Goal: Task Accomplishment & Management: Use online tool/utility

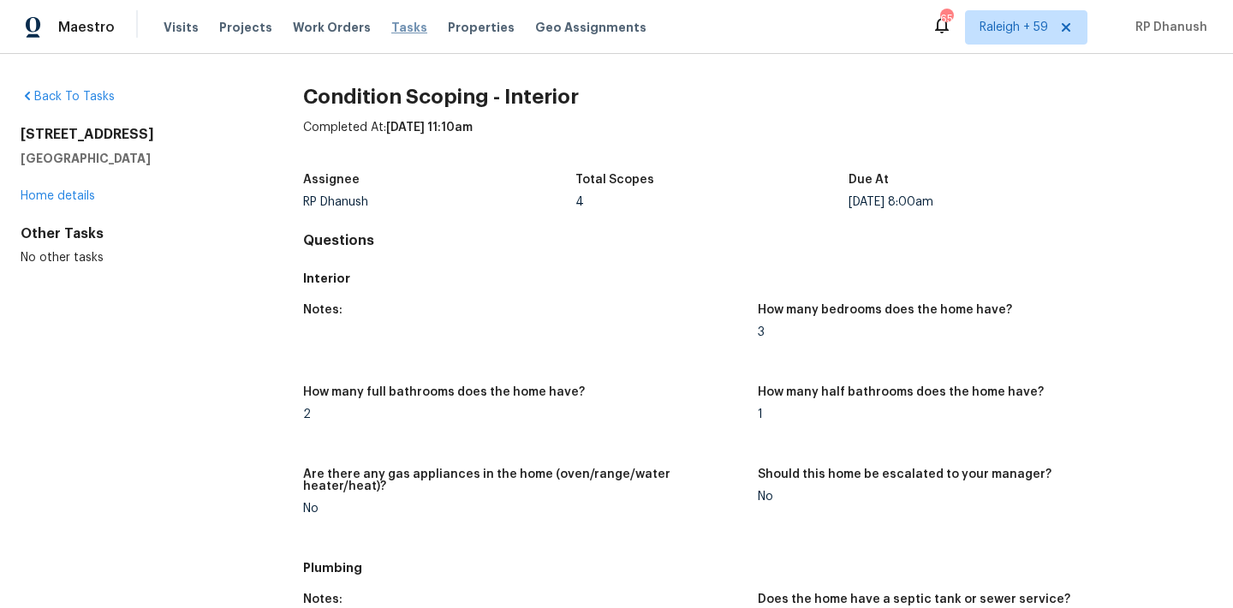
click at [391, 27] on span "Tasks" at bounding box center [409, 27] width 36 height 12
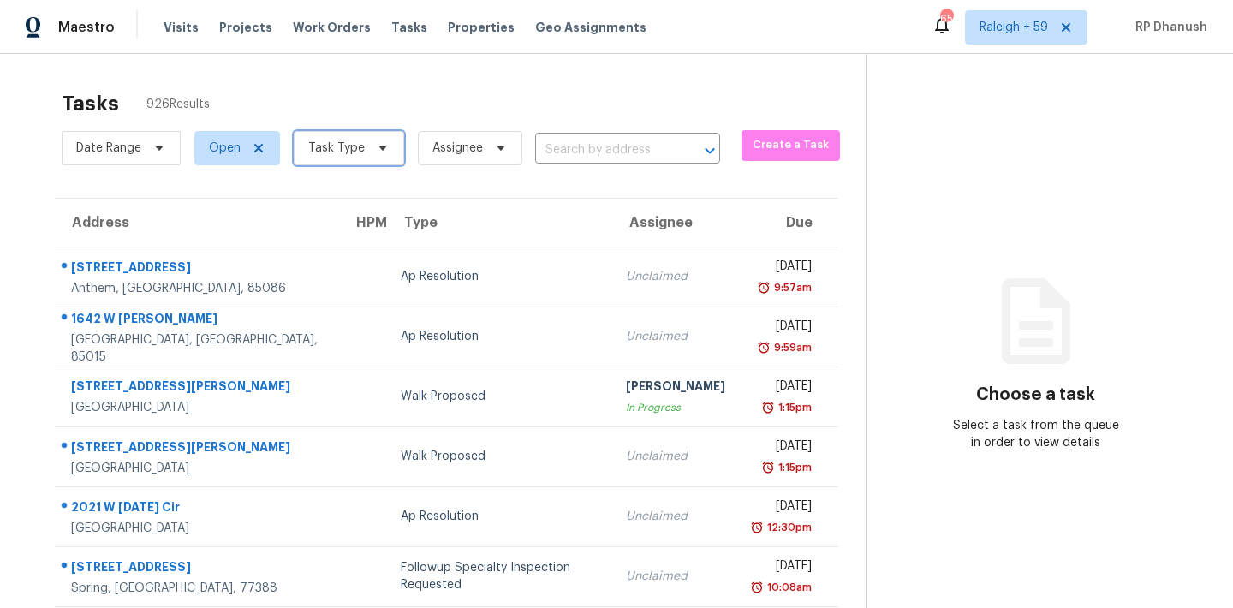
click at [335, 138] on span "Task Type" at bounding box center [349, 148] width 110 height 34
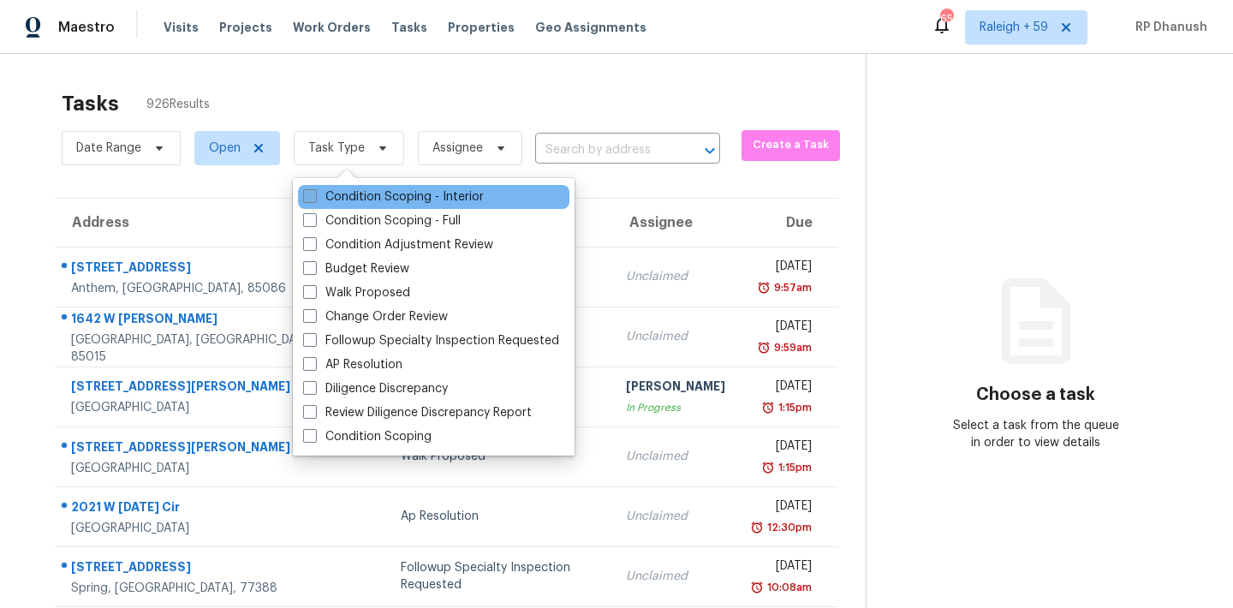
click at [349, 197] on label "Condition Scoping - Interior" at bounding box center [393, 196] width 181 height 17
click at [314, 197] on input "Condition Scoping - Interior" at bounding box center [308, 193] width 11 height 11
checkbox input "true"
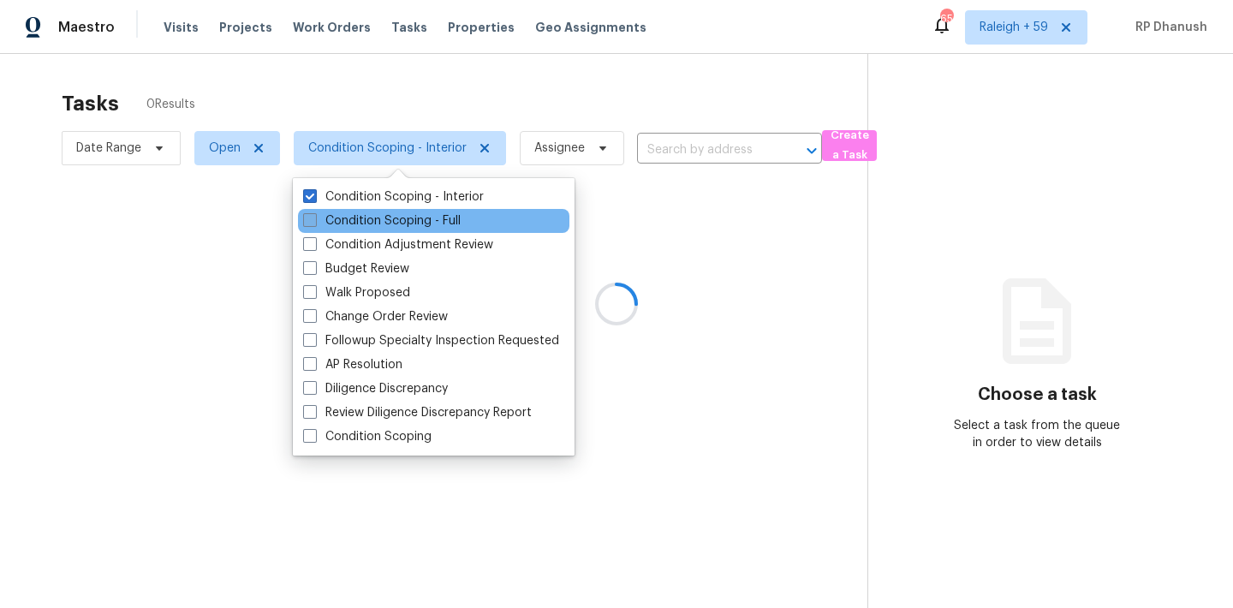
click at [349, 223] on label "Condition Scoping - Full" at bounding box center [382, 220] width 158 height 17
click at [314, 223] on input "Condition Scoping - Full" at bounding box center [308, 217] width 11 height 11
checkbox input "true"
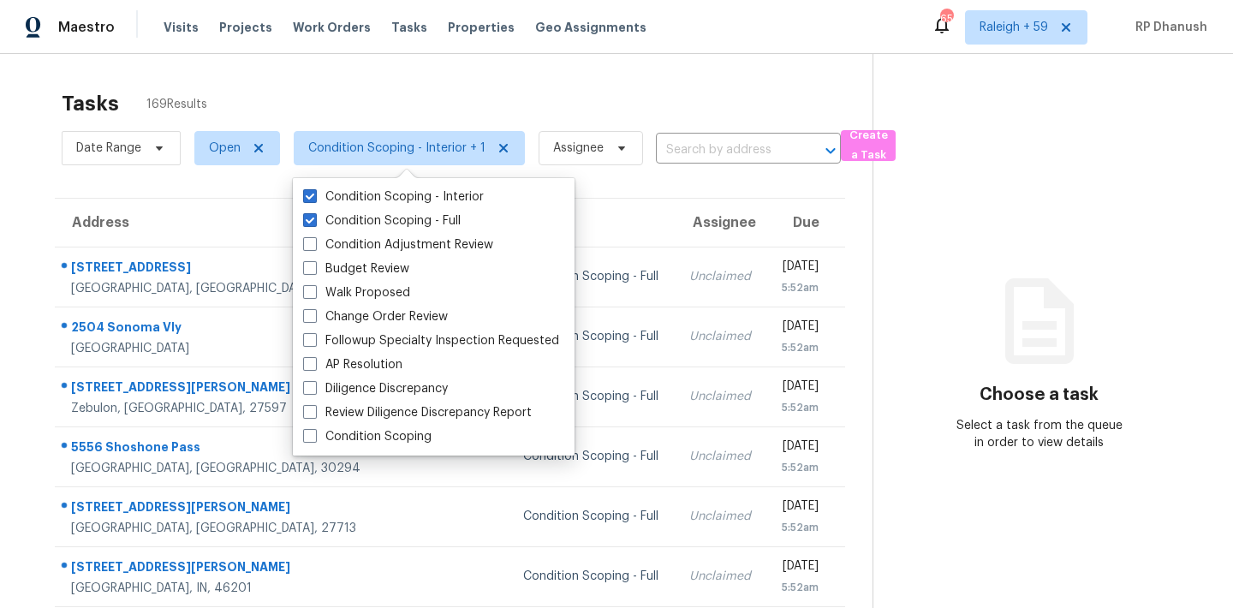
click at [419, 75] on div "Tasks 169 Results Date Range Open Condition Scoping - Interior + 1 Assignee ​ C…" at bounding box center [616, 473] width 1233 height 838
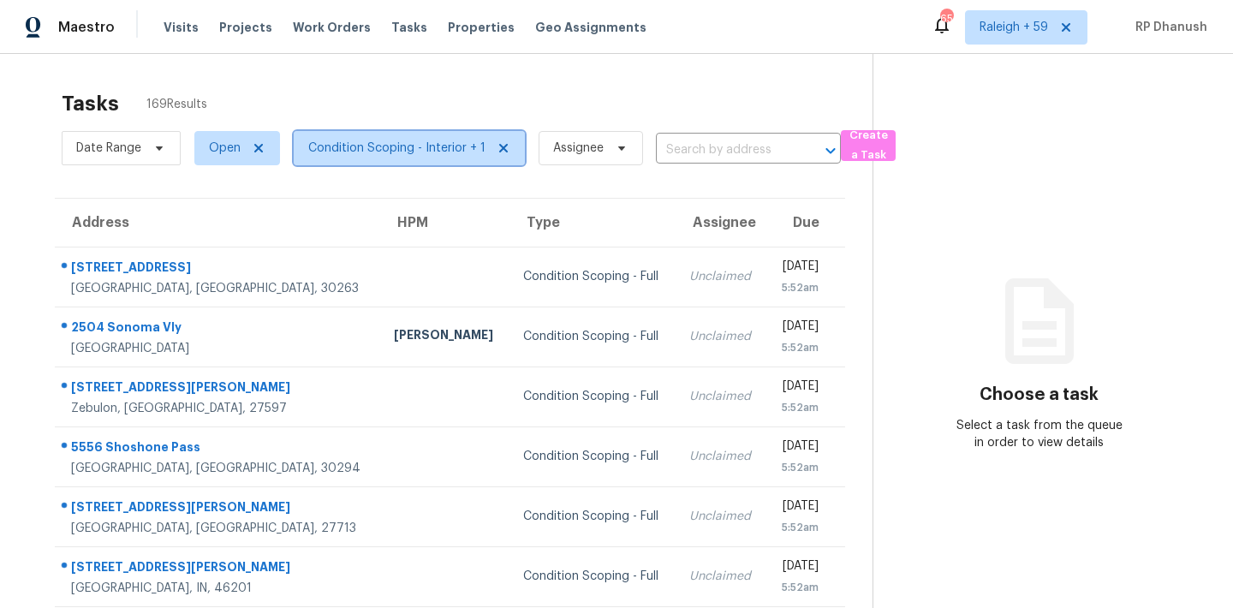
click at [392, 157] on span "Condition Scoping - Interior + 1" at bounding box center [409, 148] width 231 height 34
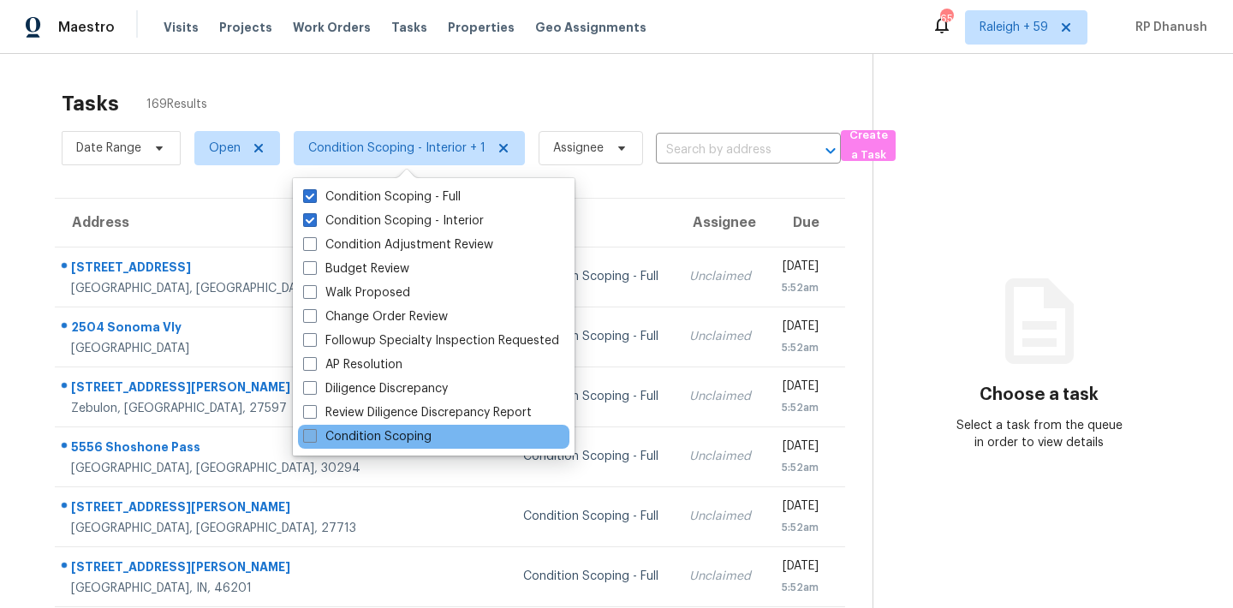
click at [402, 434] on label "Condition Scoping" at bounding box center [367, 436] width 128 height 17
click at [314, 434] on input "Condition Scoping" at bounding box center [308, 433] width 11 height 11
click at [460, 431] on div "Condition Scoping" at bounding box center [433, 437] width 271 height 24
click at [416, 447] on div "Condition Scoping" at bounding box center [433, 437] width 271 height 24
click at [420, 437] on label "Condition Scoping" at bounding box center [367, 436] width 128 height 17
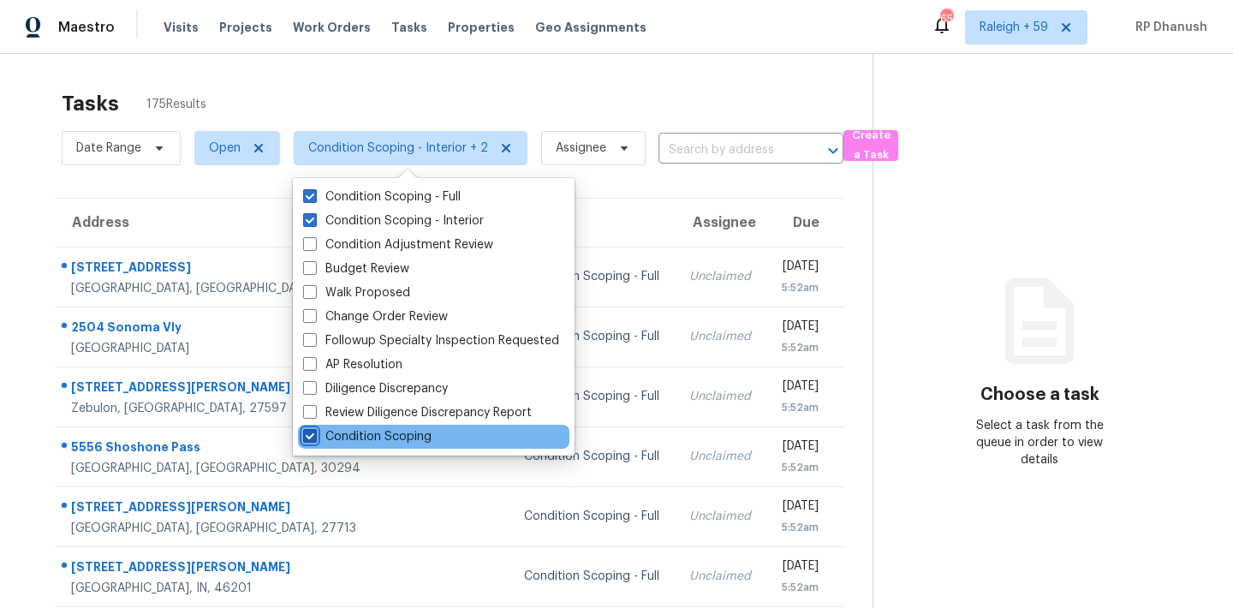
click at [314, 437] on input "Condition Scoping" at bounding box center [308, 433] width 11 height 11
checkbox input "false"
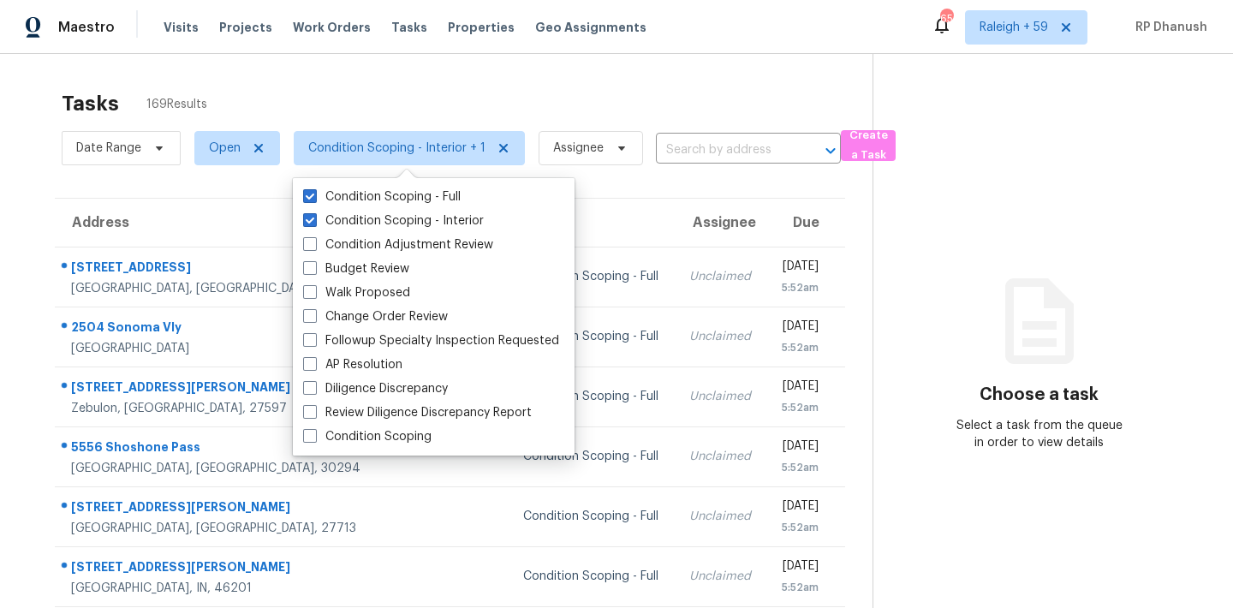
click at [923, 343] on div "Choose a task Select a task from the queue in order to view details" at bounding box center [1039, 381] width 332 height 140
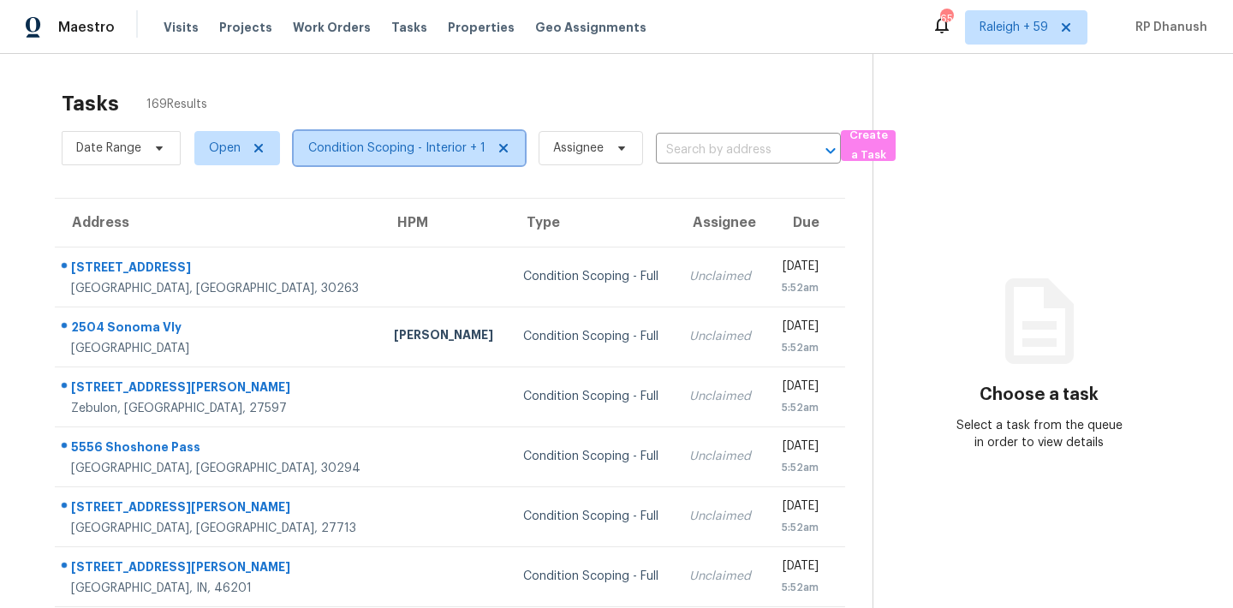
click at [442, 148] on span "Condition Scoping - Interior + 1" at bounding box center [396, 148] width 177 height 17
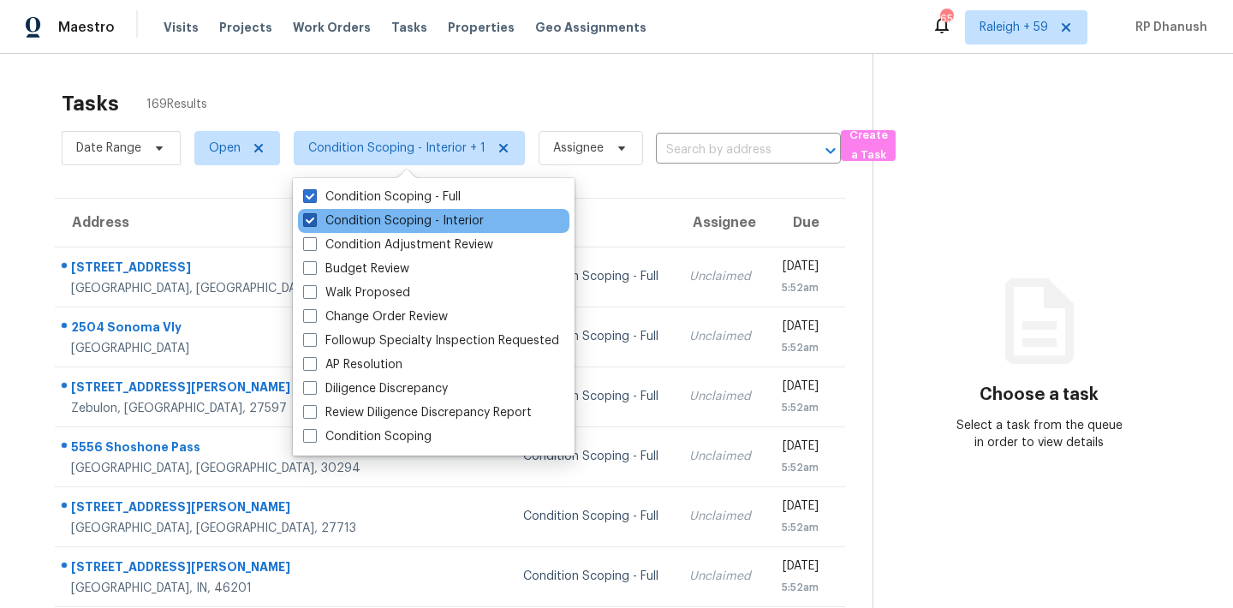
click at [426, 216] on label "Condition Scoping - Interior" at bounding box center [393, 220] width 181 height 17
click at [314, 216] on input "Condition Scoping - Interior" at bounding box center [308, 217] width 11 height 11
checkbox input "false"
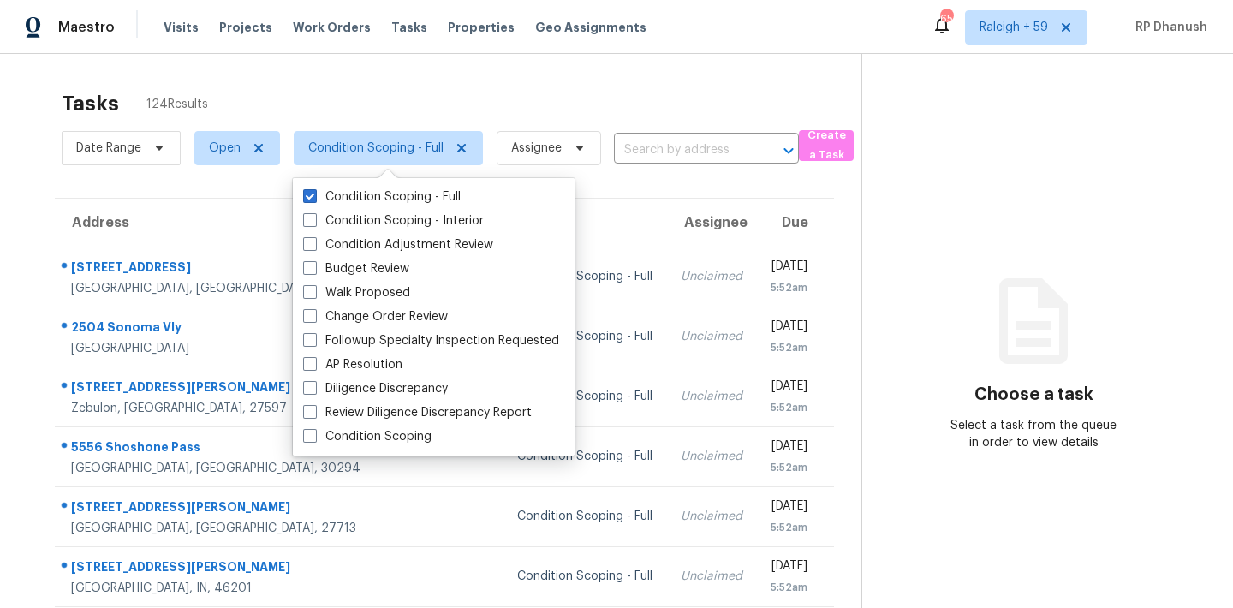
click at [546, 81] on div "Tasks 124 Results" at bounding box center [462, 103] width 800 height 45
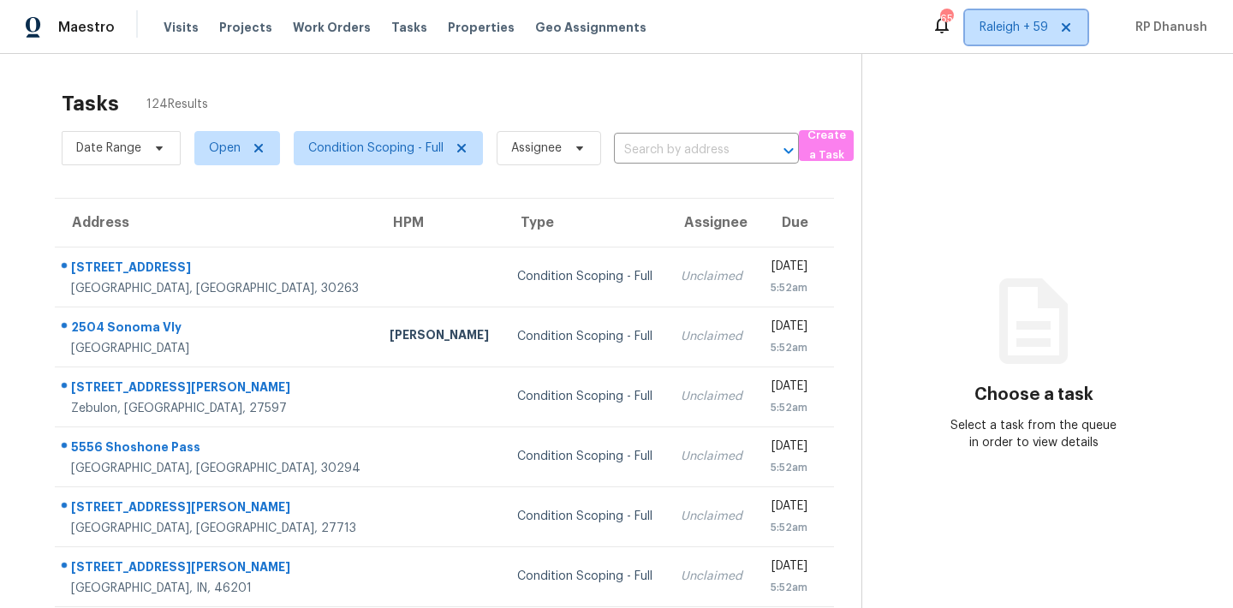
click at [1020, 21] on span "Raleigh + 59" at bounding box center [1014, 27] width 68 height 17
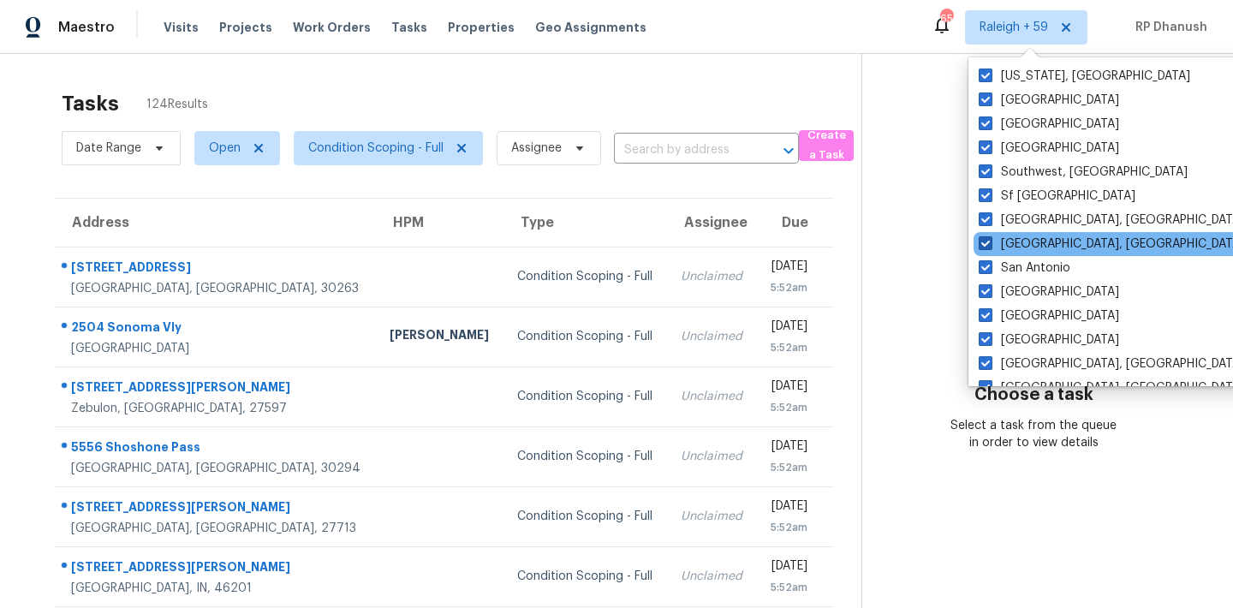
scroll to position [1147, 0]
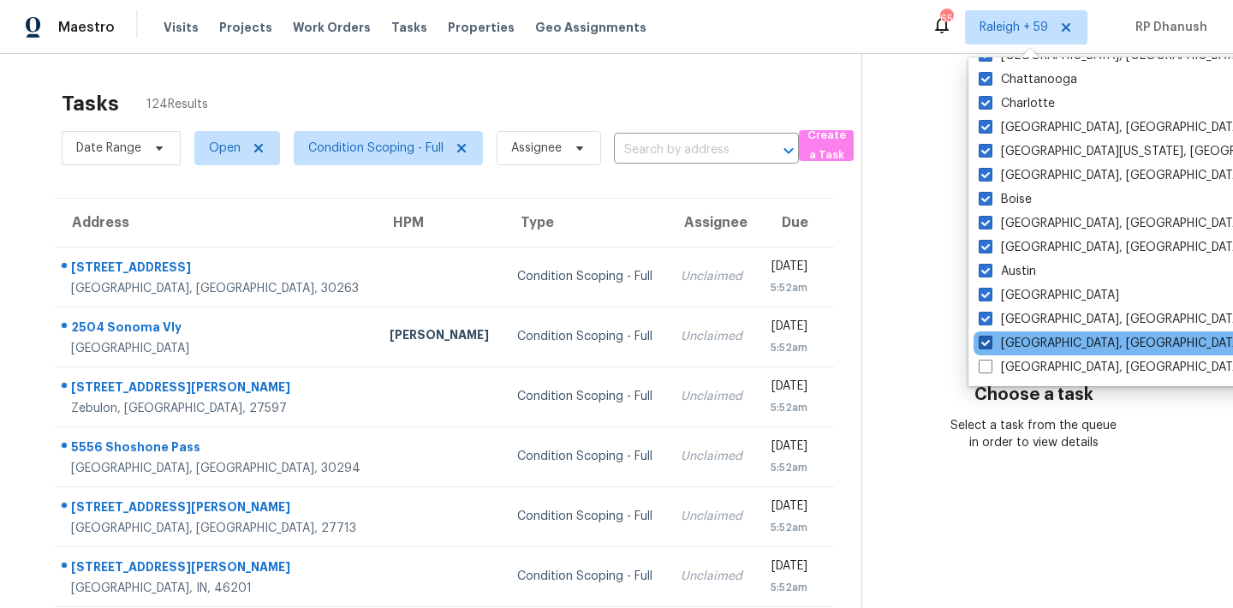
click at [1020, 345] on label "[GEOGRAPHIC_DATA], [GEOGRAPHIC_DATA]" at bounding box center [1111, 343] width 265 height 17
click at [990, 345] on input "[GEOGRAPHIC_DATA], [GEOGRAPHIC_DATA]" at bounding box center [984, 340] width 11 height 11
checkbox input "false"
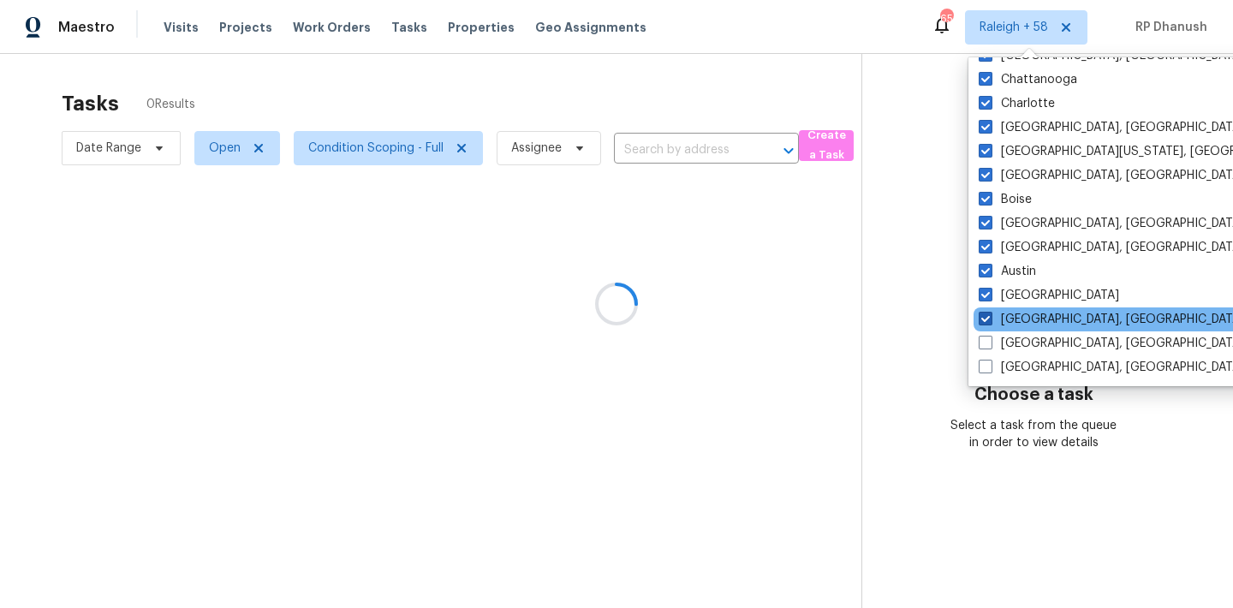
click at [1019, 322] on label "Asheville, NC" at bounding box center [1111, 319] width 265 height 17
click at [990, 322] on input "Asheville, NC" at bounding box center [984, 316] width 11 height 11
checkbox input "false"
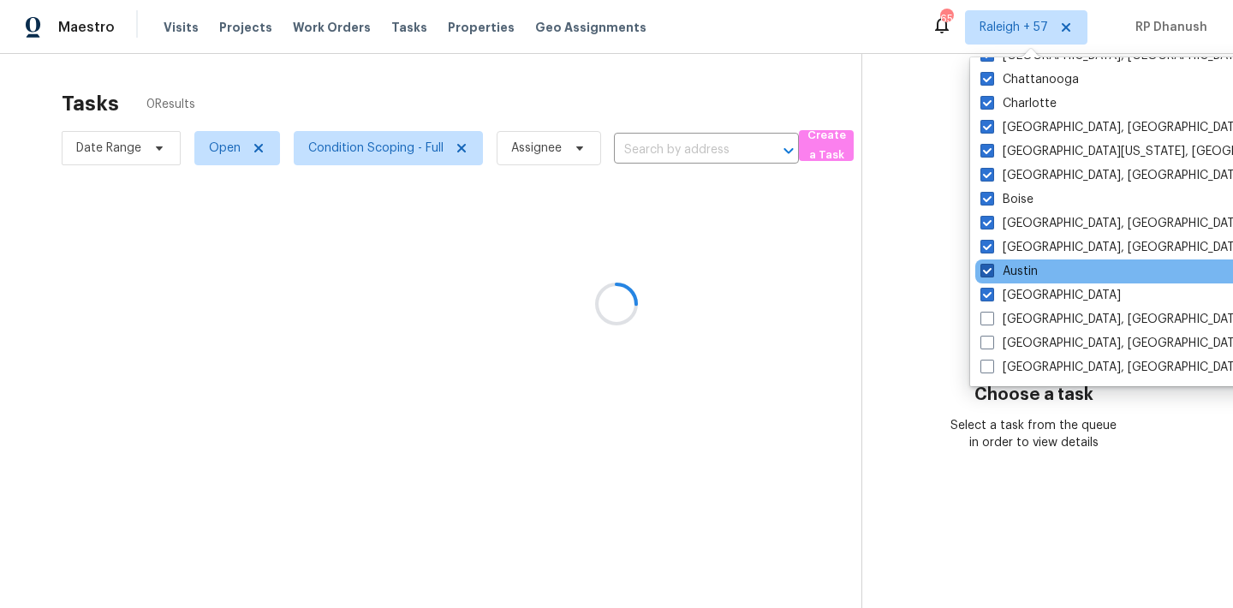
click at [1015, 276] on label "Austin" at bounding box center [1008, 271] width 57 height 17
click at [991, 274] on input "Austin" at bounding box center [985, 268] width 11 height 11
checkbox input "false"
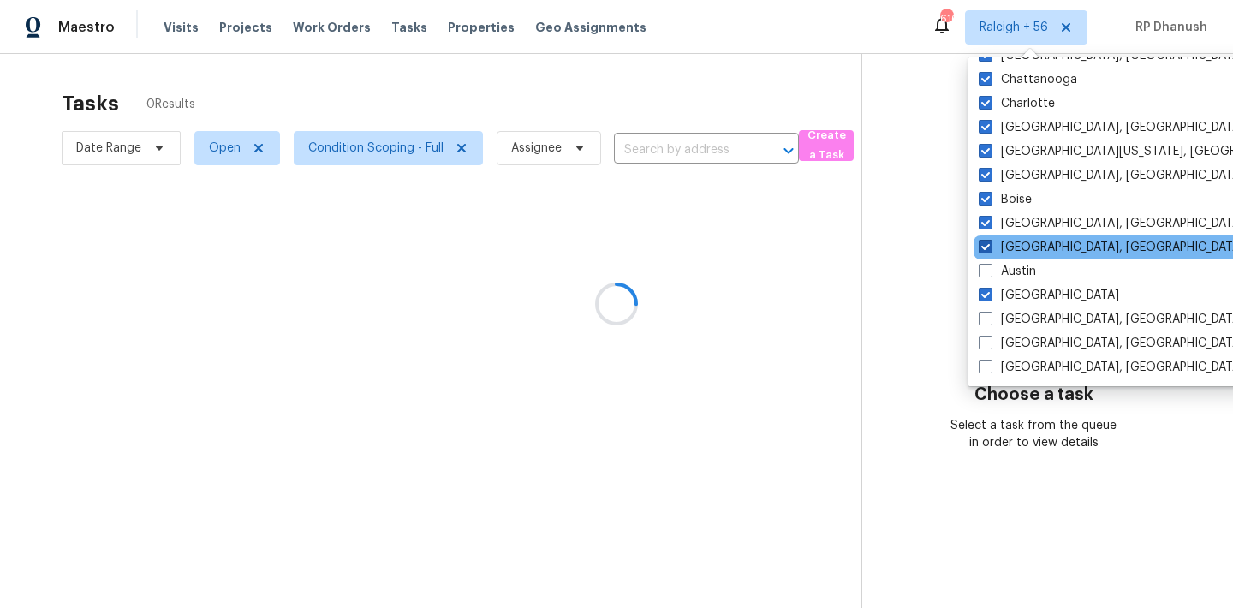
click at [1016, 243] on label "Baltimore, MD" at bounding box center [1111, 247] width 265 height 17
click at [990, 243] on input "Baltimore, MD" at bounding box center [984, 244] width 11 height 11
checkbox input "false"
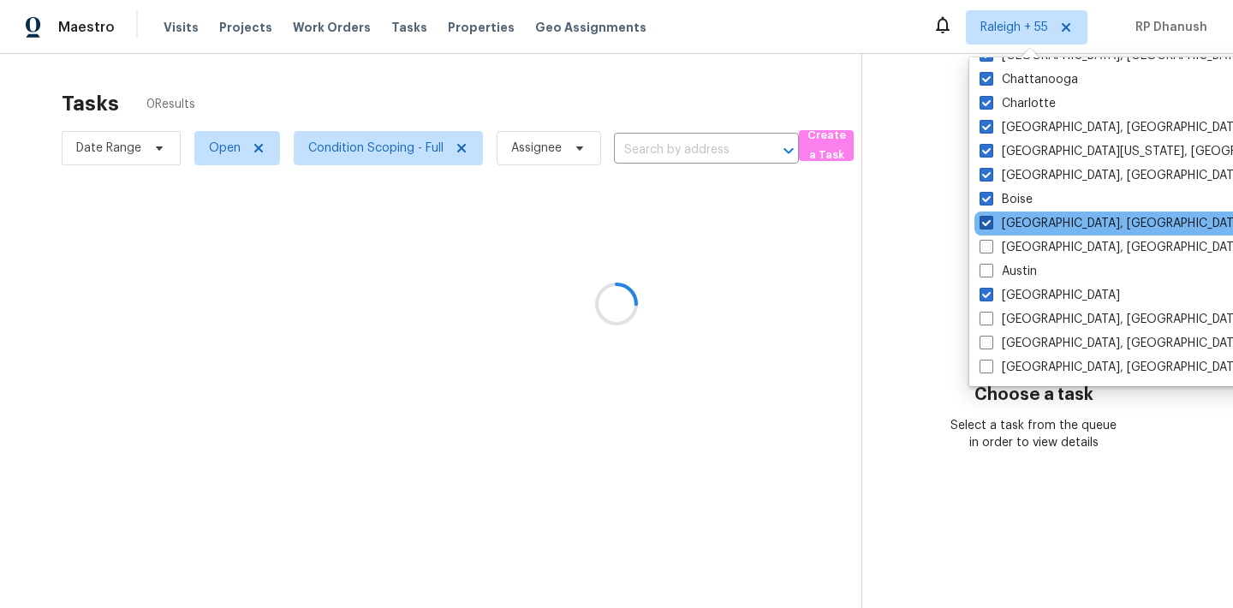
click at [1016, 231] on label "Birmingham, AL" at bounding box center [1112, 223] width 265 height 17
click at [991, 226] on input "[GEOGRAPHIC_DATA], [GEOGRAPHIC_DATA]" at bounding box center [985, 220] width 11 height 11
checkbox input "false"
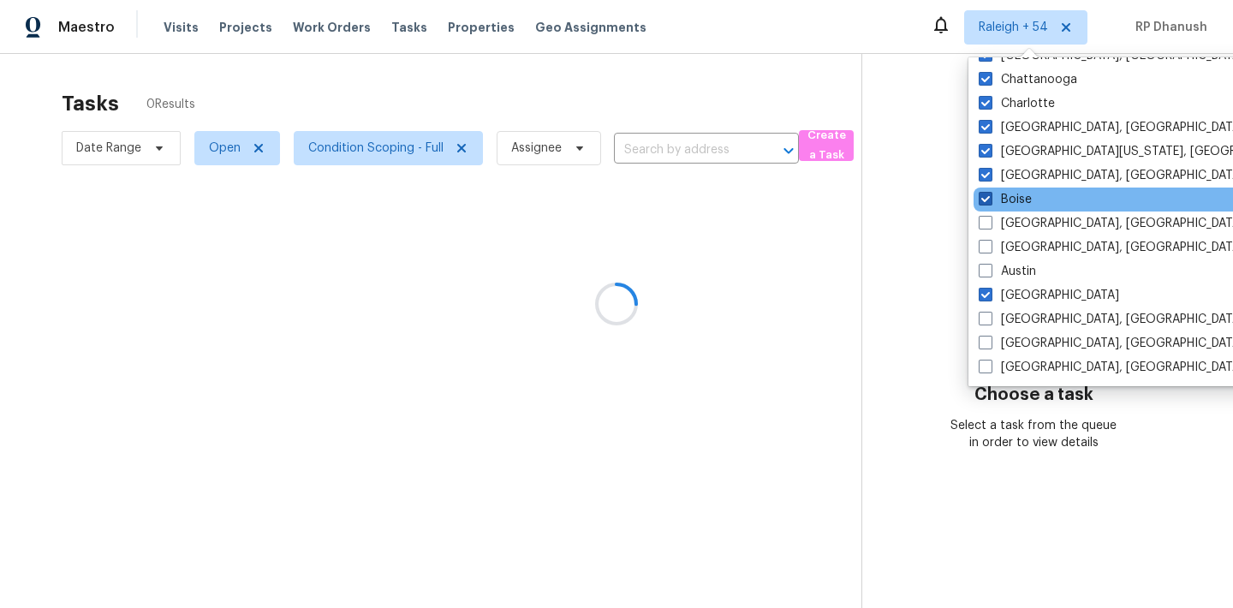
click at [1014, 202] on label "Boise" at bounding box center [1005, 199] width 53 height 17
click at [990, 202] on input "Boise" at bounding box center [984, 196] width 11 height 11
checkbox input "false"
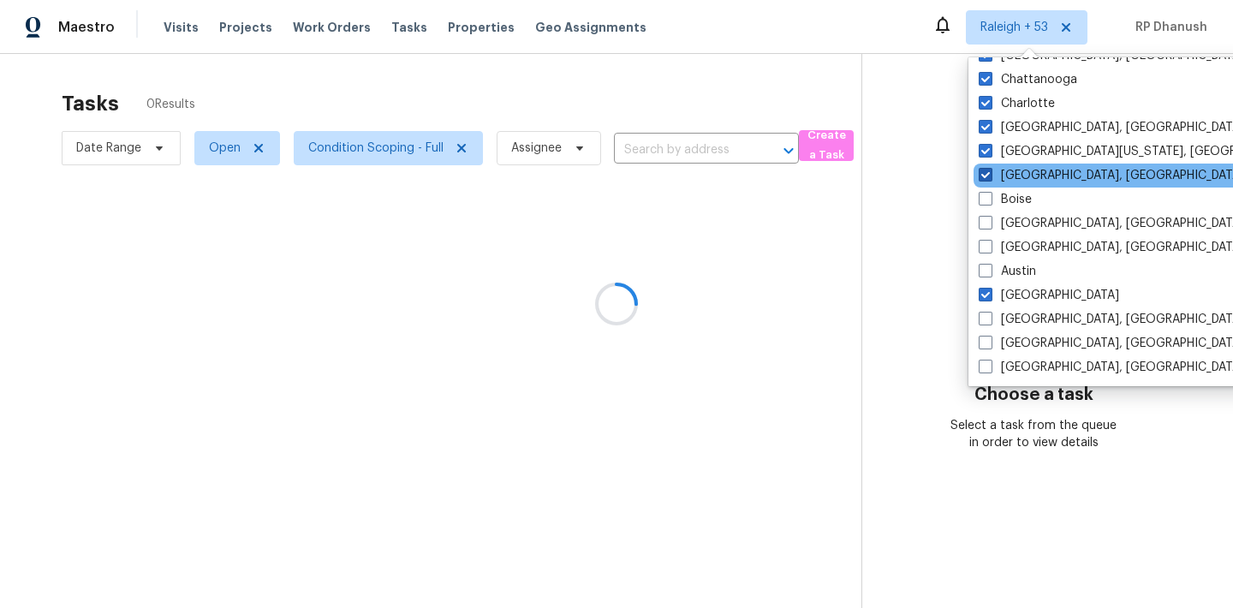
click at [1014, 182] on label "[GEOGRAPHIC_DATA], [GEOGRAPHIC_DATA]" at bounding box center [1111, 175] width 265 height 17
click at [990, 178] on input "[GEOGRAPHIC_DATA], [GEOGRAPHIC_DATA]" at bounding box center [984, 172] width 11 height 11
checkbox input "false"
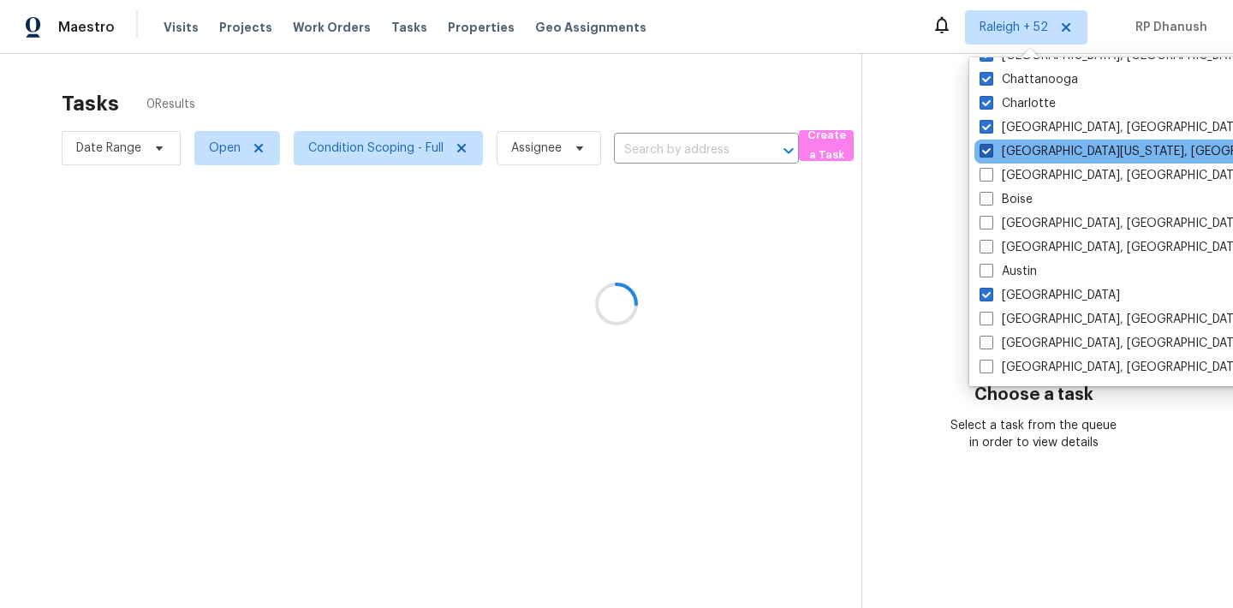
click at [1013, 152] on label "[GEOGRAPHIC_DATA][US_STATE], [GEOGRAPHIC_DATA]" at bounding box center [1145, 151] width 330 height 17
click at [991, 152] on input "[GEOGRAPHIC_DATA][US_STATE], [GEOGRAPHIC_DATA]" at bounding box center [985, 148] width 11 height 11
checkbox input "false"
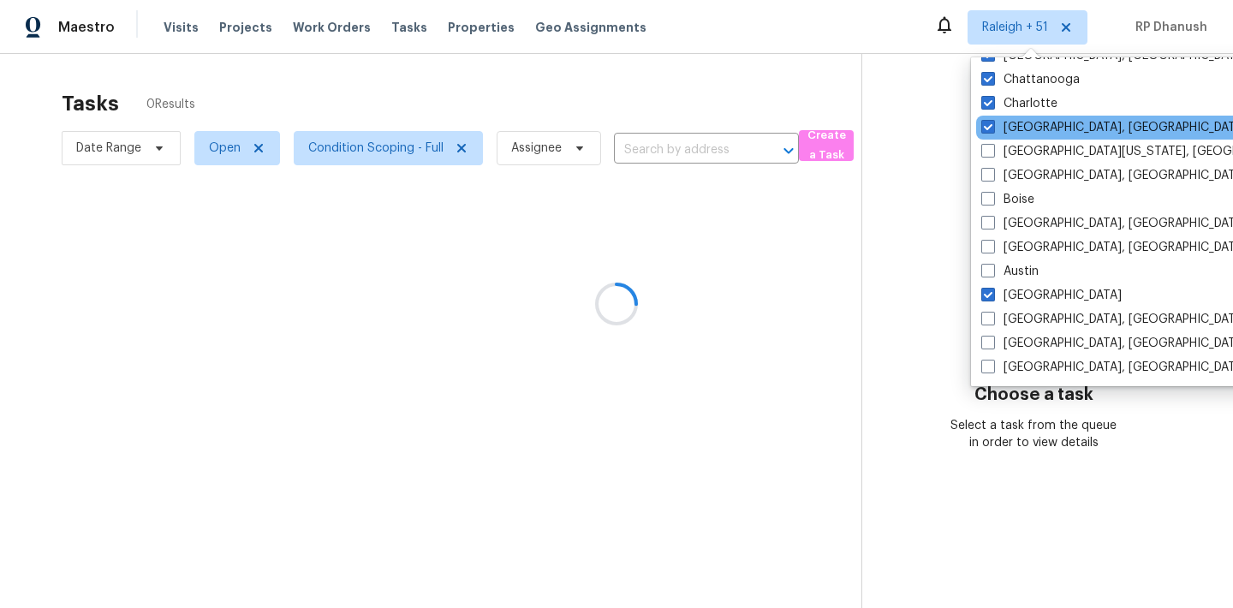
click at [1013, 136] on div "[GEOGRAPHIC_DATA], [GEOGRAPHIC_DATA]" at bounding box center [1148, 128] width 345 height 24
click at [1009, 116] on div "[GEOGRAPHIC_DATA], [GEOGRAPHIC_DATA]" at bounding box center [1148, 128] width 345 height 24
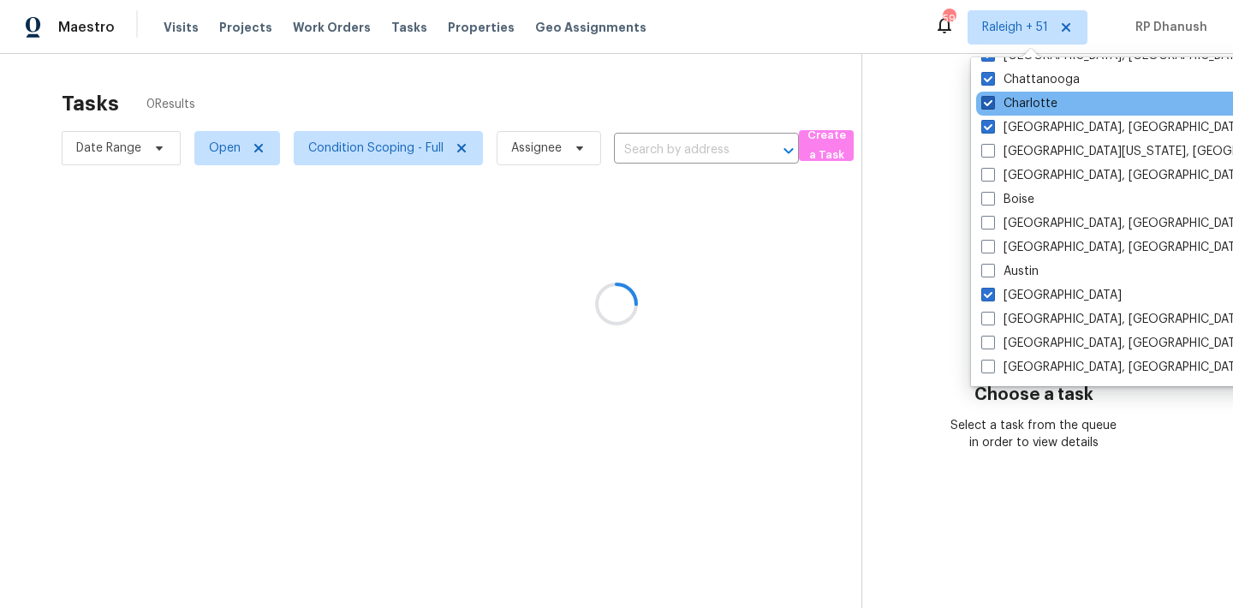
click at [1009, 105] on label "Charlotte" at bounding box center [1019, 103] width 76 height 17
click at [992, 105] on input "Charlotte" at bounding box center [986, 100] width 11 height 11
checkbox input "false"
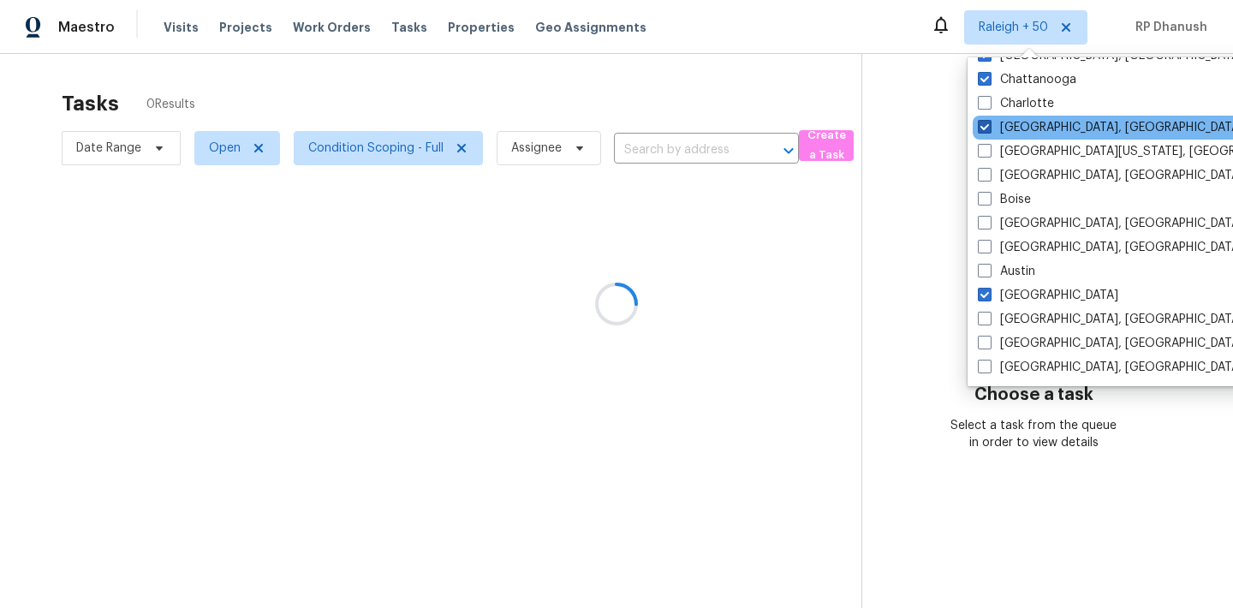
click at [1009, 126] on label "[GEOGRAPHIC_DATA], [GEOGRAPHIC_DATA]" at bounding box center [1110, 127] width 265 height 17
click at [989, 126] on input "[GEOGRAPHIC_DATA], [GEOGRAPHIC_DATA]" at bounding box center [983, 124] width 11 height 11
checkbox input "false"
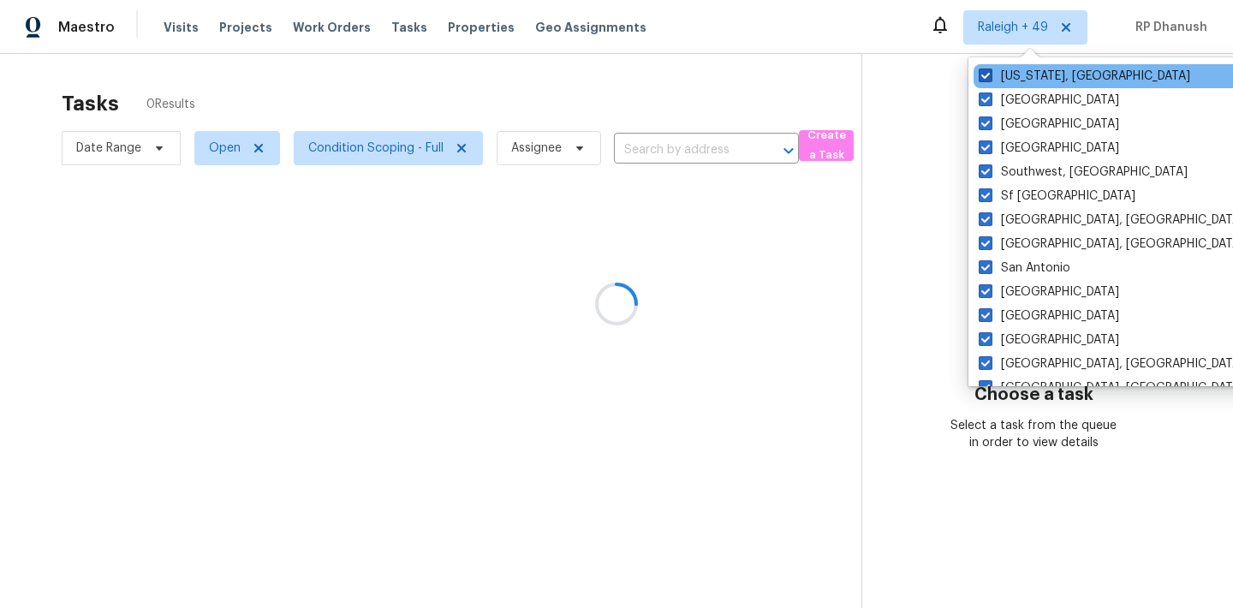
click at [1009, 82] on label "[US_STATE], [GEOGRAPHIC_DATA]" at bounding box center [1084, 76] width 211 height 17
click at [990, 79] on input "[US_STATE], [GEOGRAPHIC_DATA]" at bounding box center [984, 73] width 11 height 11
checkbox input "false"
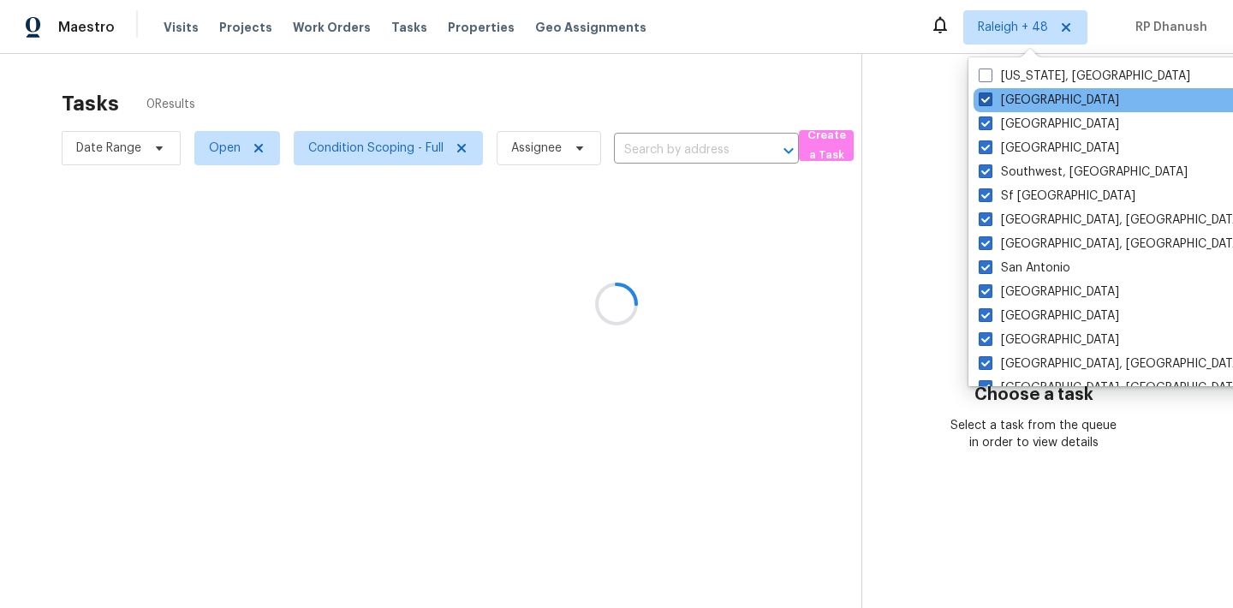
click at [1007, 100] on label "[GEOGRAPHIC_DATA]" at bounding box center [1049, 100] width 140 height 17
click at [990, 100] on input "[GEOGRAPHIC_DATA]" at bounding box center [984, 97] width 11 height 11
checkbox input "false"
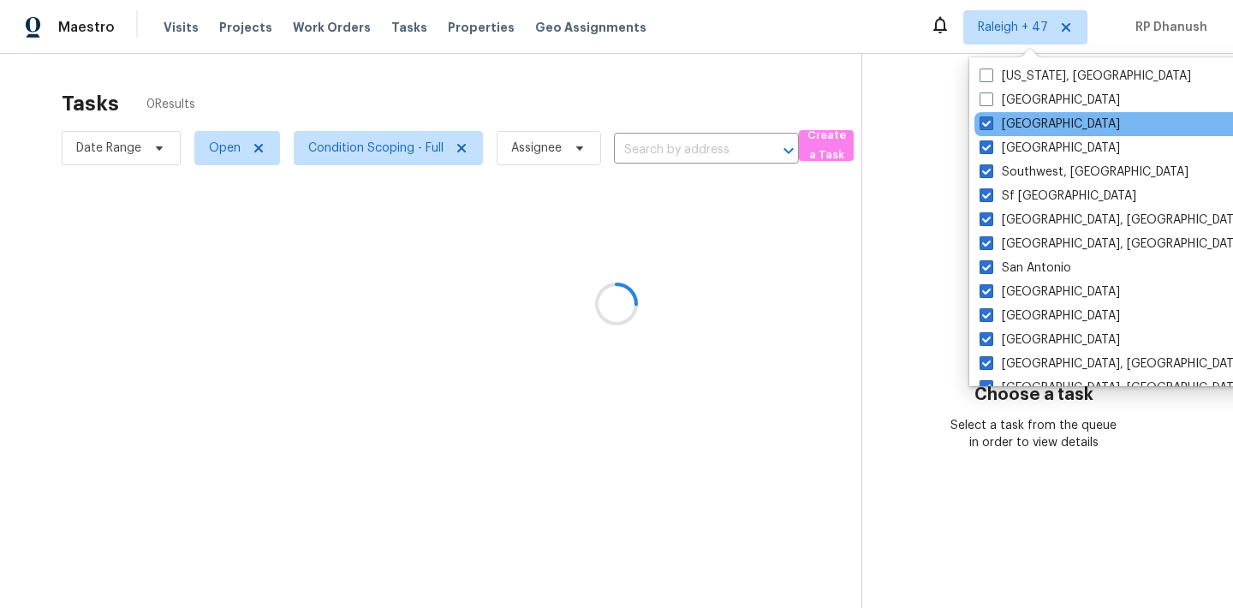
click at [1006, 134] on div "[GEOGRAPHIC_DATA]" at bounding box center [1146, 124] width 345 height 24
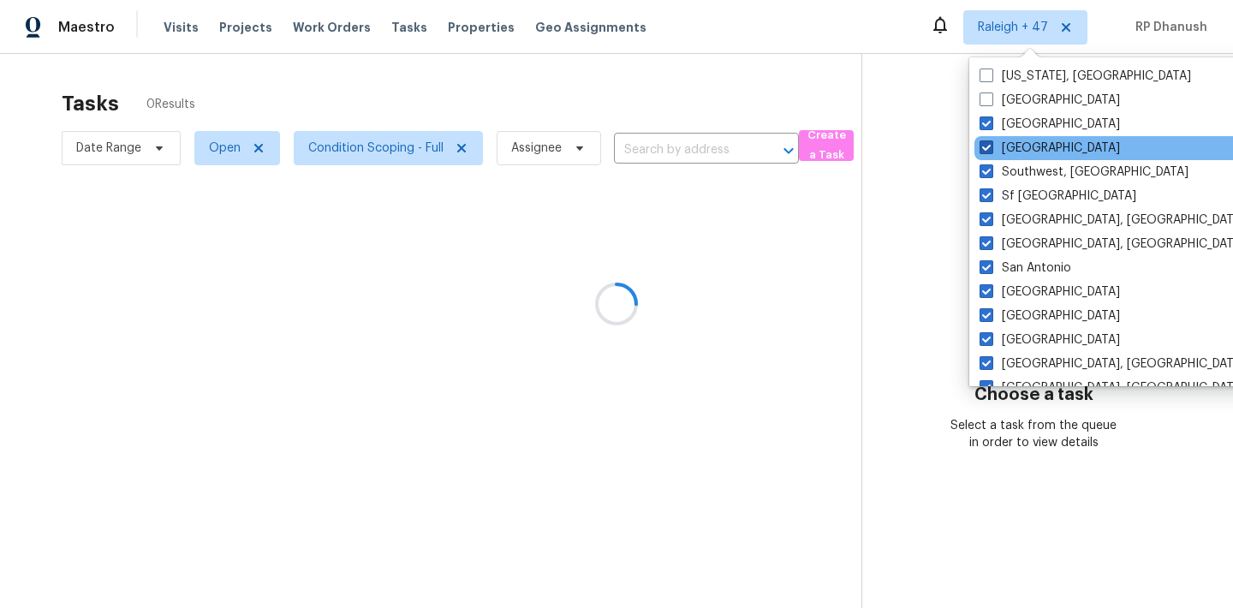
click at [1006, 146] on label "[GEOGRAPHIC_DATA]" at bounding box center [1050, 148] width 140 height 17
click at [991, 146] on input "[GEOGRAPHIC_DATA]" at bounding box center [985, 145] width 11 height 11
checkbox input "false"
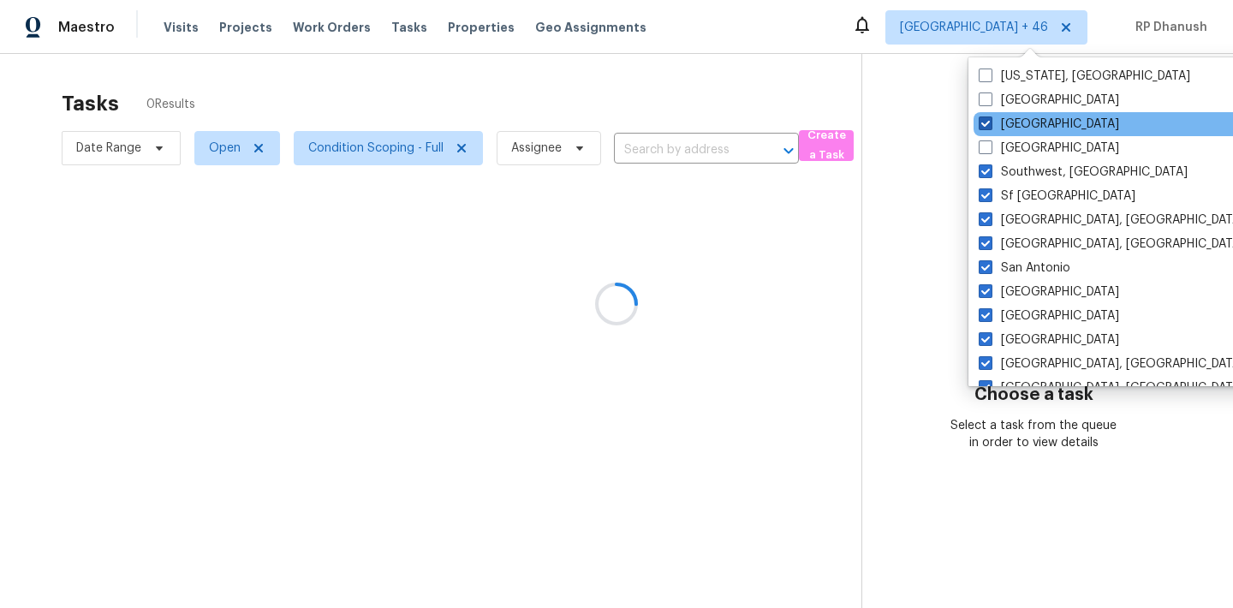
click at [1005, 121] on label "[GEOGRAPHIC_DATA]" at bounding box center [1049, 124] width 140 height 17
click at [990, 121] on input "[GEOGRAPHIC_DATA]" at bounding box center [984, 121] width 11 height 11
checkbox input "false"
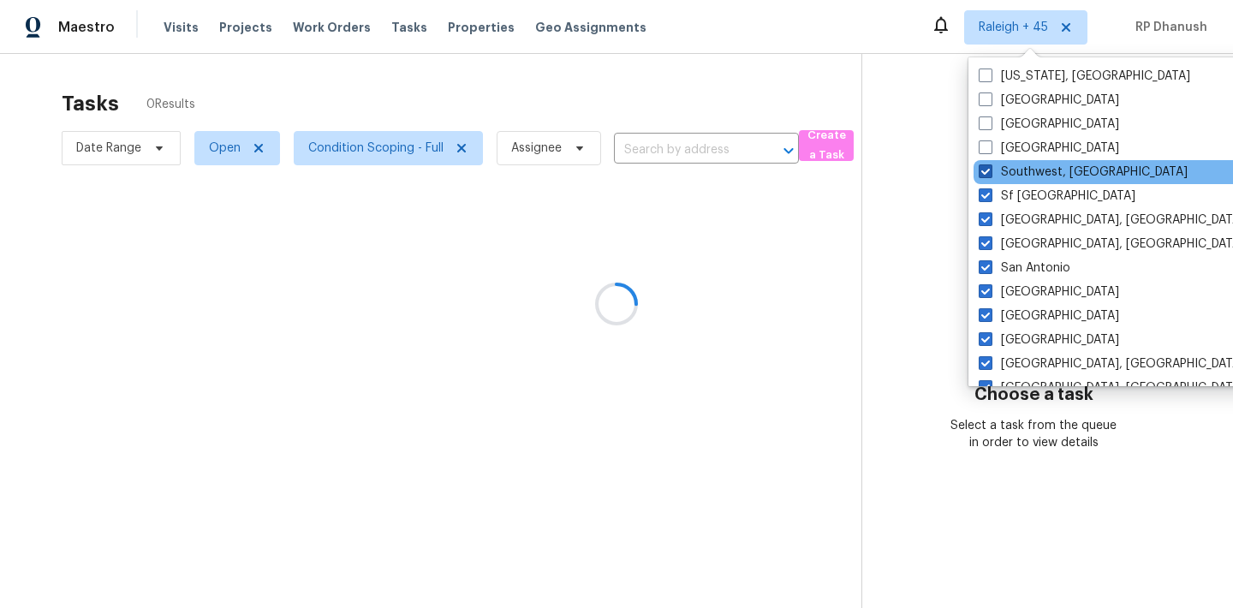
click at [1004, 165] on label "Southwest, [GEOGRAPHIC_DATA]" at bounding box center [1083, 172] width 209 height 17
click at [990, 165] on input "Southwest, [GEOGRAPHIC_DATA]" at bounding box center [984, 169] width 11 height 11
checkbox input "false"
click at [1003, 182] on div "Southwest, [GEOGRAPHIC_DATA]" at bounding box center [1146, 172] width 345 height 24
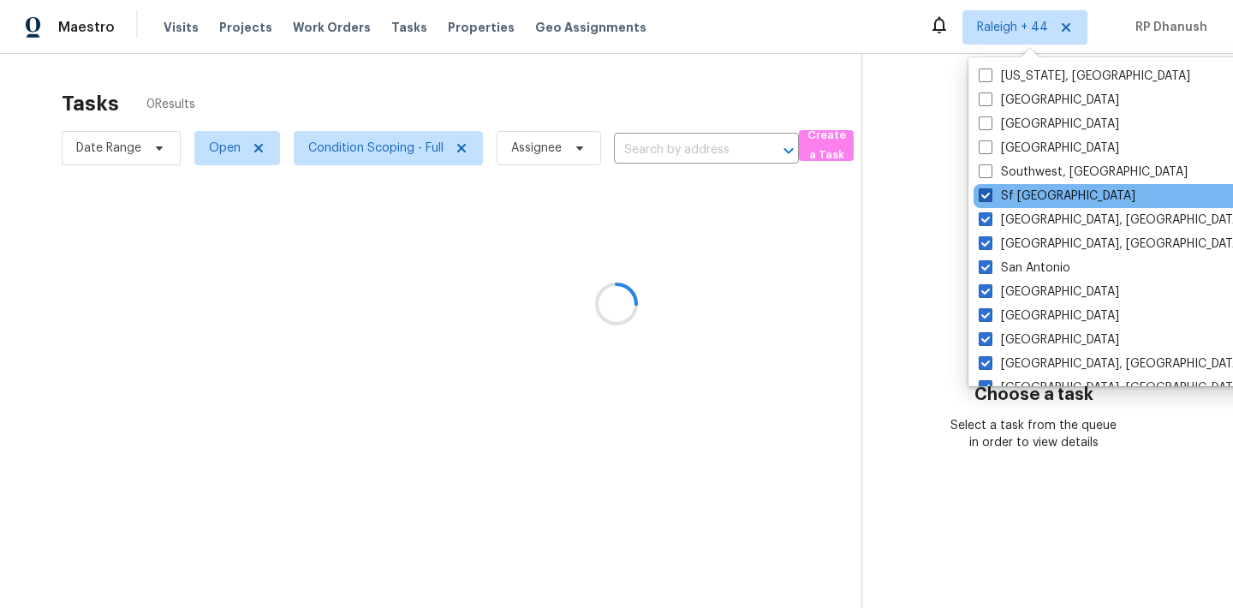
click at [1003, 191] on label "Sf [GEOGRAPHIC_DATA]" at bounding box center [1057, 196] width 157 height 17
click at [990, 191] on input "Sf [GEOGRAPHIC_DATA]" at bounding box center [984, 193] width 11 height 11
checkbox input "false"
click at [1003, 206] on div "Sf [GEOGRAPHIC_DATA]" at bounding box center [1146, 196] width 345 height 24
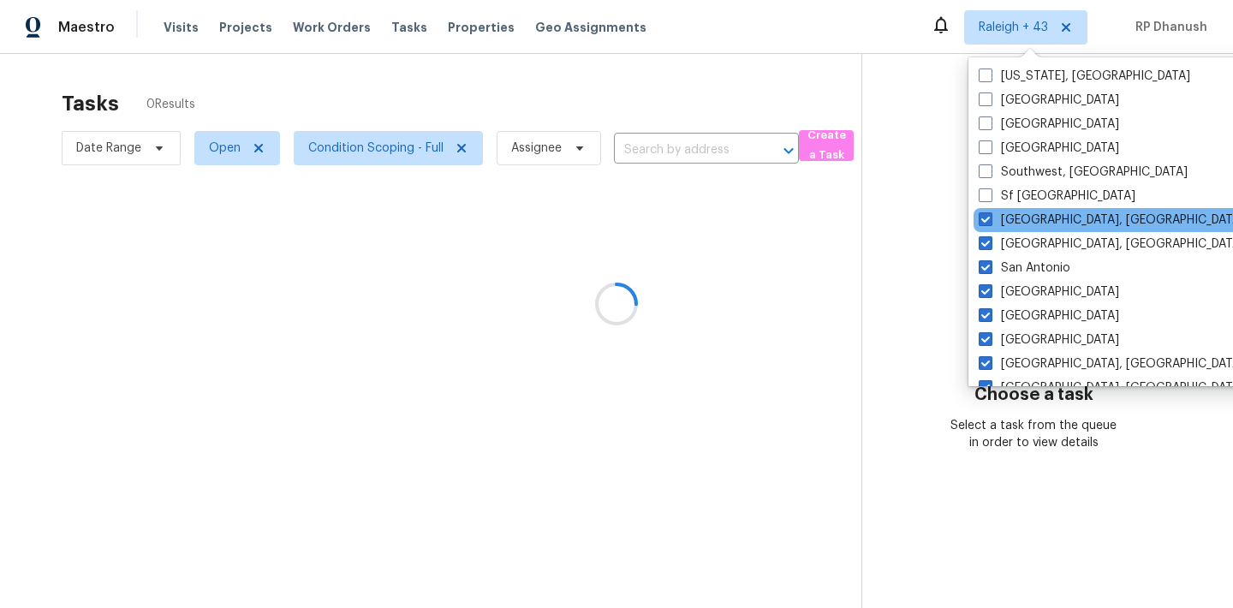
click at [1003, 210] on div "[GEOGRAPHIC_DATA], [GEOGRAPHIC_DATA]" at bounding box center [1146, 220] width 345 height 24
click at [1003, 227] on label "[GEOGRAPHIC_DATA], [GEOGRAPHIC_DATA]" at bounding box center [1111, 219] width 265 height 17
click at [990, 223] on input "[GEOGRAPHIC_DATA], [GEOGRAPHIC_DATA]" at bounding box center [984, 216] width 11 height 11
checkbox input "false"
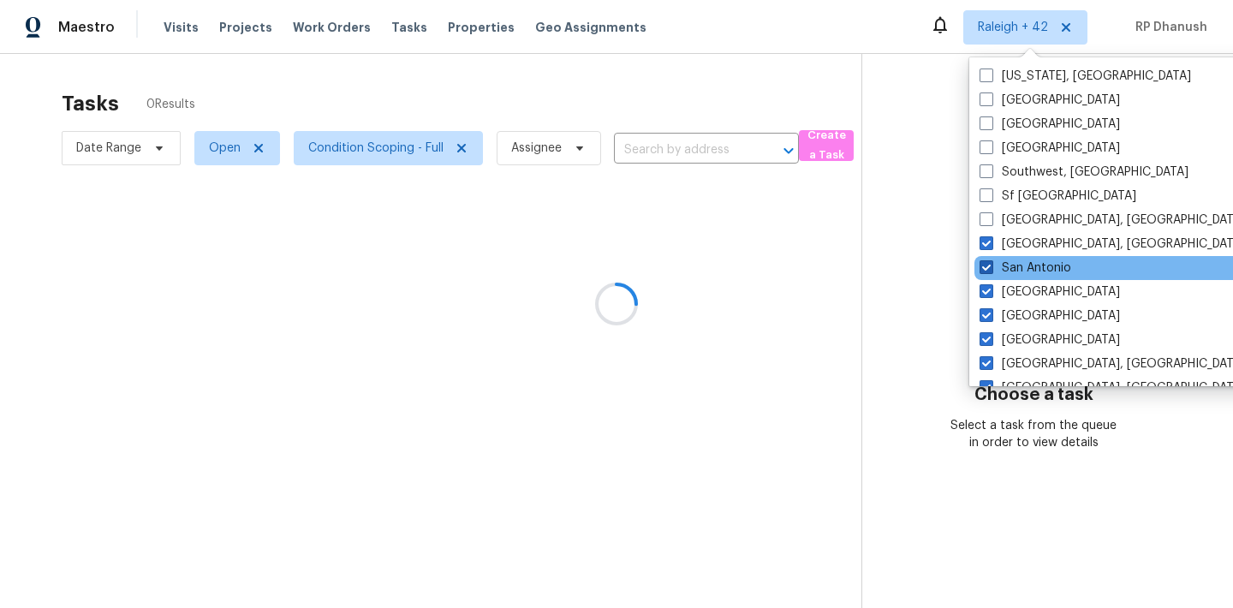
click at [1003, 259] on label "San Antonio" at bounding box center [1026, 267] width 92 height 17
click at [991, 259] on input "San Antonio" at bounding box center [985, 264] width 11 height 11
click at [1002, 271] on label "San Antonio" at bounding box center [1027, 267] width 92 height 17
click at [992, 271] on input "San Antonio" at bounding box center [986, 264] width 11 height 11
checkbox input "true"
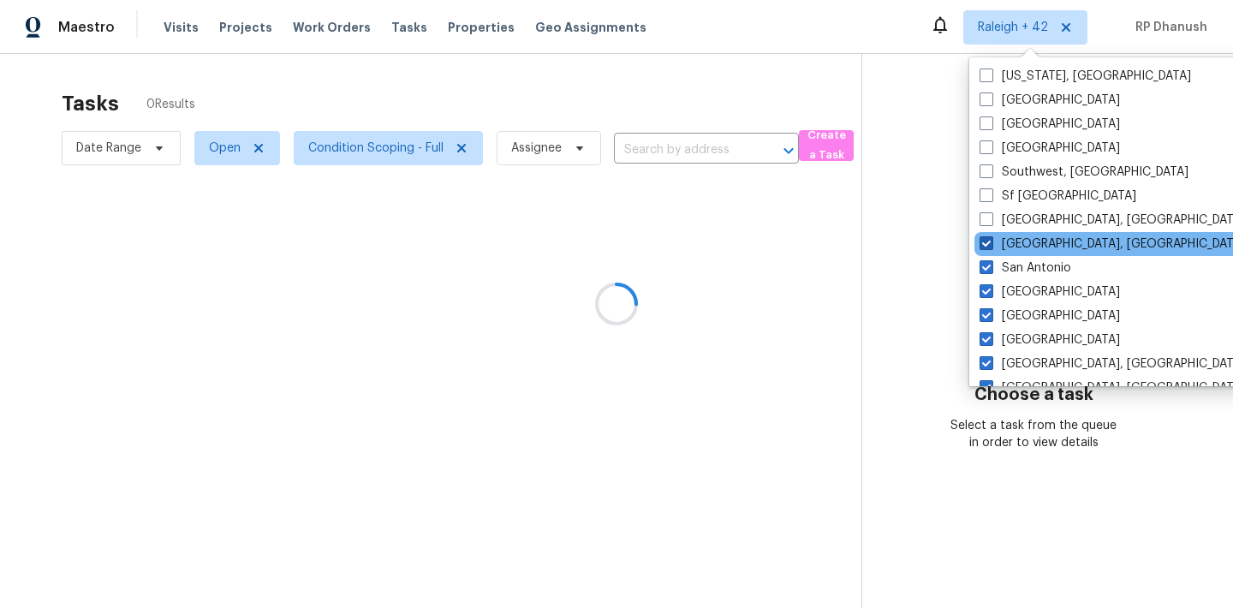
click at [1002, 245] on label "[GEOGRAPHIC_DATA], [GEOGRAPHIC_DATA]" at bounding box center [1112, 243] width 265 height 17
click at [991, 245] on input "[GEOGRAPHIC_DATA], [GEOGRAPHIC_DATA]" at bounding box center [985, 240] width 11 height 11
checkbox input "false"
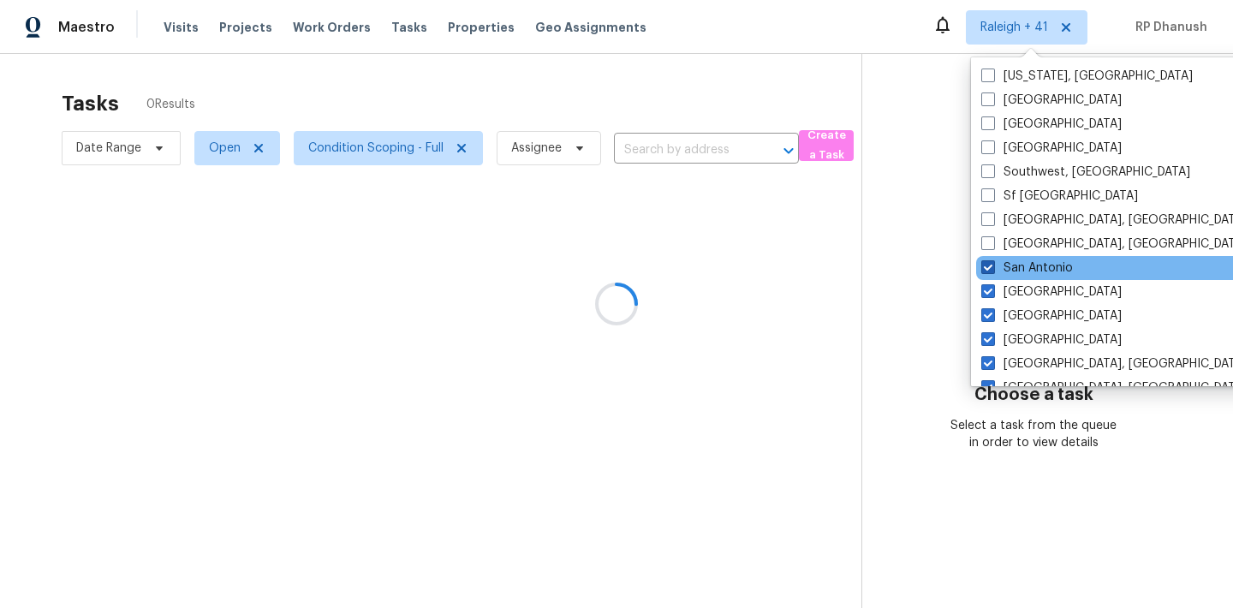
click at [1002, 268] on label "San Antonio" at bounding box center [1027, 267] width 92 height 17
click at [992, 268] on input "San Antonio" at bounding box center [986, 264] width 11 height 11
checkbox input "false"
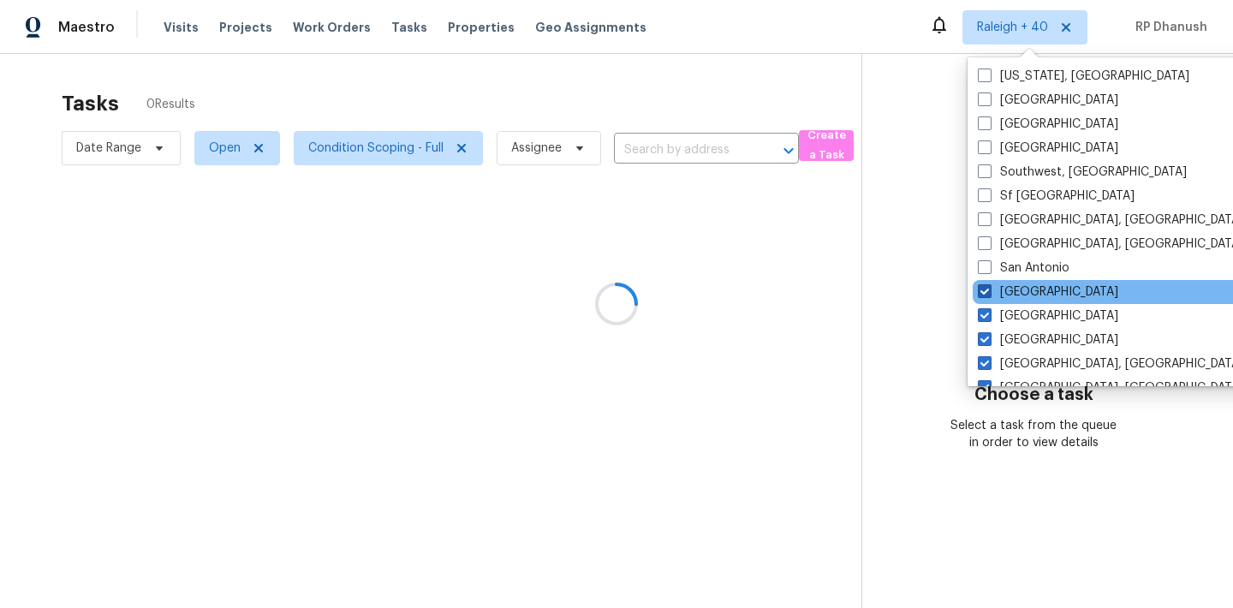
click at [1000, 286] on label "[GEOGRAPHIC_DATA]" at bounding box center [1048, 291] width 140 height 17
click at [989, 286] on input "[GEOGRAPHIC_DATA]" at bounding box center [983, 288] width 11 height 11
checkbox input "false"
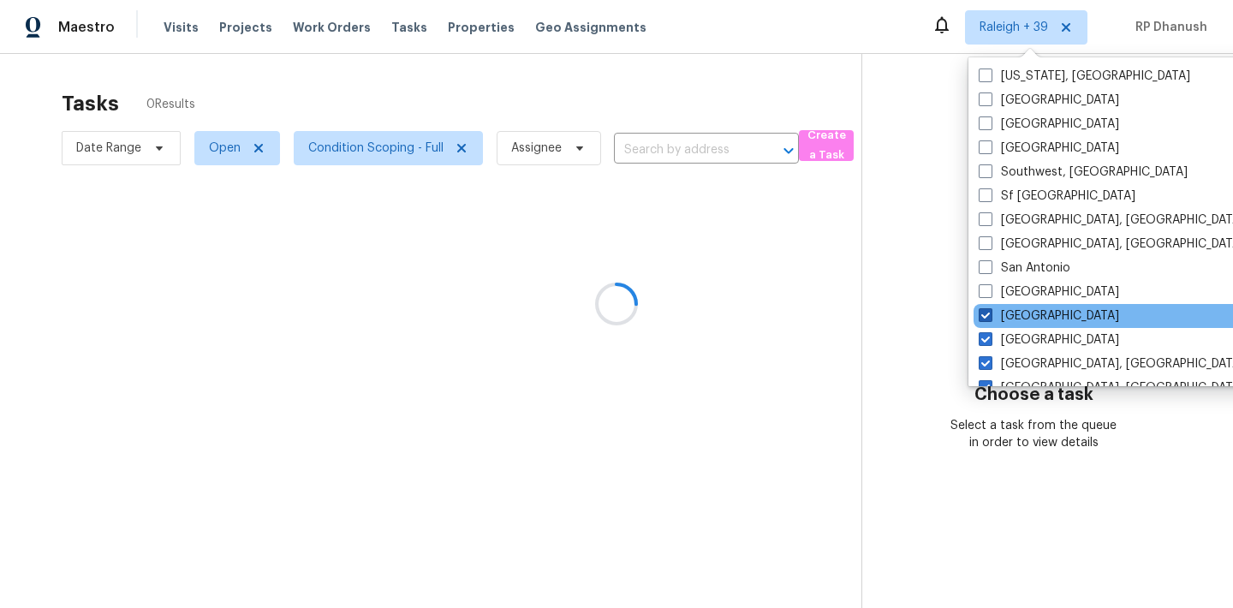
click at [997, 308] on label "[GEOGRAPHIC_DATA]" at bounding box center [1049, 315] width 140 height 17
click at [990, 308] on input "[GEOGRAPHIC_DATA]" at bounding box center [984, 312] width 11 height 11
checkbox input "false"
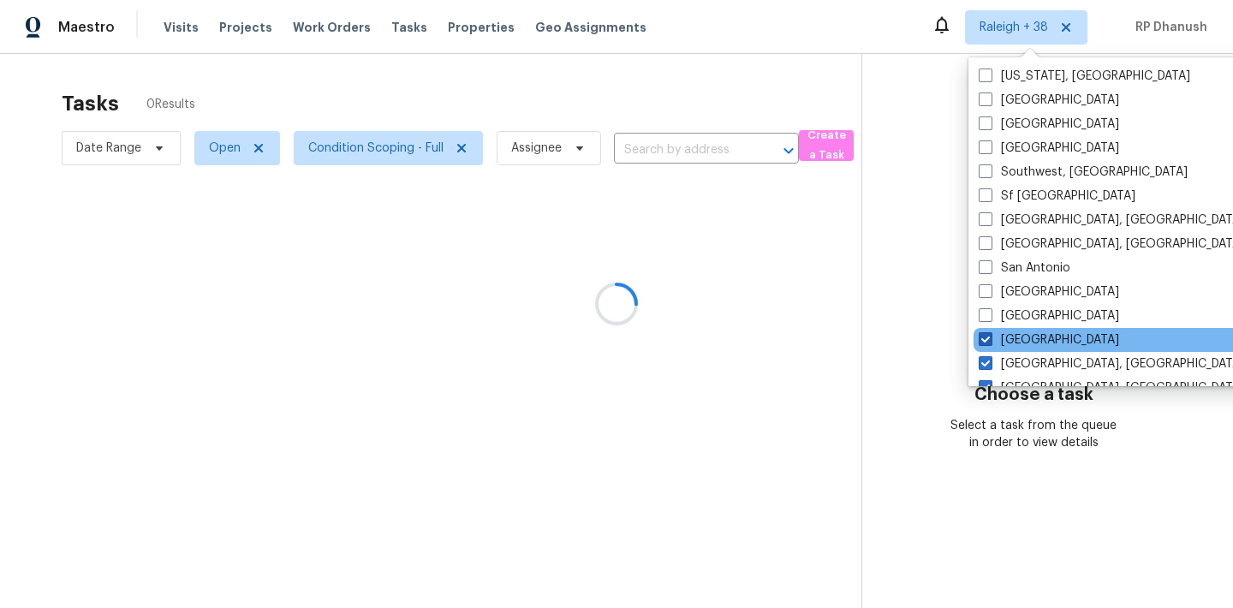
click at [996, 332] on label "[GEOGRAPHIC_DATA]" at bounding box center [1049, 339] width 140 height 17
click at [990, 332] on input "[GEOGRAPHIC_DATA]" at bounding box center [984, 336] width 11 height 11
checkbox input "false"
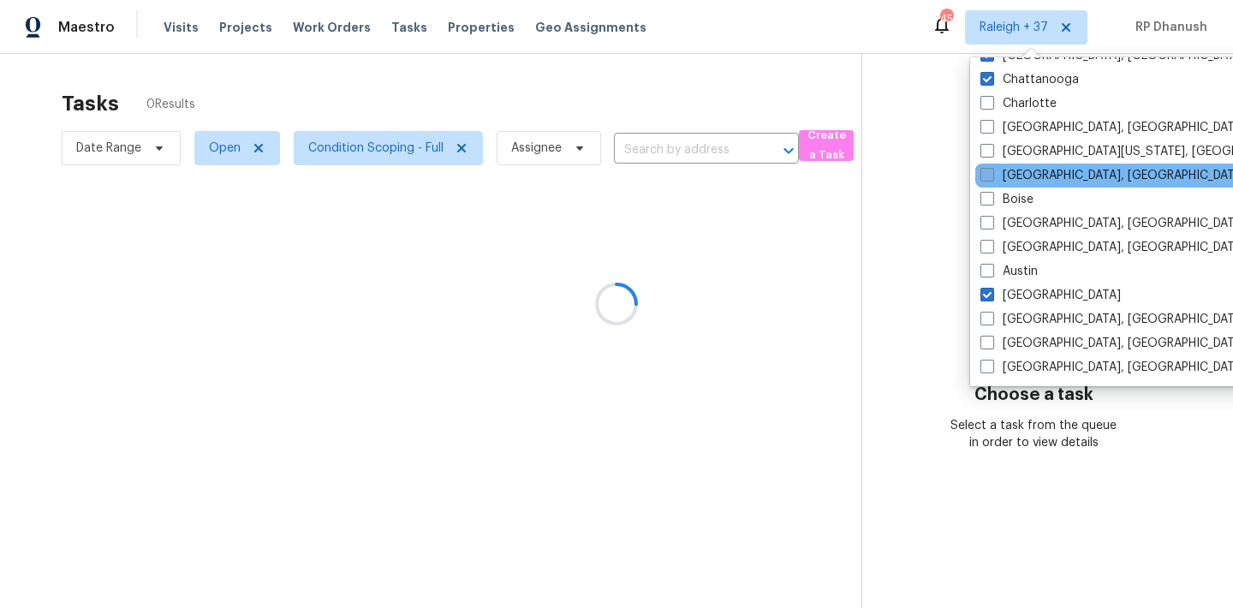
scroll to position [1076, 0]
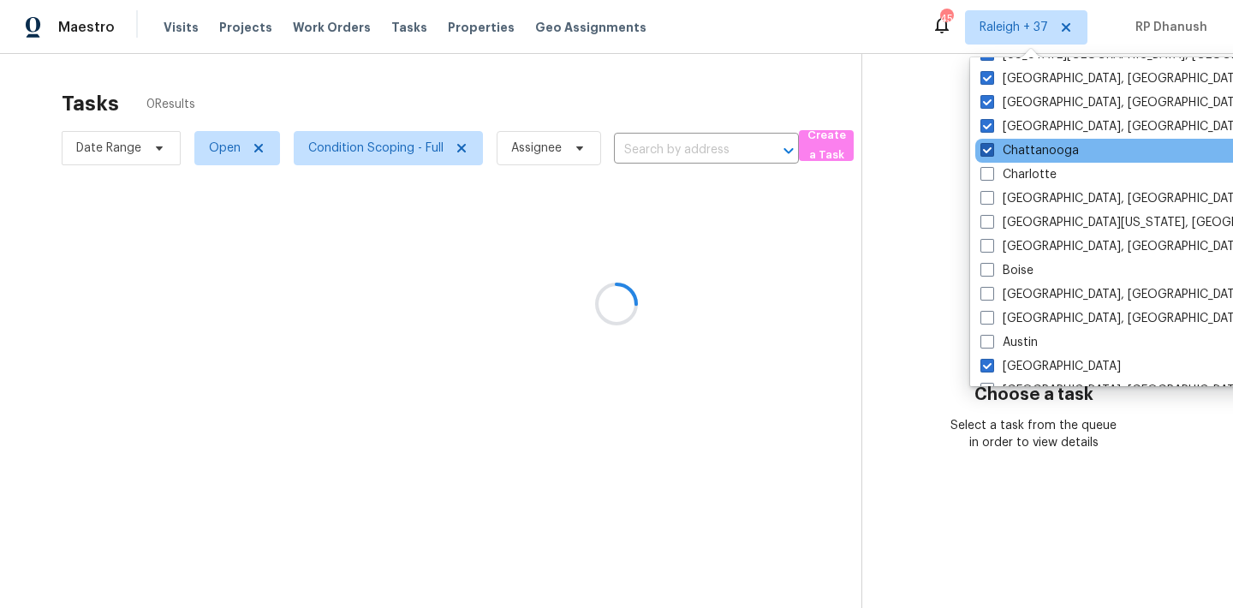
click at [1009, 146] on label "Chattanooga" at bounding box center [1029, 150] width 98 height 17
click at [991, 146] on input "Chattanooga" at bounding box center [985, 147] width 11 height 11
checkbox input "false"
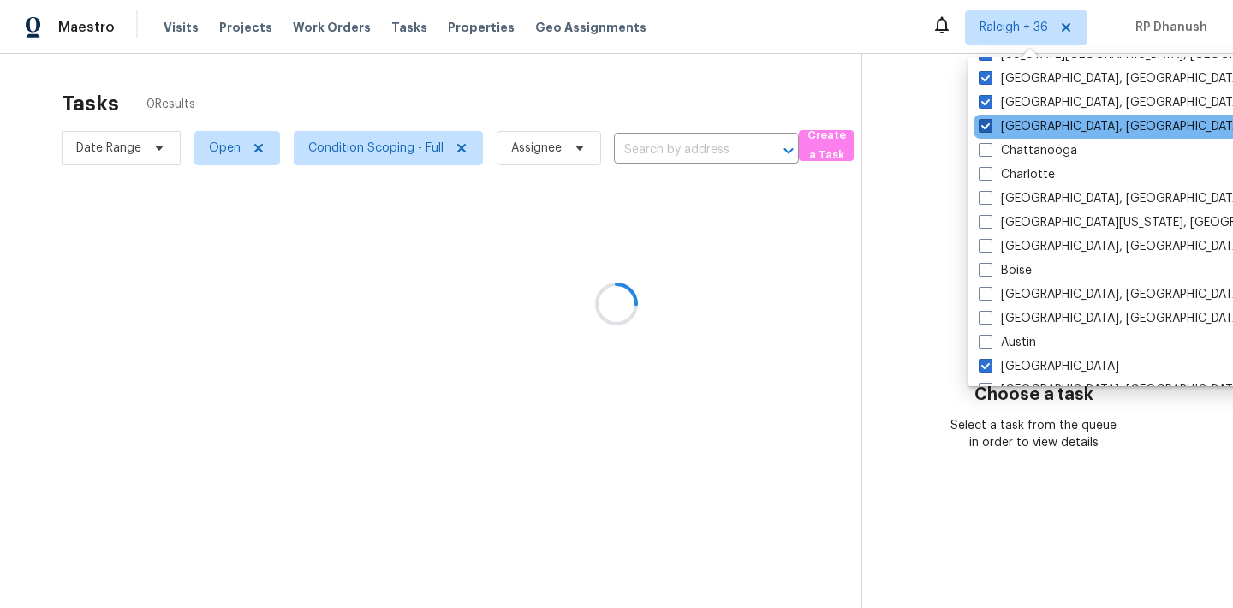
click at [1009, 124] on label "[GEOGRAPHIC_DATA], [GEOGRAPHIC_DATA]" at bounding box center [1111, 126] width 265 height 17
click at [990, 124] on input "[GEOGRAPHIC_DATA], [GEOGRAPHIC_DATA]" at bounding box center [984, 123] width 11 height 11
checkbox input "false"
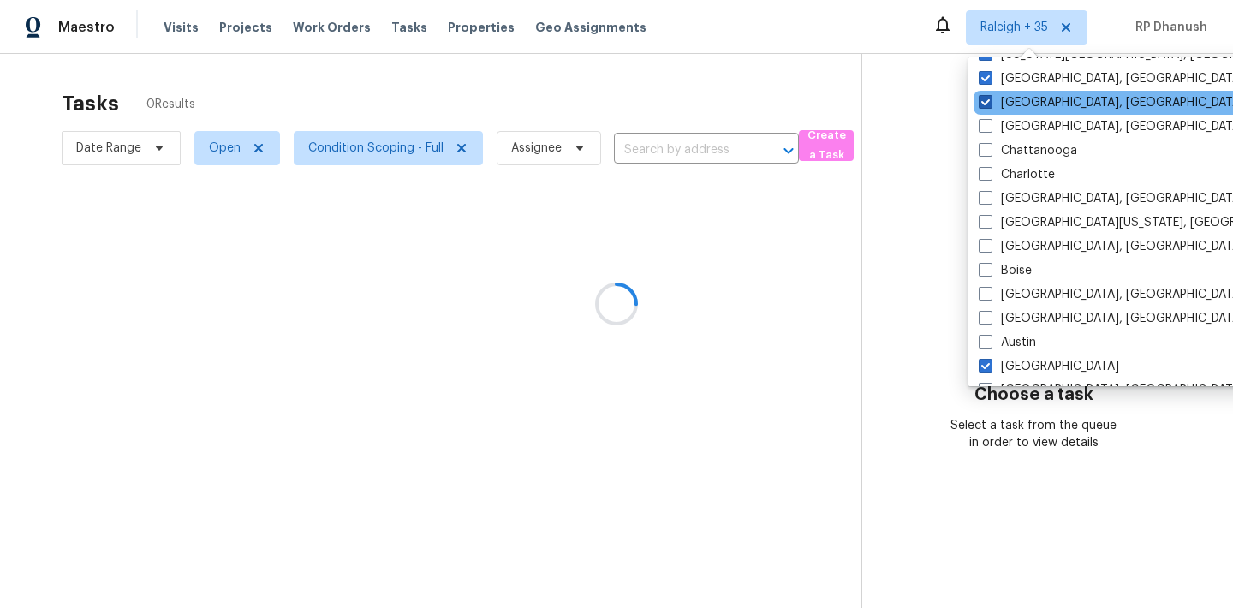
click at [1009, 102] on label "[GEOGRAPHIC_DATA], [GEOGRAPHIC_DATA]" at bounding box center [1111, 102] width 265 height 17
click at [990, 102] on input "[GEOGRAPHIC_DATA], [GEOGRAPHIC_DATA]" at bounding box center [984, 99] width 11 height 11
checkbox input "false"
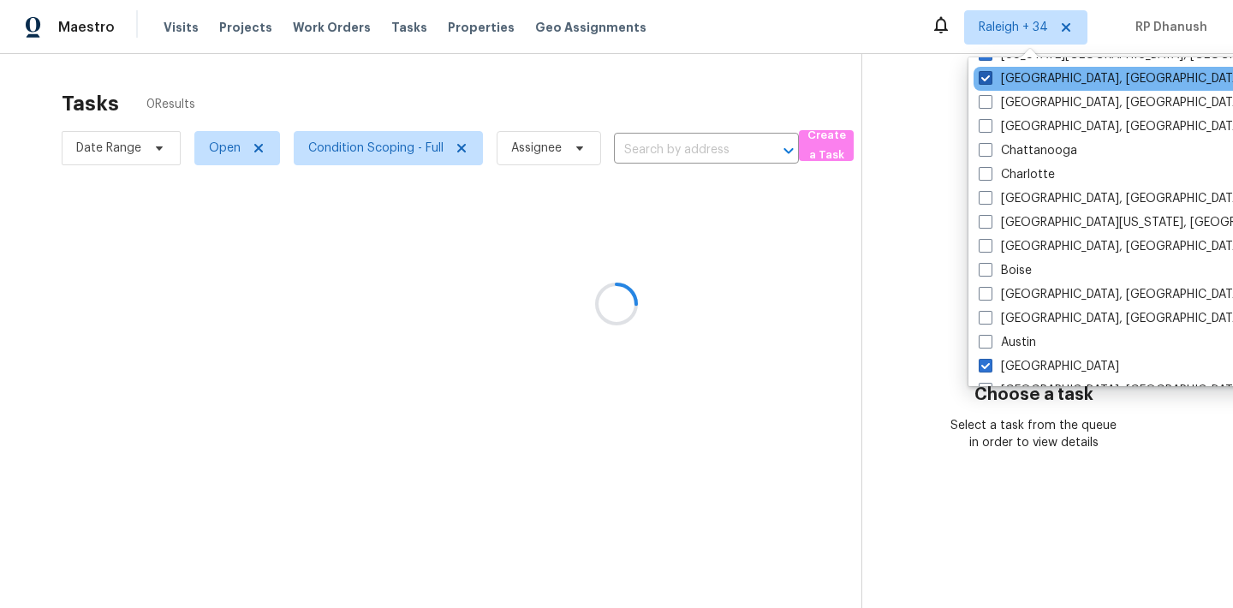
click at [1009, 79] on label "[GEOGRAPHIC_DATA], [GEOGRAPHIC_DATA]" at bounding box center [1111, 78] width 265 height 17
click at [990, 79] on input "[GEOGRAPHIC_DATA], [GEOGRAPHIC_DATA]" at bounding box center [984, 75] width 11 height 11
checkbox input "false"
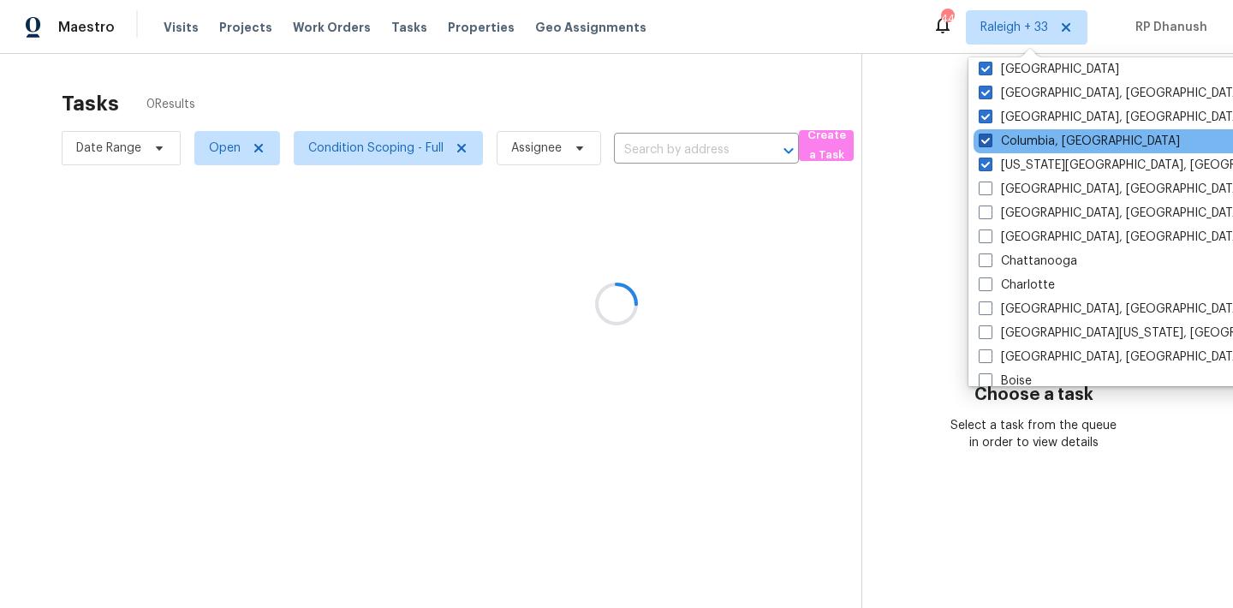
click at [1019, 144] on label "Columbia, [GEOGRAPHIC_DATA]" at bounding box center [1079, 141] width 201 height 17
click at [990, 144] on input "Columbia, [GEOGRAPHIC_DATA]" at bounding box center [984, 138] width 11 height 11
checkbox input "false"
click at [1019, 150] on div "Columbia, [GEOGRAPHIC_DATA]" at bounding box center [1146, 141] width 345 height 24
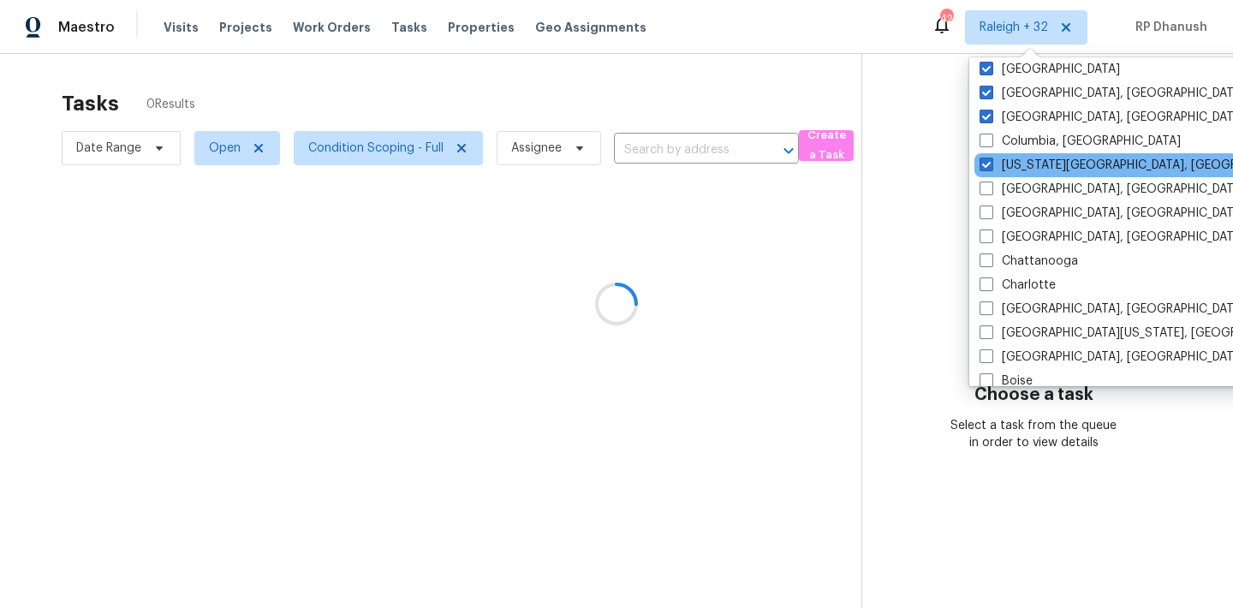
click at [1017, 153] on div "[US_STATE][GEOGRAPHIC_DATA], [GEOGRAPHIC_DATA]" at bounding box center [1146, 165] width 345 height 24
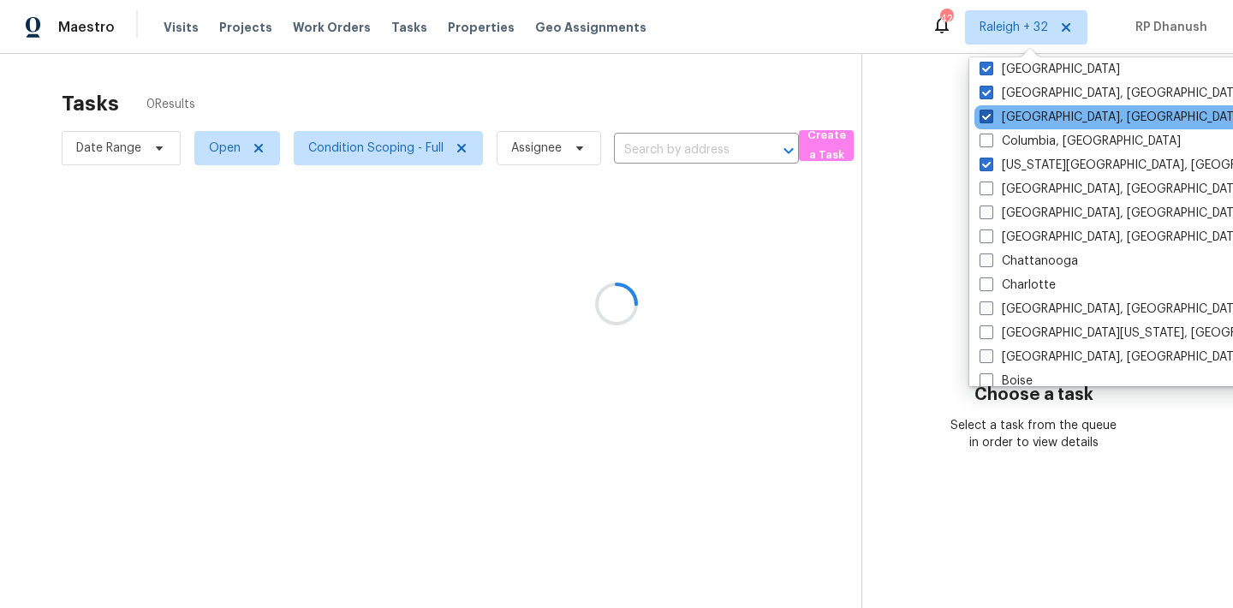
click at [1015, 116] on label "[GEOGRAPHIC_DATA], [GEOGRAPHIC_DATA]" at bounding box center [1112, 117] width 265 height 17
click at [991, 116] on input "[GEOGRAPHIC_DATA], [GEOGRAPHIC_DATA]" at bounding box center [985, 114] width 11 height 11
checkbox input "false"
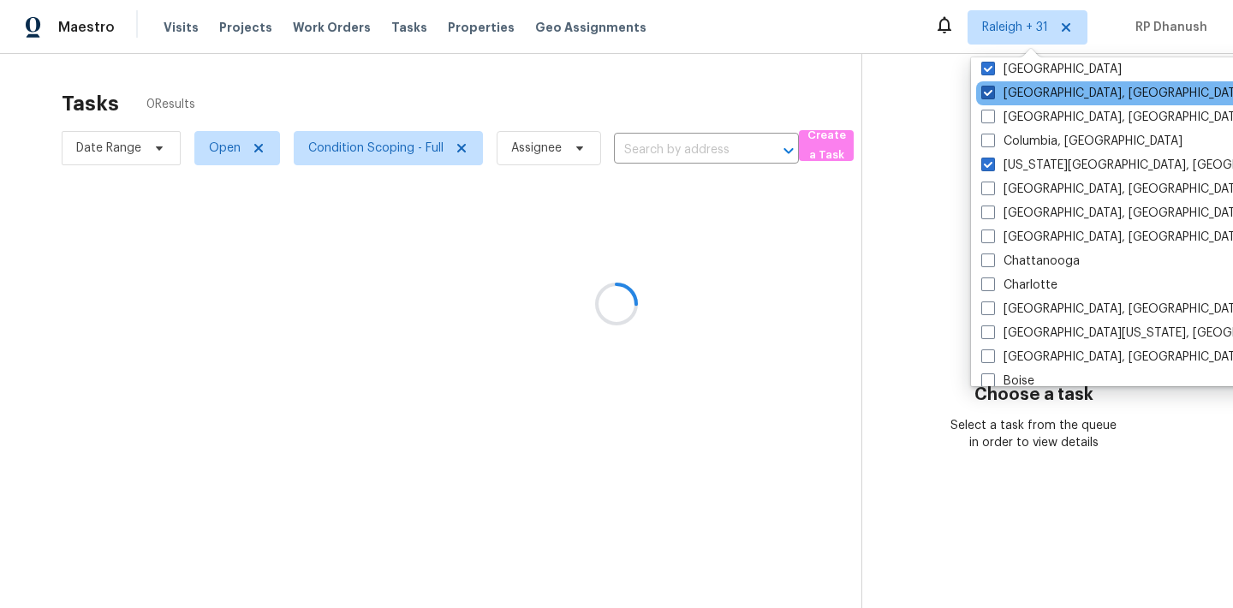
click at [1015, 92] on label "[GEOGRAPHIC_DATA], [GEOGRAPHIC_DATA]" at bounding box center [1113, 93] width 265 height 17
click at [992, 92] on input "[GEOGRAPHIC_DATA], [GEOGRAPHIC_DATA]" at bounding box center [986, 90] width 11 height 11
checkbox input "false"
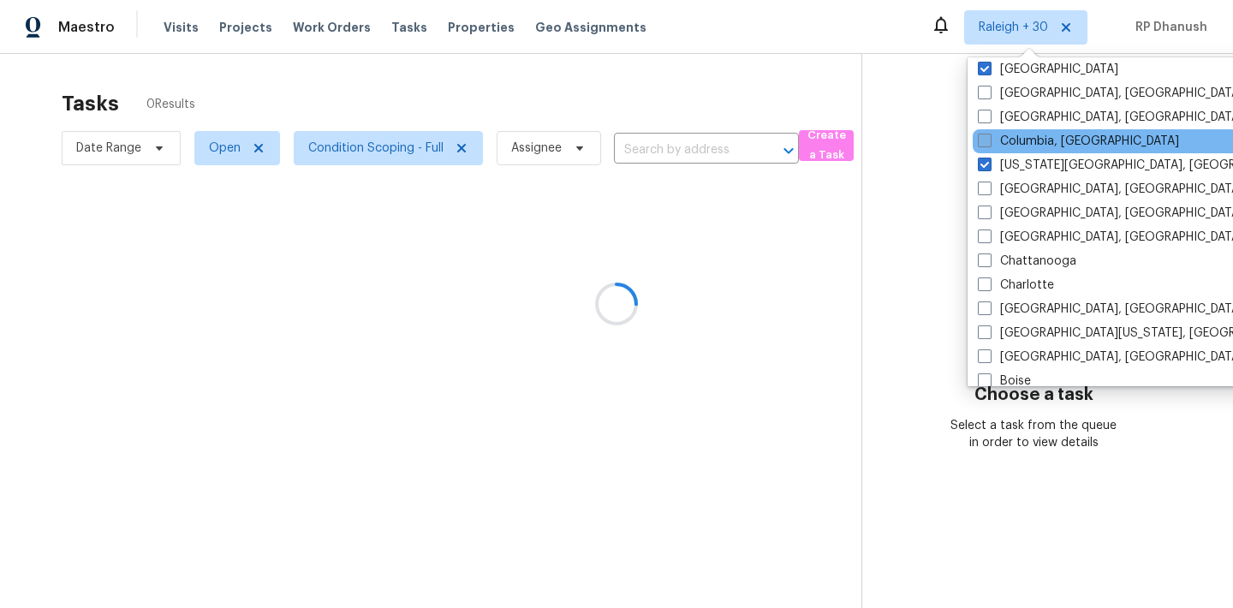
click at [1001, 144] on label "Columbia, [GEOGRAPHIC_DATA]" at bounding box center [1078, 141] width 201 height 17
click at [989, 144] on input "Columbia, [GEOGRAPHIC_DATA]" at bounding box center [983, 138] width 11 height 11
click at [1001, 152] on div "Columbia, [GEOGRAPHIC_DATA]" at bounding box center [1148, 141] width 345 height 24
click at [1001, 138] on label "Columbia, [GEOGRAPHIC_DATA]" at bounding box center [1081, 141] width 201 height 17
click at [992, 138] on input "Columbia, [GEOGRAPHIC_DATA]" at bounding box center [986, 138] width 11 height 11
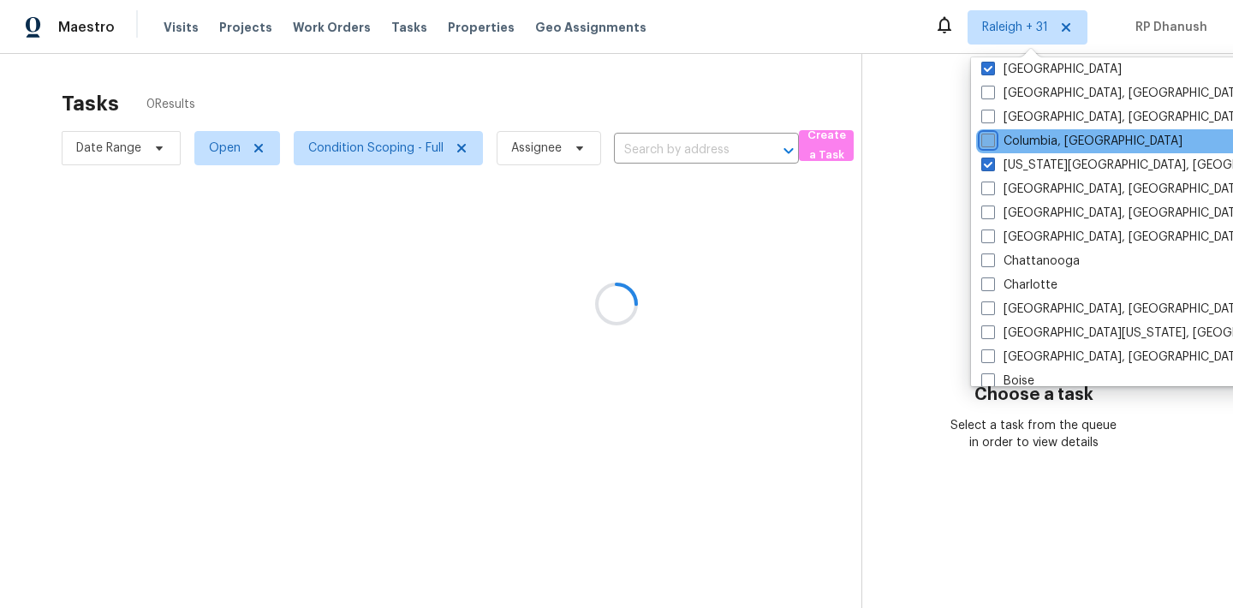
checkbox input "false"
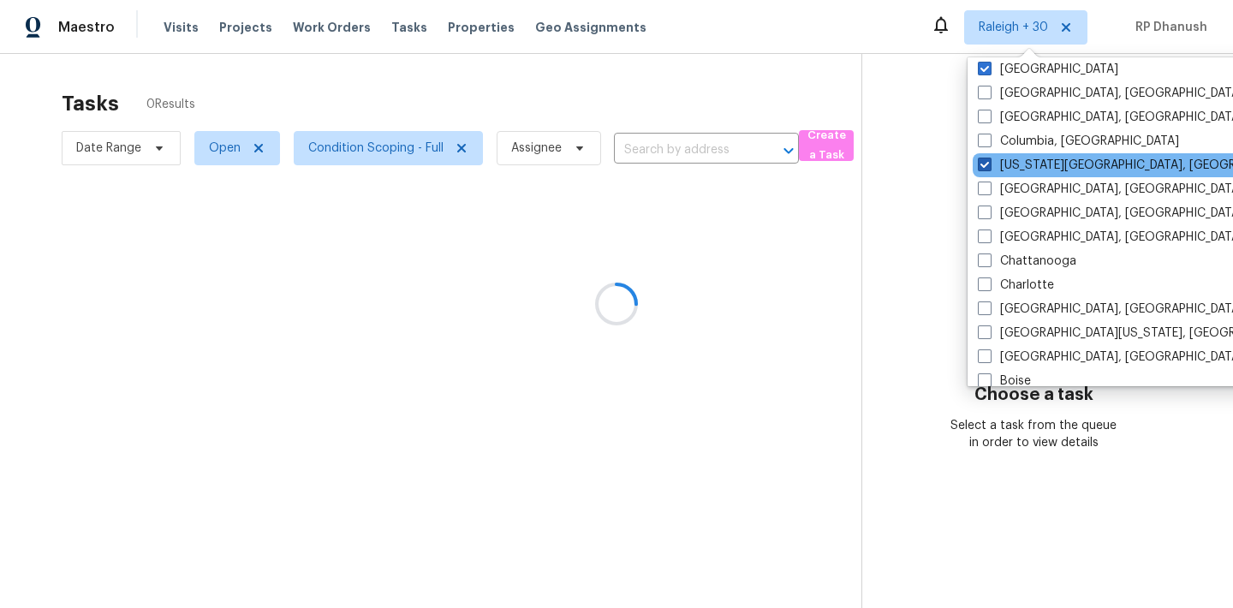
click at [995, 157] on label "[US_STATE][GEOGRAPHIC_DATA], [GEOGRAPHIC_DATA]" at bounding box center [1143, 165] width 330 height 17
click at [989, 157] on input "[US_STATE][GEOGRAPHIC_DATA], [GEOGRAPHIC_DATA]" at bounding box center [983, 162] width 11 height 11
checkbox input "false"
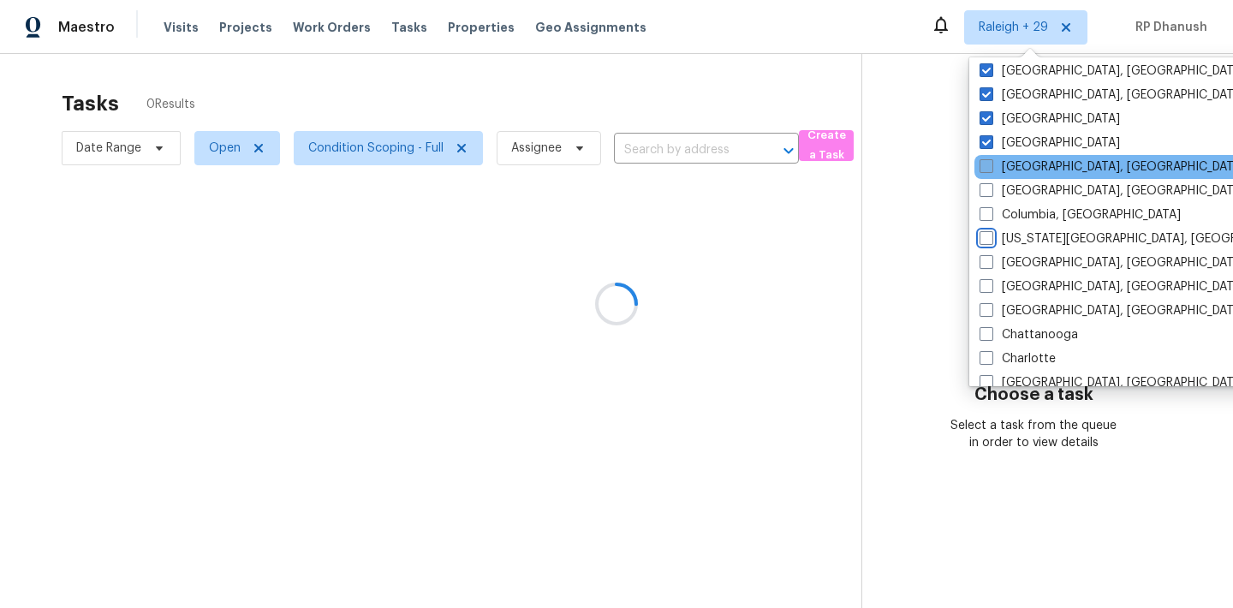
scroll to position [878, 0]
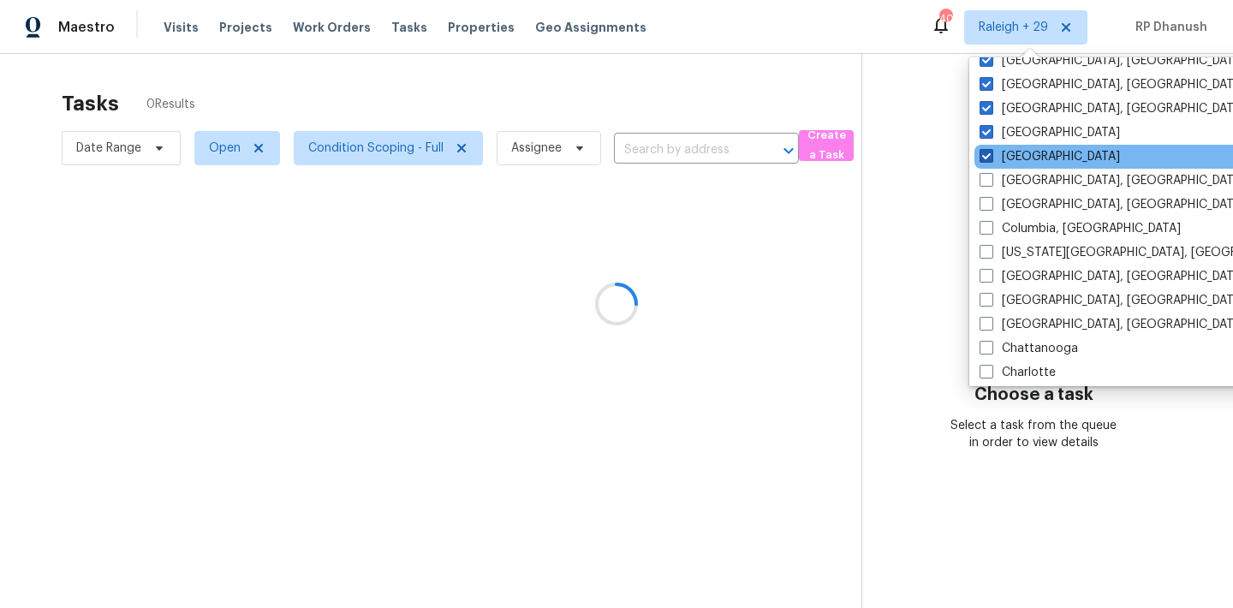
click at [997, 158] on label "[GEOGRAPHIC_DATA]" at bounding box center [1050, 156] width 140 height 17
click at [991, 158] on input "[GEOGRAPHIC_DATA]" at bounding box center [985, 153] width 11 height 11
checkbox input "false"
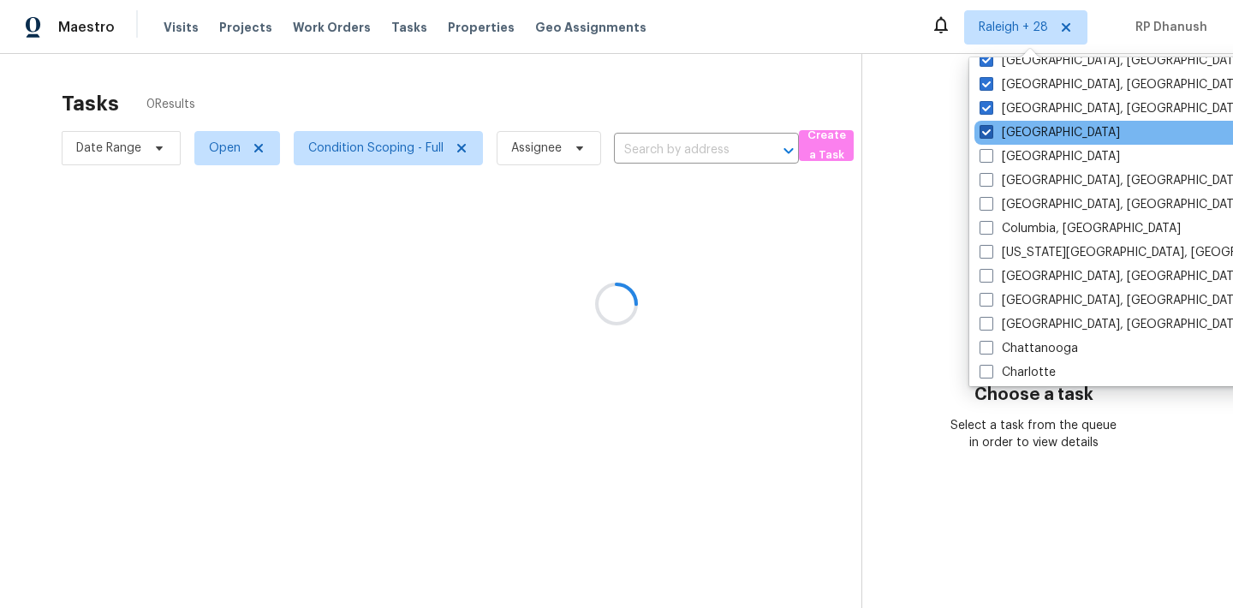
click at [997, 135] on label "[GEOGRAPHIC_DATA]" at bounding box center [1050, 132] width 140 height 17
click at [991, 135] on input "[GEOGRAPHIC_DATA]" at bounding box center [985, 129] width 11 height 11
checkbox input "false"
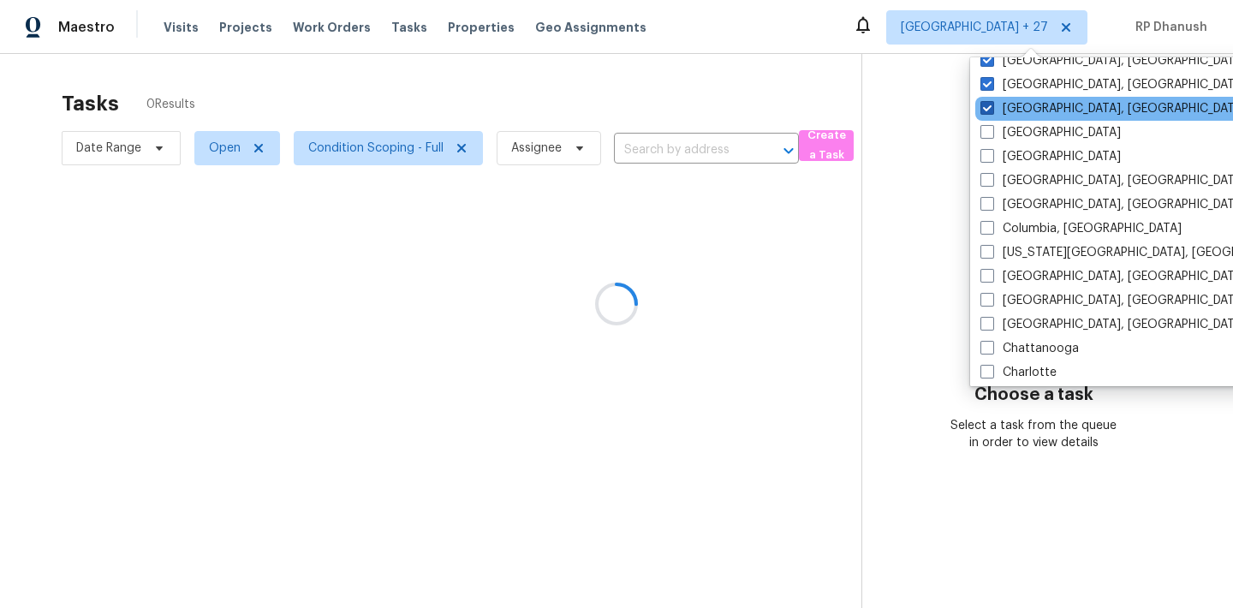
click at [1001, 100] on label "[GEOGRAPHIC_DATA], [GEOGRAPHIC_DATA]" at bounding box center [1112, 108] width 265 height 17
click at [991, 100] on input "[GEOGRAPHIC_DATA], [GEOGRAPHIC_DATA]" at bounding box center [985, 105] width 11 height 11
checkbox input "false"
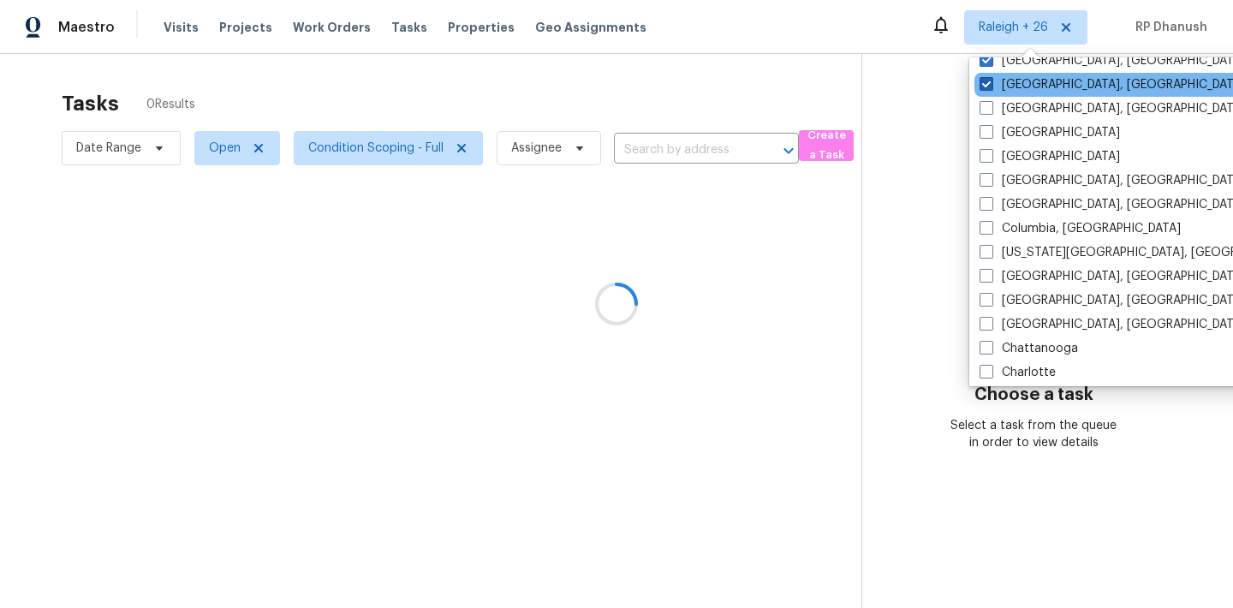
click at [1001, 80] on label "[GEOGRAPHIC_DATA], [GEOGRAPHIC_DATA]" at bounding box center [1112, 84] width 265 height 17
click at [991, 80] on input "[GEOGRAPHIC_DATA], [GEOGRAPHIC_DATA]" at bounding box center [985, 81] width 11 height 11
checkbox input "false"
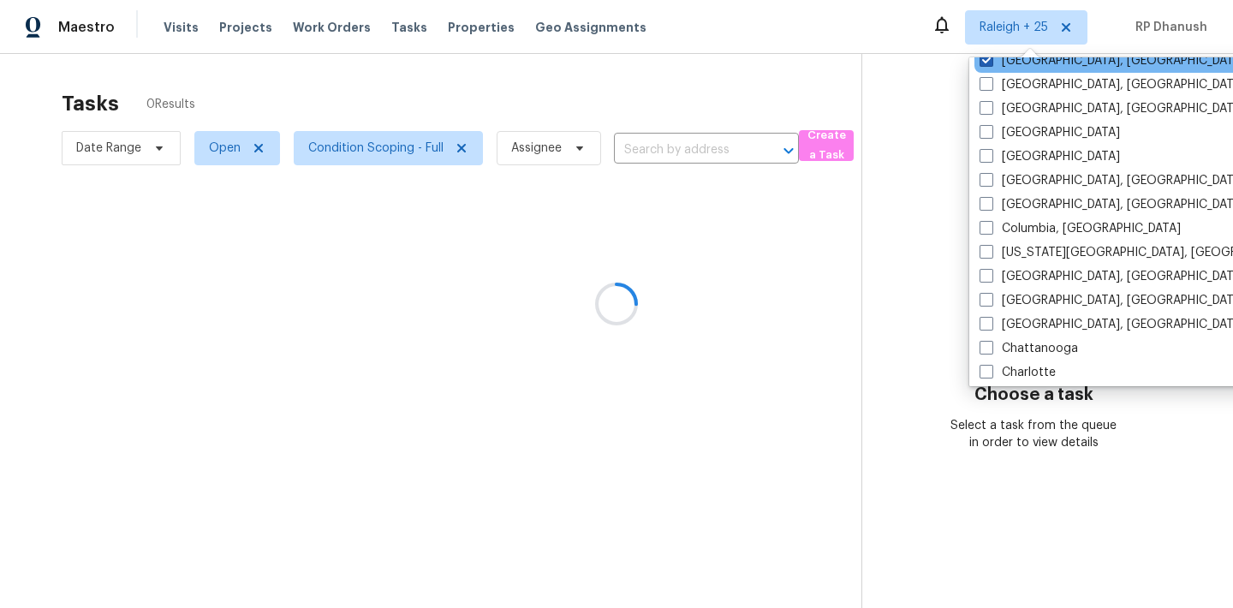
click at [1001, 59] on label "[GEOGRAPHIC_DATA], [GEOGRAPHIC_DATA]" at bounding box center [1112, 60] width 265 height 17
click at [991, 59] on input "[GEOGRAPHIC_DATA], [GEOGRAPHIC_DATA]" at bounding box center [985, 57] width 11 height 11
checkbox input "false"
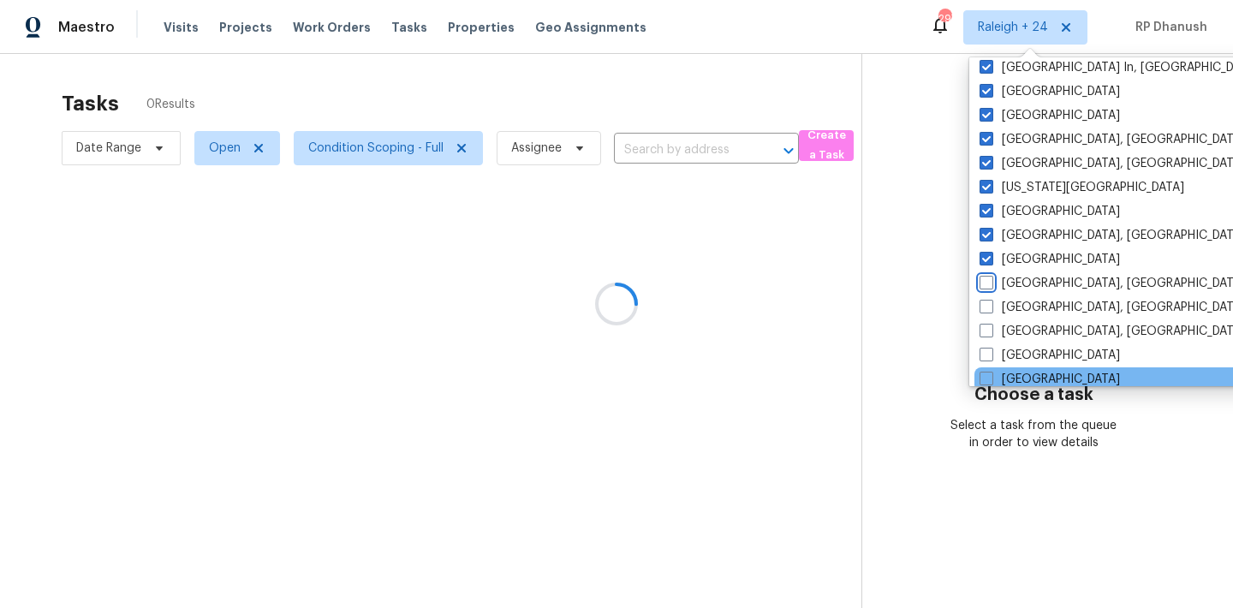
scroll to position [594, 0]
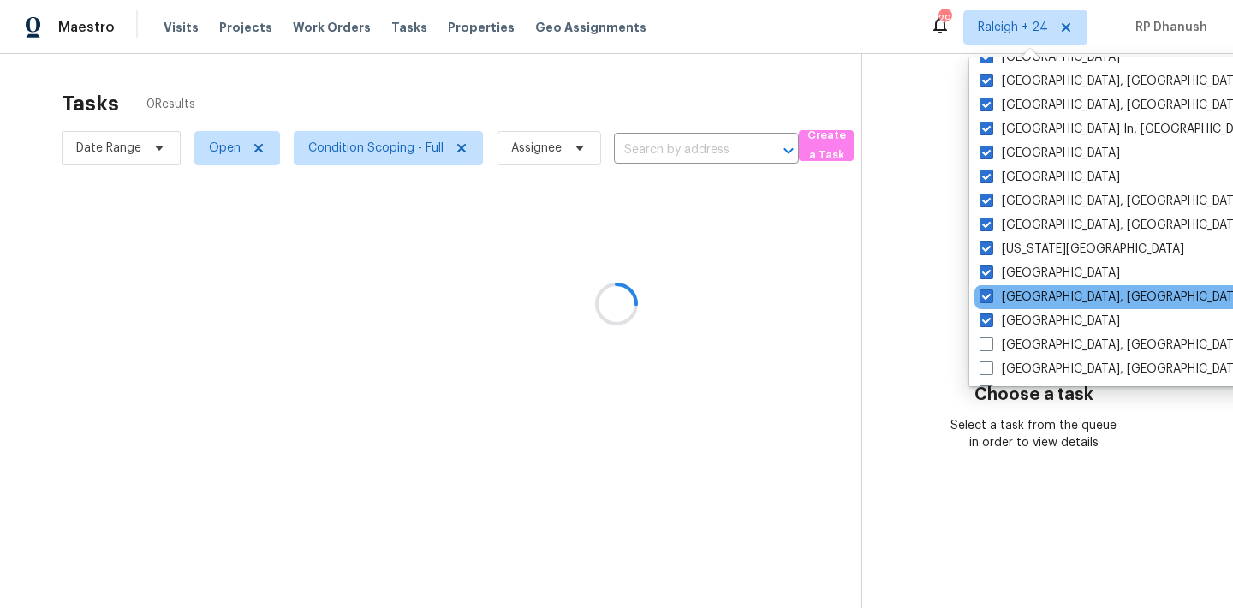
click at [997, 304] on label "[GEOGRAPHIC_DATA], [GEOGRAPHIC_DATA]" at bounding box center [1112, 297] width 265 height 17
click at [991, 300] on input "[GEOGRAPHIC_DATA], [GEOGRAPHIC_DATA]" at bounding box center [985, 294] width 11 height 11
checkbox input "false"
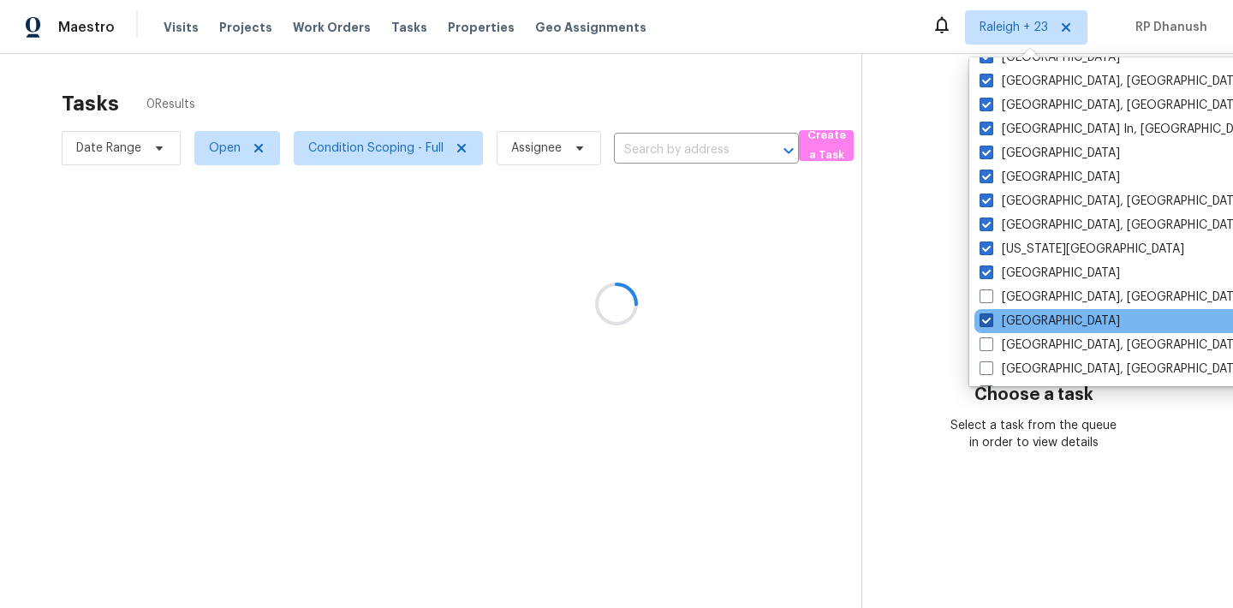
click at [996, 319] on label "[GEOGRAPHIC_DATA]" at bounding box center [1050, 321] width 140 height 17
click at [991, 319] on input "[GEOGRAPHIC_DATA]" at bounding box center [985, 318] width 11 height 11
checkbox input "false"
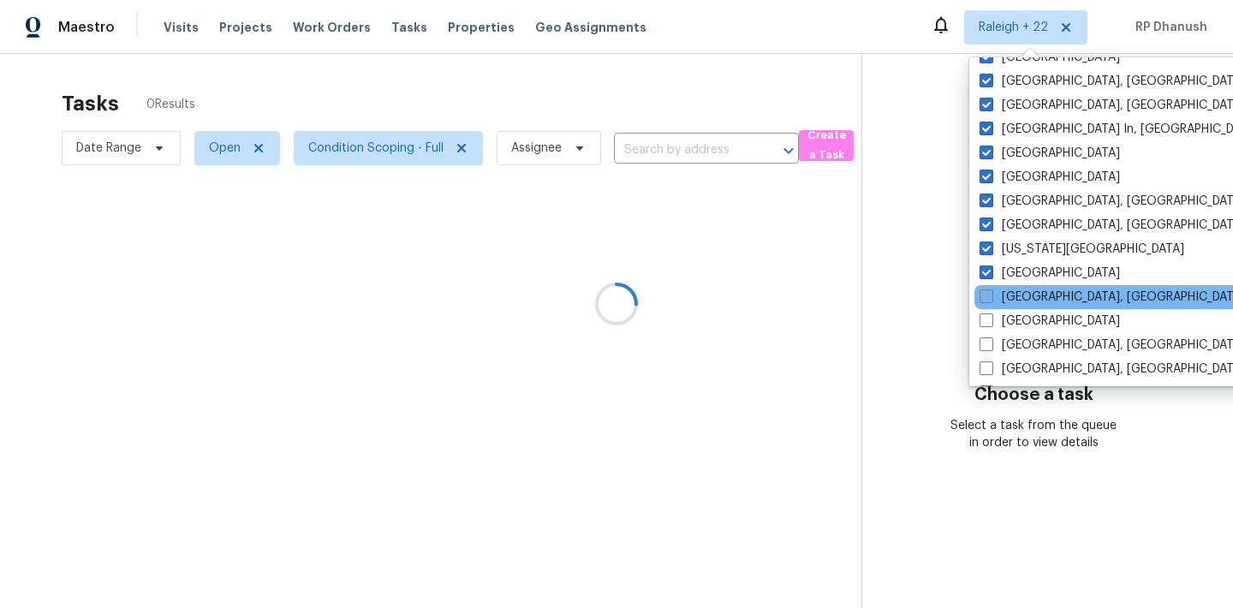
click at [996, 289] on label "[GEOGRAPHIC_DATA], [GEOGRAPHIC_DATA]" at bounding box center [1112, 297] width 265 height 17
click at [991, 289] on input "[GEOGRAPHIC_DATA], [GEOGRAPHIC_DATA]" at bounding box center [985, 294] width 11 height 11
checkbox input "true"
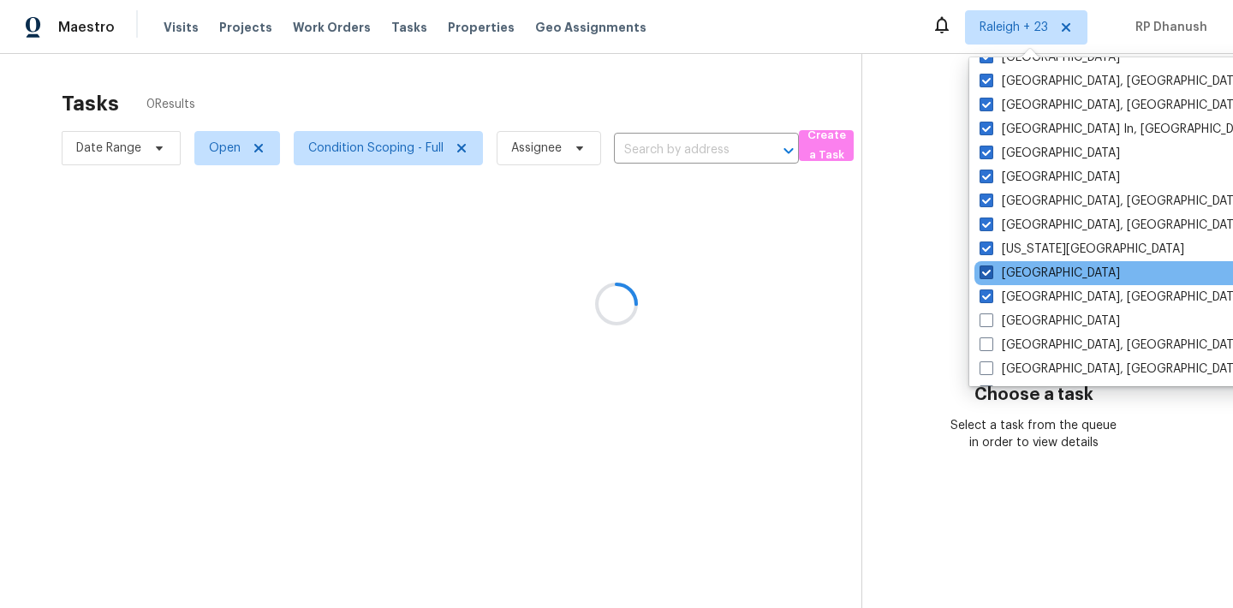
click at [997, 271] on label "[GEOGRAPHIC_DATA]" at bounding box center [1050, 273] width 140 height 17
click at [991, 271] on input "[GEOGRAPHIC_DATA]" at bounding box center [985, 270] width 11 height 11
checkbox input "false"
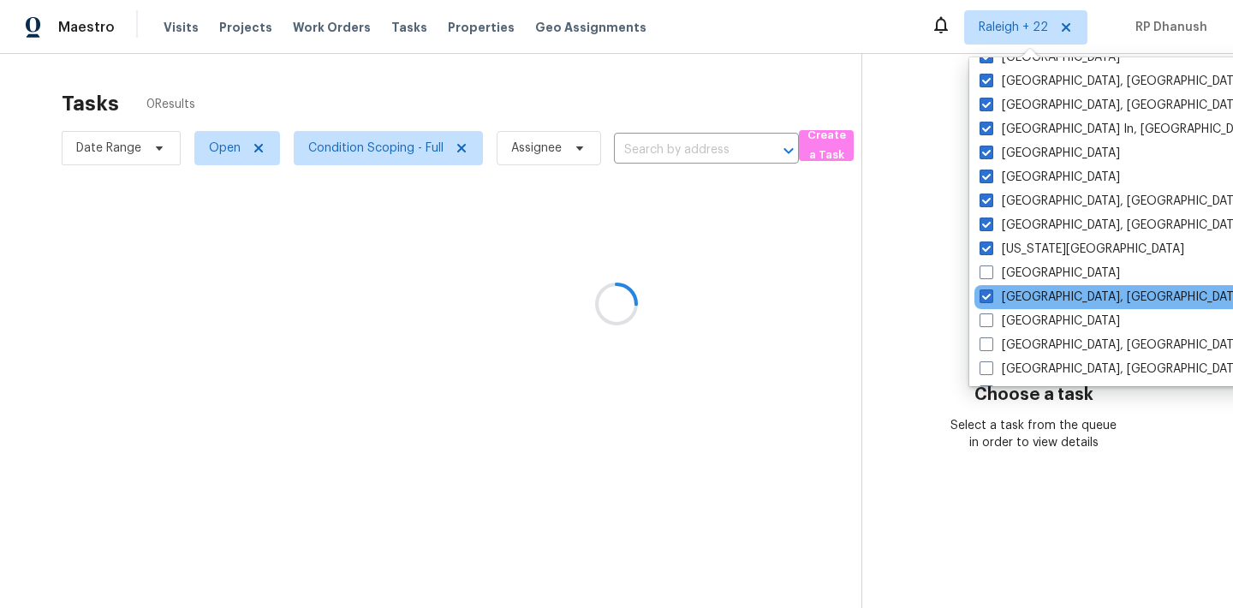
click at [993, 306] on div "[GEOGRAPHIC_DATA], [GEOGRAPHIC_DATA]" at bounding box center [1146, 297] width 345 height 24
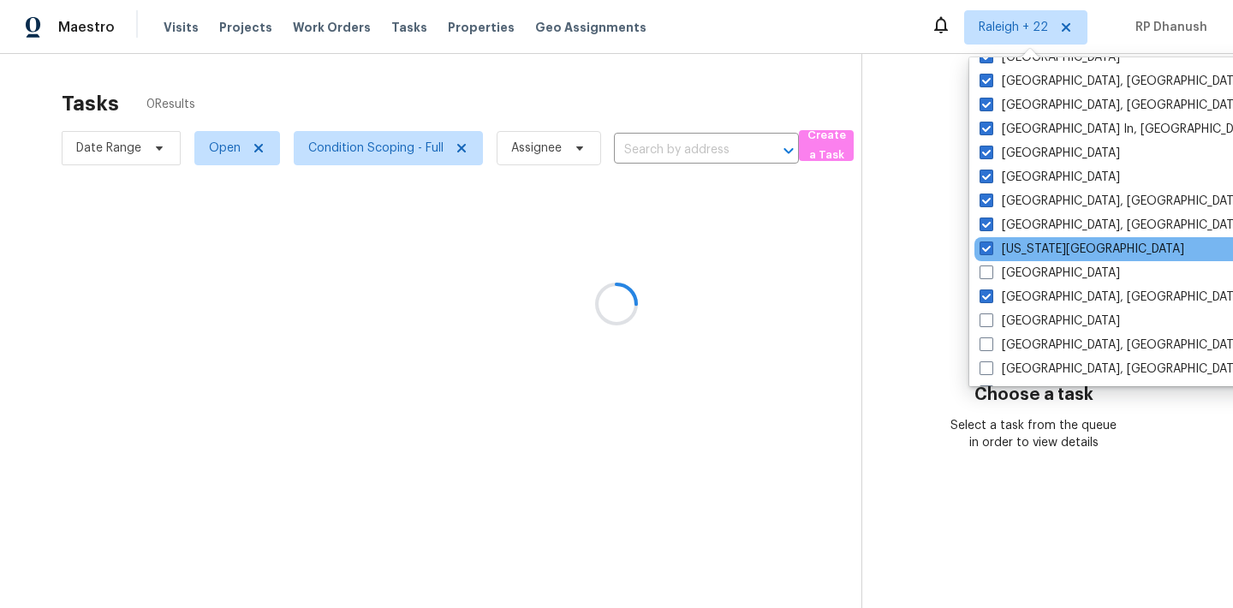
click at [993, 258] on div "[US_STATE][GEOGRAPHIC_DATA]" at bounding box center [1146, 249] width 345 height 24
click at [993, 248] on label "[US_STATE][GEOGRAPHIC_DATA]" at bounding box center [1082, 249] width 205 height 17
click at [991, 248] on input "[US_STATE][GEOGRAPHIC_DATA]" at bounding box center [985, 246] width 11 height 11
checkbox input "false"
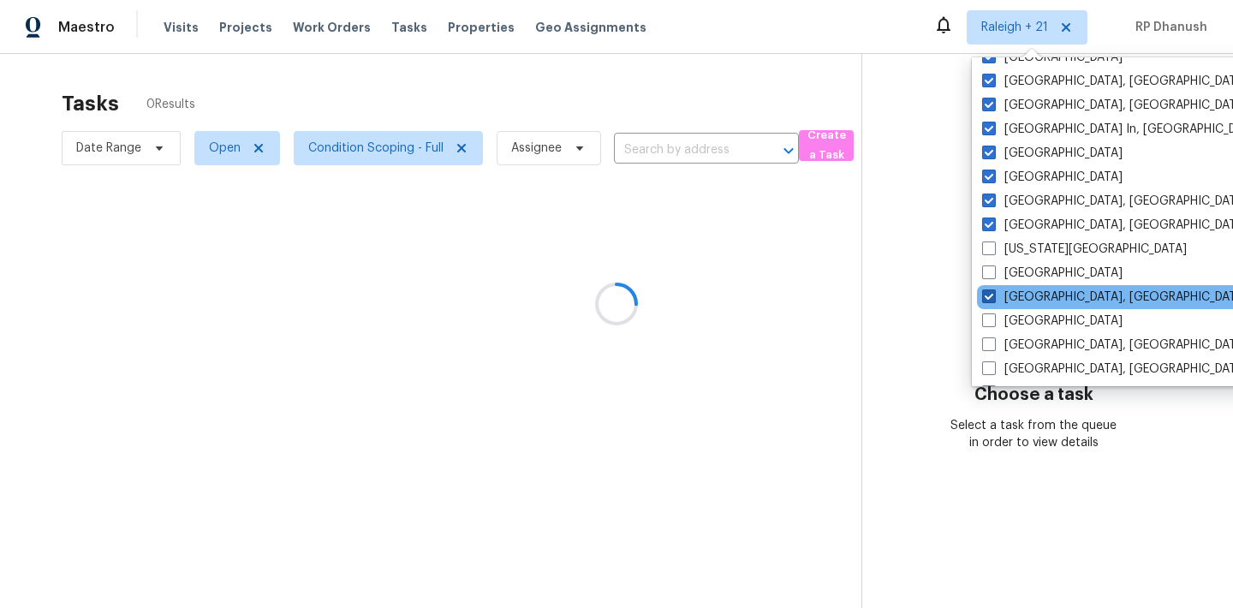
click at [991, 298] on span at bounding box center [989, 296] width 14 height 14
click at [991, 298] on input "[GEOGRAPHIC_DATA], [GEOGRAPHIC_DATA]" at bounding box center [987, 294] width 11 height 11
checkbox input "false"
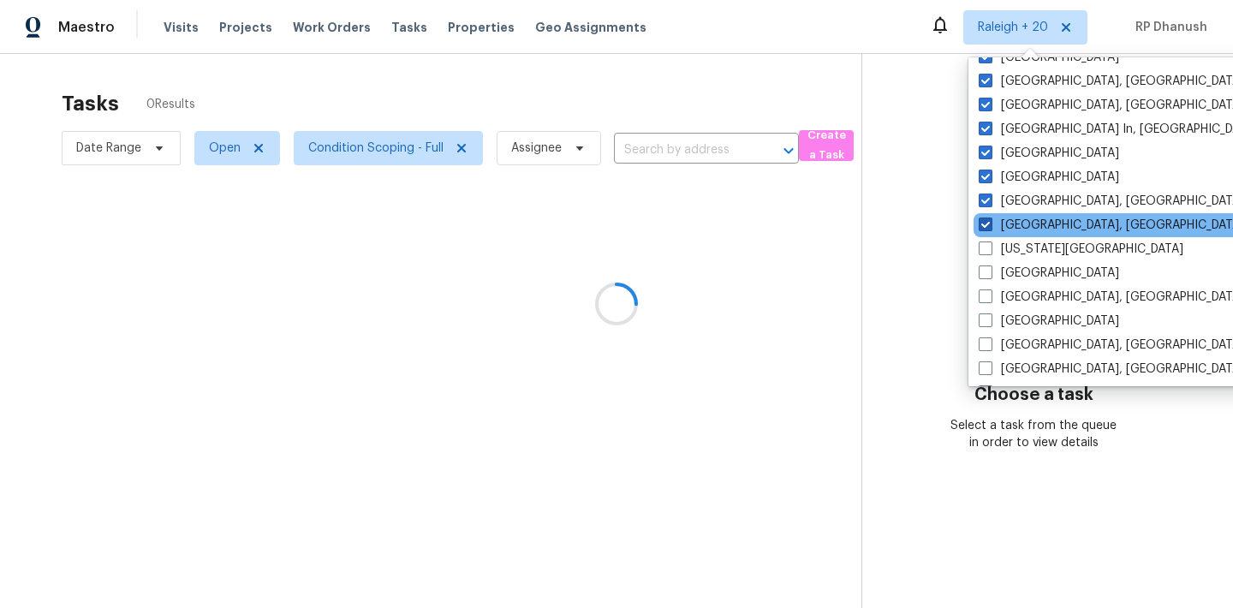
click at [998, 232] on label "[GEOGRAPHIC_DATA], [GEOGRAPHIC_DATA]" at bounding box center [1111, 225] width 265 height 17
click at [990, 228] on input "[GEOGRAPHIC_DATA], [GEOGRAPHIC_DATA]" at bounding box center [984, 222] width 11 height 11
checkbox input "false"
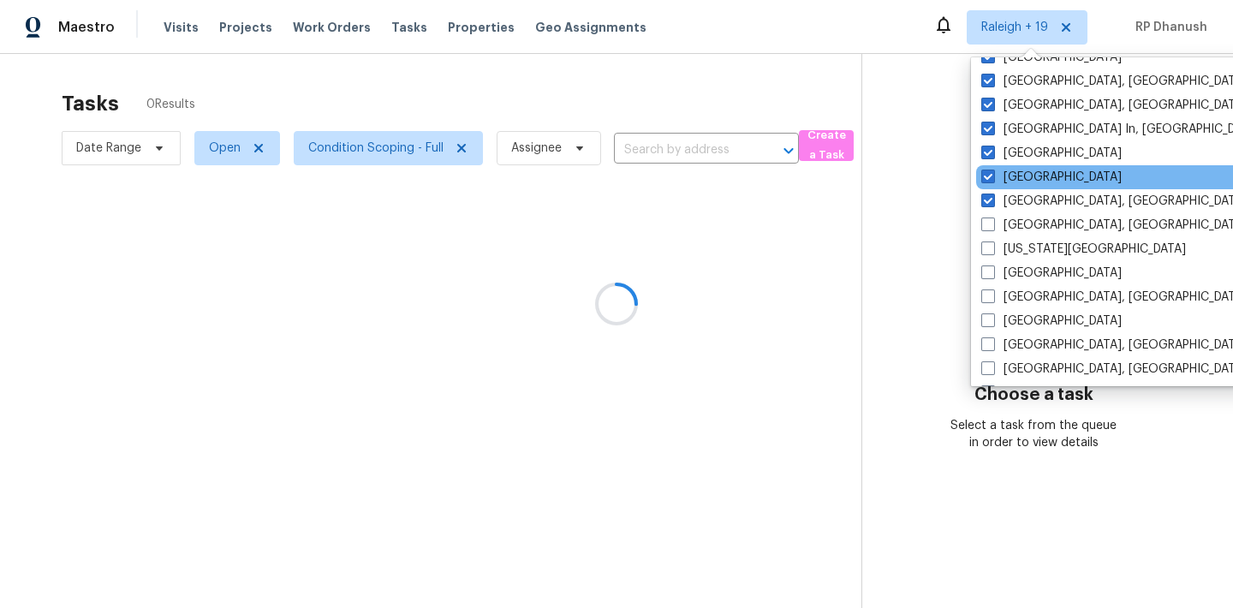
click at [997, 187] on div "[GEOGRAPHIC_DATA]" at bounding box center [1148, 177] width 345 height 24
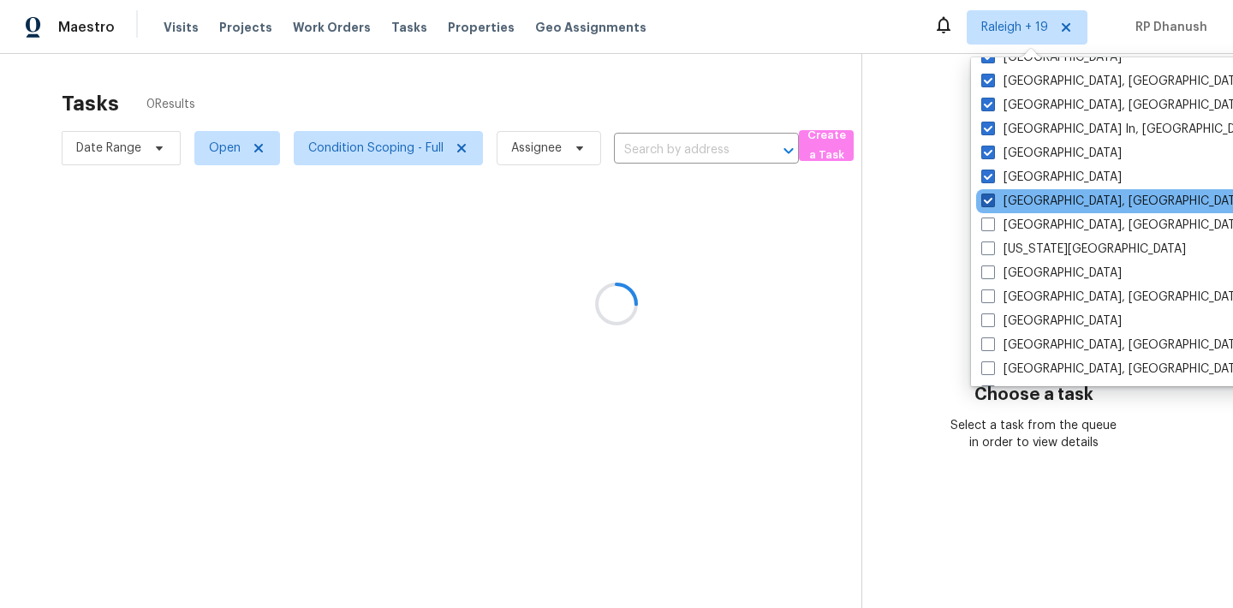
click at [997, 200] on label "[GEOGRAPHIC_DATA], [GEOGRAPHIC_DATA]" at bounding box center [1113, 201] width 265 height 17
click at [992, 200] on input "[GEOGRAPHIC_DATA], [GEOGRAPHIC_DATA]" at bounding box center [986, 198] width 11 height 11
checkbox input "false"
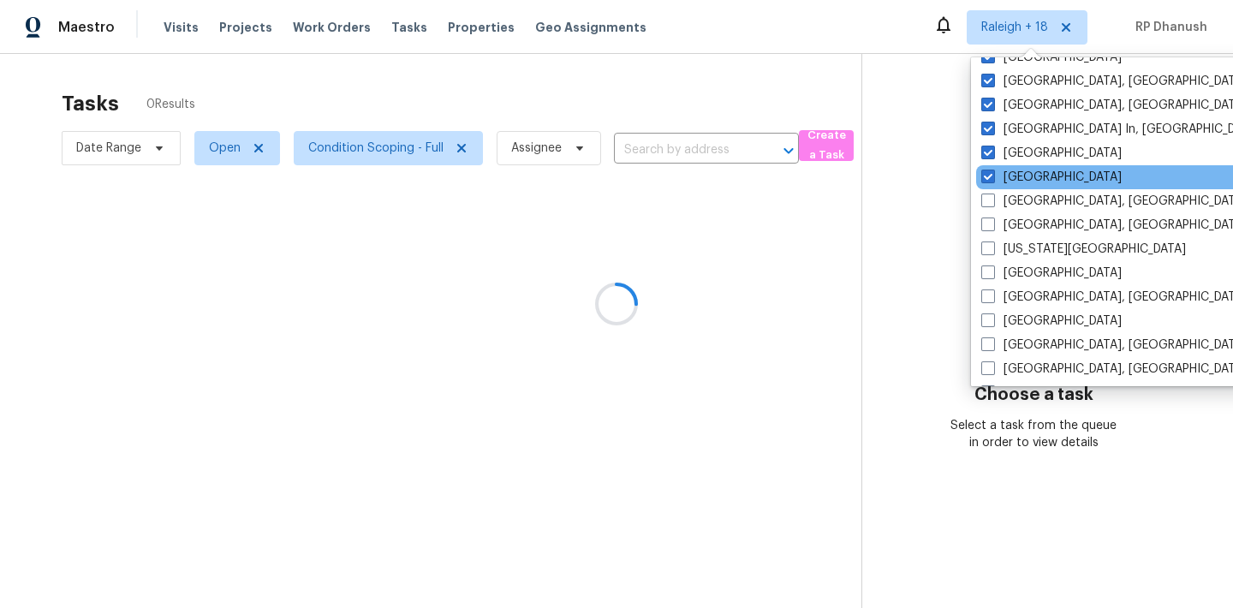
click at [997, 187] on div "[GEOGRAPHIC_DATA]" at bounding box center [1148, 177] width 345 height 24
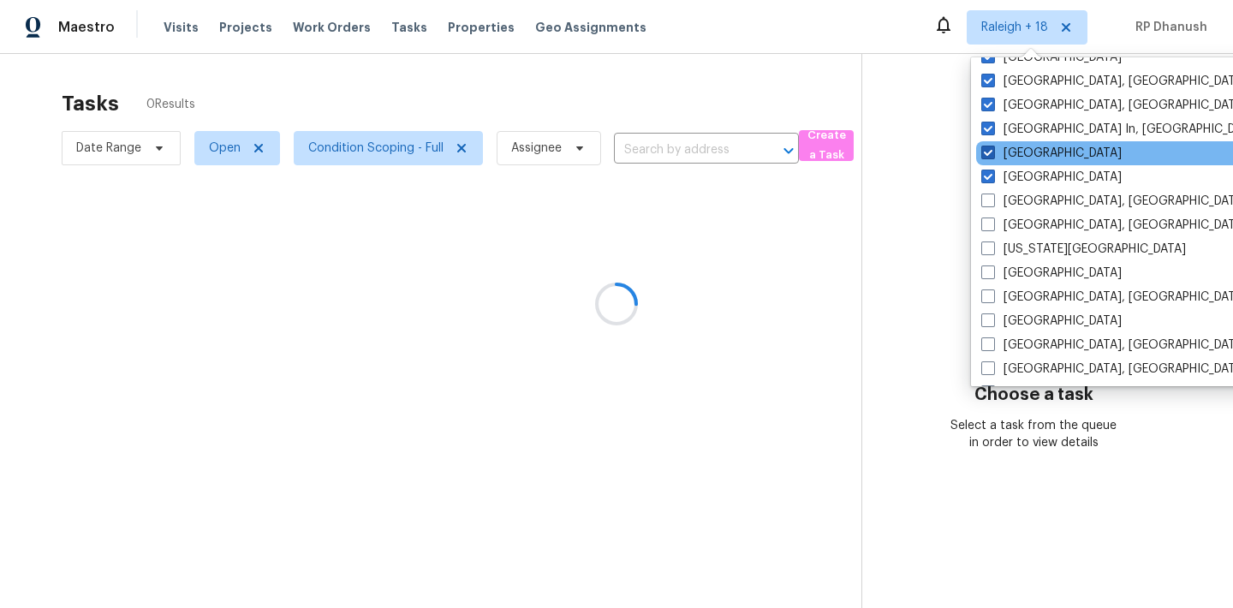
click at [1000, 158] on label "[GEOGRAPHIC_DATA]" at bounding box center [1051, 153] width 140 height 17
click at [992, 156] on input "[GEOGRAPHIC_DATA]" at bounding box center [986, 150] width 11 height 11
checkbox input "false"
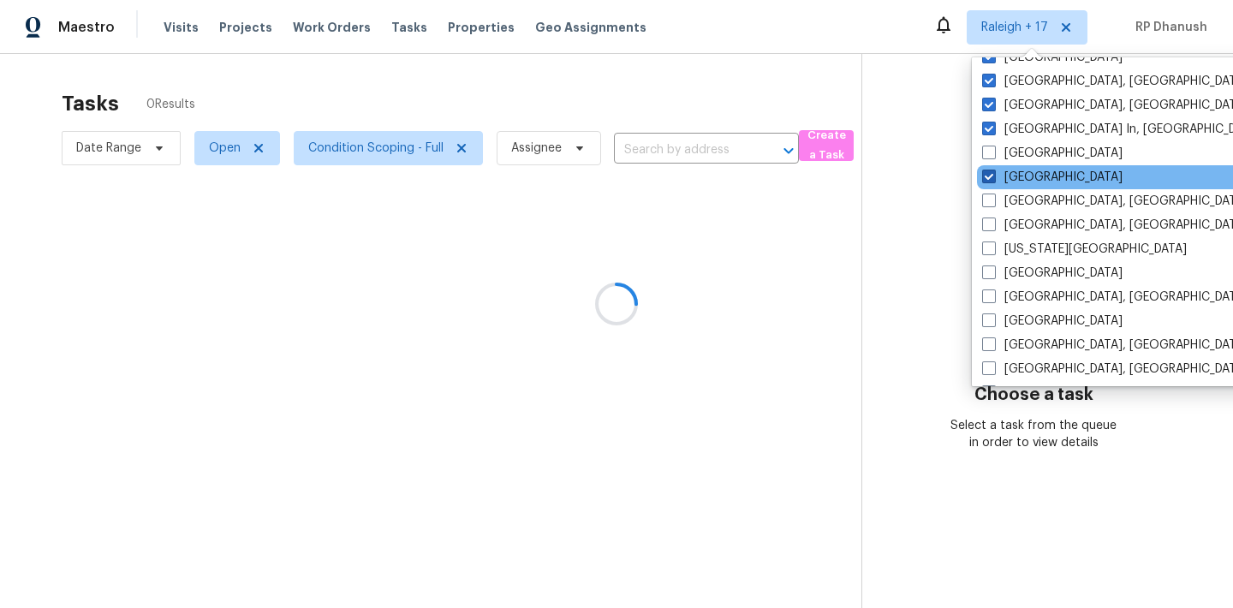
click at [1000, 172] on label "[GEOGRAPHIC_DATA]" at bounding box center [1052, 177] width 140 height 17
click at [993, 172] on input "[GEOGRAPHIC_DATA]" at bounding box center [987, 174] width 11 height 11
checkbox input "false"
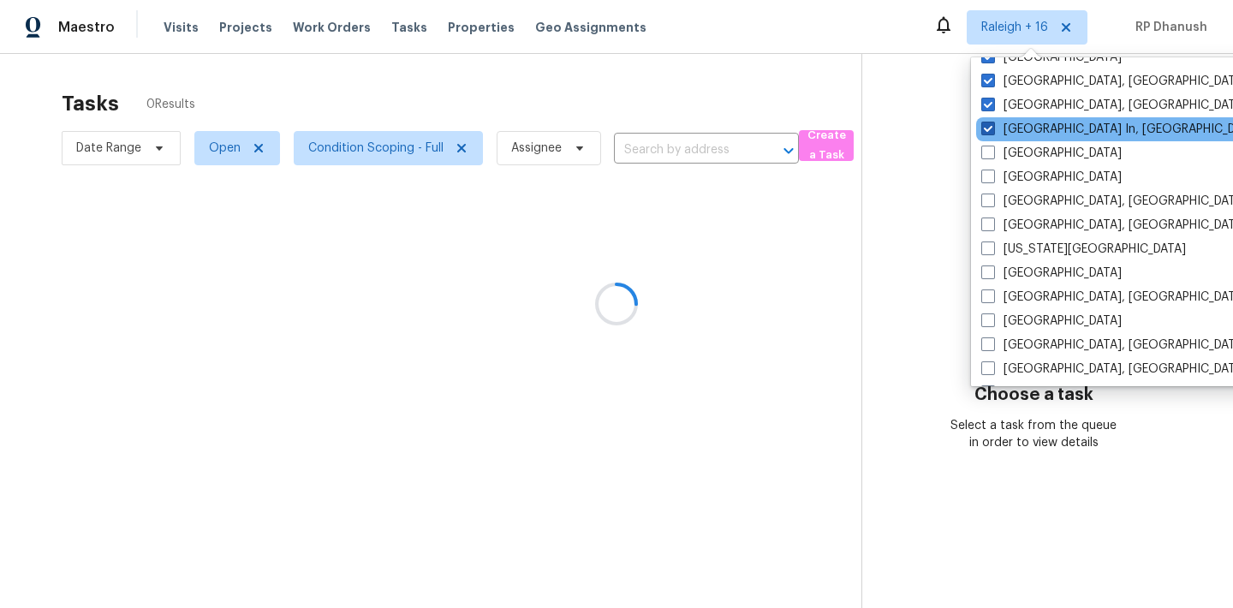
click at [1000, 134] on label "[GEOGRAPHIC_DATA] In, [GEOGRAPHIC_DATA]" at bounding box center [1120, 129] width 279 height 17
click at [992, 132] on input "[GEOGRAPHIC_DATA] In, [GEOGRAPHIC_DATA]" at bounding box center [986, 126] width 11 height 11
checkbox input "false"
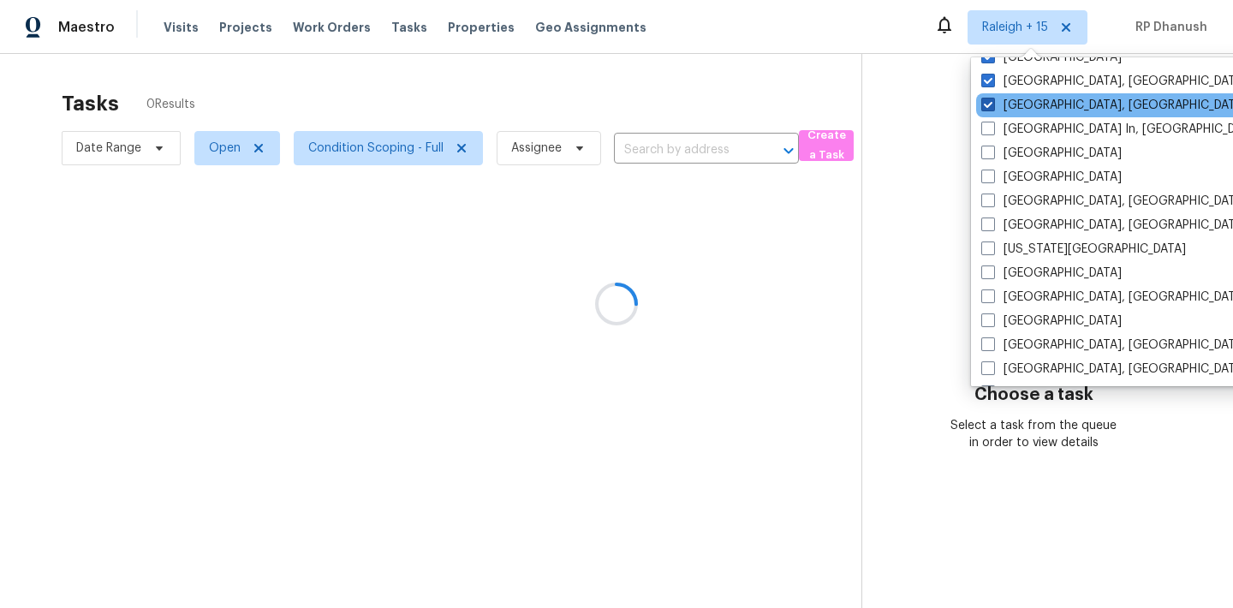
click at [997, 104] on label "[GEOGRAPHIC_DATA], [GEOGRAPHIC_DATA]" at bounding box center [1113, 105] width 265 height 17
click at [992, 104] on input "[GEOGRAPHIC_DATA], [GEOGRAPHIC_DATA]" at bounding box center [986, 102] width 11 height 11
checkbox input "false"
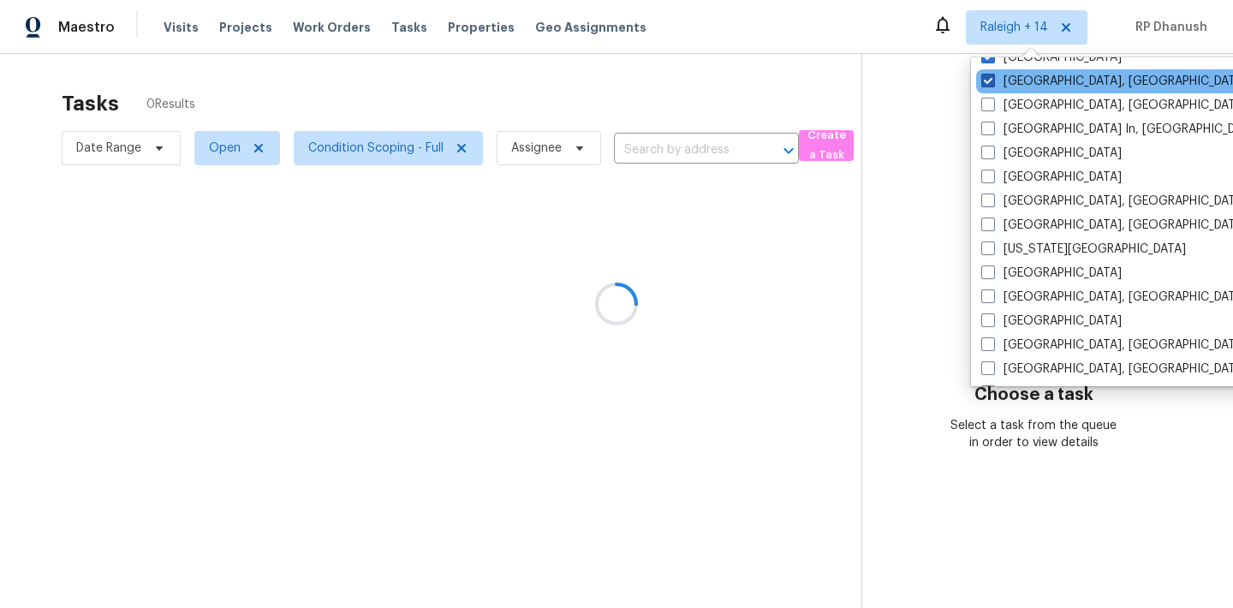
click at [997, 78] on label "[GEOGRAPHIC_DATA], [GEOGRAPHIC_DATA]" at bounding box center [1113, 81] width 265 height 17
click at [992, 78] on input "[GEOGRAPHIC_DATA], [GEOGRAPHIC_DATA]" at bounding box center [986, 78] width 11 height 11
checkbox input "false"
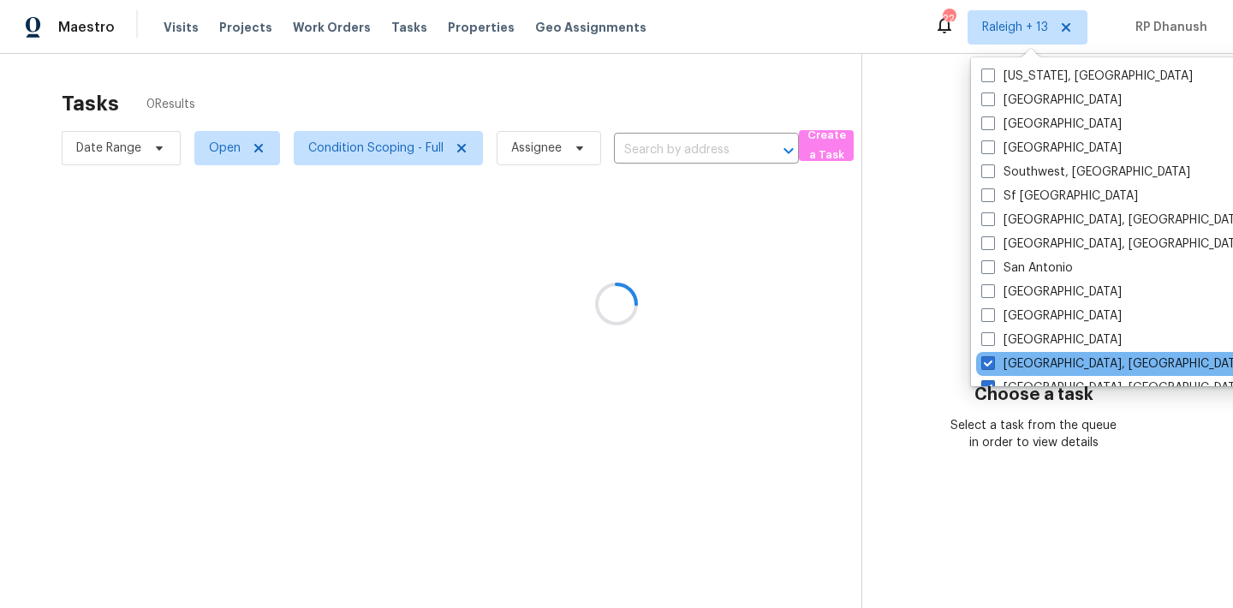
click at [1034, 352] on div "[GEOGRAPHIC_DATA], [GEOGRAPHIC_DATA]" at bounding box center [1148, 364] width 345 height 24
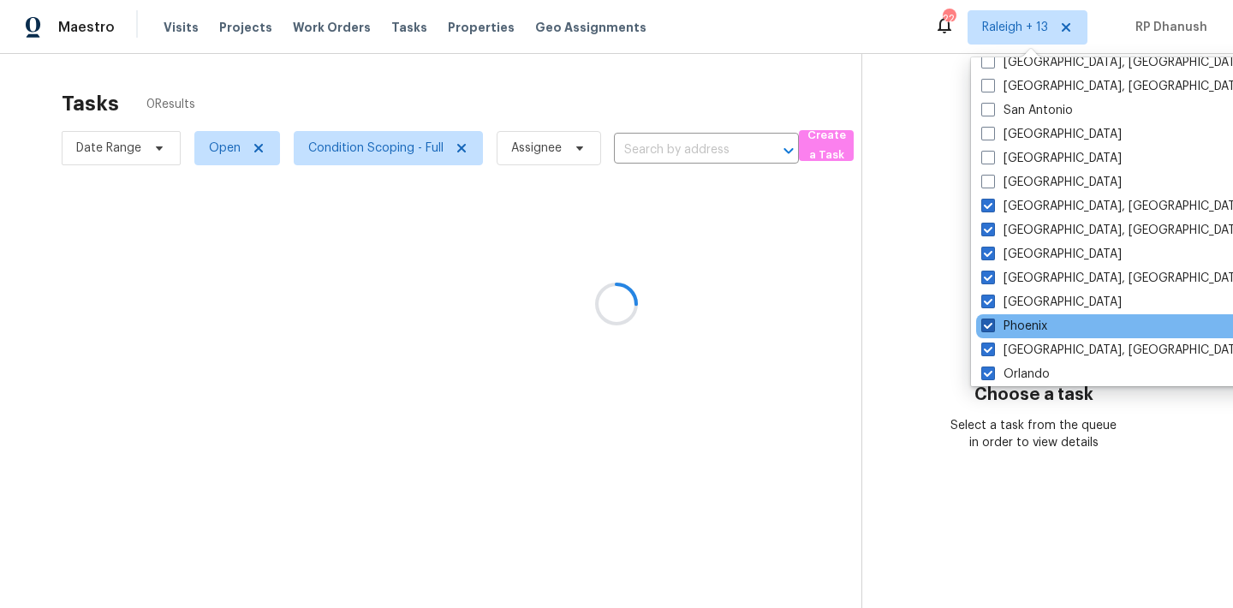
scroll to position [156, 0]
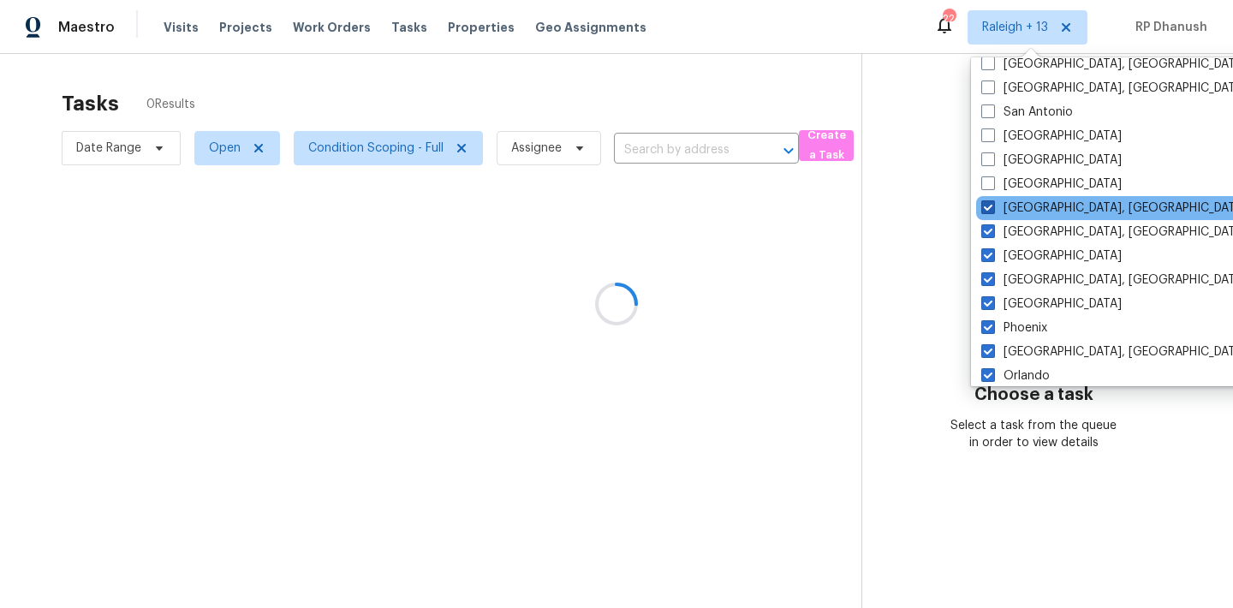
click at [1016, 202] on label "[GEOGRAPHIC_DATA], [GEOGRAPHIC_DATA]" at bounding box center [1113, 207] width 265 height 17
click at [992, 202] on input "[GEOGRAPHIC_DATA], [GEOGRAPHIC_DATA]" at bounding box center [986, 204] width 11 height 11
checkbox input "false"
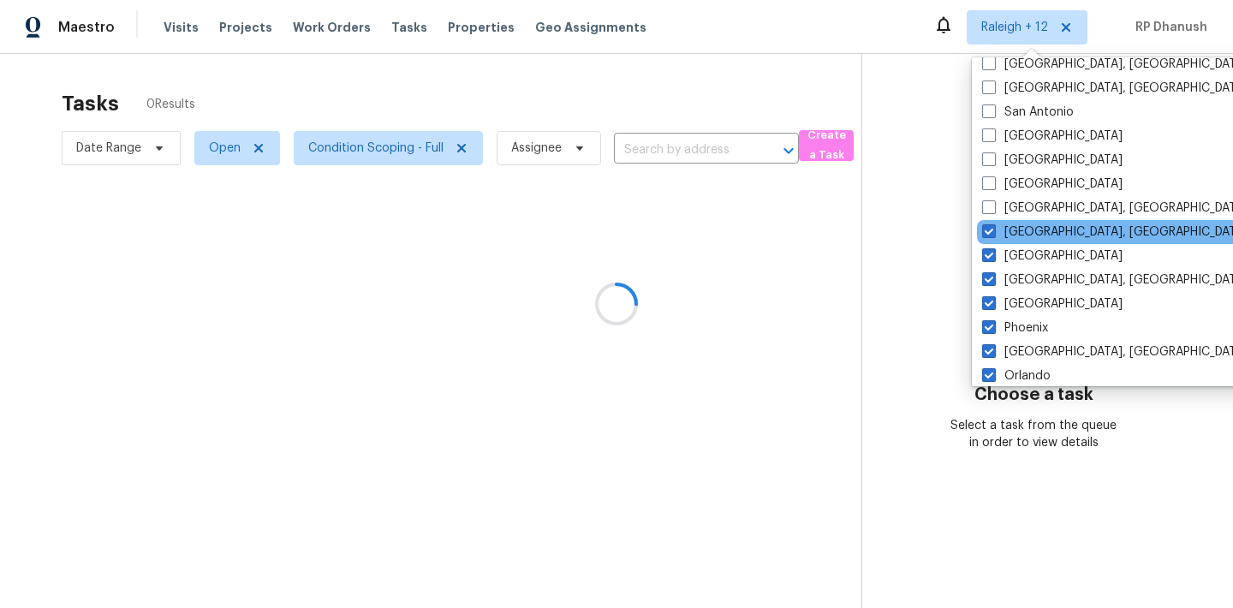
click at [1013, 241] on div "[GEOGRAPHIC_DATA], [GEOGRAPHIC_DATA]" at bounding box center [1149, 232] width 345 height 24
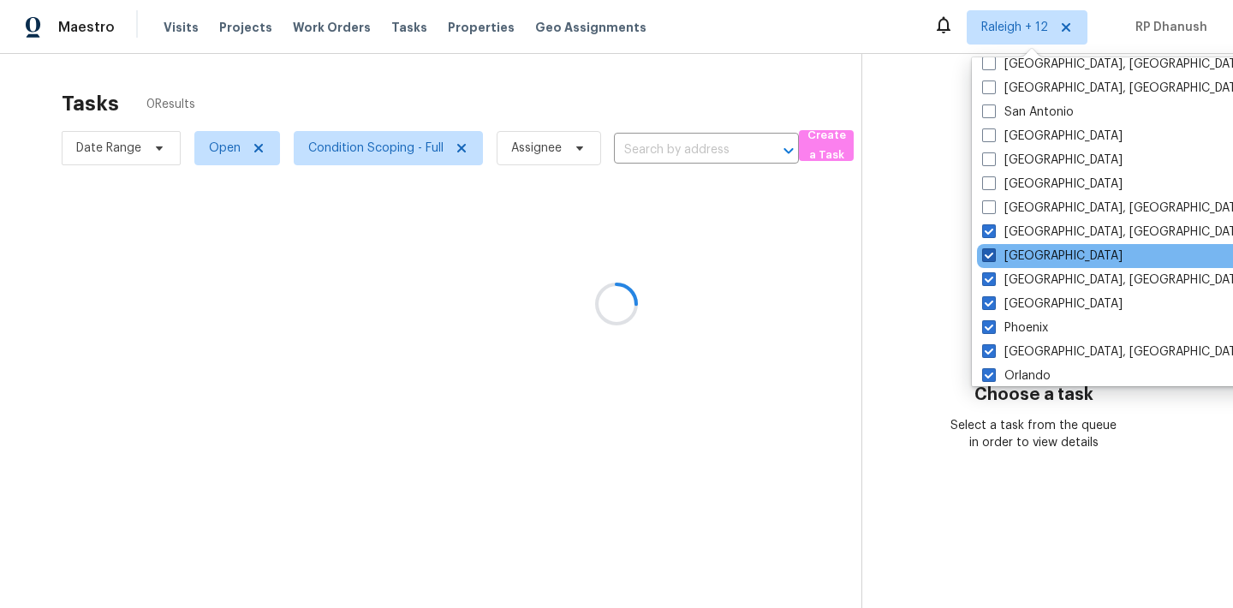
click at [1013, 257] on label "[GEOGRAPHIC_DATA]" at bounding box center [1052, 255] width 140 height 17
click at [993, 257] on input "[GEOGRAPHIC_DATA]" at bounding box center [987, 252] width 11 height 11
checkbox input "false"
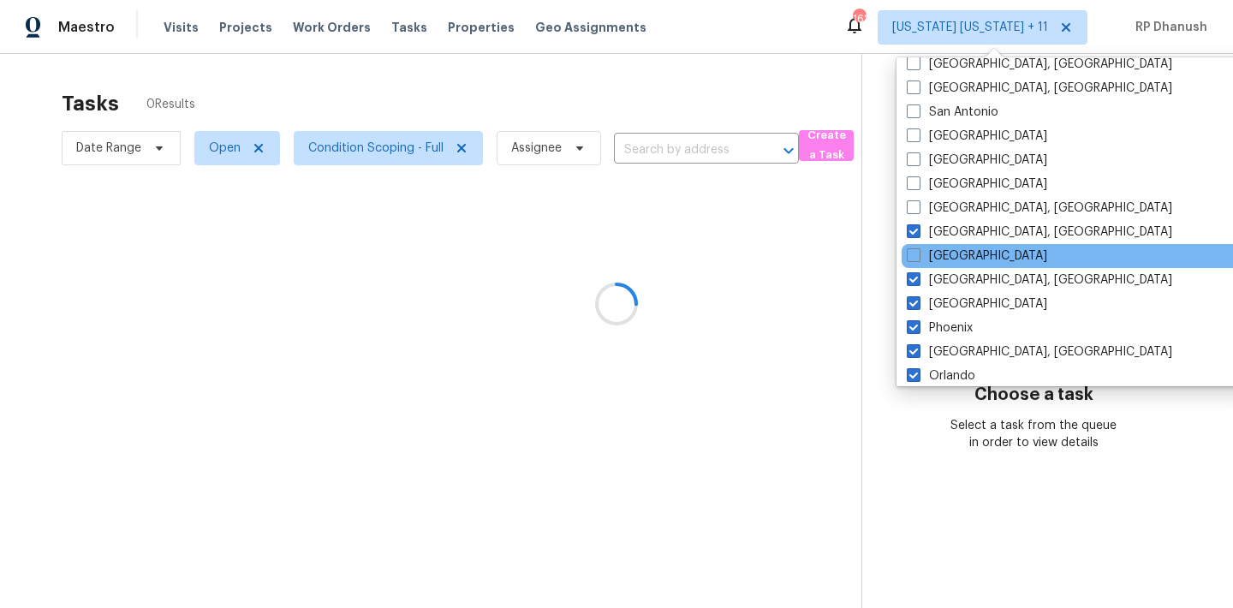
drag, startPoint x: 949, startPoint y: 231, endPoint x: 943, endPoint y: 265, distance: 33.9
click at [949, 231] on label "[GEOGRAPHIC_DATA], [GEOGRAPHIC_DATA]" at bounding box center [1039, 231] width 265 height 17
click at [918, 231] on input "[GEOGRAPHIC_DATA], [GEOGRAPHIC_DATA]" at bounding box center [912, 228] width 11 height 11
checkbox input "false"
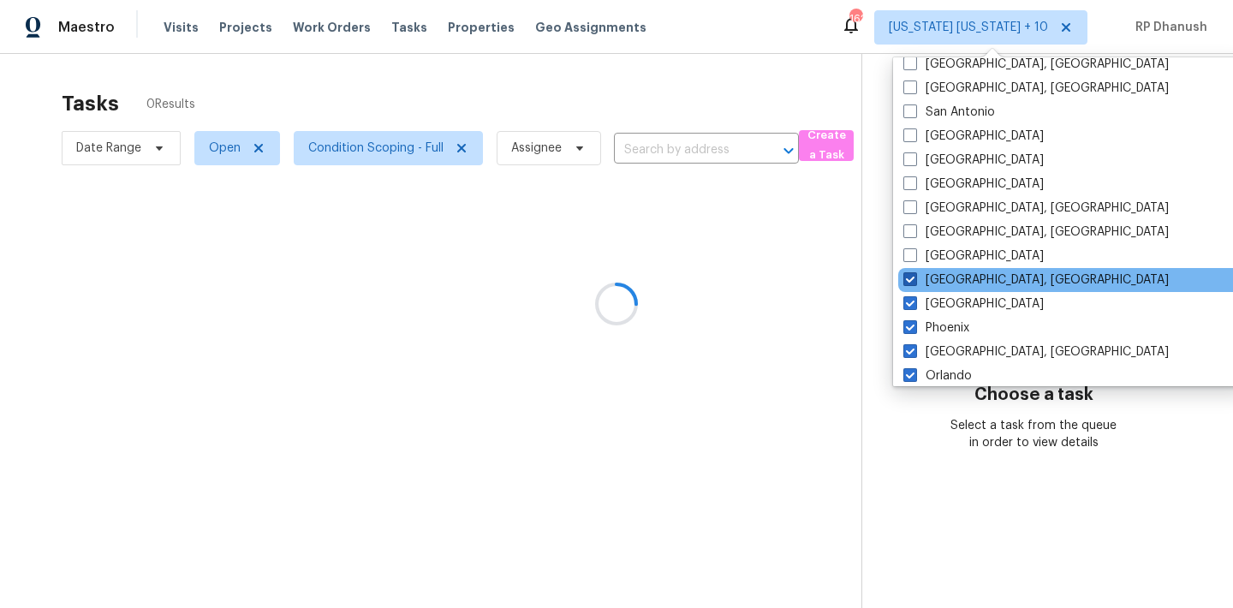
click at [939, 280] on label "[GEOGRAPHIC_DATA], [GEOGRAPHIC_DATA]" at bounding box center [1035, 279] width 265 height 17
click at [914, 280] on input "[GEOGRAPHIC_DATA], [GEOGRAPHIC_DATA]" at bounding box center [908, 276] width 11 height 11
checkbox input "false"
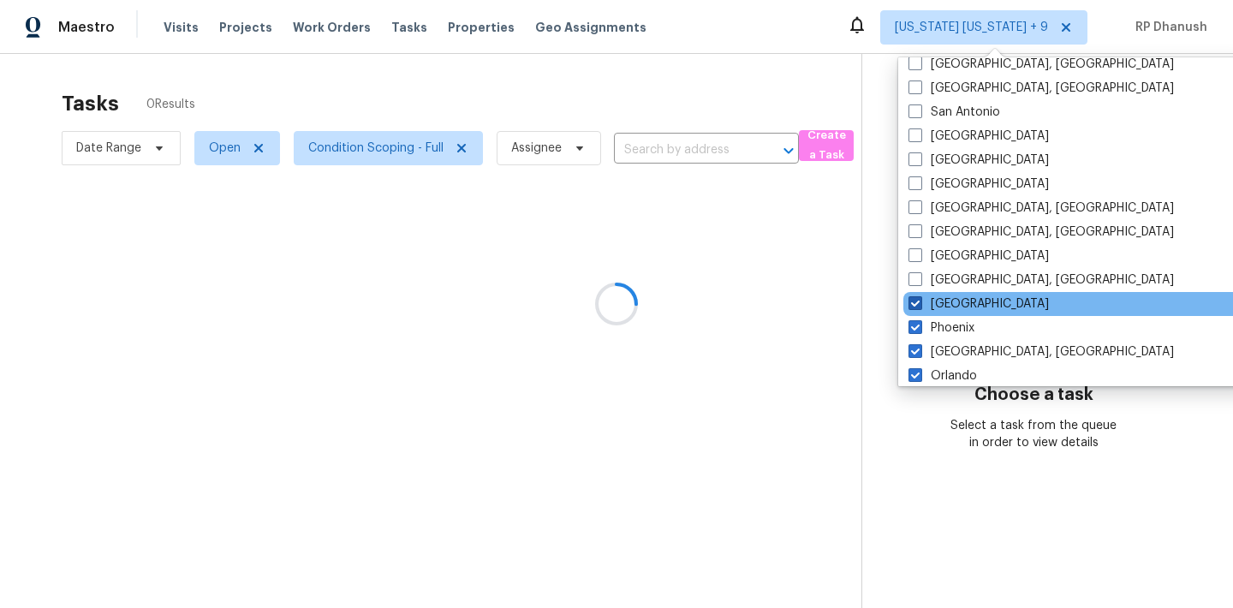
click at [939, 300] on label "[GEOGRAPHIC_DATA]" at bounding box center [978, 303] width 140 height 17
click at [920, 300] on input "[GEOGRAPHIC_DATA]" at bounding box center [913, 300] width 11 height 11
checkbox input "false"
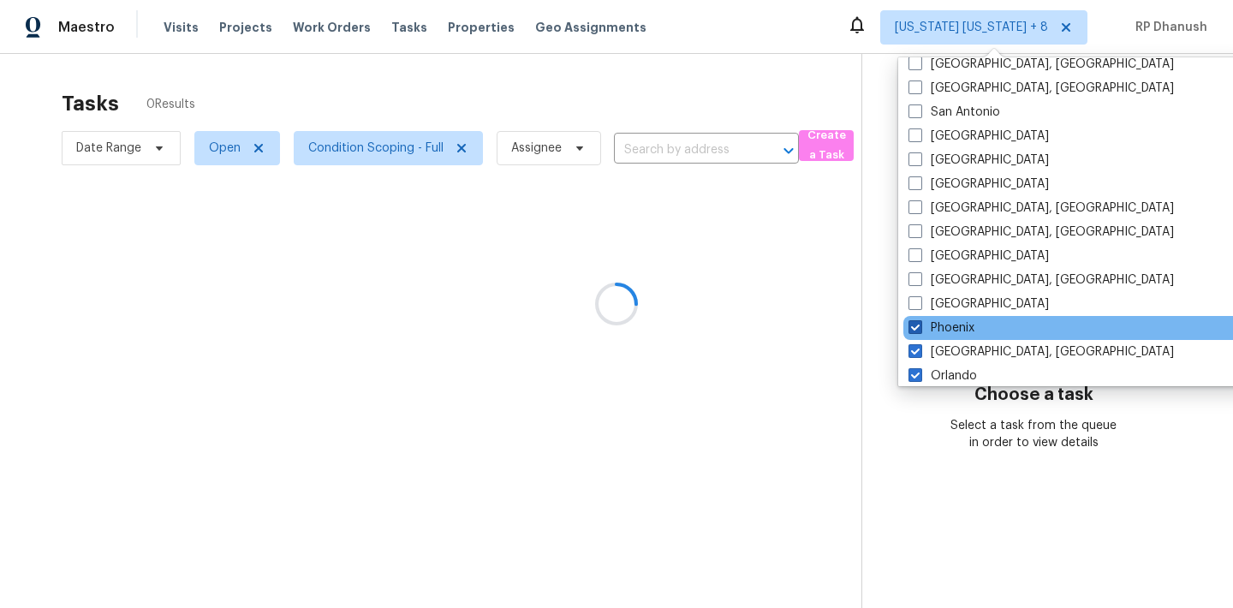
click at [939, 323] on label "Phoenix" at bounding box center [941, 327] width 66 height 17
click at [920, 323] on input "Phoenix" at bounding box center [913, 324] width 11 height 11
checkbox input "false"
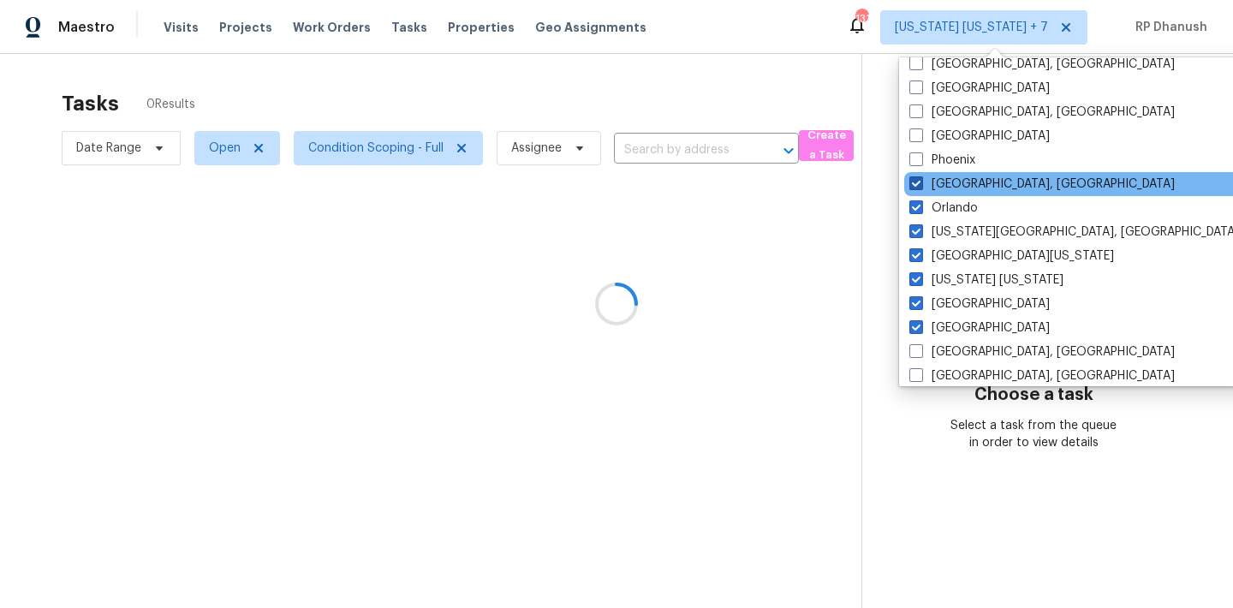
click at [952, 183] on label "[GEOGRAPHIC_DATA], [GEOGRAPHIC_DATA]" at bounding box center [1041, 184] width 265 height 17
click at [920, 183] on input "[GEOGRAPHIC_DATA], [GEOGRAPHIC_DATA]" at bounding box center [914, 181] width 11 height 11
checkbox input "false"
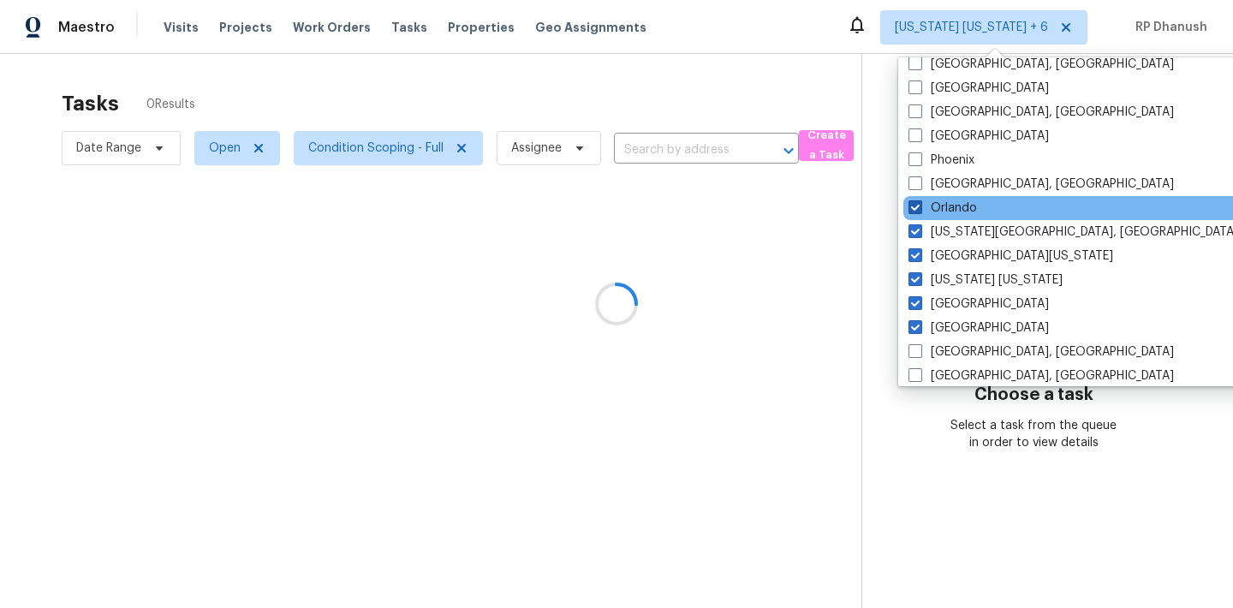
click at [946, 210] on label "Orlando" at bounding box center [942, 207] width 68 height 17
click at [920, 210] on input "Orlando" at bounding box center [913, 204] width 11 height 11
checkbox input "false"
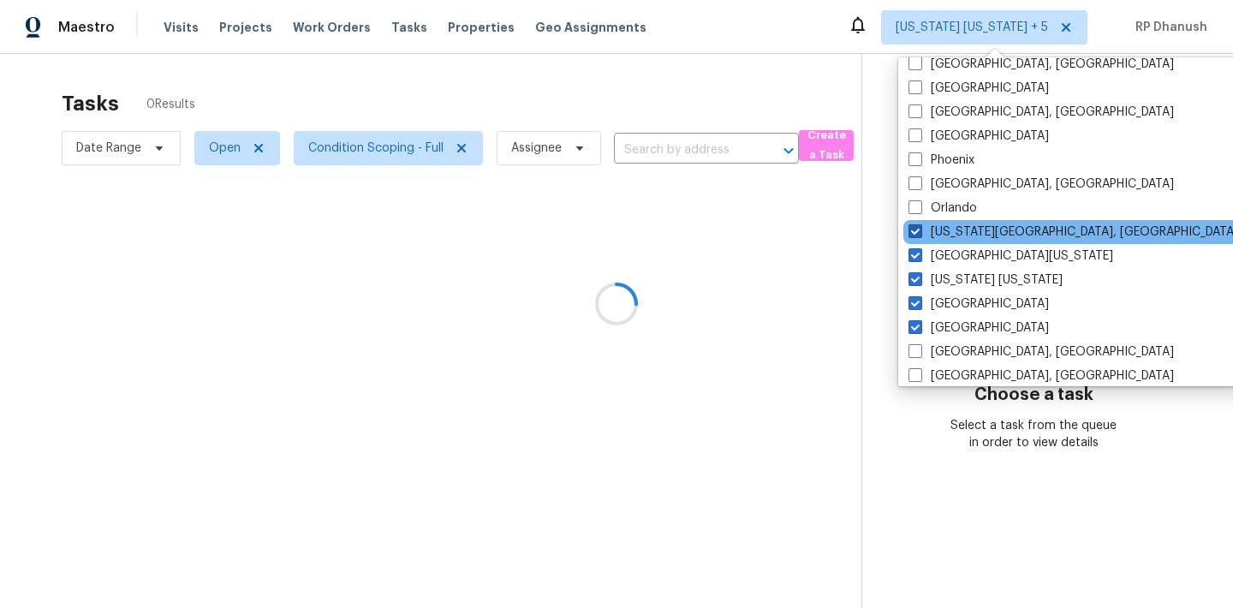
click at [946, 236] on label "[US_STATE][GEOGRAPHIC_DATA], [GEOGRAPHIC_DATA]" at bounding box center [1073, 231] width 330 height 17
click at [920, 235] on input "[US_STATE][GEOGRAPHIC_DATA], [GEOGRAPHIC_DATA]" at bounding box center [913, 228] width 11 height 11
checkbox input "false"
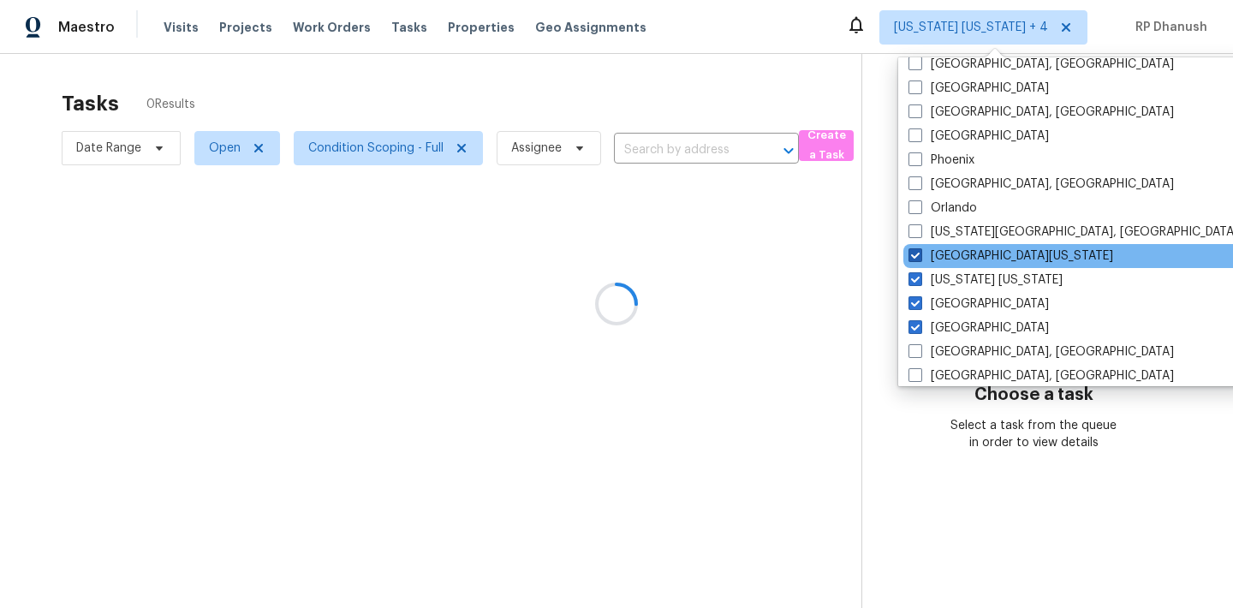
click at [940, 249] on label "[GEOGRAPHIC_DATA][US_STATE]" at bounding box center [1010, 255] width 205 height 17
click at [920, 249] on input "[GEOGRAPHIC_DATA][US_STATE]" at bounding box center [913, 252] width 11 height 11
checkbox input "false"
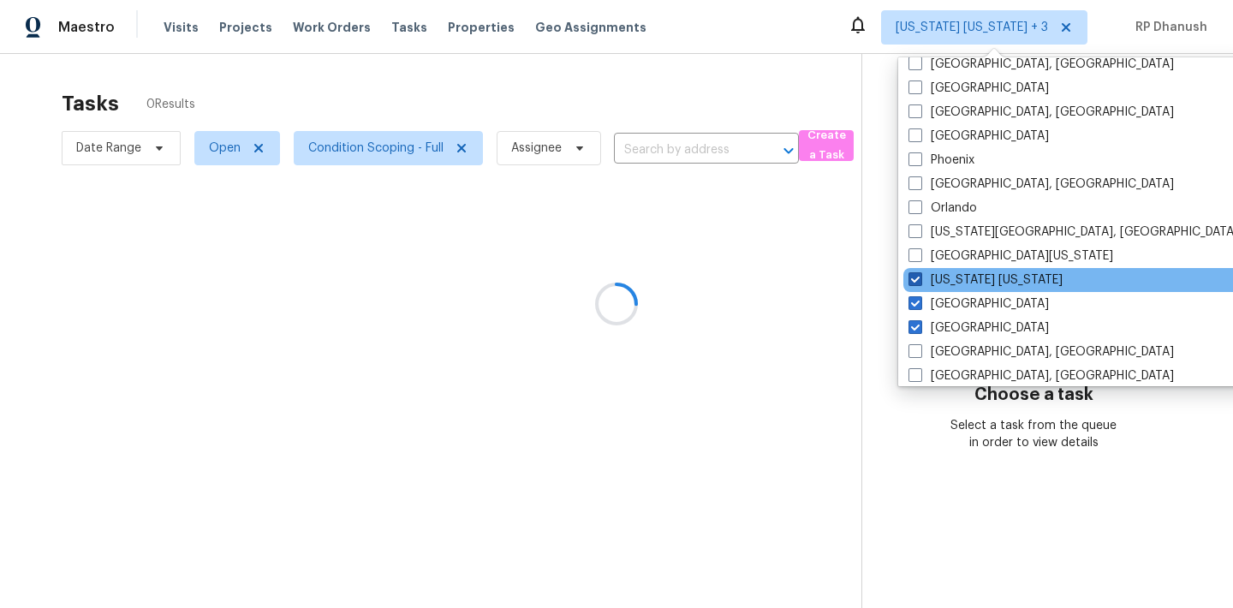
click at [939, 273] on label "[US_STATE] [US_STATE]" at bounding box center [985, 279] width 154 height 17
click at [920, 273] on input "[US_STATE] [US_STATE]" at bounding box center [913, 276] width 11 height 11
checkbox input "false"
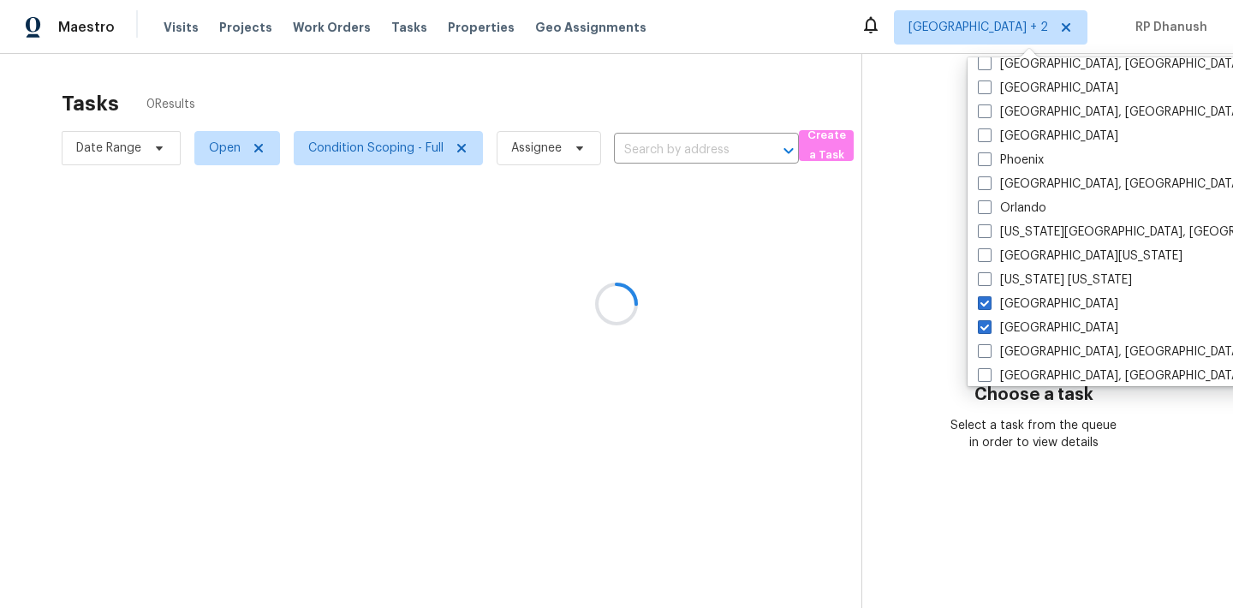
click at [937, 300] on div at bounding box center [616, 304] width 1233 height 608
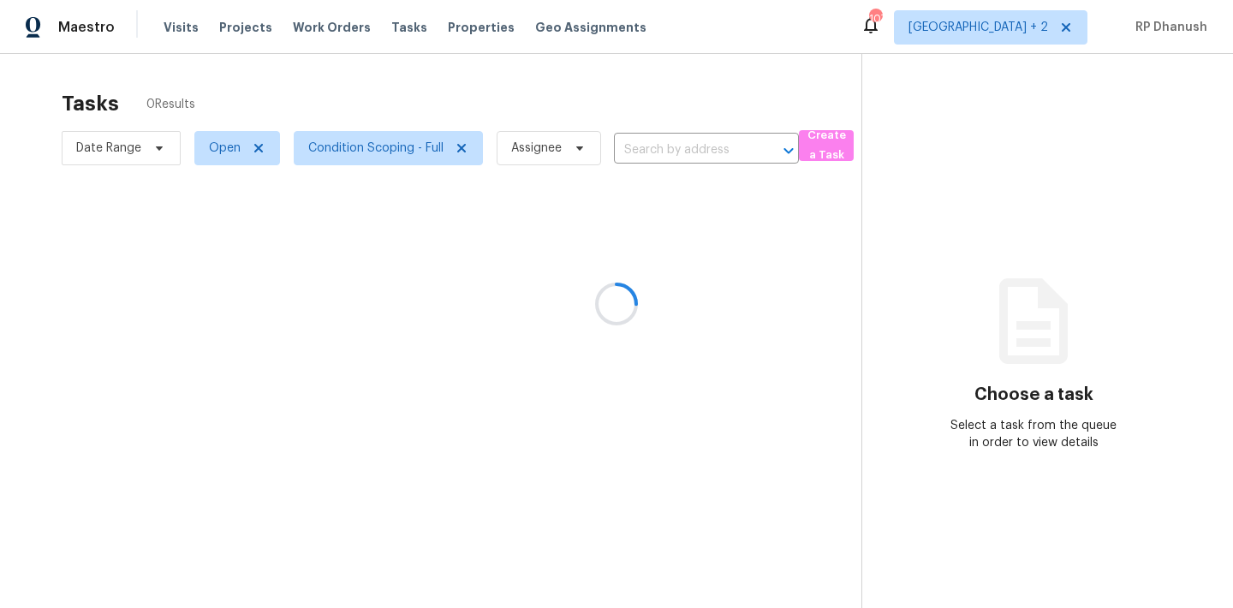
click at [1051, 25] on div at bounding box center [616, 304] width 1233 height 608
click at [1044, 24] on div at bounding box center [616, 304] width 1233 height 608
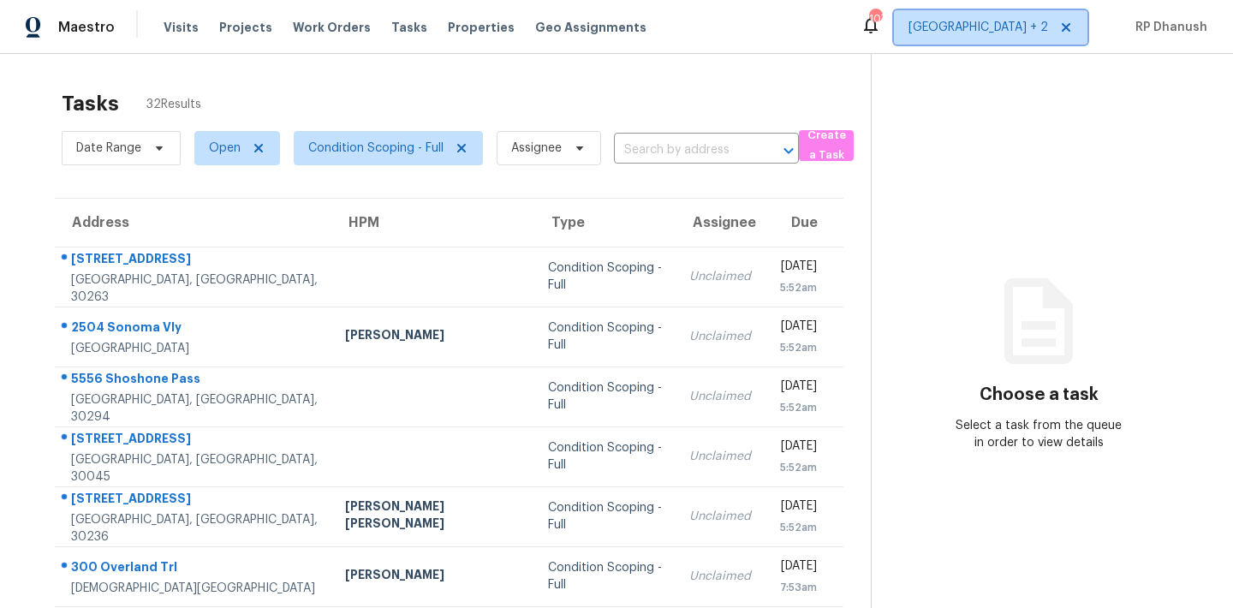
click at [1015, 42] on span "Nashville + 2" at bounding box center [991, 27] width 194 height 34
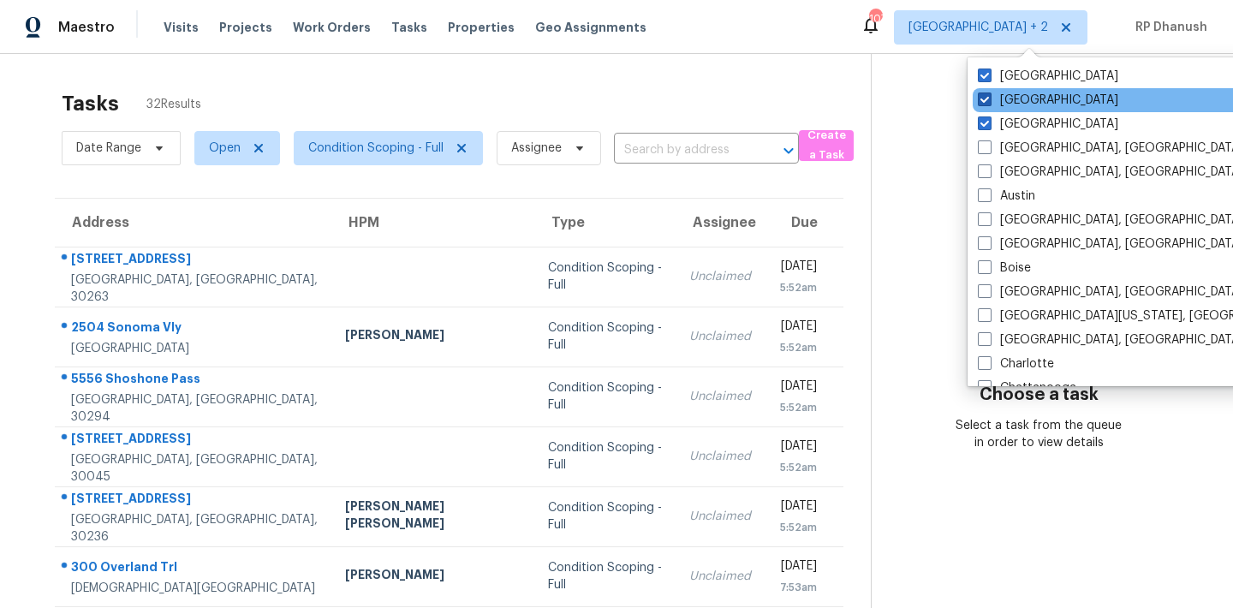
click at [1013, 93] on label "[GEOGRAPHIC_DATA]" at bounding box center [1048, 100] width 140 height 17
click at [989, 93] on input "[GEOGRAPHIC_DATA]" at bounding box center [983, 97] width 11 height 11
checkbox input "false"
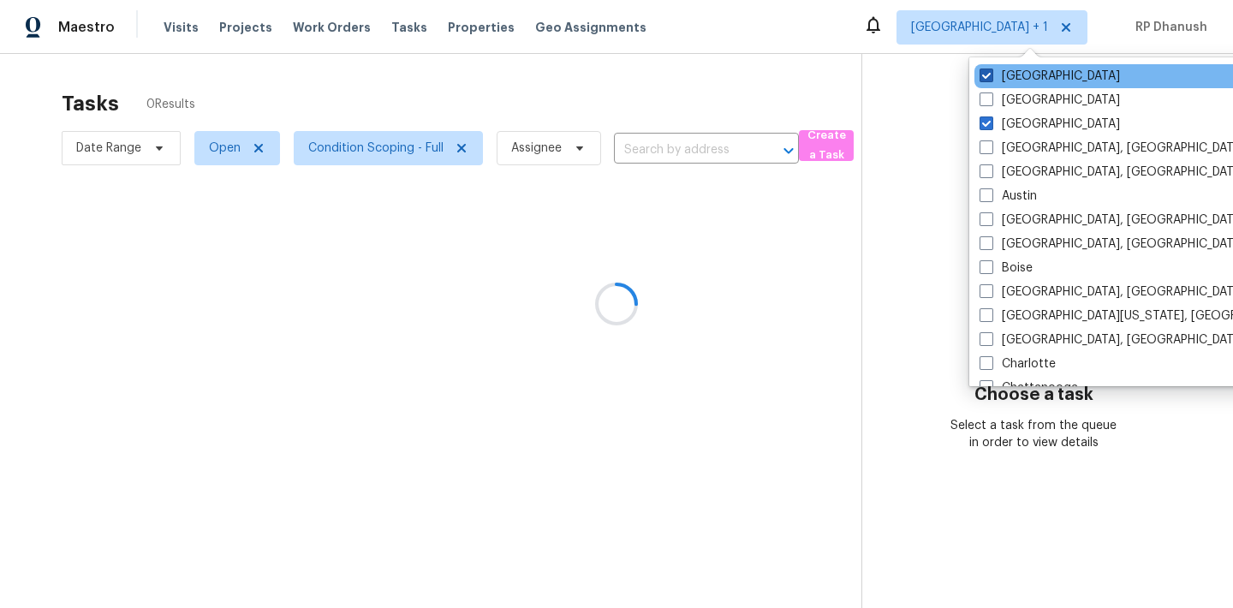
click at [1013, 83] on label "[GEOGRAPHIC_DATA]" at bounding box center [1050, 76] width 140 height 17
click at [991, 79] on input "[GEOGRAPHIC_DATA]" at bounding box center [985, 73] width 11 height 11
checkbox input "false"
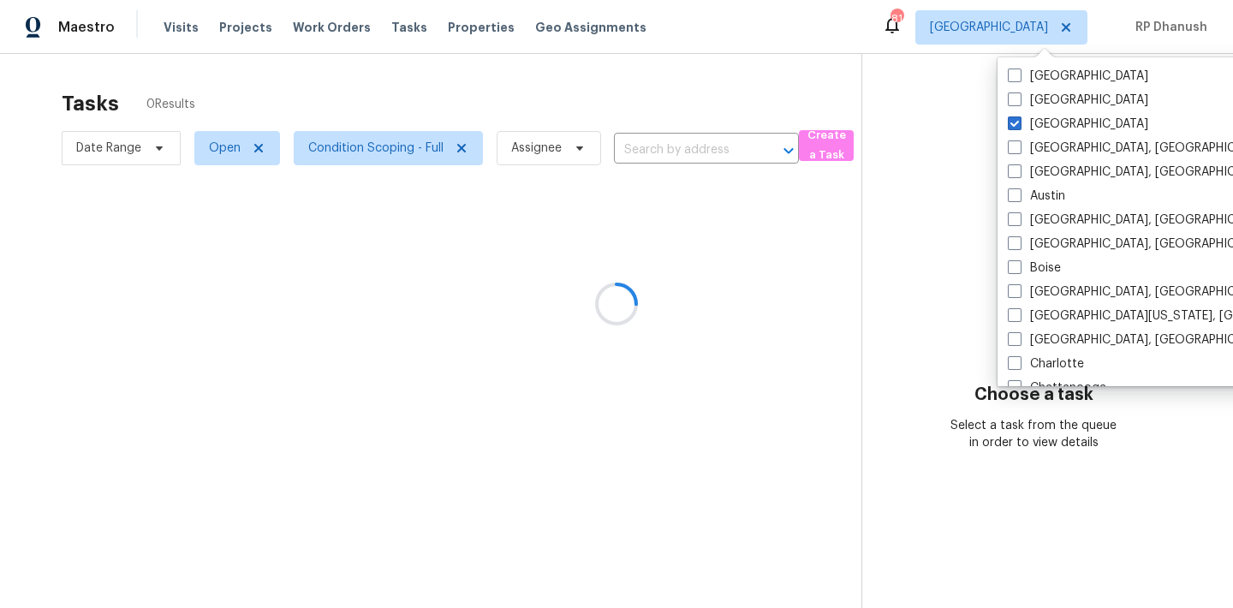
click at [938, 131] on div at bounding box center [616, 304] width 1233 height 608
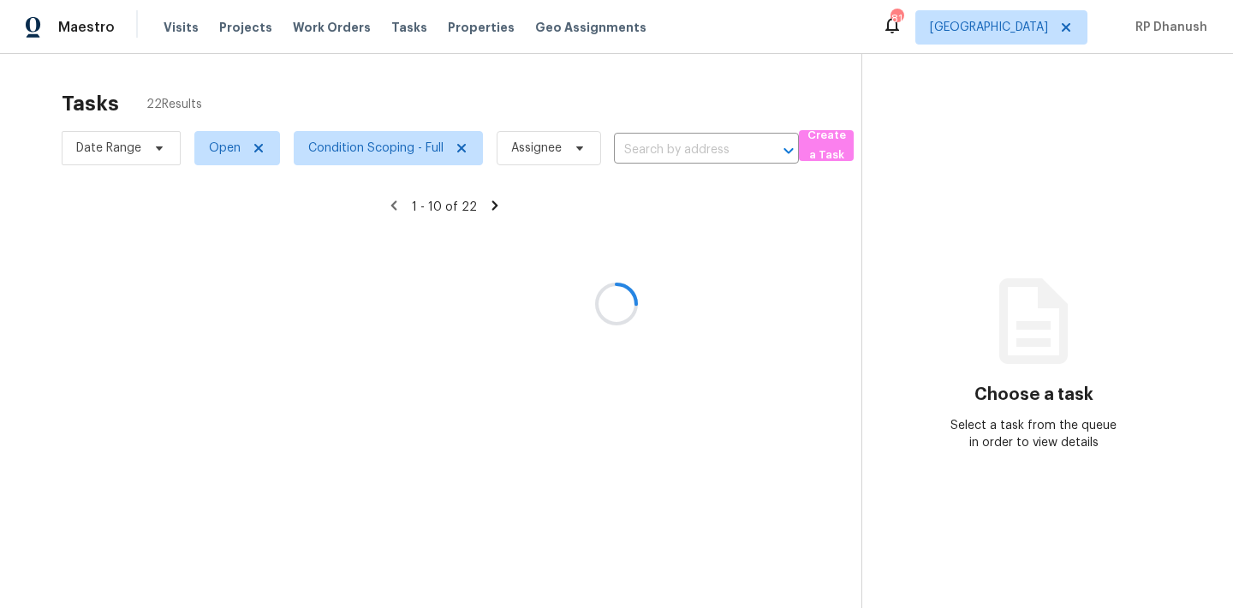
click at [1022, 31] on div at bounding box center [616, 304] width 1233 height 608
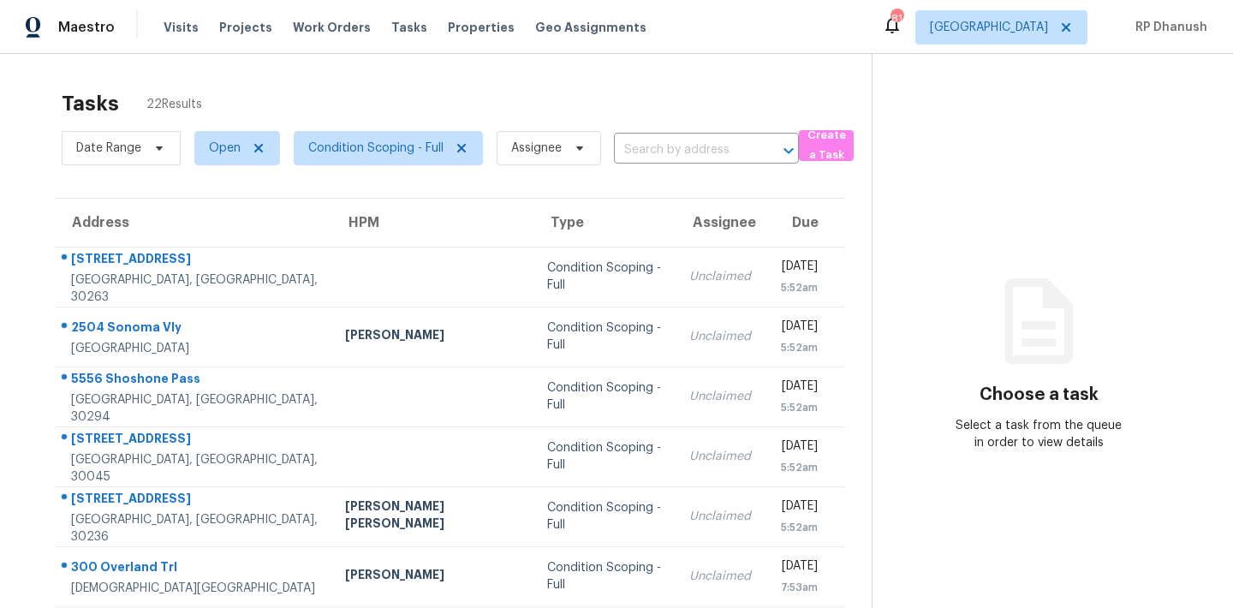
click at [1049, 308] on icon at bounding box center [1038, 321] width 103 height 103
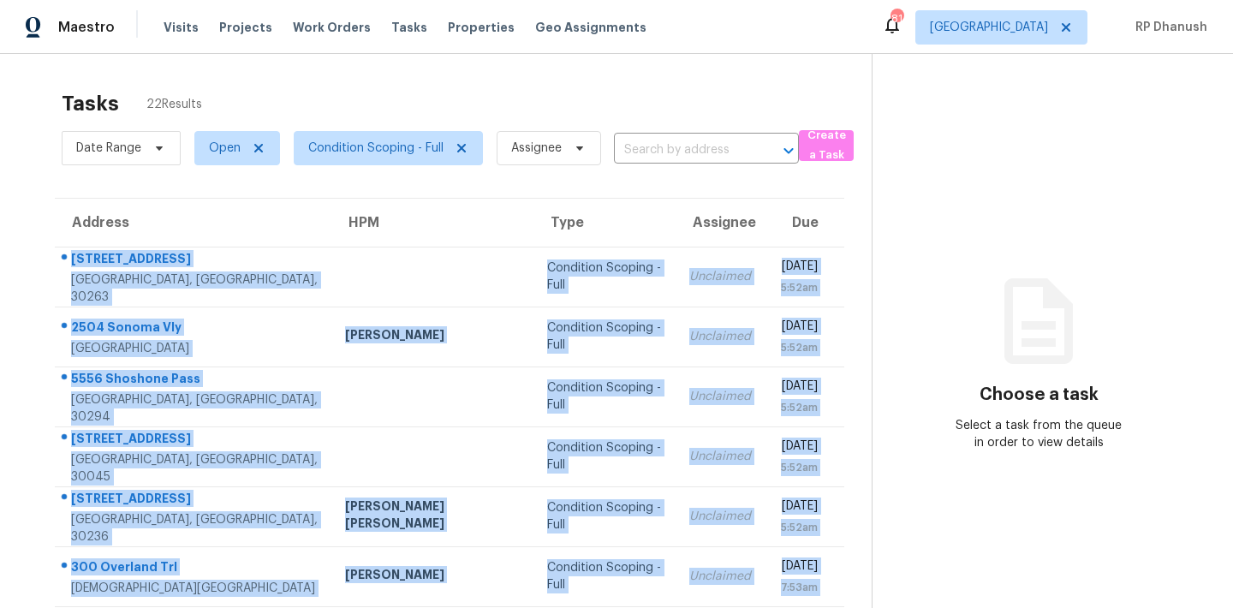
scroll to position [283, 0]
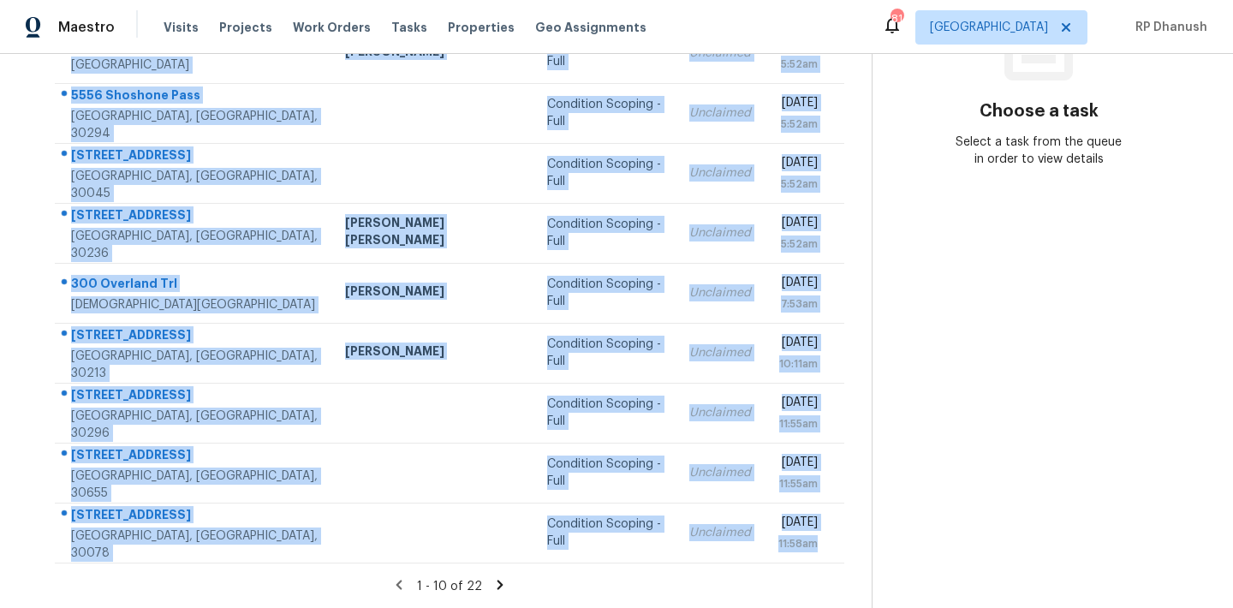
drag, startPoint x: 61, startPoint y: 253, endPoint x: 808, endPoint y: 564, distance: 809.8
click at [808, 564] on section "Tasks 22 Results Date Range Open Condition Scoping - Full Assignee ​ Create a T…" at bounding box center [449, 203] width 844 height 811
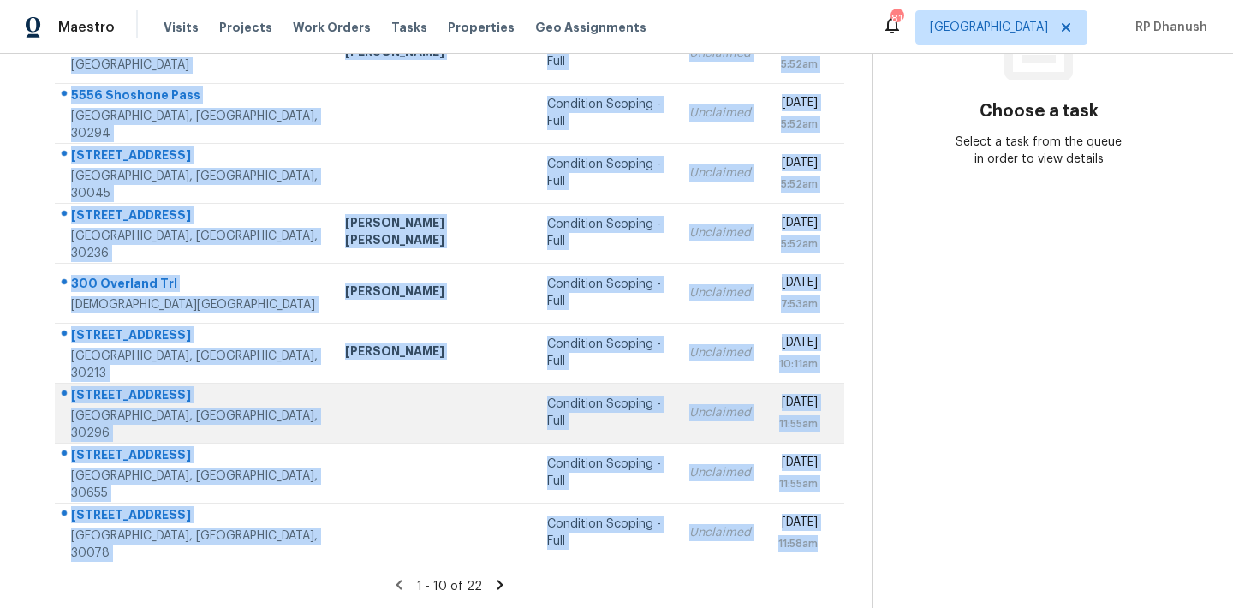
copy tbody "905 Country Club Rd Newnan, GA, 30263 Condition Scoping - Full Unclaimed Wed, S…"
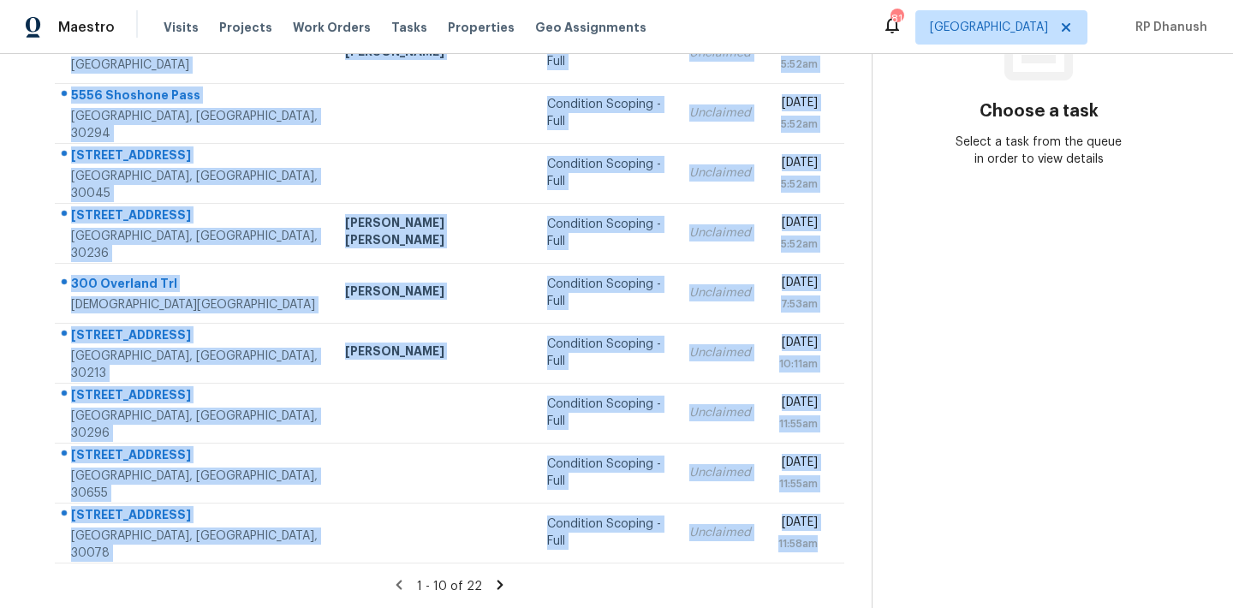
click at [855, 418] on div "Address HPM Type Assignee Due 905 Country Club Rd Newnan, GA, 30263 Condition S…" at bounding box center [449, 238] width 844 height 649
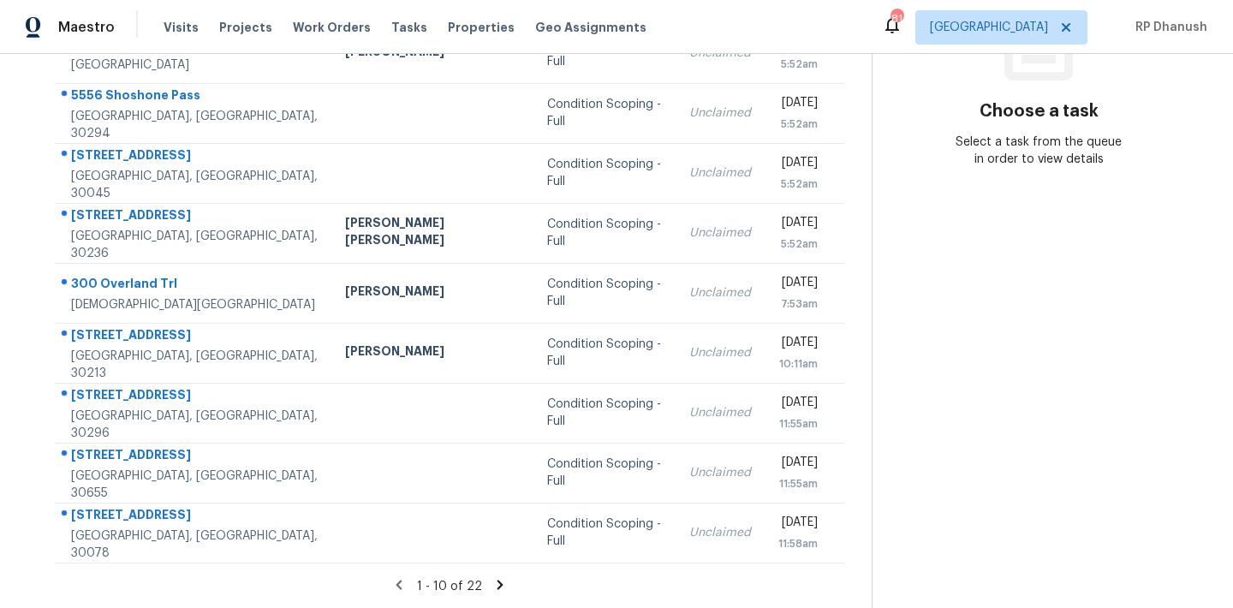
click at [492, 579] on icon at bounding box center [499, 584] width 15 height 15
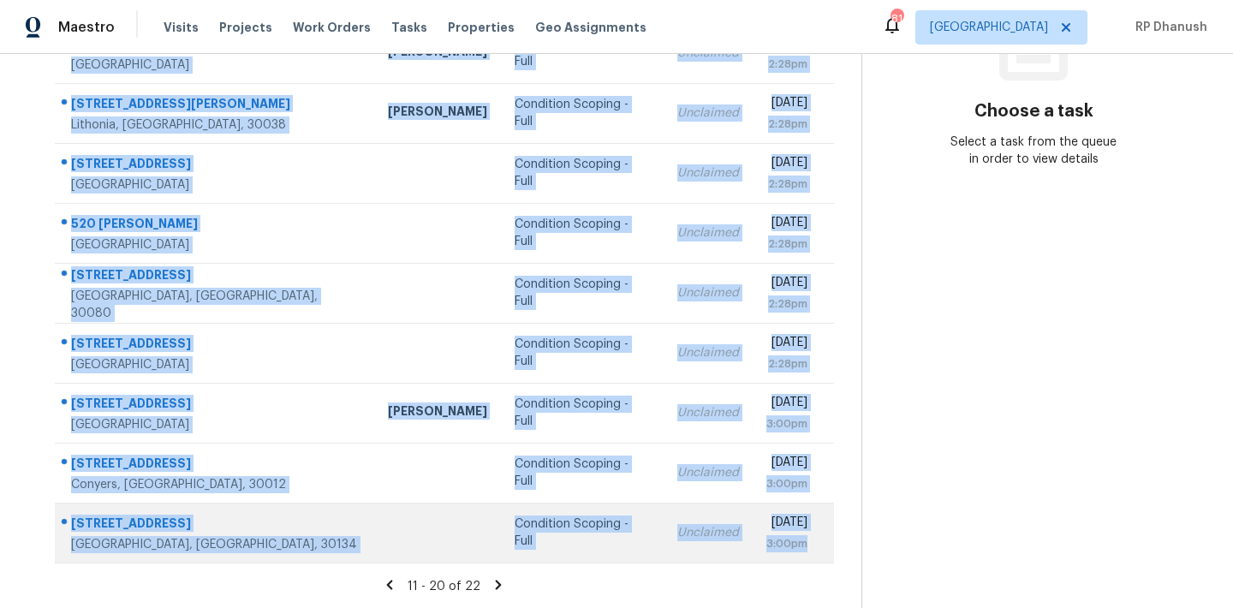
drag, startPoint x: 66, startPoint y: 253, endPoint x: 807, endPoint y: 543, distance: 796.0
click at [807, 543] on tbody "1750 Shady Creek Ln Lawrenceville, GA, 30043 Condition Scoping - Full Unclaimed…" at bounding box center [444, 262] width 779 height 599
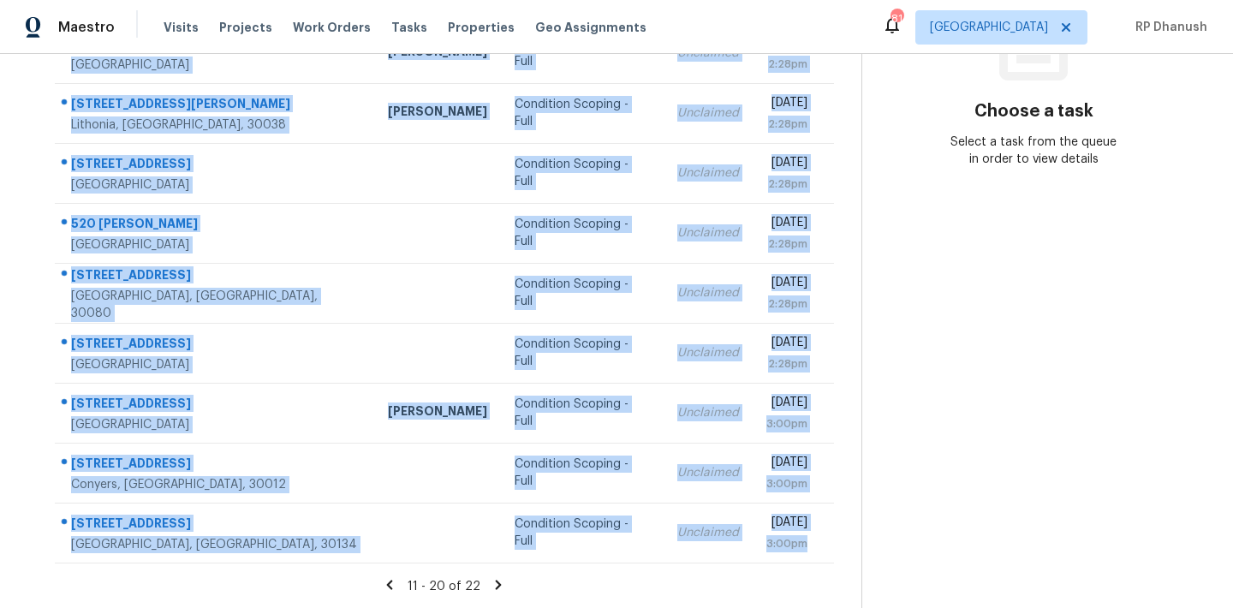
copy tbody "1750 Shady Creek Ln Lawrenceville, GA, 30043 Condition Scoping - Full Unclaimed…"
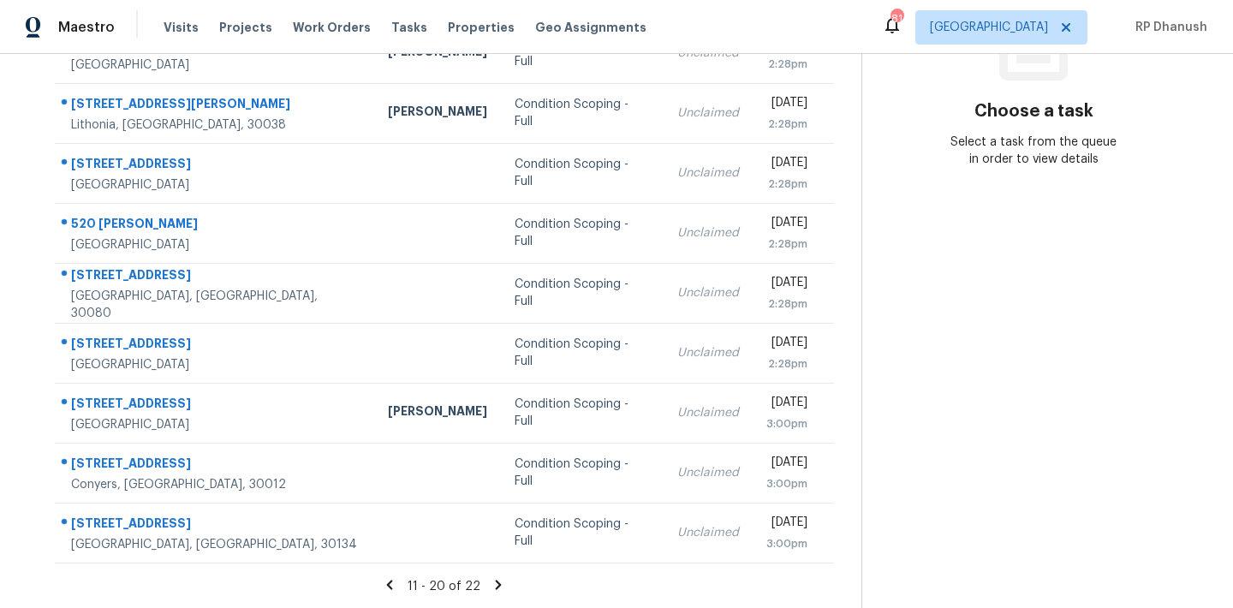
click at [890, 334] on section "Choose a task Select a task from the queue in order to view details" at bounding box center [1033, 190] width 344 height 838
click at [496, 580] on icon at bounding box center [499, 584] width 6 height 9
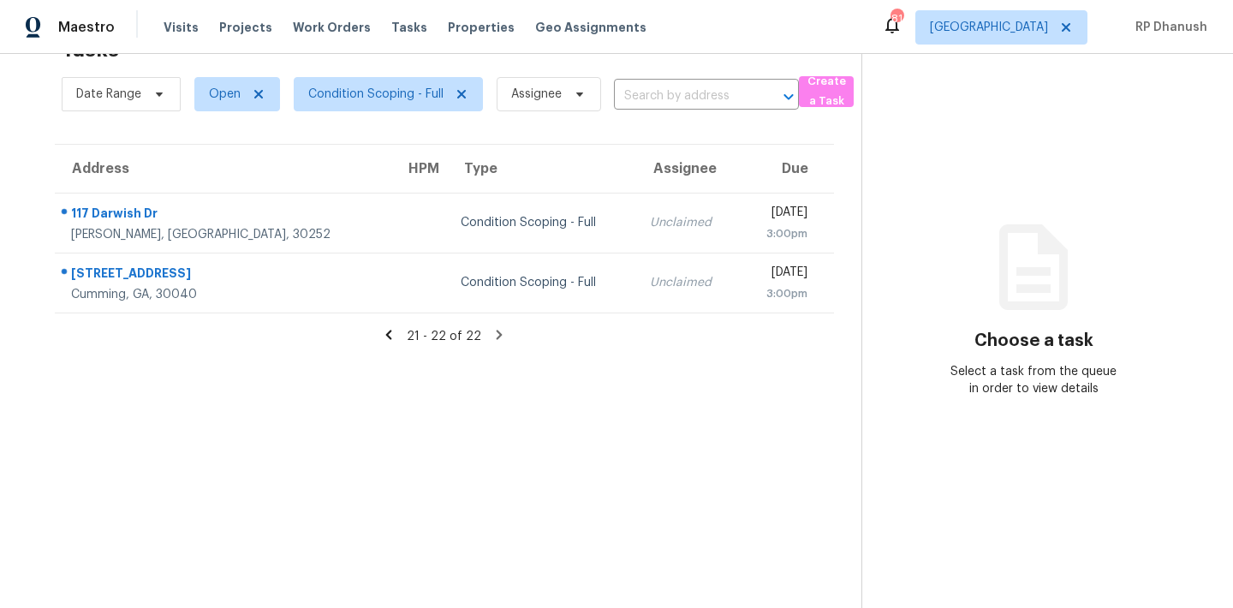
scroll to position [7, 0]
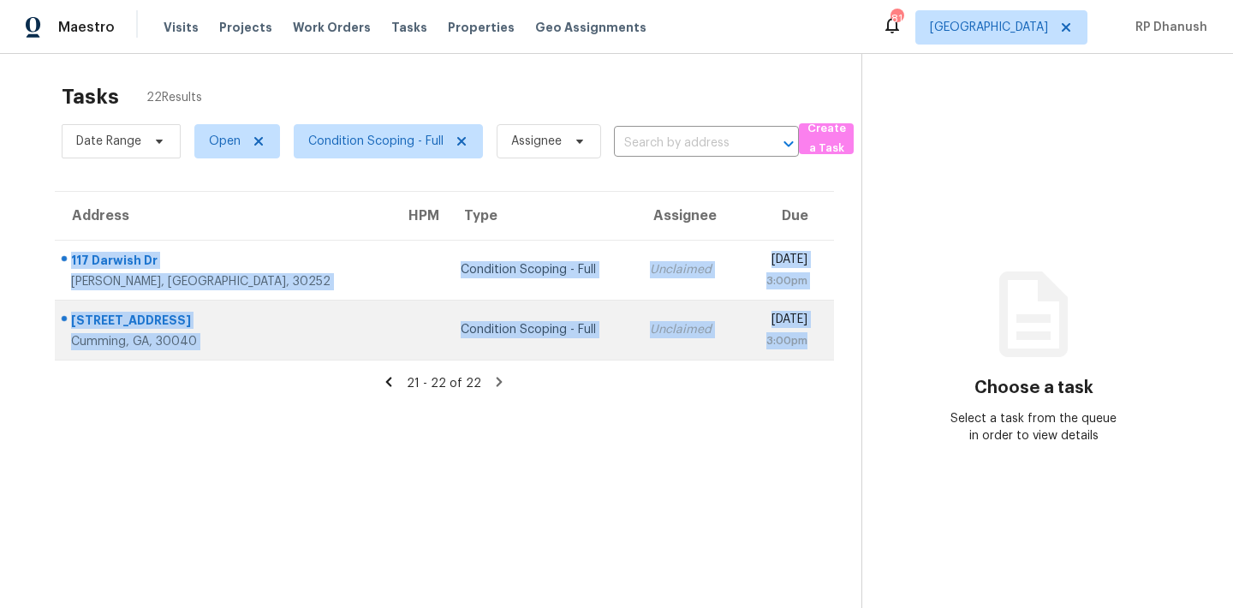
drag, startPoint x: 63, startPoint y: 245, endPoint x: 804, endPoint y: 336, distance: 746.3
click at [804, 336] on tbody "117 Darwish Dr McDonough, GA, 30252 Condition Scoping - Full Unclaimed Wed, Sep…" at bounding box center [444, 300] width 779 height 120
copy tbody "117 Darwish Dr McDonough, GA, 30252 Condition Scoping - Full Unclaimed Wed, Sep…"
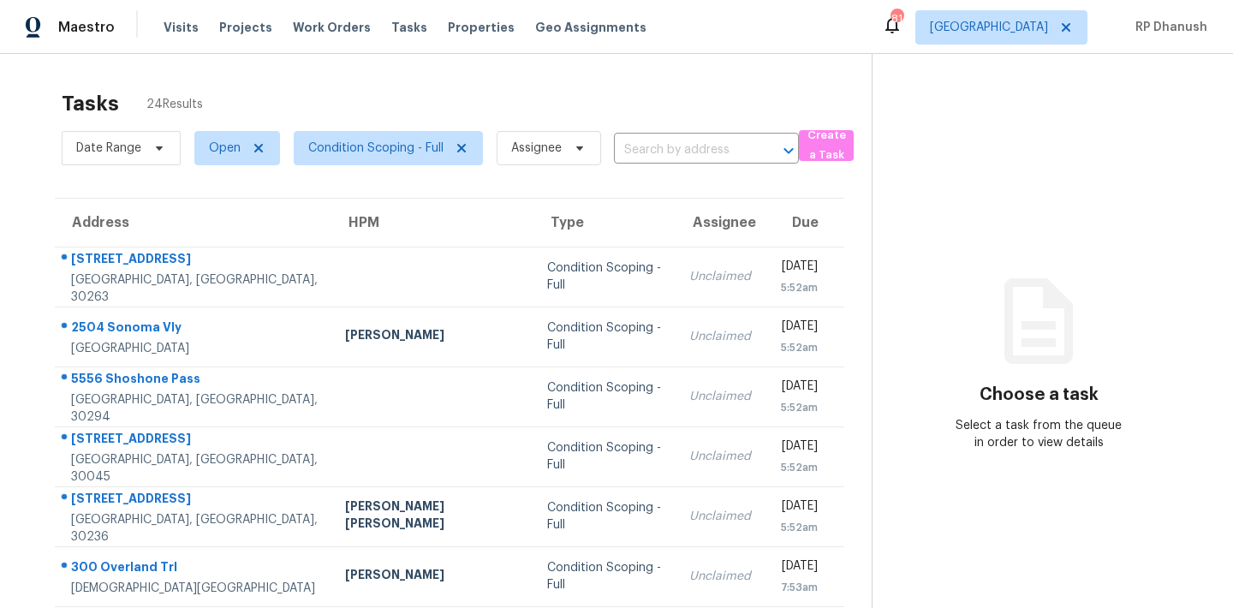
click at [420, 80] on div "Tasks 24 Results Date Range Open Condition Scoping - Full Assignee ​ Create a T…" at bounding box center [616, 473] width 1233 height 838
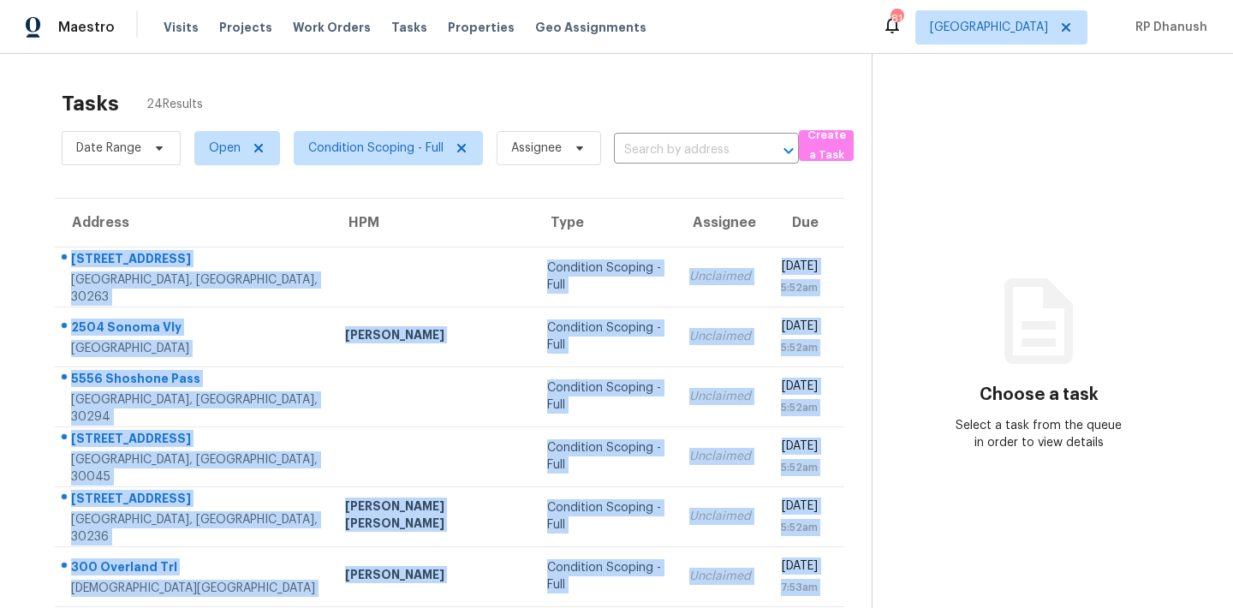
scroll to position [283, 0]
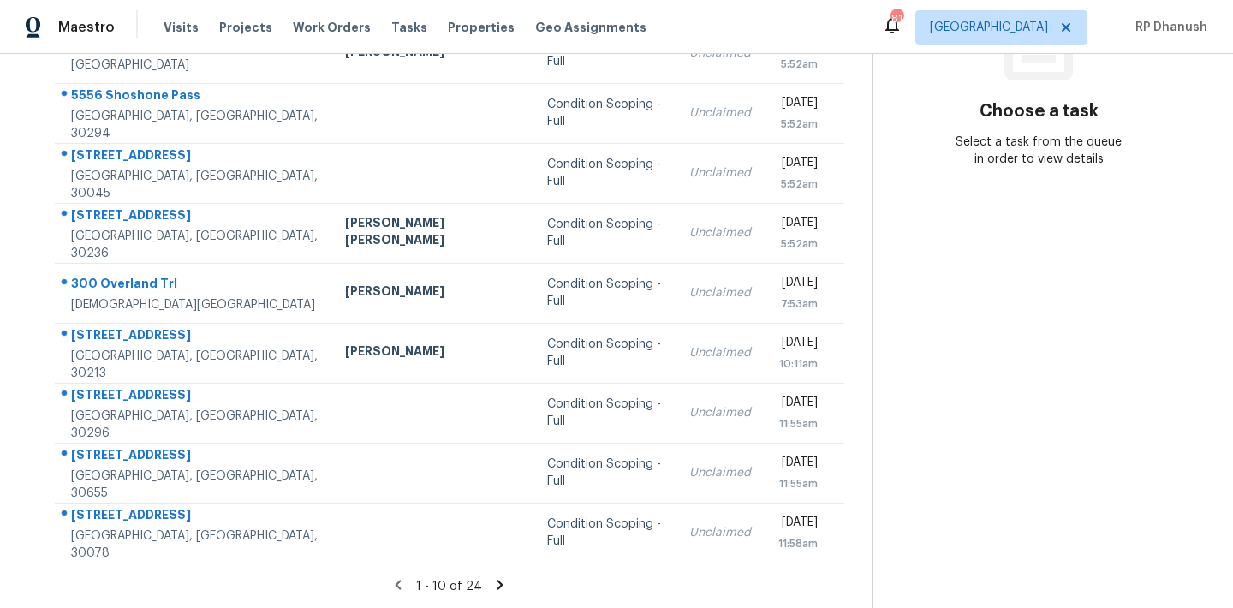
drag, startPoint x: 59, startPoint y: 253, endPoint x: 840, endPoint y: 542, distance: 832.5
click at [840, 542] on div "Address HPM Type Assignee Due 905 Country Club Rd Newnan, GA, 30263 Condition S…" at bounding box center [449, 238] width 844 height 649
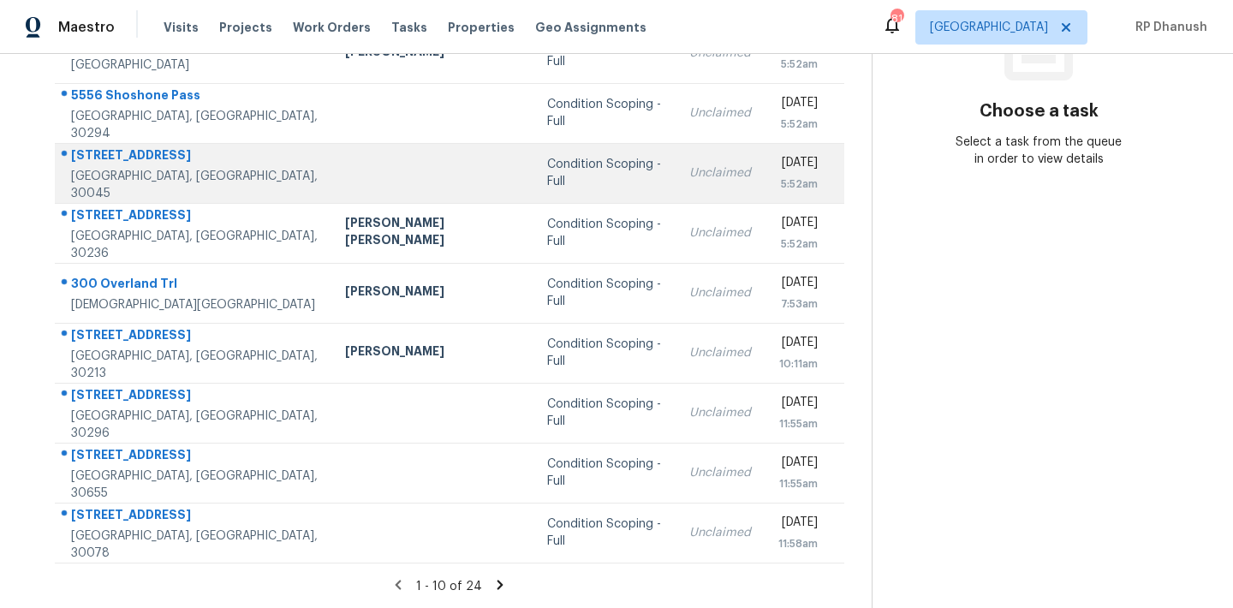
copy table "Address HPM Type Assignee Due"
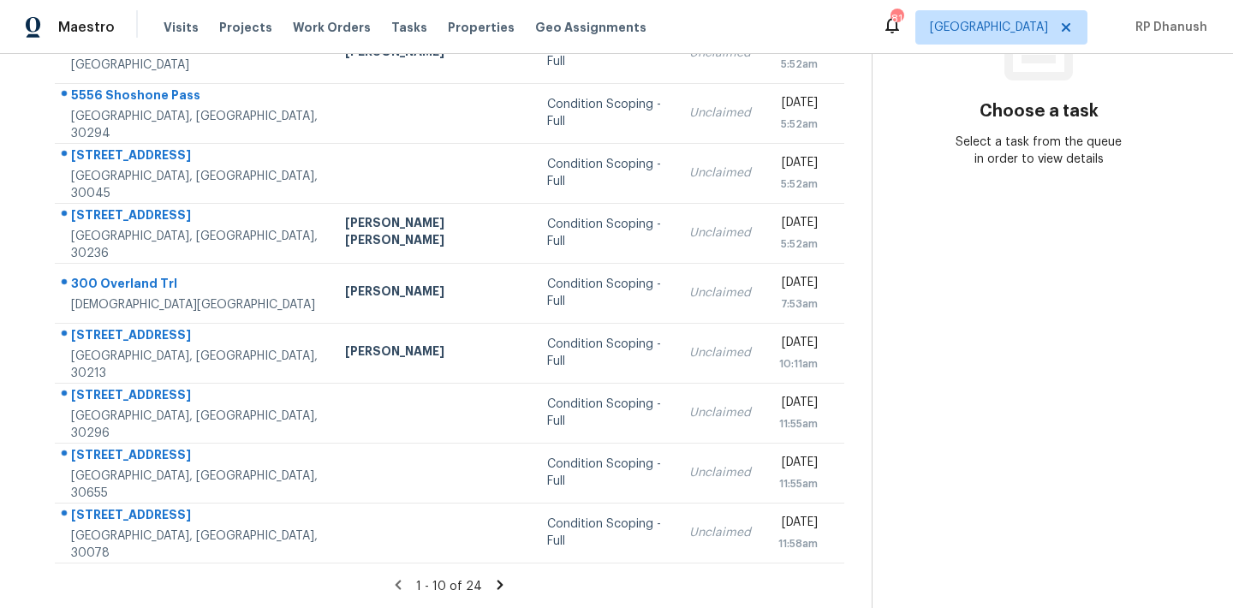
click at [492, 577] on icon at bounding box center [499, 584] width 15 height 15
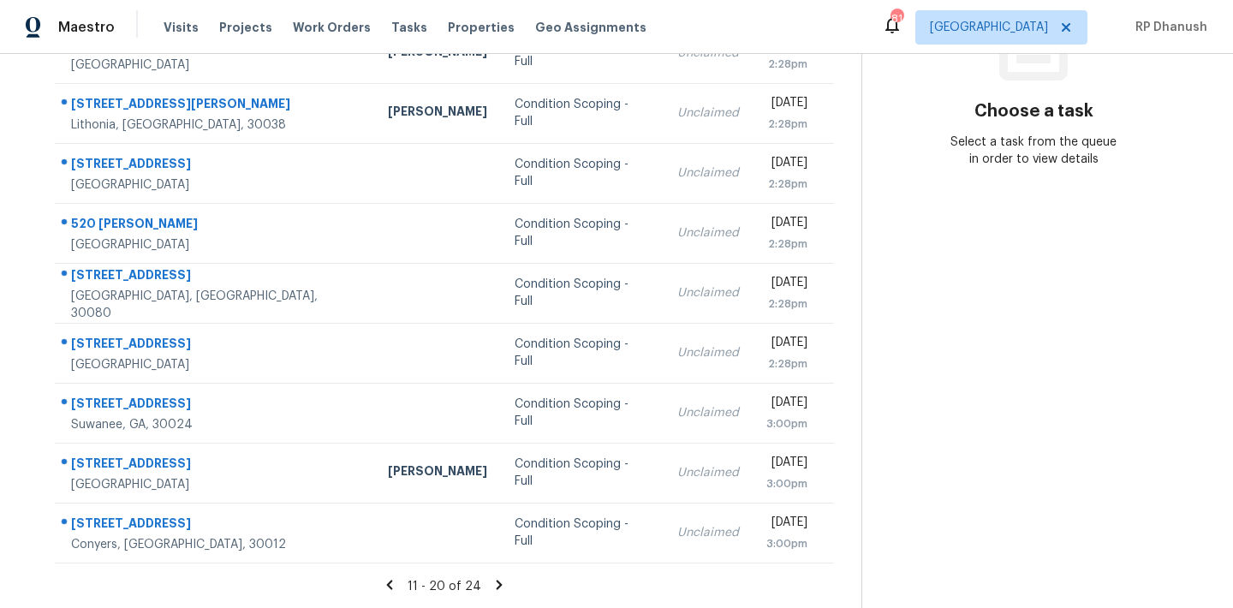
drag, startPoint x: 59, startPoint y: 253, endPoint x: 837, endPoint y: 535, distance: 826.9
click at [837, 535] on div "Address HPM Type Assignee Due 1750 Shady Creek Ln Lawrenceville, GA, 30043 Cond…" at bounding box center [444, 238] width 834 height 649
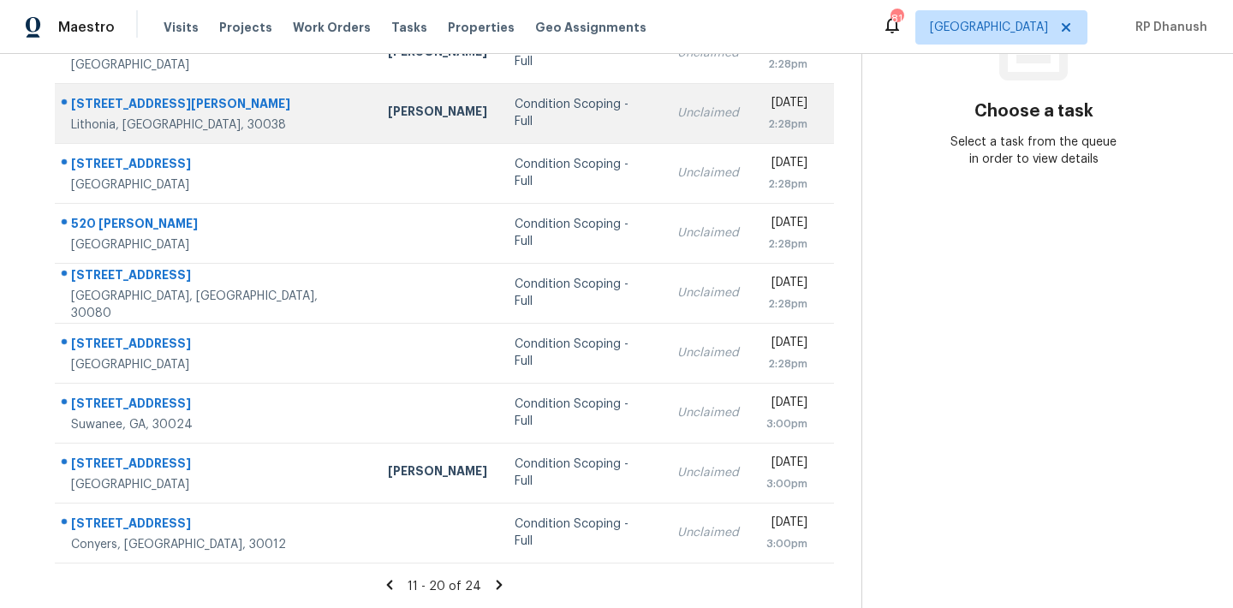
copy table "Address HPM Type Assignee Due"
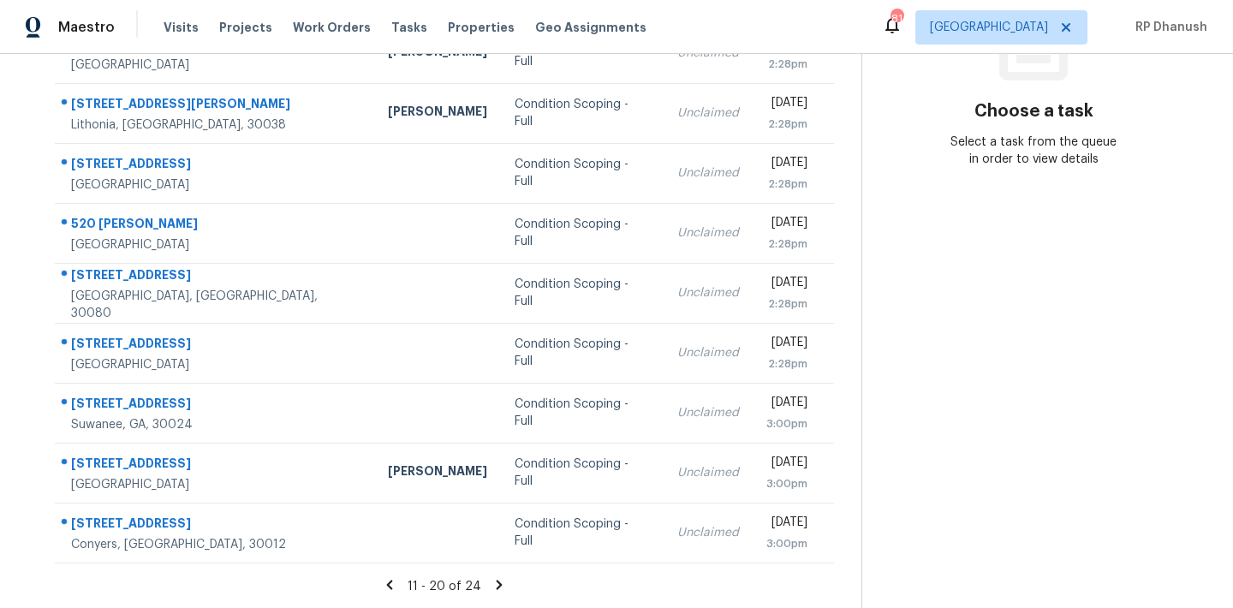
click at [491, 577] on icon at bounding box center [498, 584] width 15 height 15
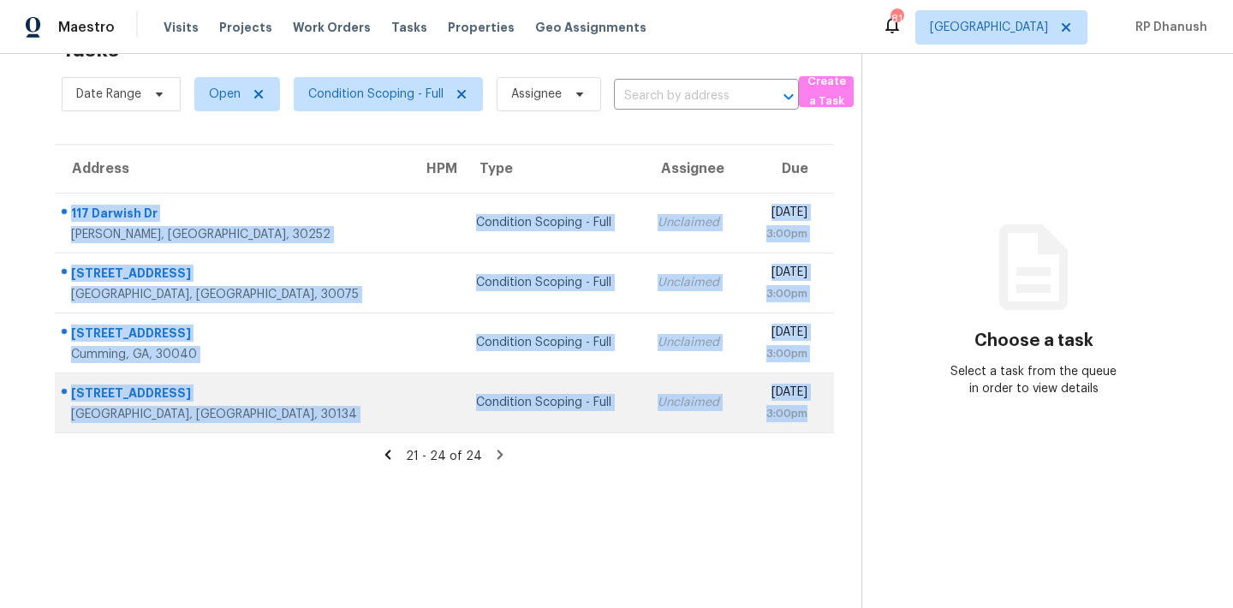
drag, startPoint x: 55, startPoint y: 197, endPoint x: 809, endPoint y: 417, distance: 785.8
click at [809, 417] on tbody "117 Darwish Dr McDonough, GA, 30252 Condition Scoping - Full Unclaimed Wed, Sep…" at bounding box center [444, 313] width 779 height 240
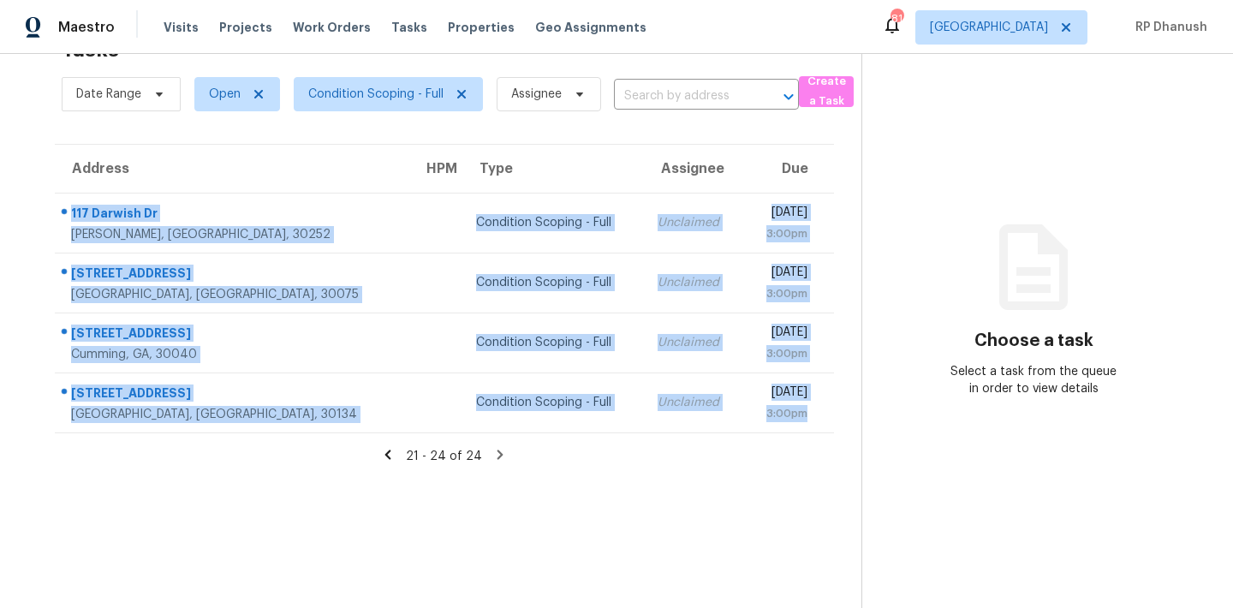
copy tbody "117 Darwish Dr McDonough, GA, 30252 Condition Scoping - Full Unclaimed Wed, Sep…"
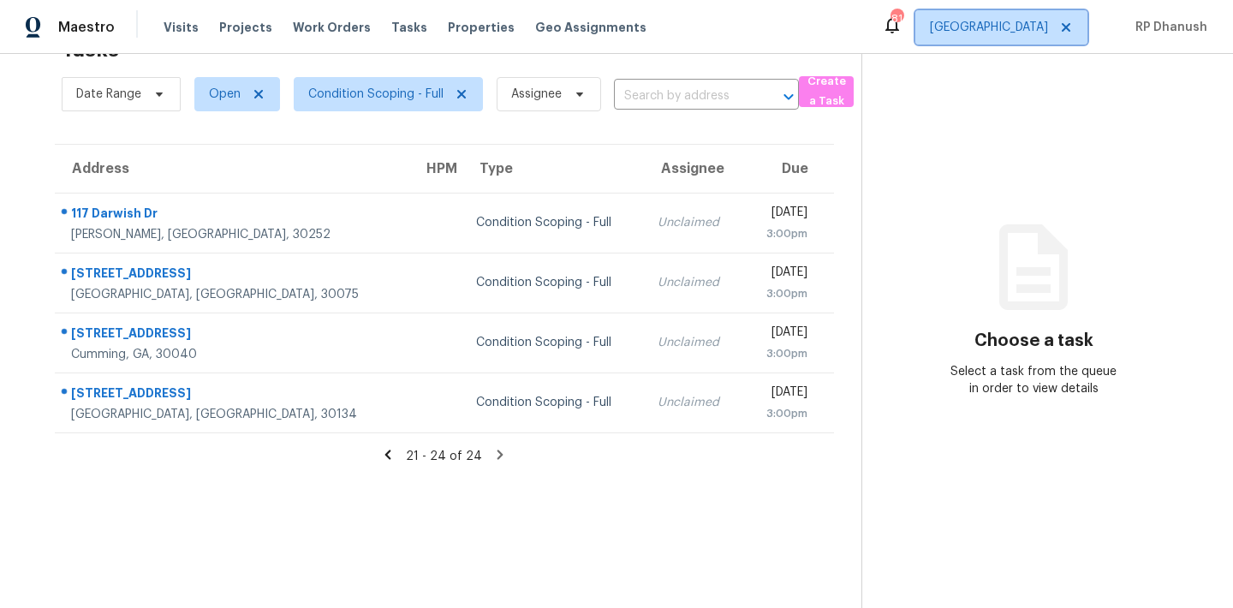
click at [1058, 41] on span "[GEOGRAPHIC_DATA]" at bounding box center [1001, 27] width 172 height 34
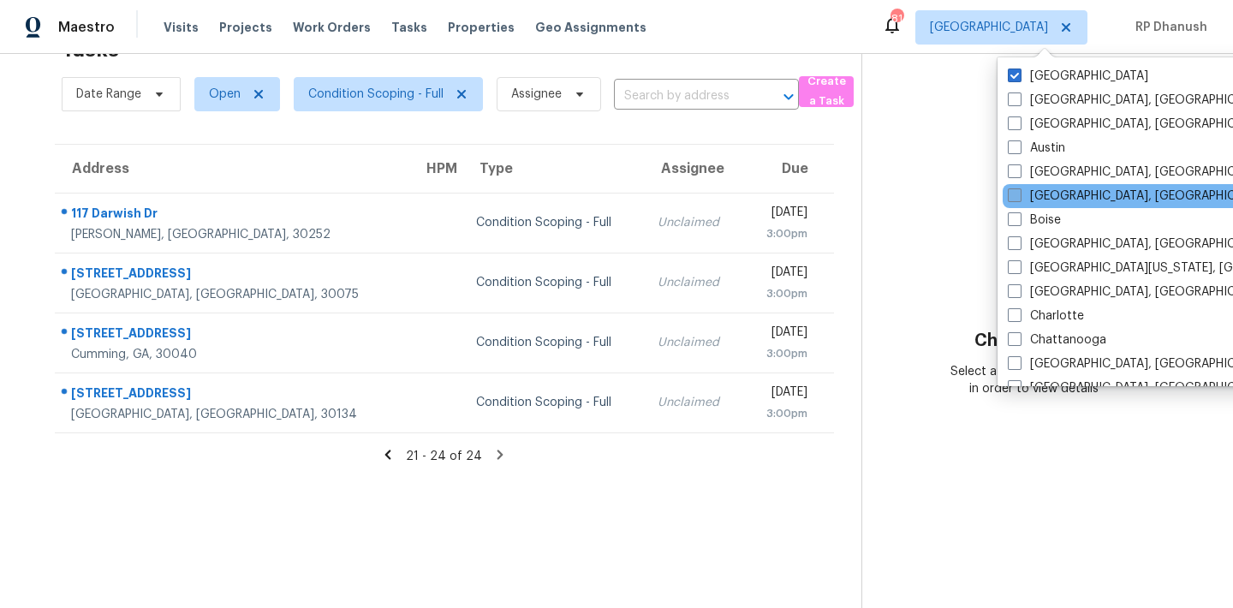
scroll to position [1147, 0]
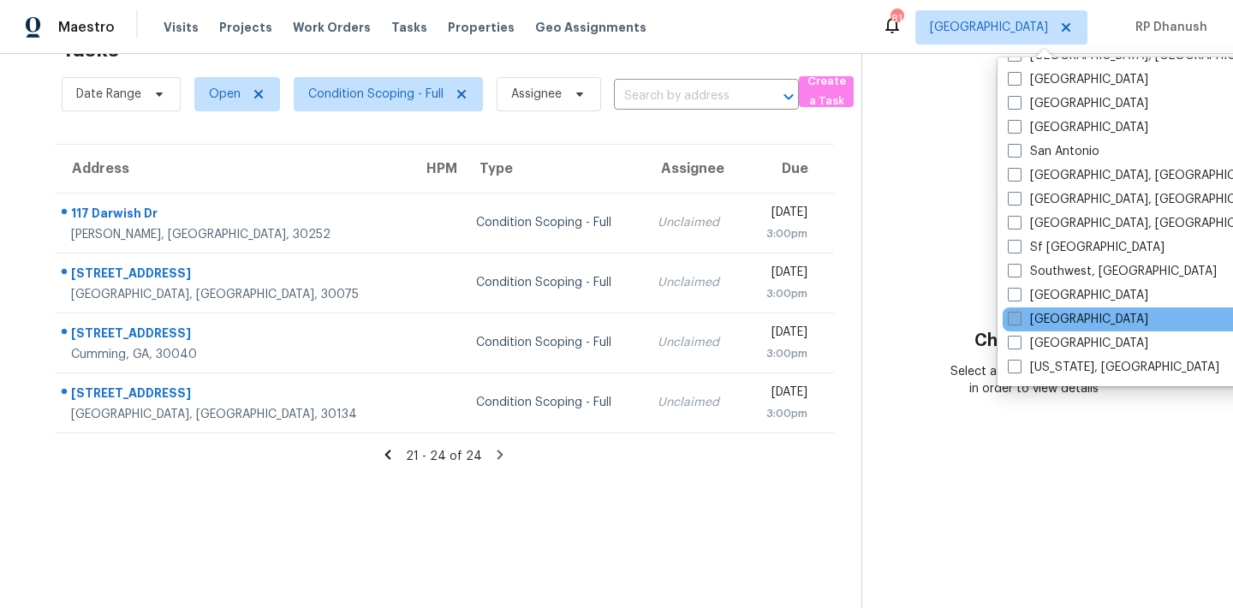
click at [1030, 321] on label "[GEOGRAPHIC_DATA]" at bounding box center [1078, 319] width 140 height 17
click at [1019, 321] on input "[GEOGRAPHIC_DATA]" at bounding box center [1013, 316] width 11 height 11
checkbox input "true"
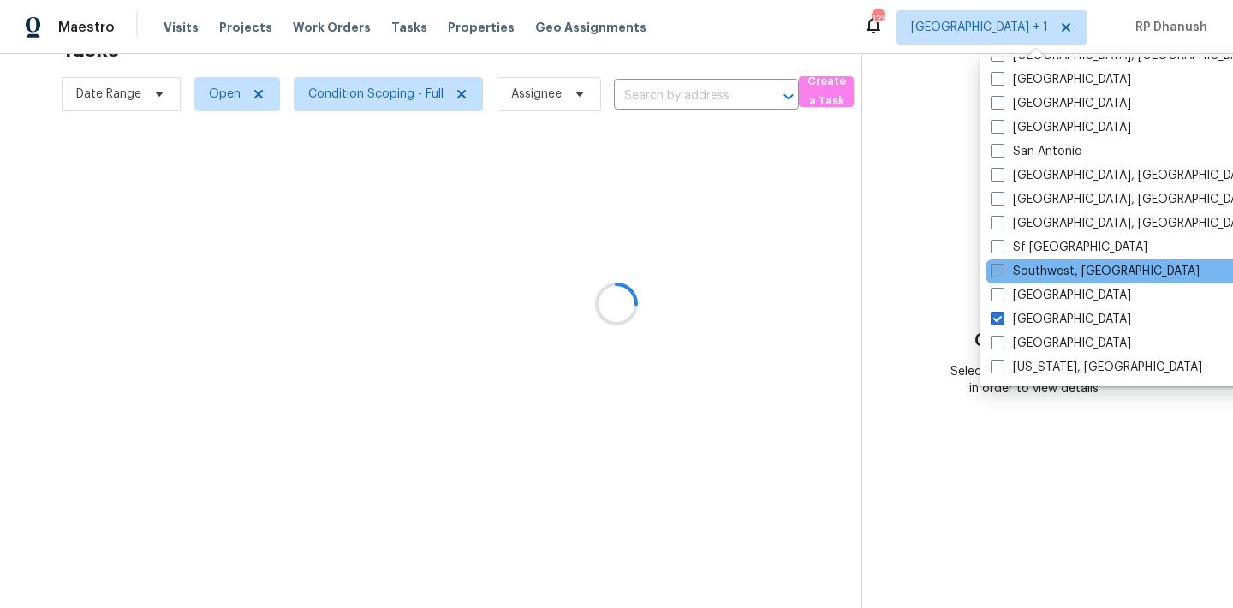
click at [1062, 275] on label "Southwest, [GEOGRAPHIC_DATA]" at bounding box center [1095, 271] width 209 height 17
click at [1002, 274] on input "Southwest, [GEOGRAPHIC_DATA]" at bounding box center [996, 268] width 11 height 11
checkbox input "true"
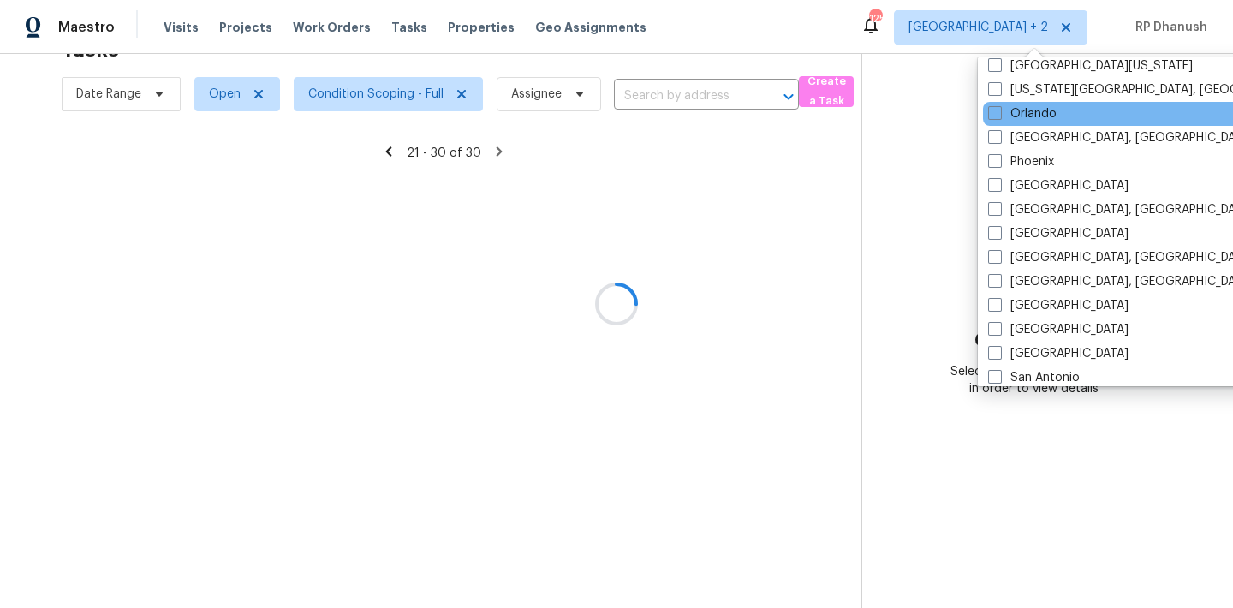
click at [1027, 122] on div "Orlando" at bounding box center [1155, 114] width 345 height 24
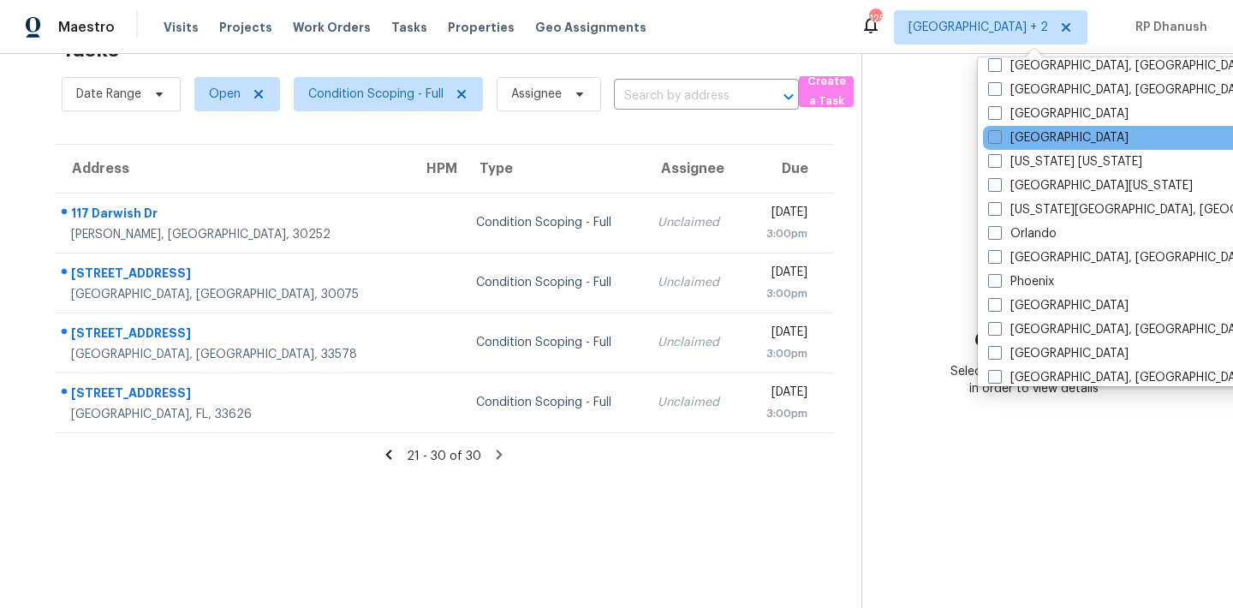
scroll to position [795, 0]
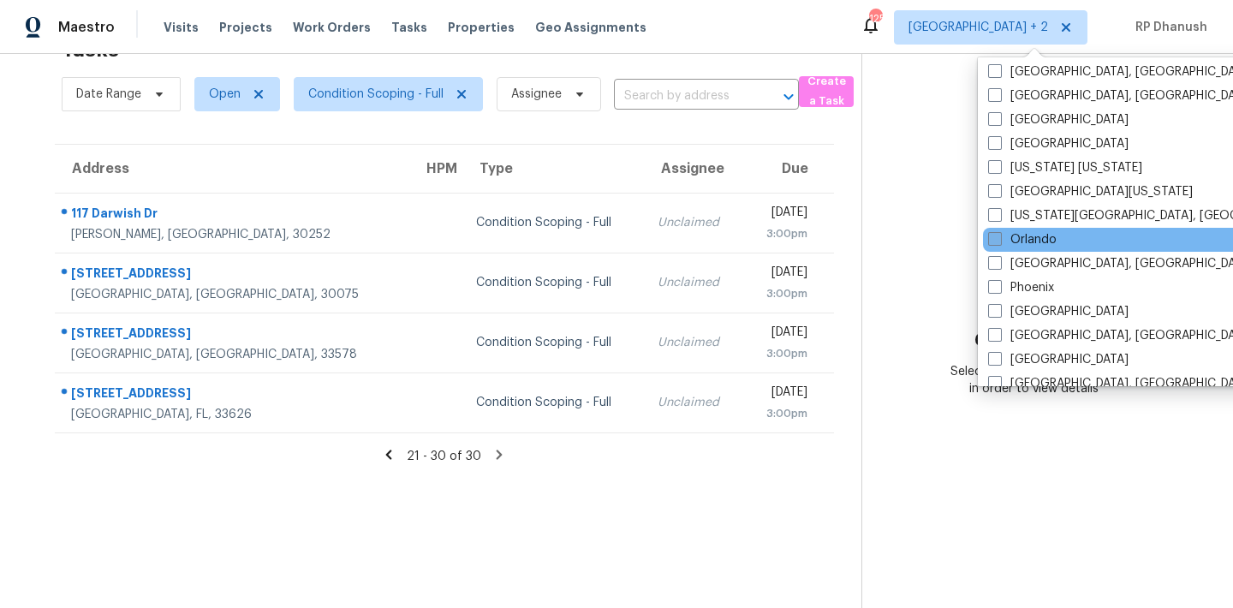
click at [1020, 231] on label "Orlando" at bounding box center [1022, 239] width 68 height 17
click at [999, 231] on input "Orlando" at bounding box center [993, 236] width 11 height 11
checkbox input "true"
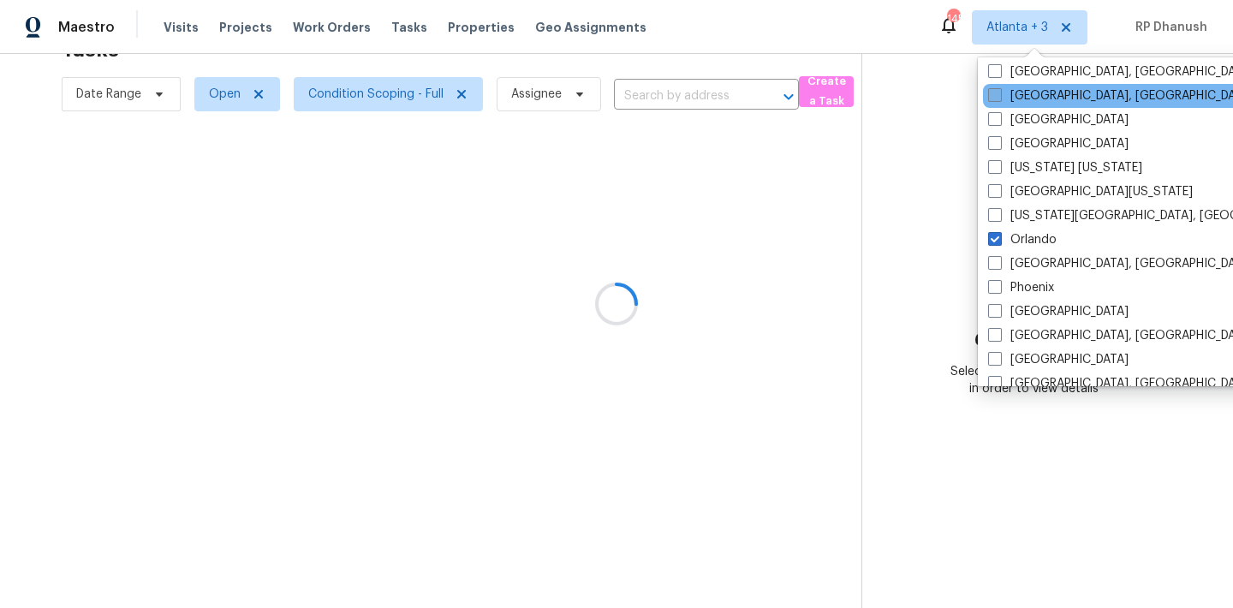
click at [1039, 91] on label "[GEOGRAPHIC_DATA], [GEOGRAPHIC_DATA]" at bounding box center [1120, 95] width 265 height 17
click at [999, 91] on input "[GEOGRAPHIC_DATA], [GEOGRAPHIC_DATA]" at bounding box center [993, 92] width 11 height 11
checkbox input "true"
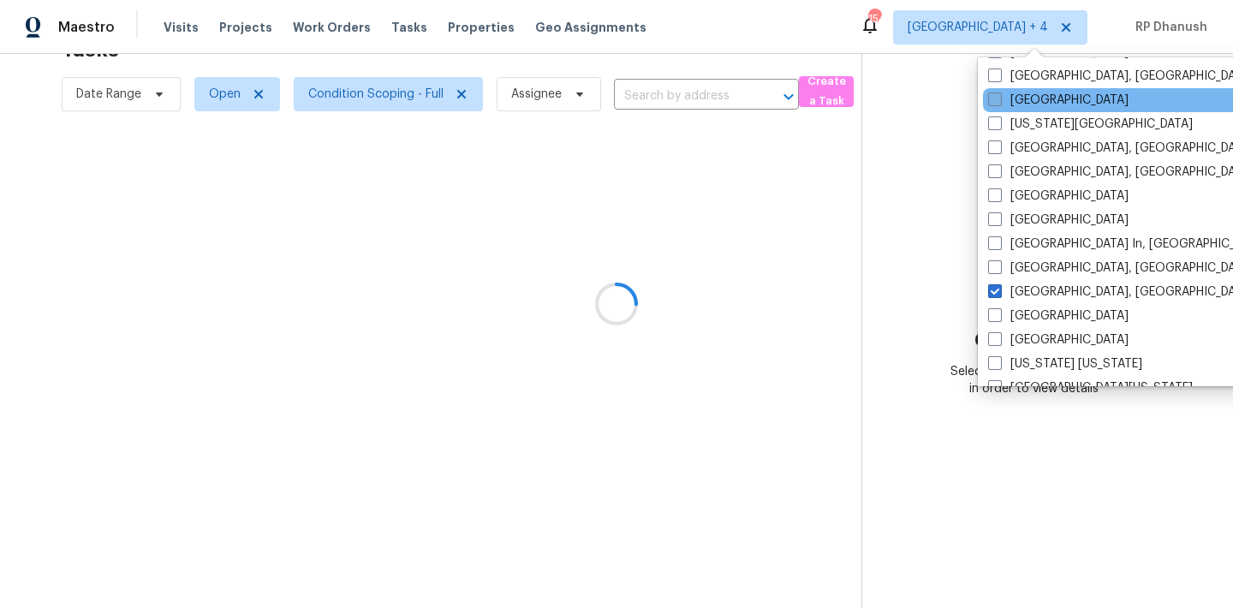
click at [1033, 101] on label "[GEOGRAPHIC_DATA]" at bounding box center [1058, 100] width 140 height 17
click at [999, 101] on input "[GEOGRAPHIC_DATA]" at bounding box center [993, 97] width 11 height 11
checkbox input "true"
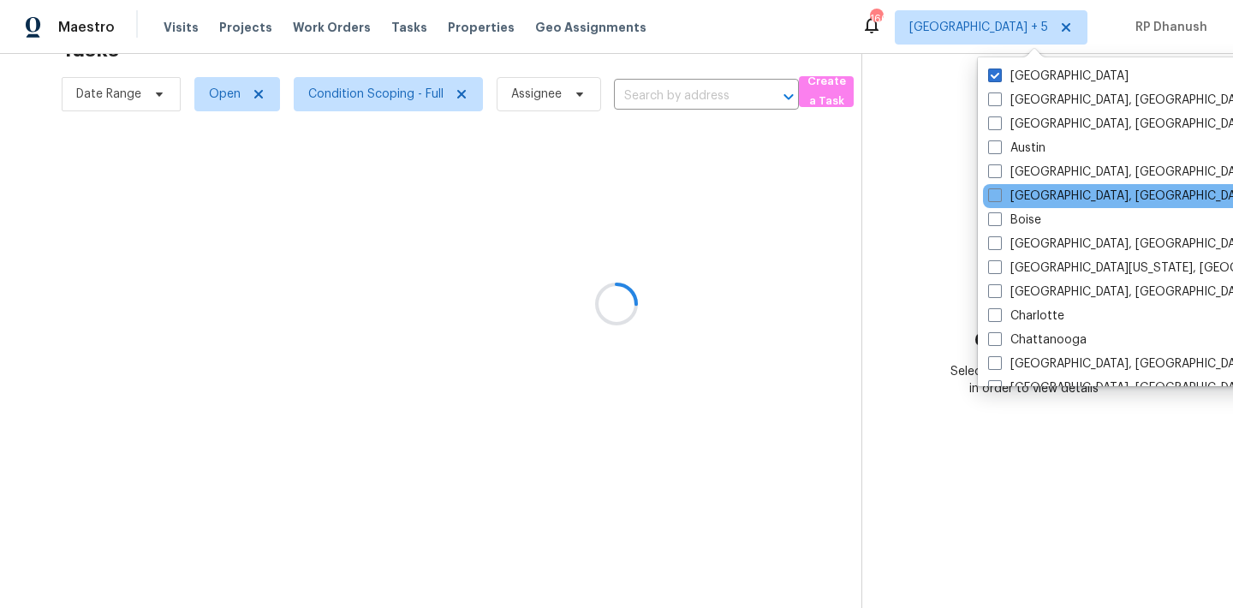
click at [1026, 81] on label "[GEOGRAPHIC_DATA]" at bounding box center [1058, 76] width 140 height 17
click at [999, 79] on input "[GEOGRAPHIC_DATA]" at bounding box center [993, 73] width 11 height 11
checkbox input "false"
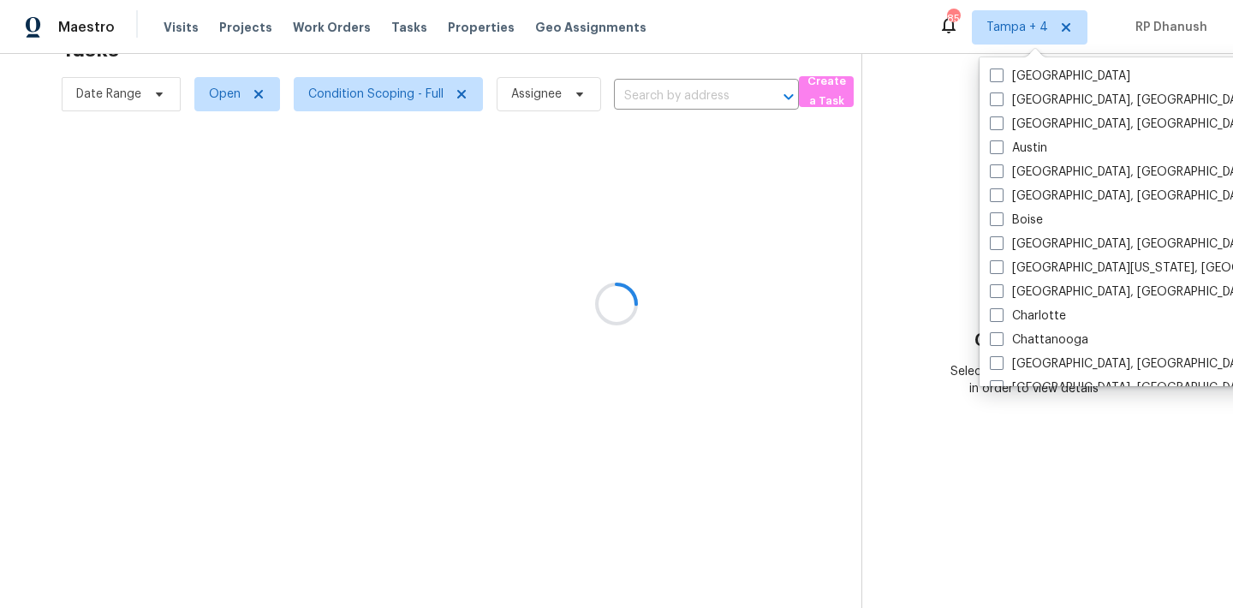
click at [916, 96] on div at bounding box center [616, 304] width 1233 height 608
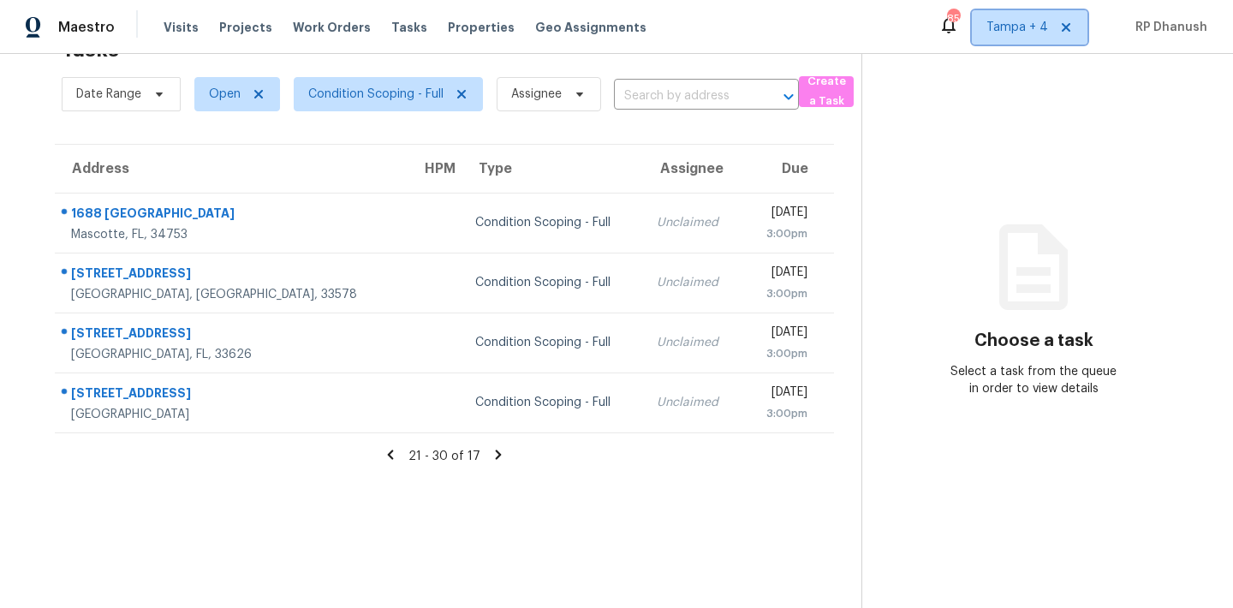
click at [1019, 27] on span "Tampa + 4" at bounding box center [1017, 27] width 62 height 17
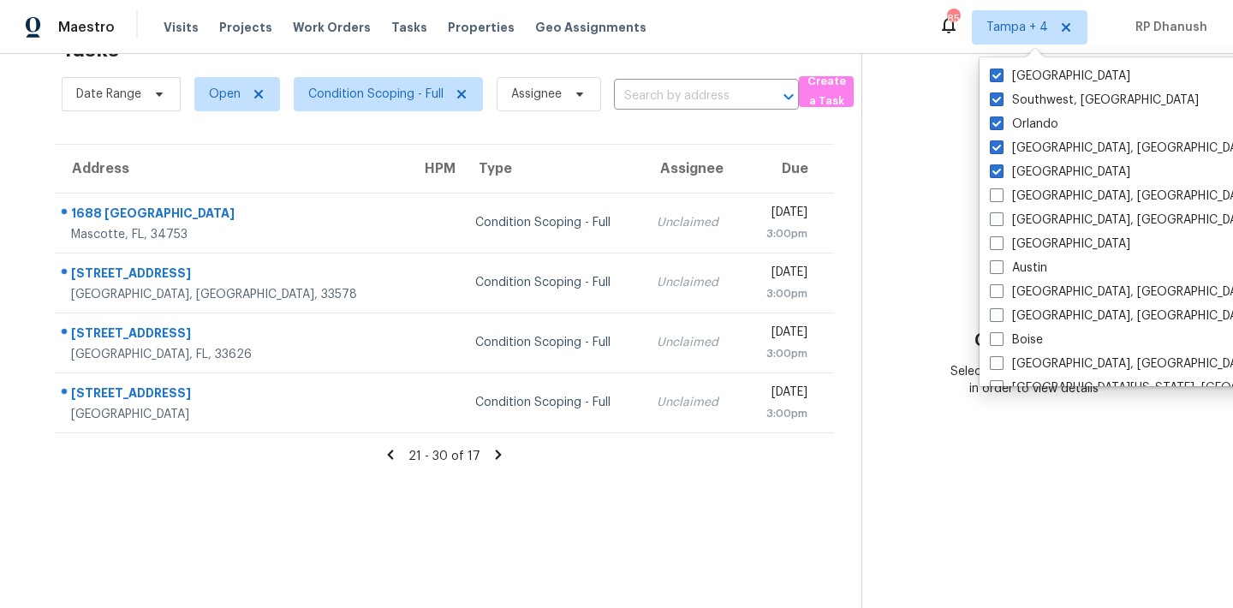
click at [943, 183] on section "Choose a task Select a task from the queue in order to view details" at bounding box center [1033, 304] width 344 height 608
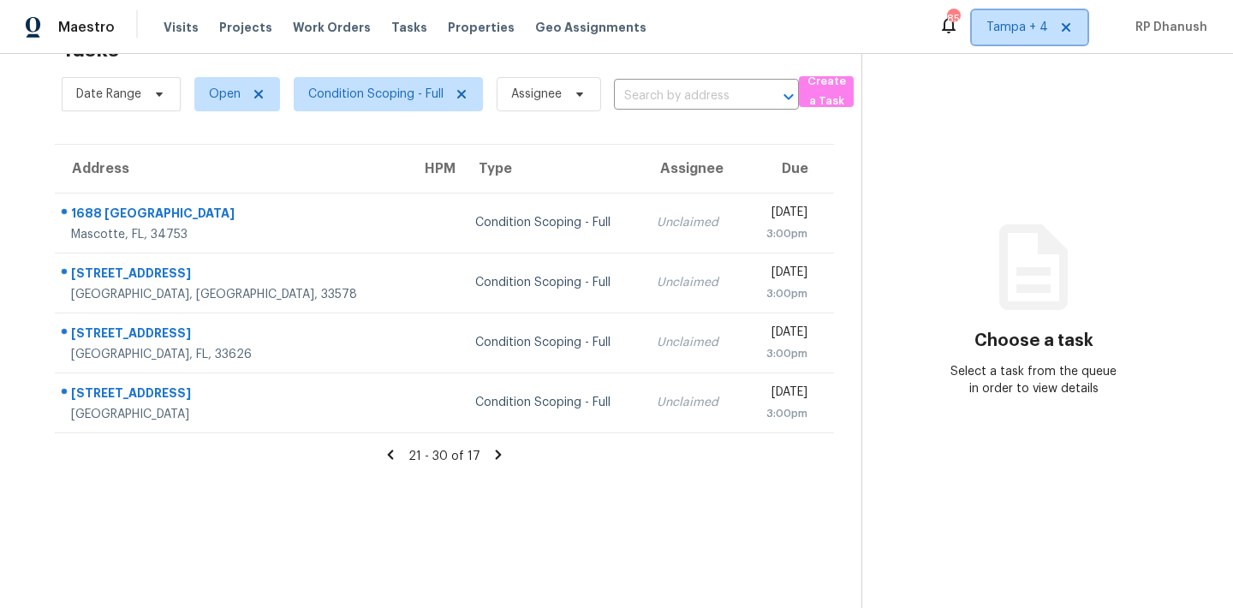
click at [998, 30] on span "Tampa + 4" at bounding box center [1017, 27] width 62 height 17
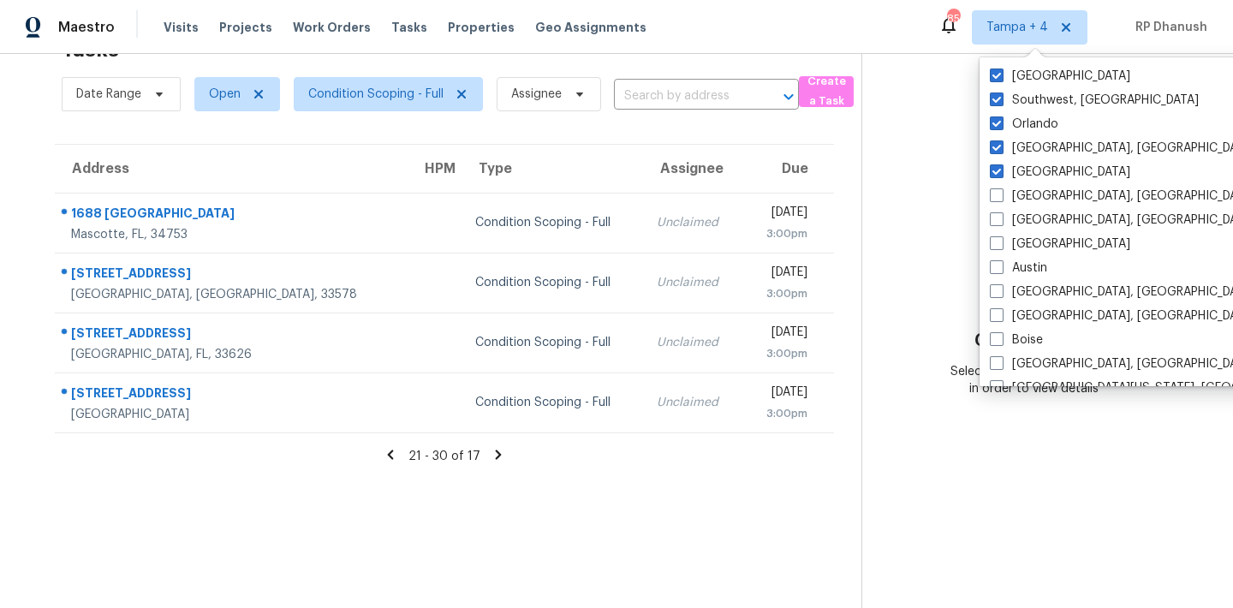
click at [923, 142] on section "Choose a task Select a task from the queue in order to view details" at bounding box center [1033, 304] width 344 height 608
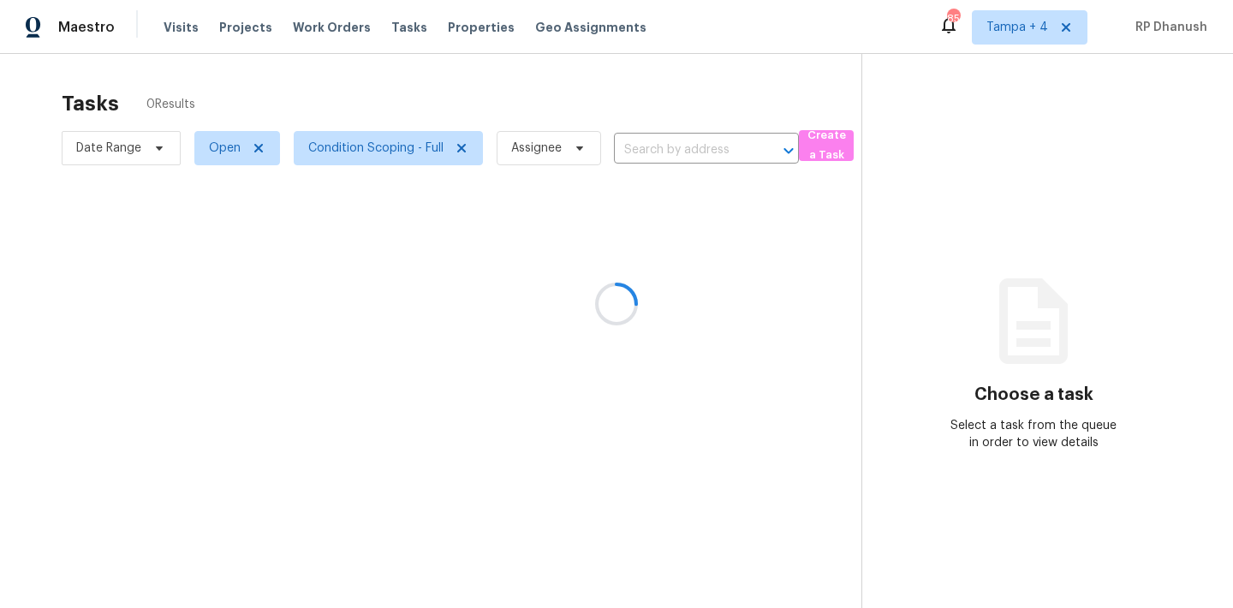
click at [1027, 30] on div at bounding box center [616, 304] width 1233 height 608
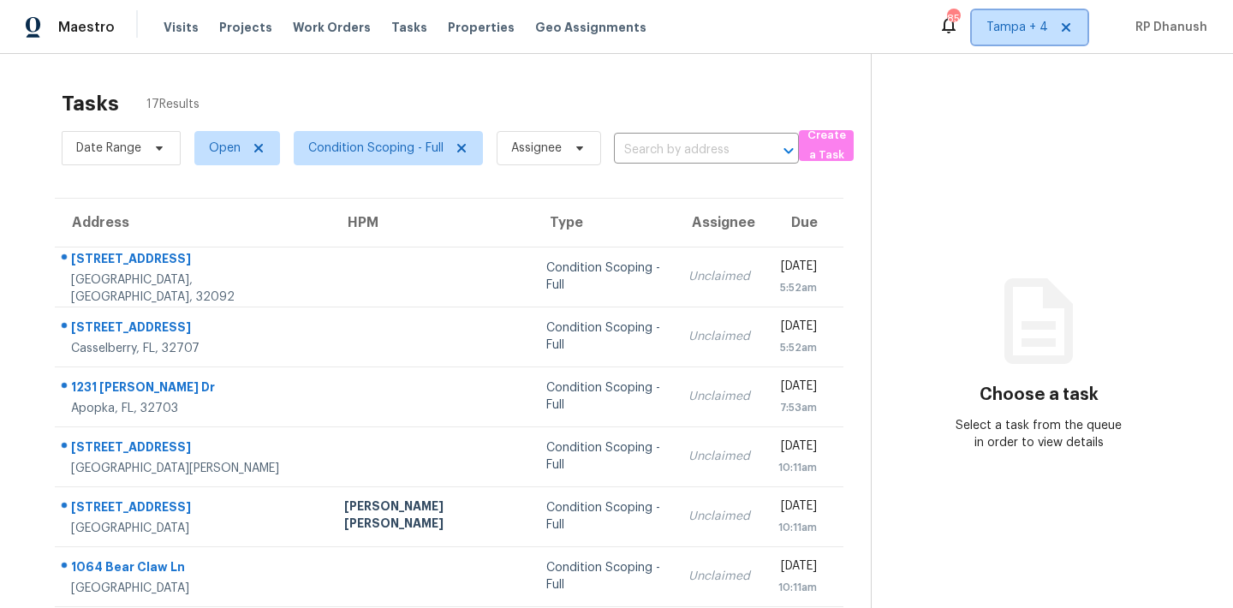
click at [1027, 30] on span "Tampa + 4" at bounding box center [1017, 27] width 62 height 17
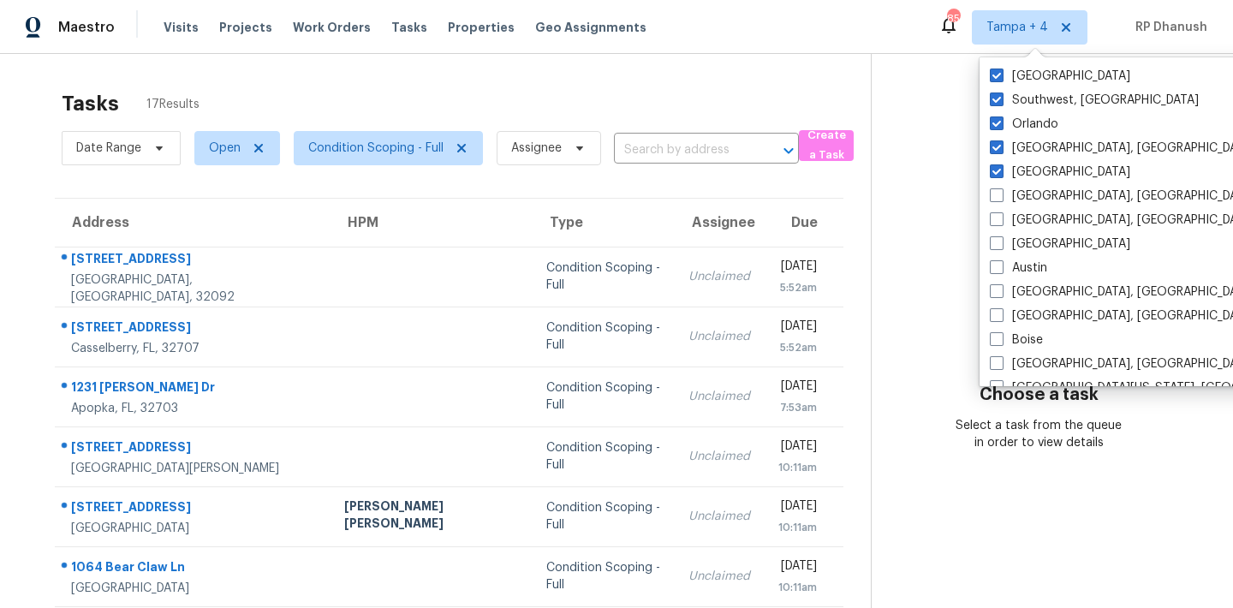
click at [904, 165] on section "Choose a task Select a task from the queue in order to view details" at bounding box center [1038, 473] width 335 height 838
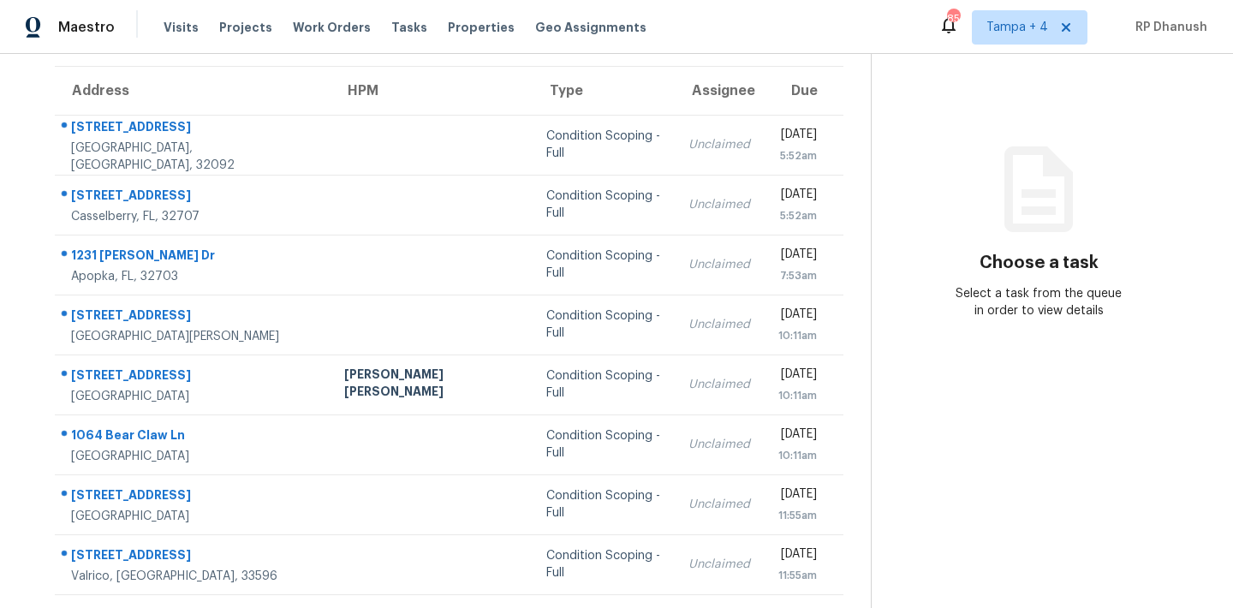
scroll to position [283, 0]
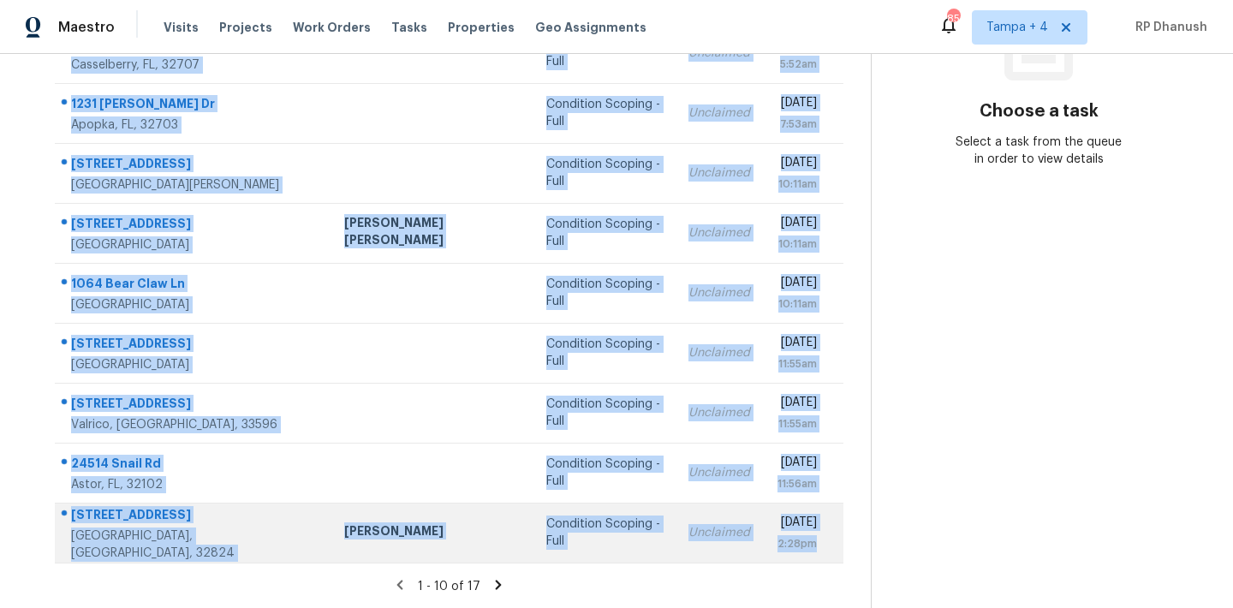
drag, startPoint x: 66, startPoint y: 124, endPoint x: 813, endPoint y: 558, distance: 863.6
click at [813, 558] on tbody "[STREET_ADDRESS][PERSON_NAME] Condition Scoping - Full Unclaimed [DATE] 5:52am …" at bounding box center [449, 262] width 789 height 599
copy tbody "[STREET_ADDRESS][PERSON_NAME] Condition Scoping - Full Unclaimed [DATE] 5:52am …"
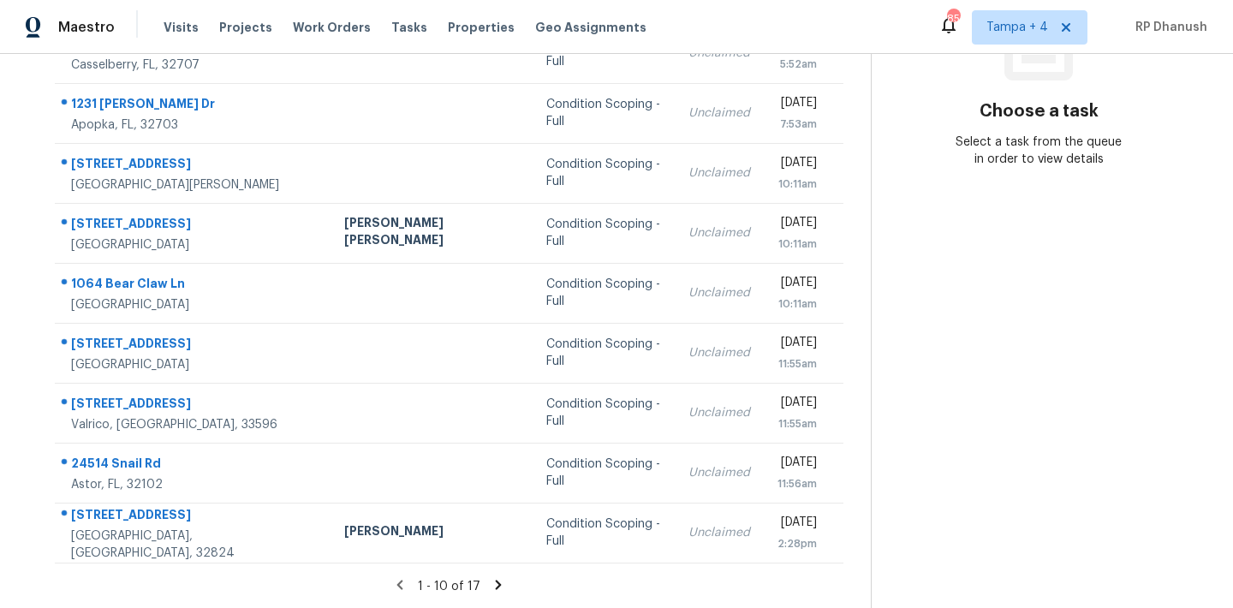
click at [980, 408] on section "Choose a task Select a task from the queue in order to view details" at bounding box center [1038, 190] width 335 height 838
click at [496, 581] on icon at bounding box center [499, 584] width 6 height 9
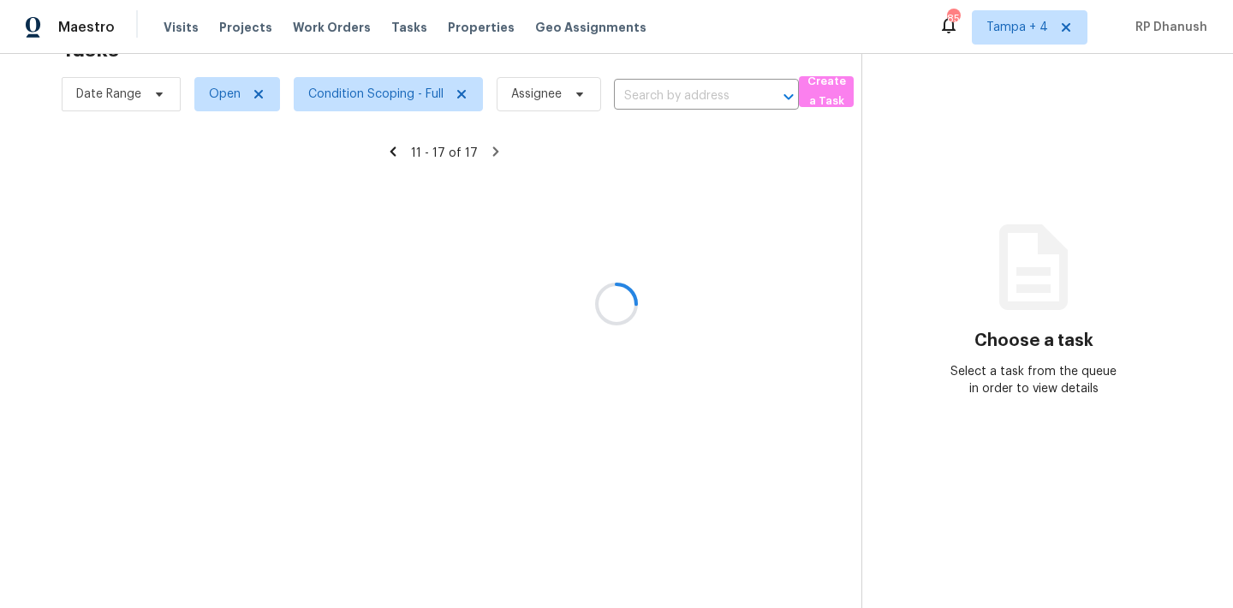
scroll to position [104, 0]
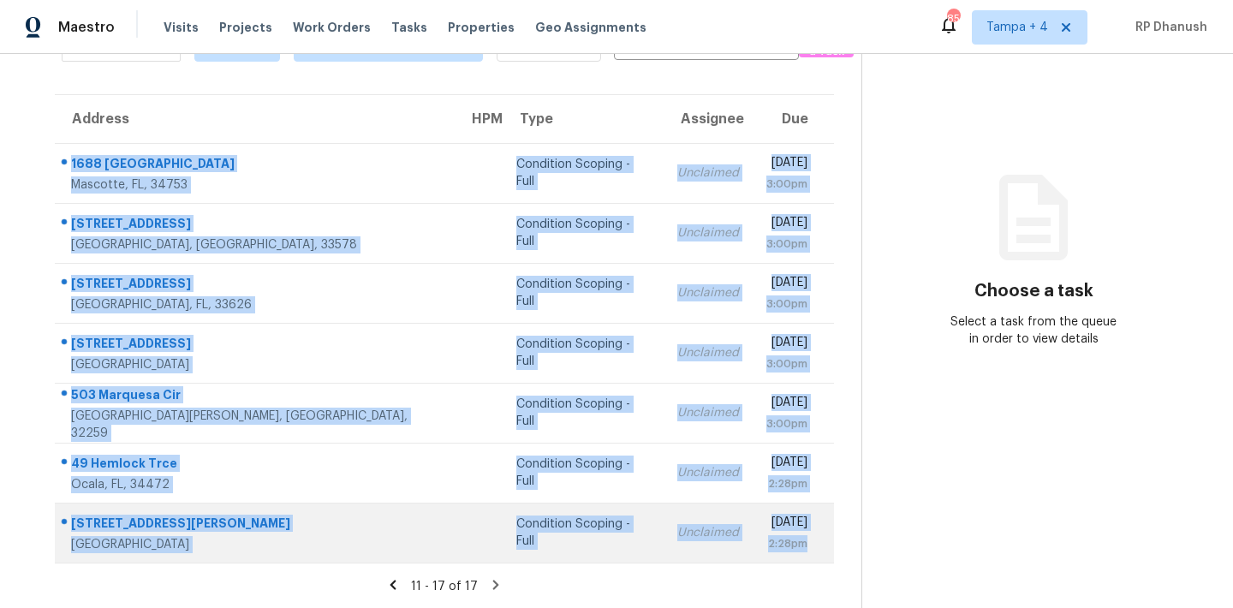
drag, startPoint x: 63, startPoint y: 151, endPoint x: 790, endPoint y: 553, distance: 830.9
click at [790, 553] on tbody "[GEOGRAPHIC_DATA] Condition Scoping - Full Unclaimed [DATE] 3:00pm [STREET_ADDR…" at bounding box center [444, 353] width 779 height 420
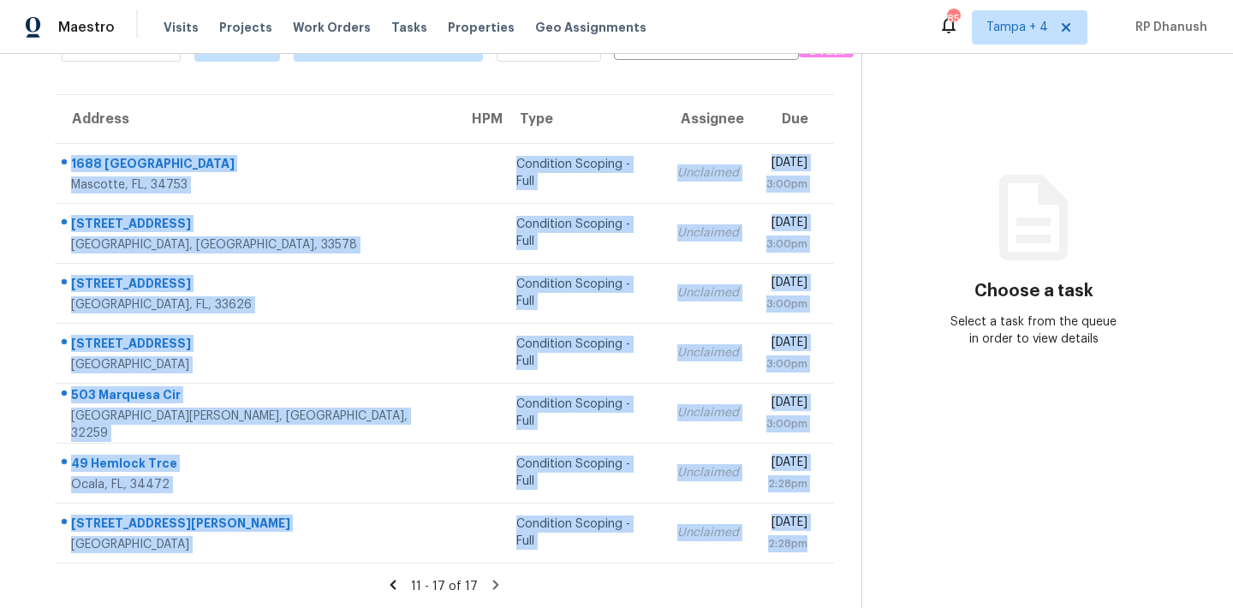
copy tbody "[GEOGRAPHIC_DATA] Condition Scoping - Full Unclaimed [DATE] 3:00pm [STREET_ADDR…"
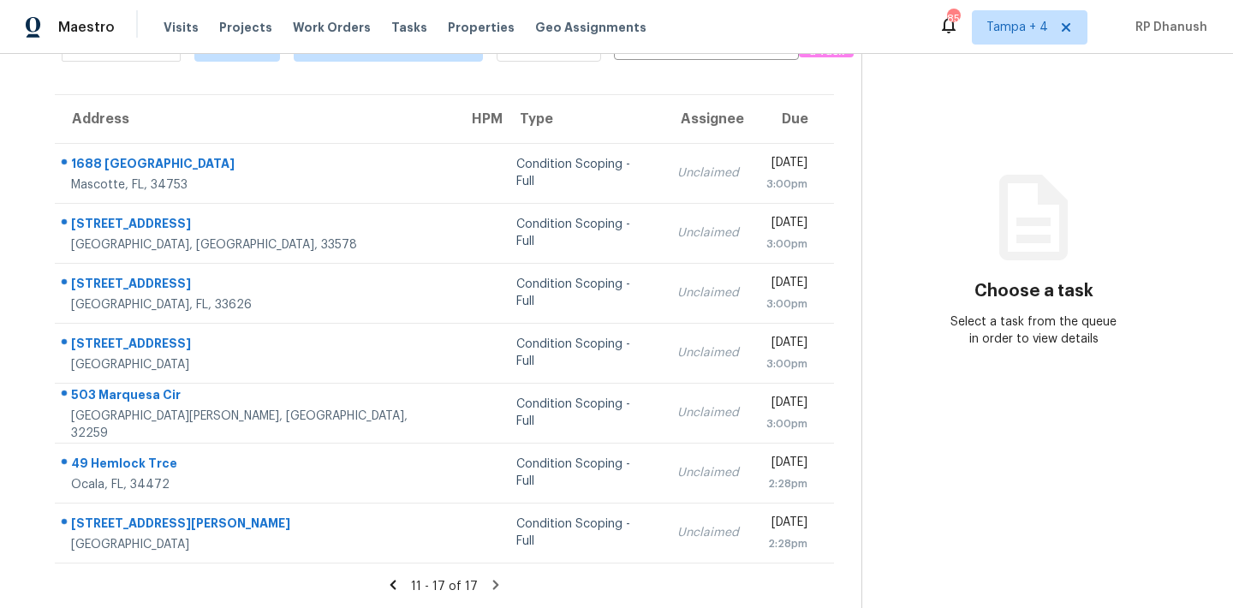
click at [1095, 358] on section "Choose a task Select a task from the queue in order to view details" at bounding box center [1033, 279] width 344 height 658
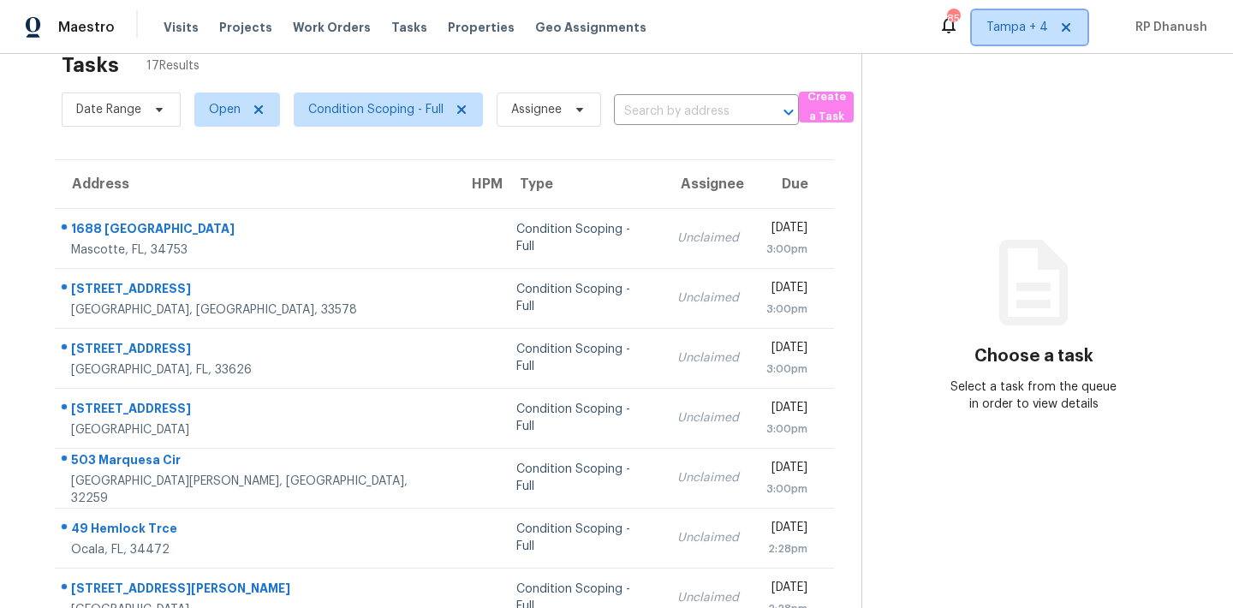
click at [1041, 27] on span "Tampa + 4" at bounding box center [1017, 27] width 62 height 17
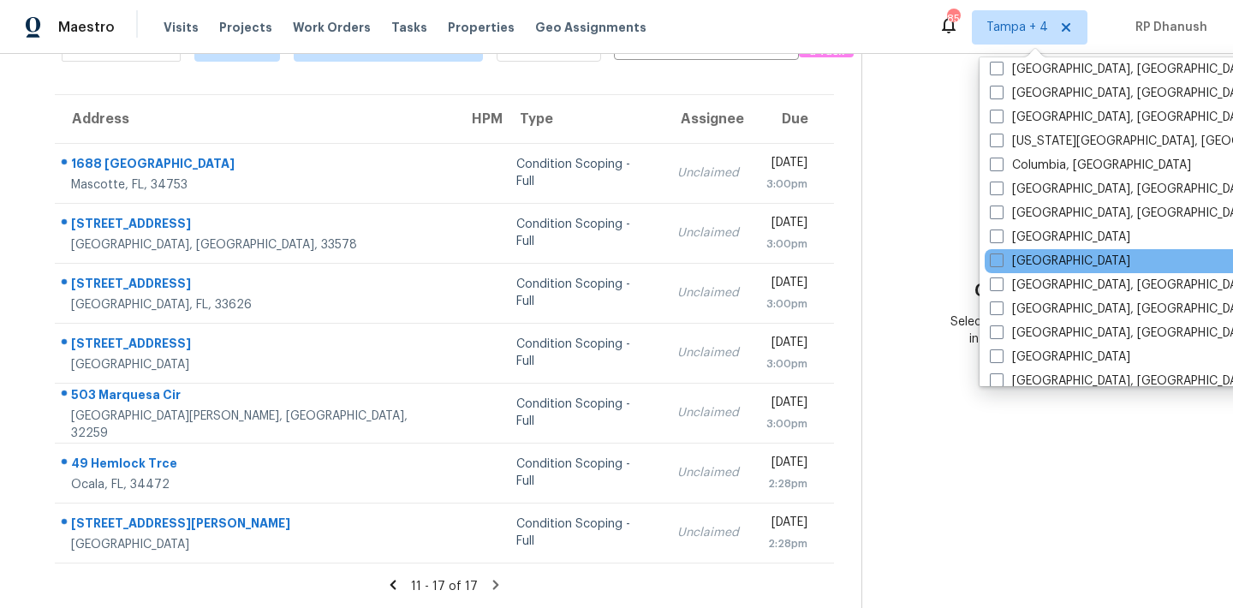
scroll to position [440, 0]
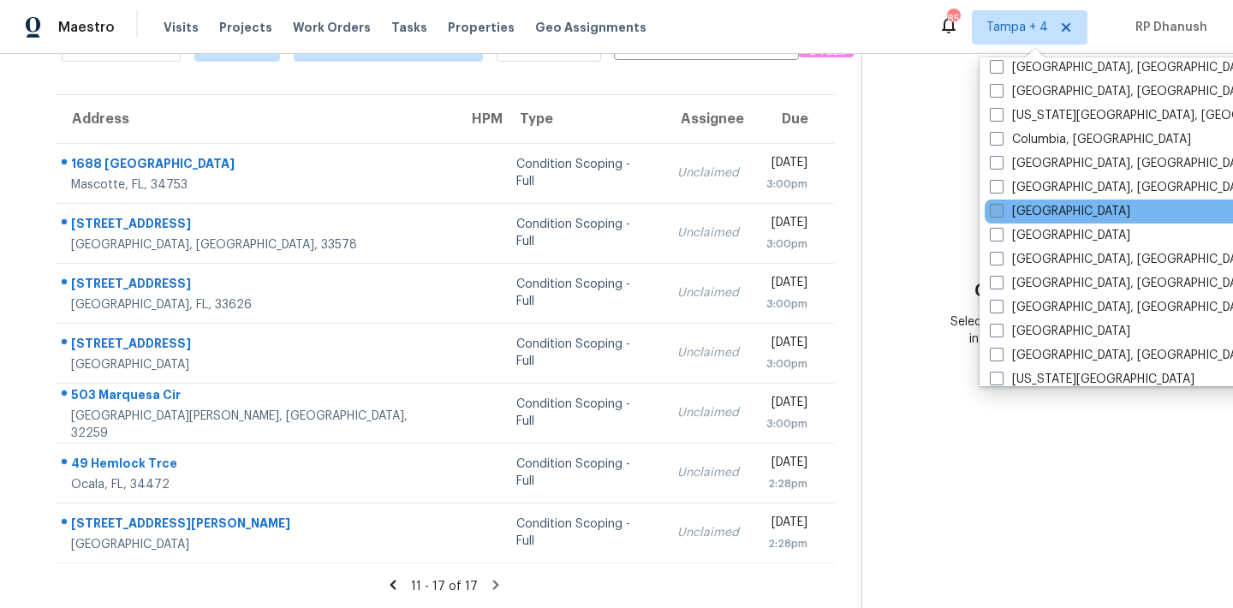
click at [1026, 214] on label "[GEOGRAPHIC_DATA]" at bounding box center [1060, 211] width 140 height 17
click at [1001, 214] on input "[GEOGRAPHIC_DATA]" at bounding box center [995, 208] width 11 height 11
checkbox input "true"
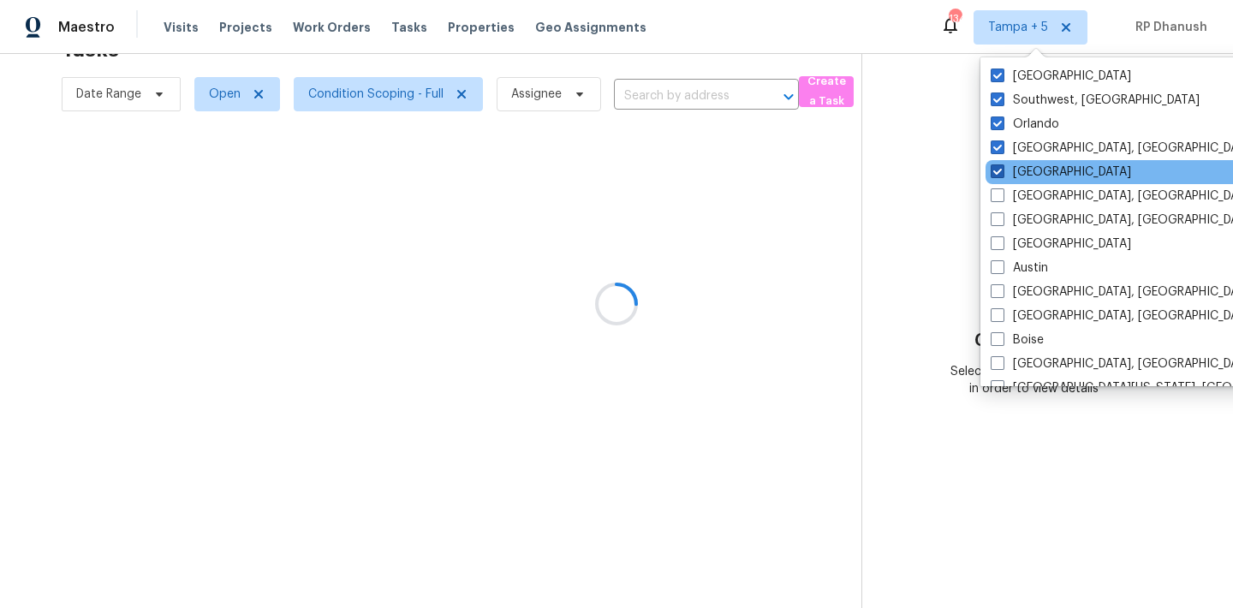
click at [1015, 170] on label "[GEOGRAPHIC_DATA]" at bounding box center [1061, 172] width 140 height 17
click at [1002, 170] on input "[GEOGRAPHIC_DATA]" at bounding box center [996, 169] width 11 height 11
checkbox input "false"
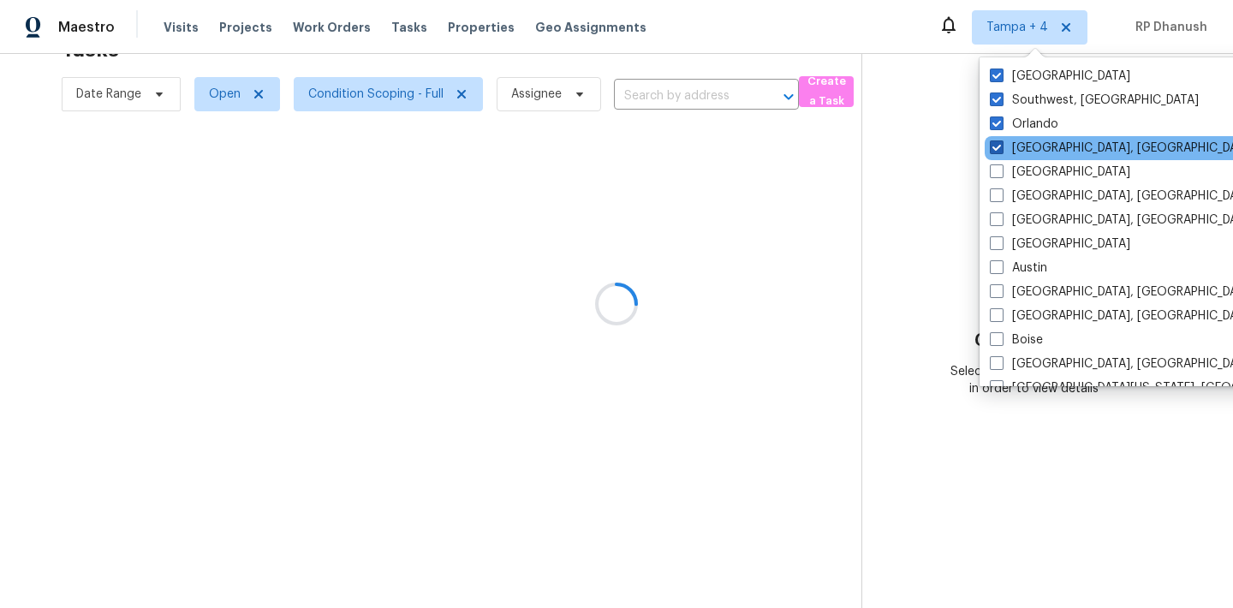
click at [1015, 155] on label "[GEOGRAPHIC_DATA], [GEOGRAPHIC_DATA]" at bounding box center [1122, 148] width 265 height 17
click at [1001, 151] on input "[GEOGRAPHIC_DATA], [GEOGRAPHIC_DATA]" at bounding box center [995, 145] width 11 height 11
checkbox input "false"
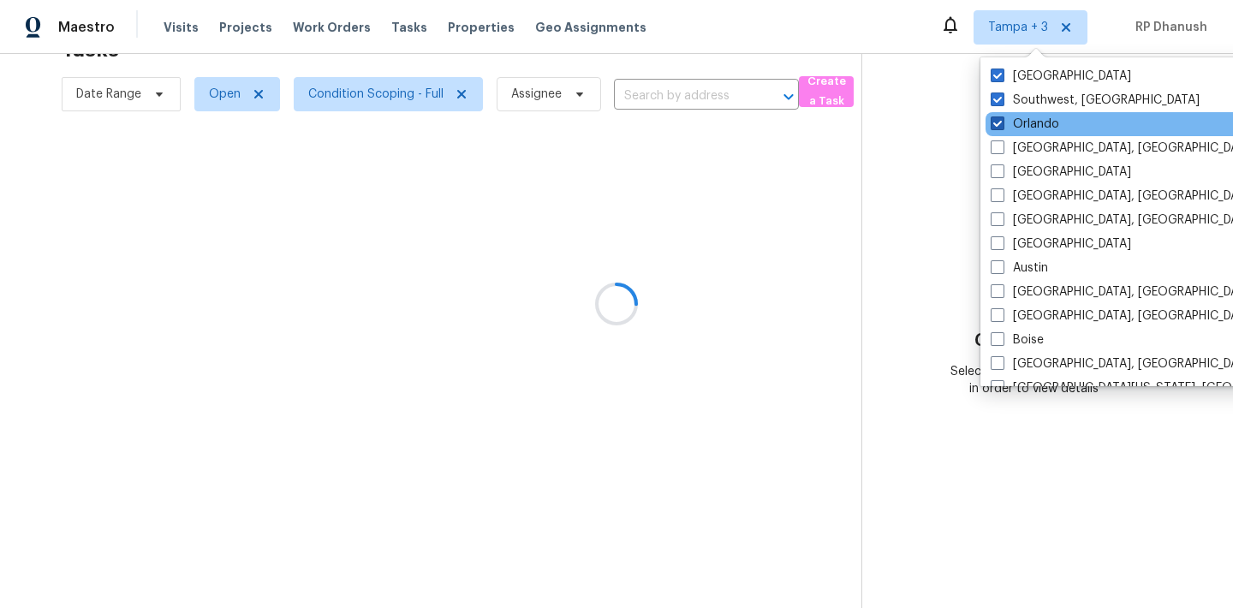
click at [1015, 126] on label "Orlando" at bounding box center [1025, 124] width 68 height 17
click at [1002, 126] on input "Orlando" at bounding box center [996, 121] width 11 height 11
checkbox input "false"
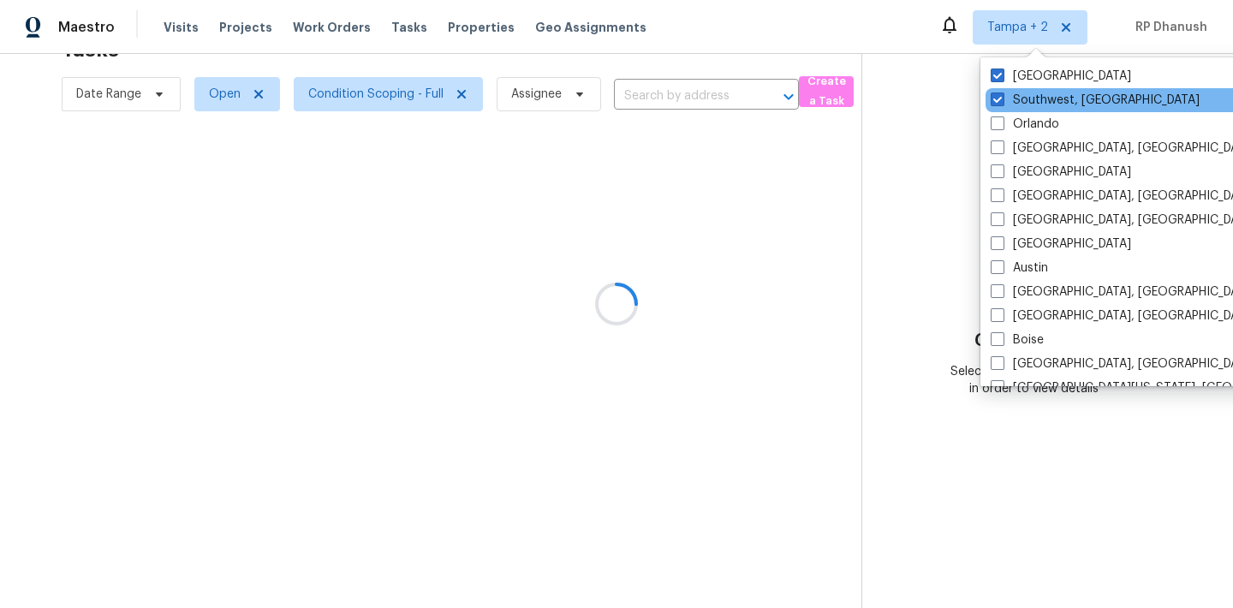
click at [1015, 110] on div "Southwest, [GEOGRAPHIC_DATA]" at bounding box center [1158, 100] width 345 height 24
click at [1015, 98] on label "Southwest, [GEOGRAPHIC_DATA]" at bounding box center [1095, 100] width 209 height 17
click at [1002, 98] on input "Southwest, [GEOGRAPHIC_DATA]" at bounding box center [996, 97] width 11 height 11
checkbox input "false"
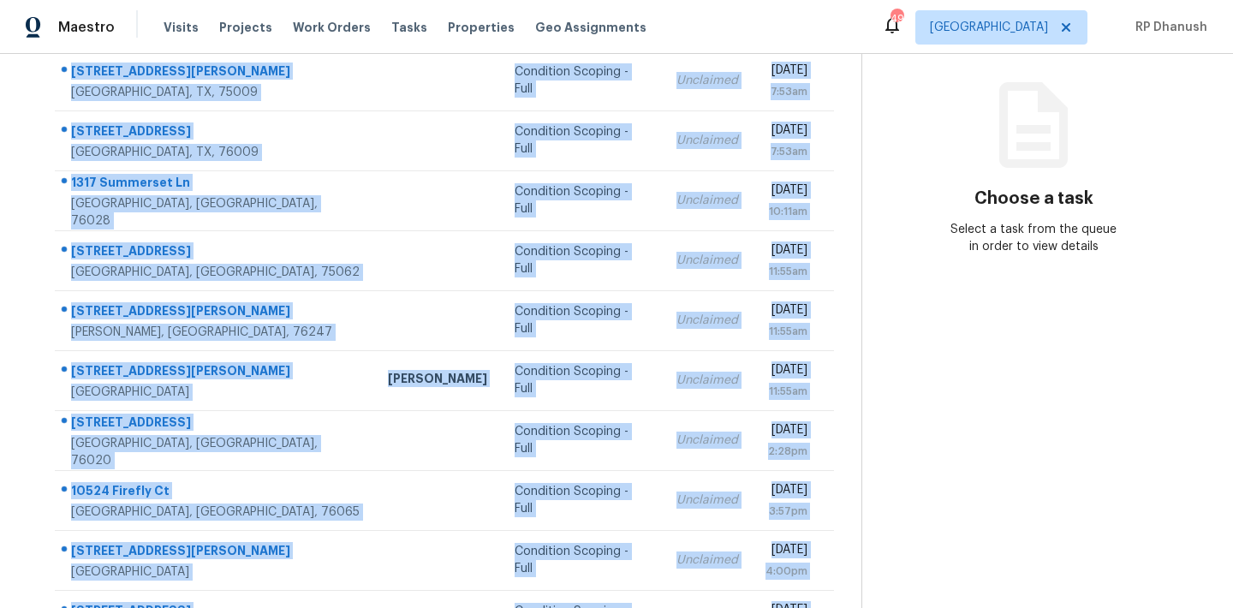
scroll to position [283, 0]
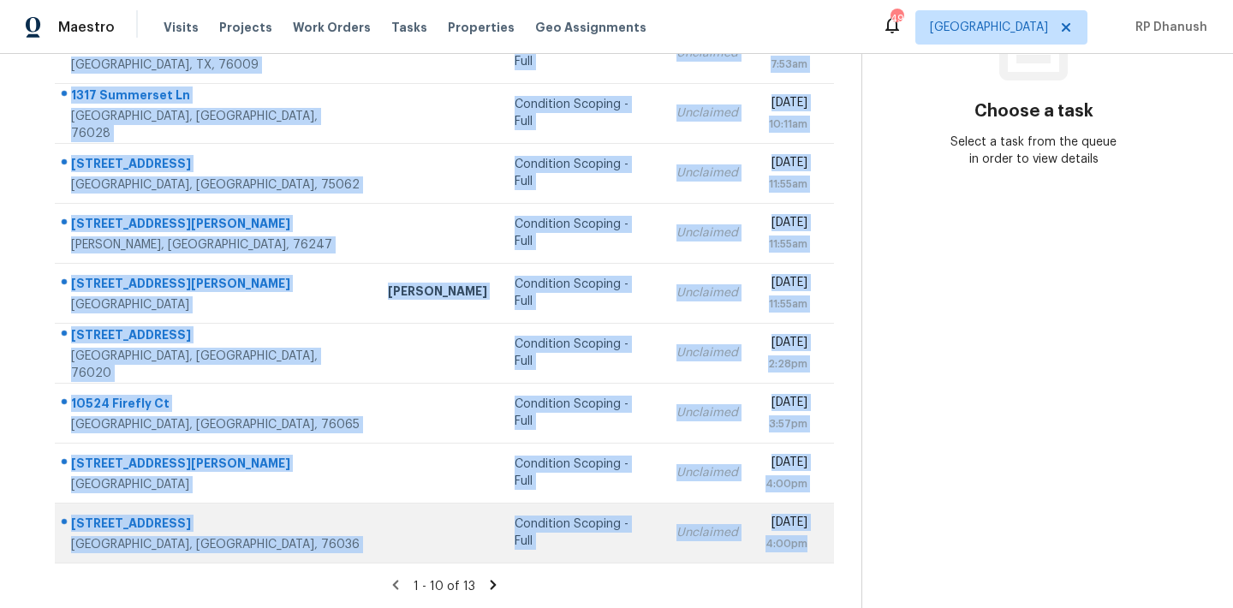
drag, startPoint x: 66, startPoint y: 257, endPoint x: 823, endPoint y: 556, distance: 813.7
click at [823, 556] on tbody "[STREET_ADDRESS][PERSON_NAME][PERSON_NAME] Condition Scoping - Full Unclaimed […" at bounding box center [444, 262] width 779 height 599
copy tbody "[STREET_ADDRESS][PERSON_NAME][PERSON_NAME] Condition Scoping - Full Unclaimed […"
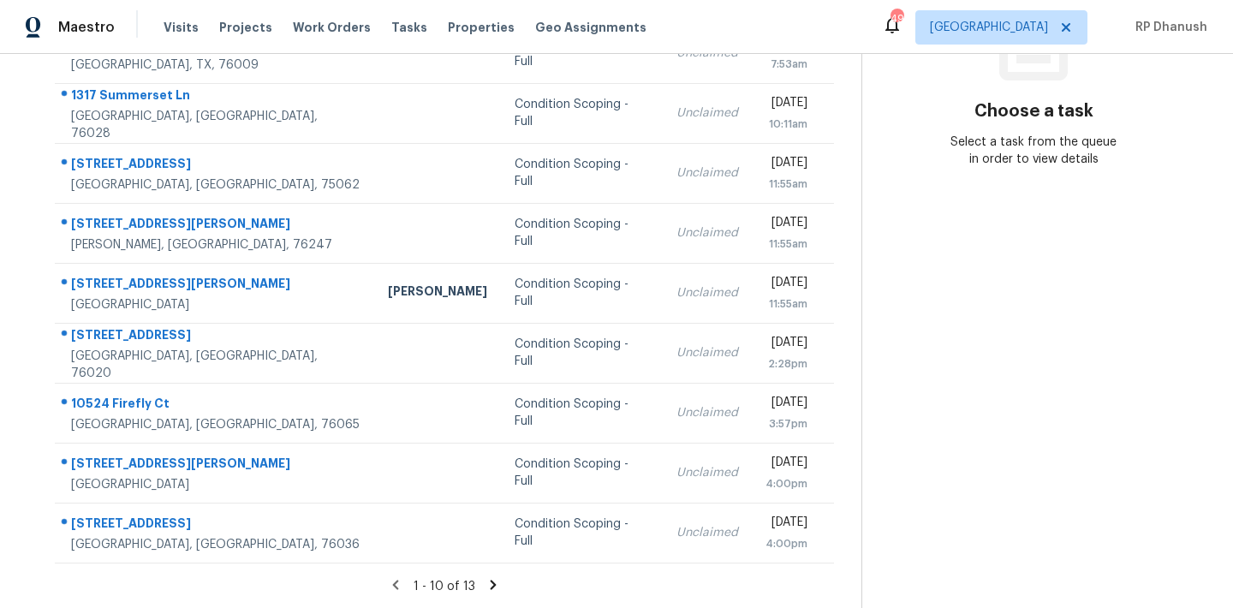
click at [1128, 531] on section "Choose a task Select a task from the queue in order to view details" at bounding box center [1033, 190] width 344 height 838
click at [486, 583] on icon at bounding box center [492, 584] width 15 height 15
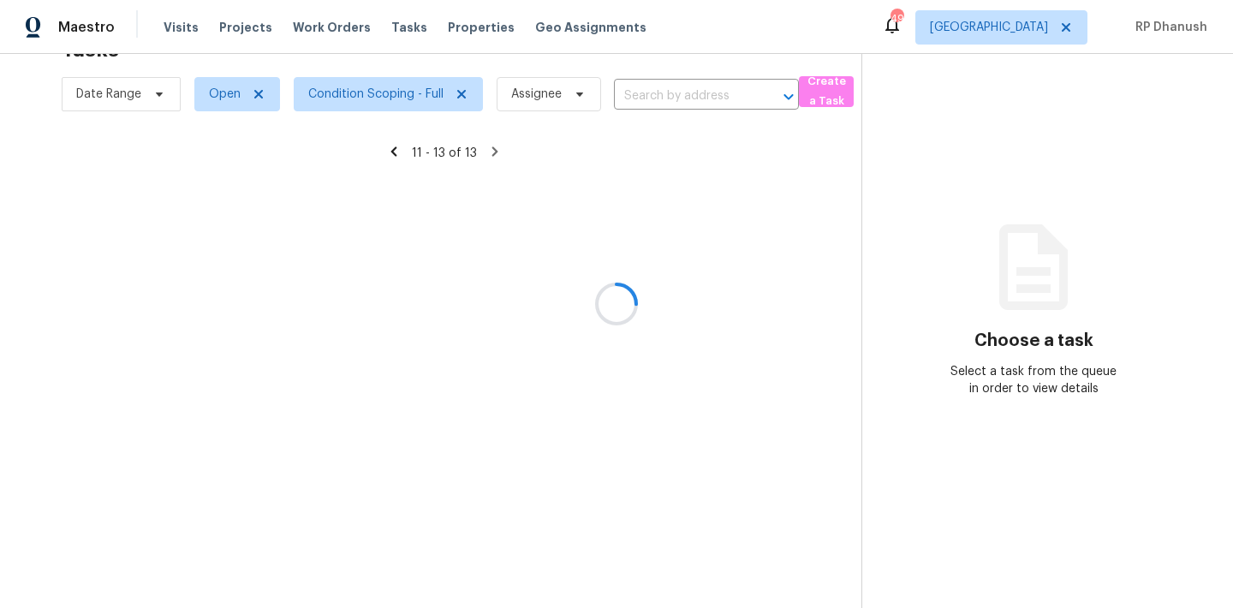
scroll to position [54, 0]
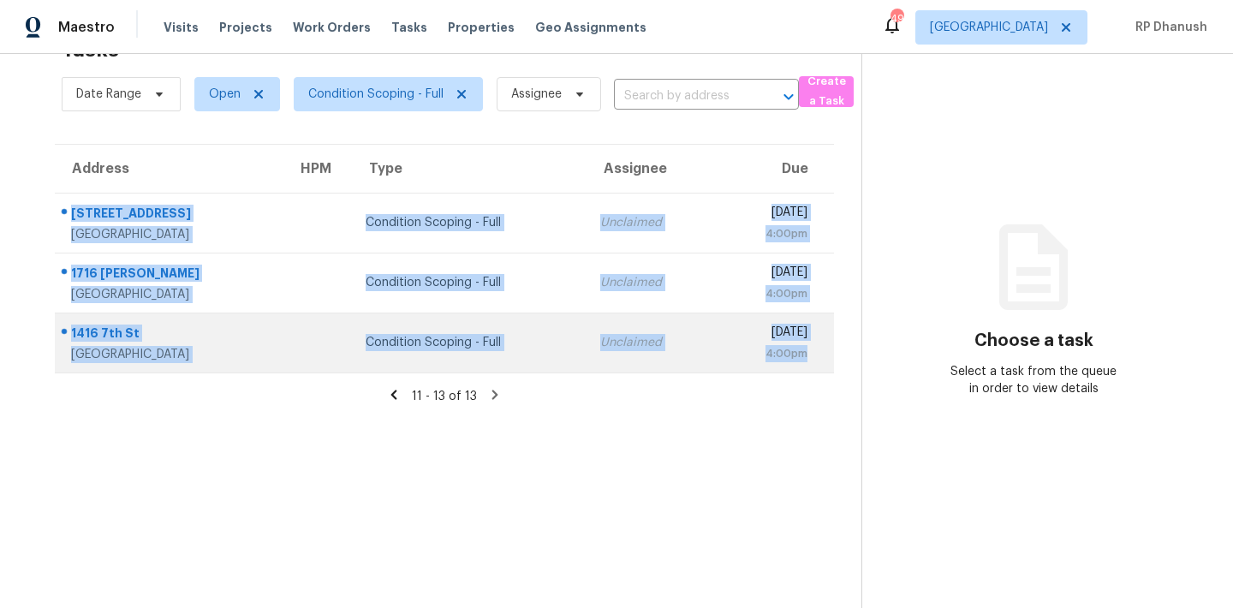
drag, startPoint x: 59, startPoint y: 195, endPoint x: 814, endPoint y: 357, distance: 772.3
click at [814, 357] on tbody "3326 Potters House Way Dallas, TX, 75236 Condition Scoping - Full Unclaimed Wed…" at bounding box center [444, 283] width 779 height 180
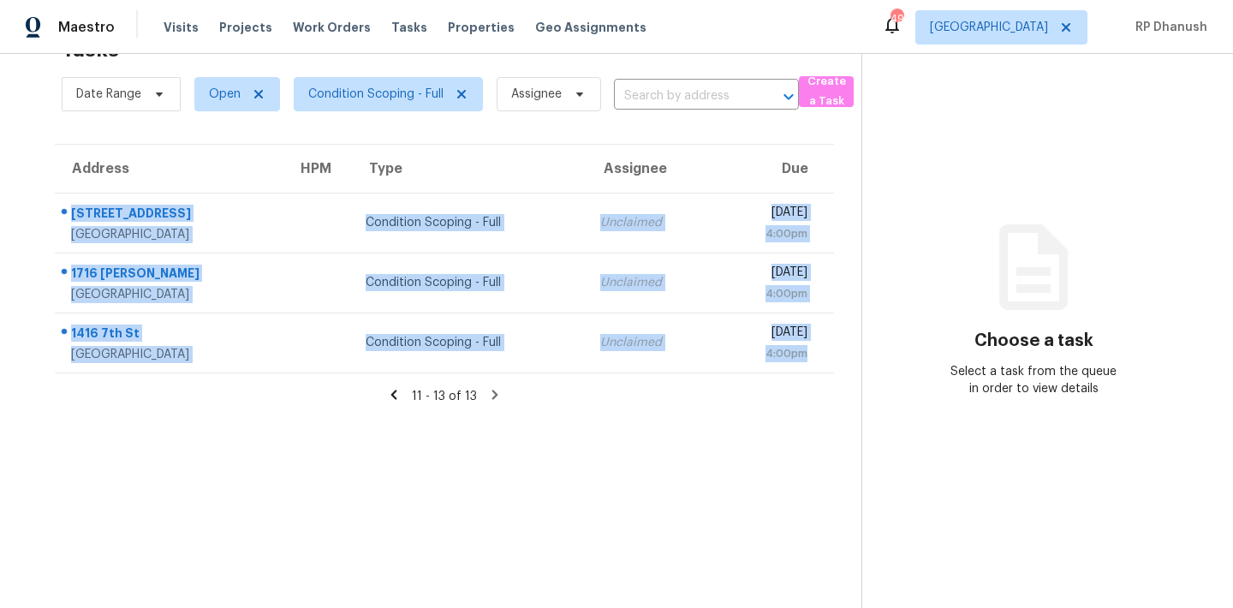
copy tbody "3326 Potters House Way Dallas, TX, 75236 Condition Scoping - Full Unclaimed Wed…"
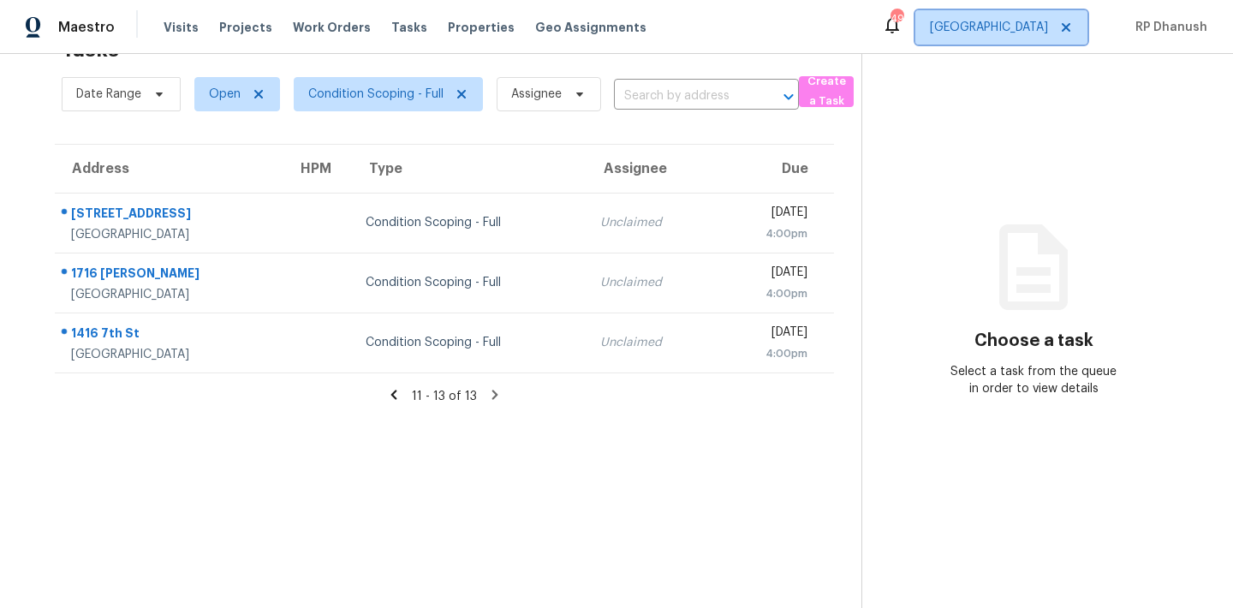
click at [1038, 24] on span "[GEOGRAPHIC_DATA]" at bounding box center [989, 27] width 118 height 17
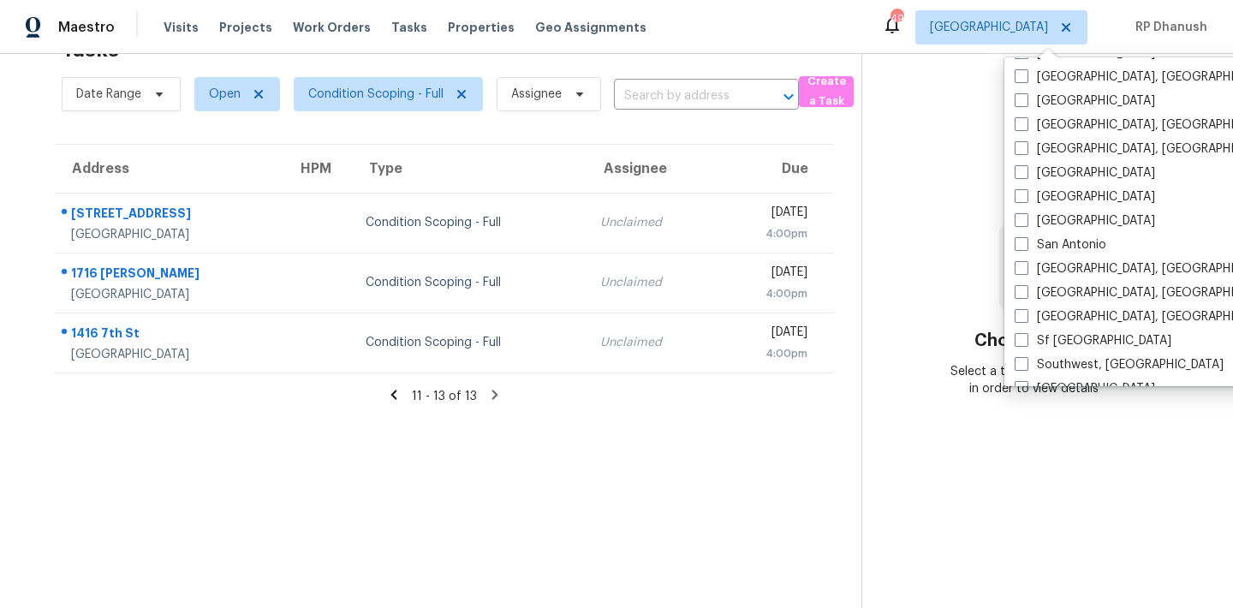
scroll to position [1147, 0]
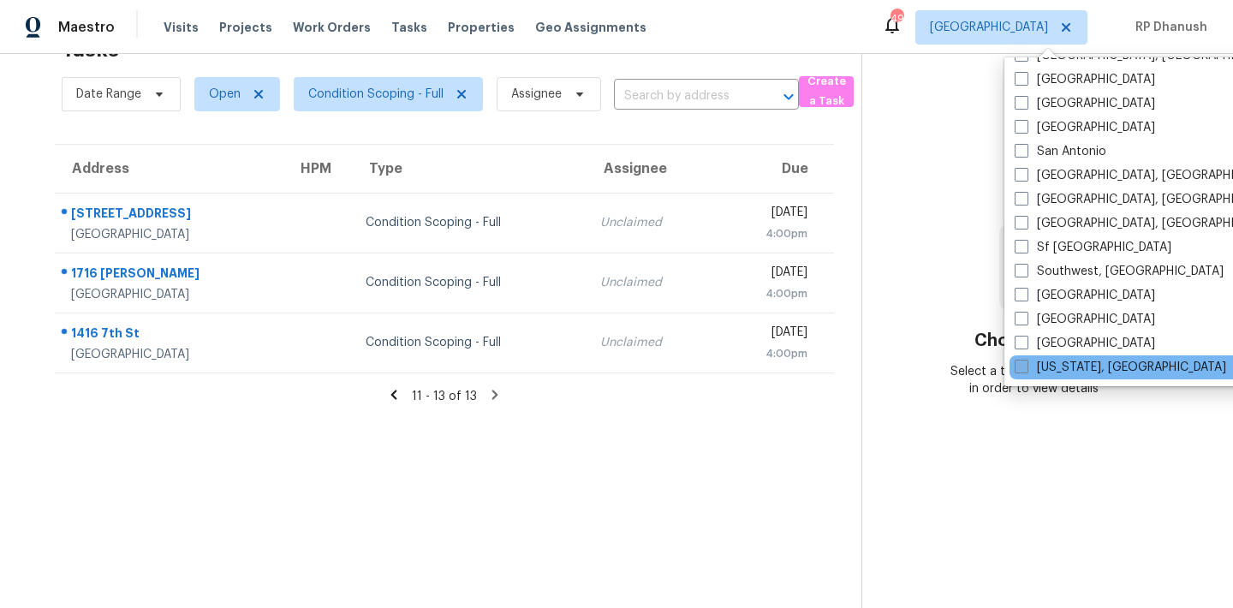
click at [1075, 366] on label "[US_STATE], [GEOGRAPHIC_DATA]" at bounding box center [1120, 367] width 211 height 17
click at [1026, 366] on input "[US_STATE], [GEOGRAPHIC_DATA]" at bounding box center [1020, 364] width 11 height 11
checkbox input "true"
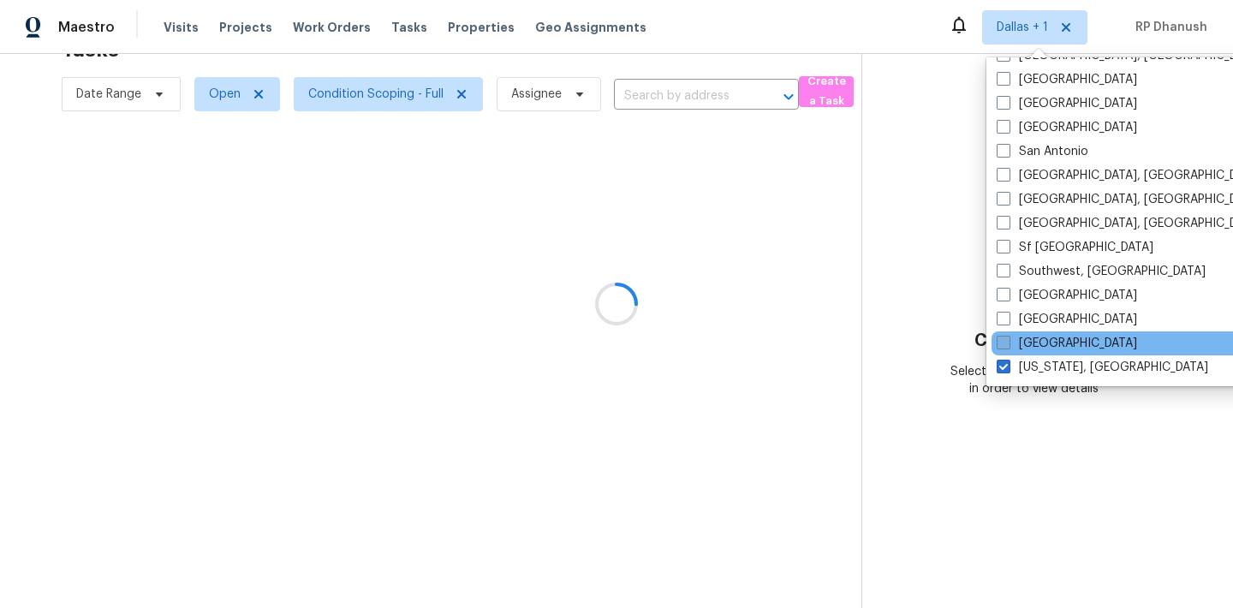
click at [1055, 343] on label "[GEOGRAPHIC_DATA]" at bounding box center [1067, 343] width 140 height 17
click at [1008, 343] on input "[GEOGRAPHIC_DATA]" at bounding box center [1002, 340] width 11 height 11
checkbox input "true"
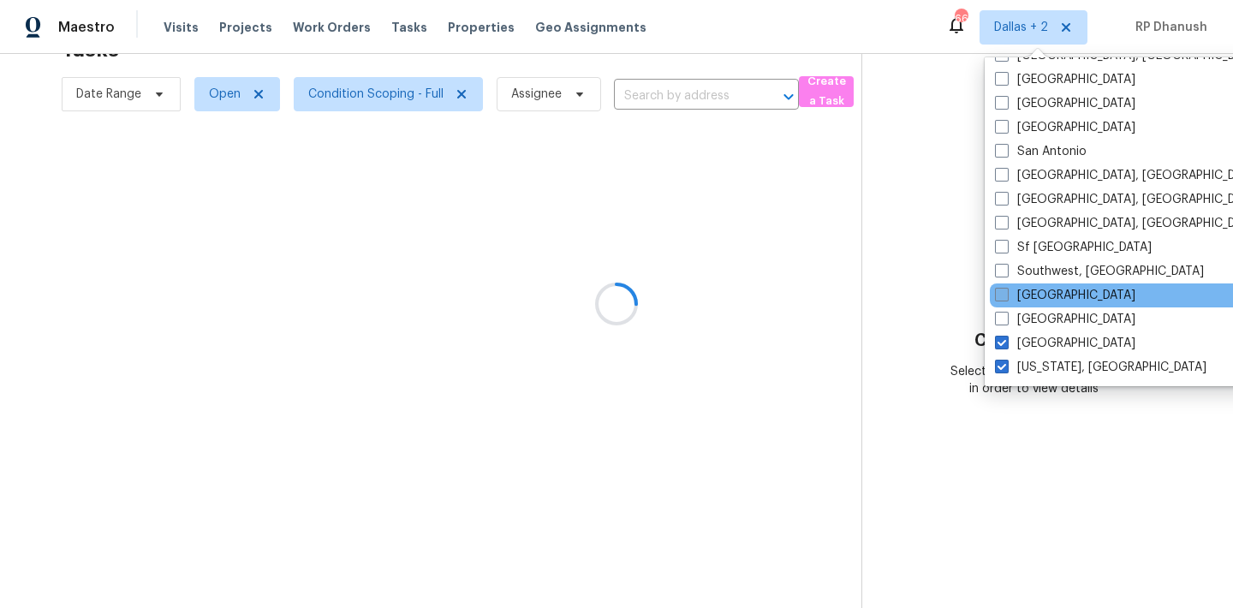
click at [1033, 293] on label "[GEOGRAPHIC_DATA]" at bounding box center [1065, 295] width 140 height 17
click at [1006, 293] on input "[GEOGRAPHIC_DATA]" at bounding box center [1000, 292] width 11 height 11
checkbox input "true"
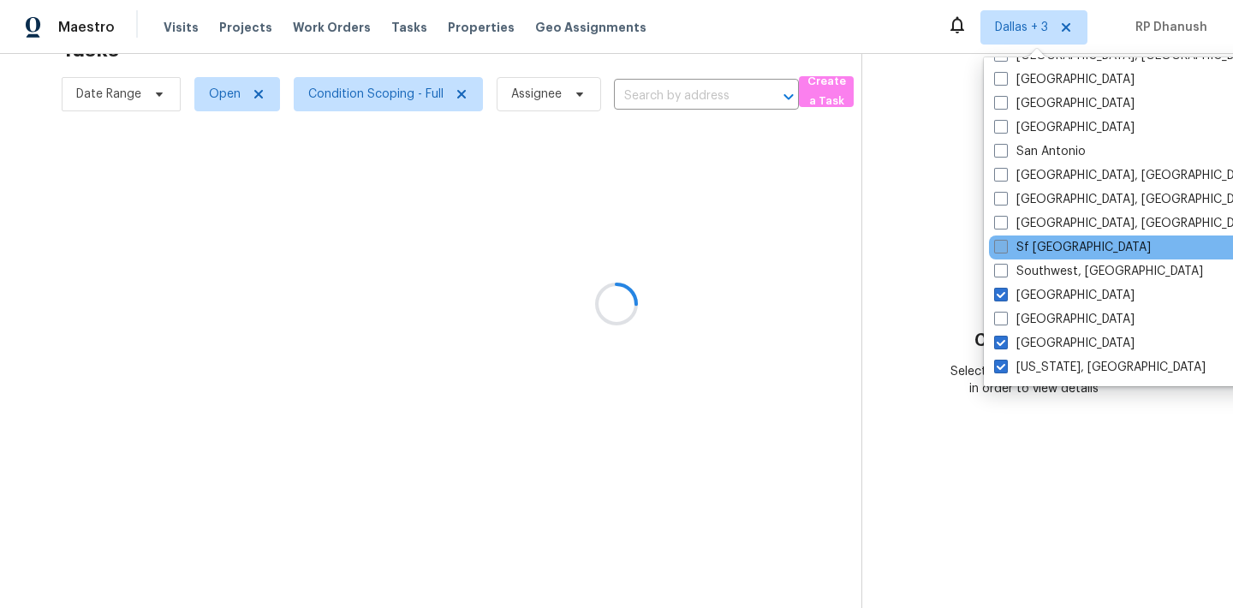
click at [1045, 247] on label "Sf [GEOGRAPHIC_DATA]" at bounding box center [1072, 247] width 157 height 17
click at [1005, 247] on input "Sf [GEOGRAPHIC_DATA]" at bounding box center [999, 244] width 11 height 11
checkbox input "true"
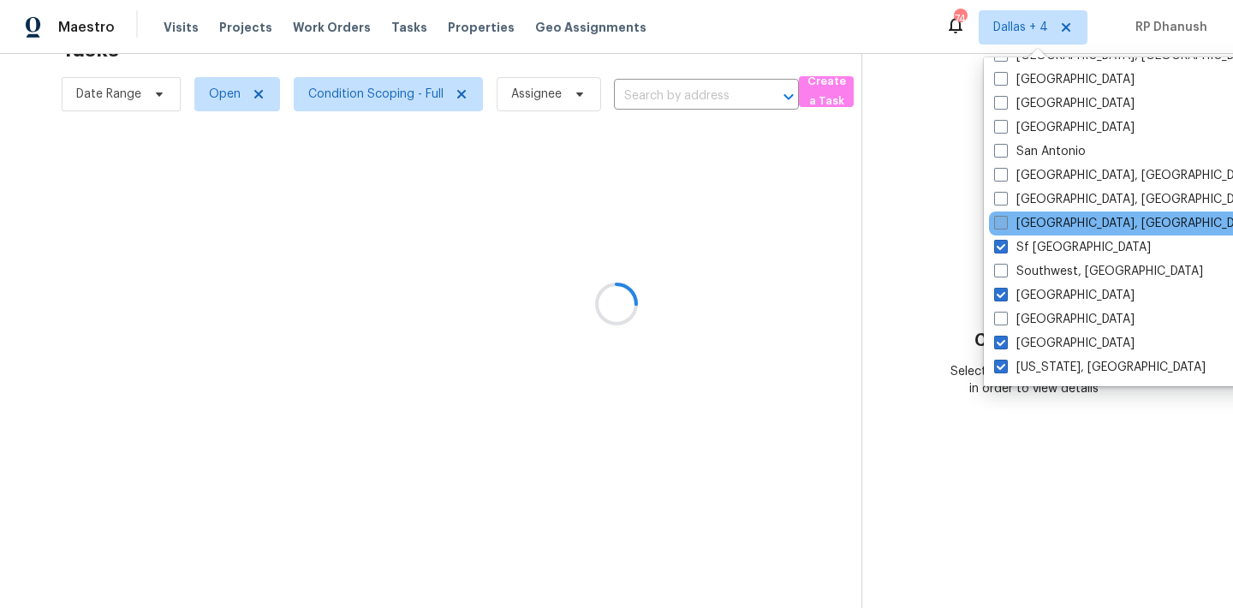
click at [1056, 225] on label "[GEOGRAPHIC_DATA], [GEOGRAPHIC_DATA]" at bounding box center [1126, 223] width 265 height 17
click at [1005, 225] on input "[GEOGRAPHIC_DATA], [GEOGRAPHIC_DATA]" at bounding box center [999, 220] width 11 height 11
checkbox input "true"
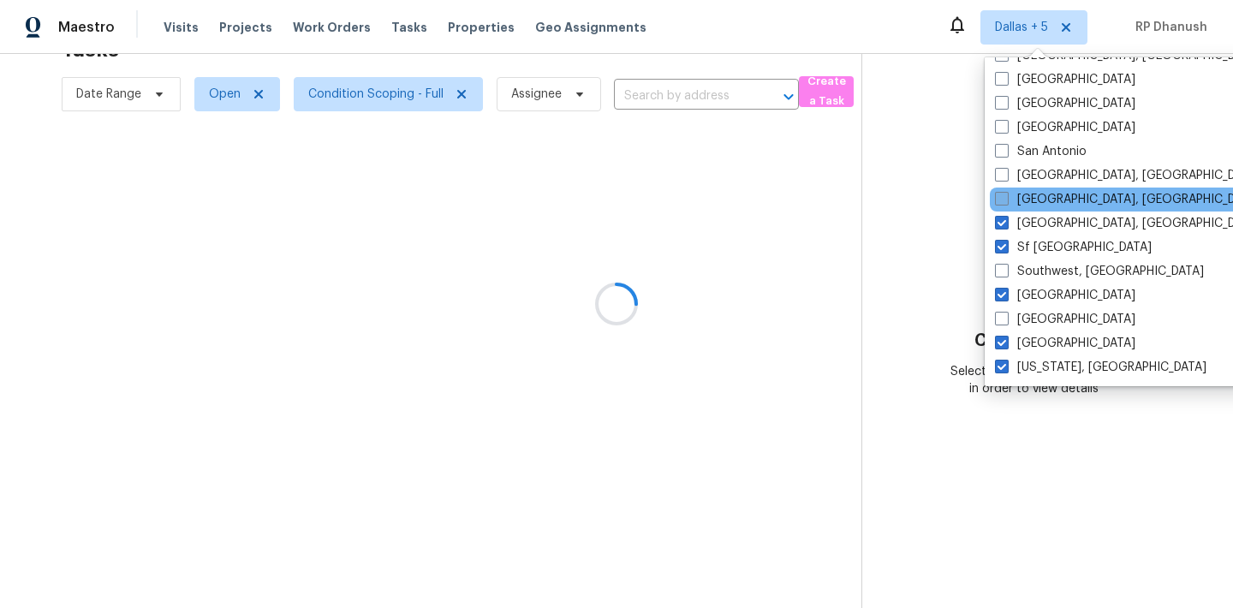
click at [1059, 194] on label "[GEOGRAPHIC_DATA], [GEOGRAPHIC_DATA]" at bounding box center [1127, 199] width 265 height 17
click at [1006, 194] on input "[GEOGRAPHIC_DATA], [GEOGRAPHIC_DATA]" at bounding box center [1000, 196] width 11 height 11
checkbox input "true"
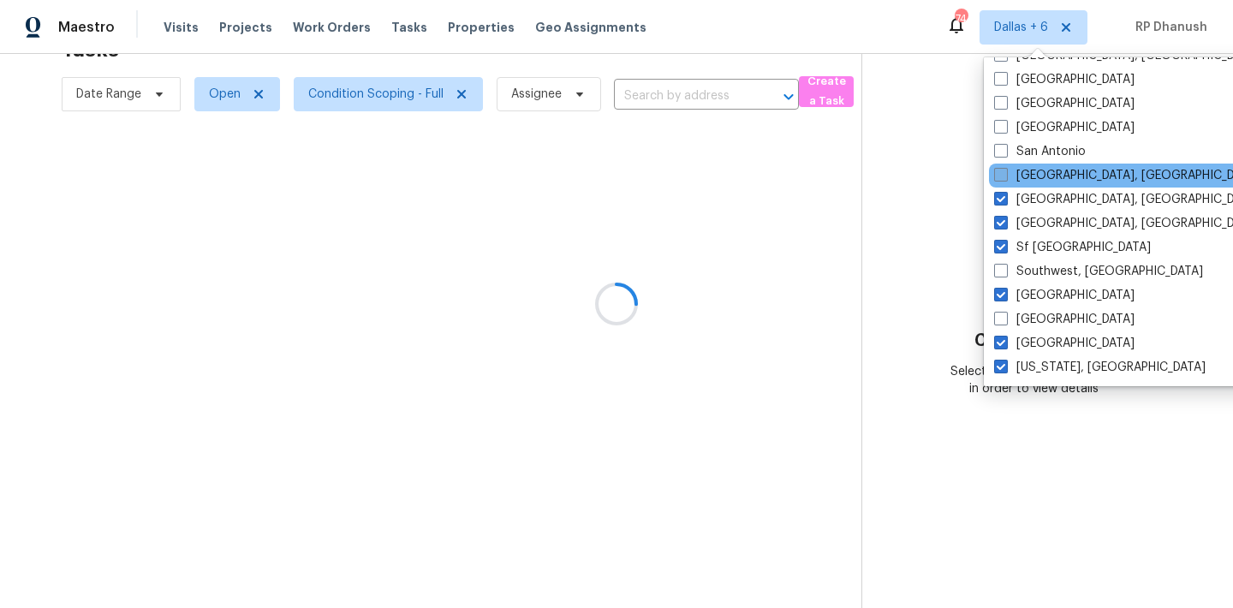
click at [1058, 179] on label "[GEOGRAPHIC_DATA], [GEOGRAPHIC_DATA]" at bounding box center [1126, 175] width 265 height 17
click at [1005, 178] on input "[GEOGRAPHIC_DATA], [GEOGRAPHIC_DATA]" at bounding box center [999, 172] width 11 height 11
checkbox input "true"
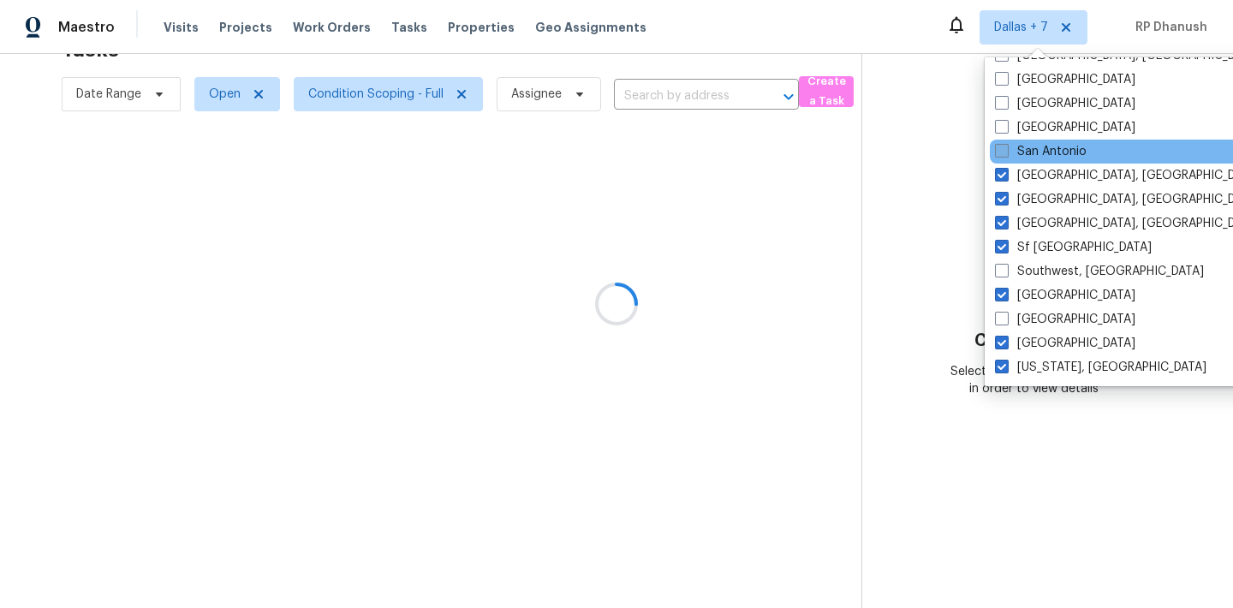
click at [1058, 151] on label "San Antonio" at bounding box center [1041, 151] width 92 height 17
click at [1006, 151] on input "San Antonio" at bounding box center [1000, 148] width 11 height 11
checkbox input "true"
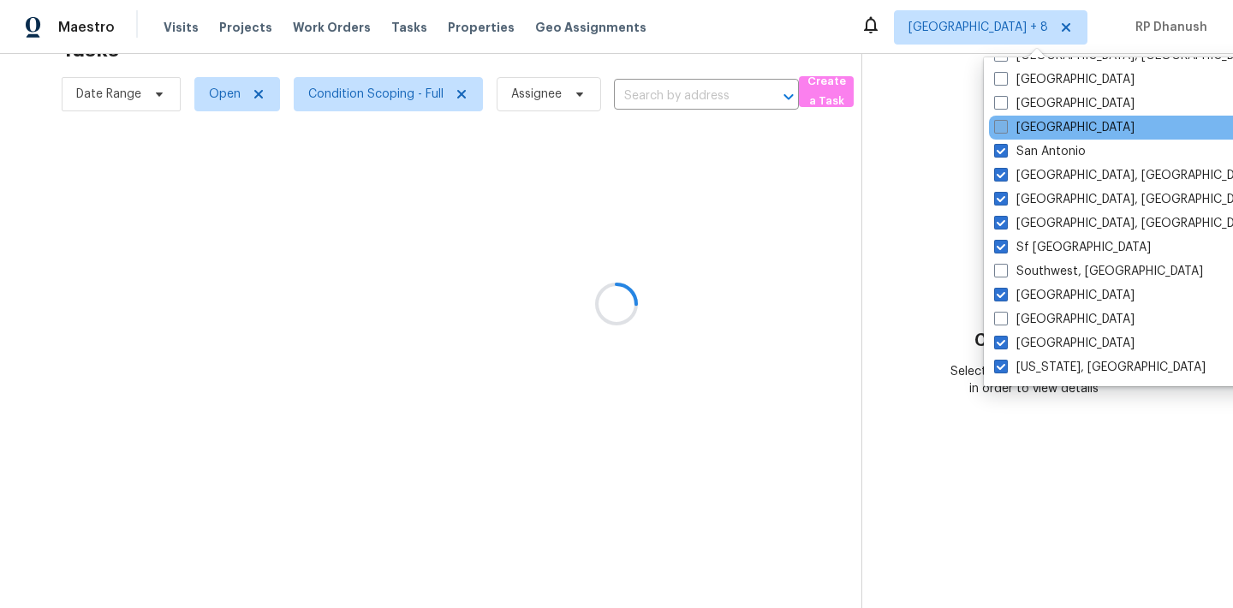
click at [1058, 132] on label "[GEOGRAPHIC_DATA]" at bounding box center [1064, 127] width 140 height 17
click at [1005, 130] on input "[GEOGRAPHIC_DATA]" at bounding box center [999, 124] width 11 height 11
checkbox input "true"
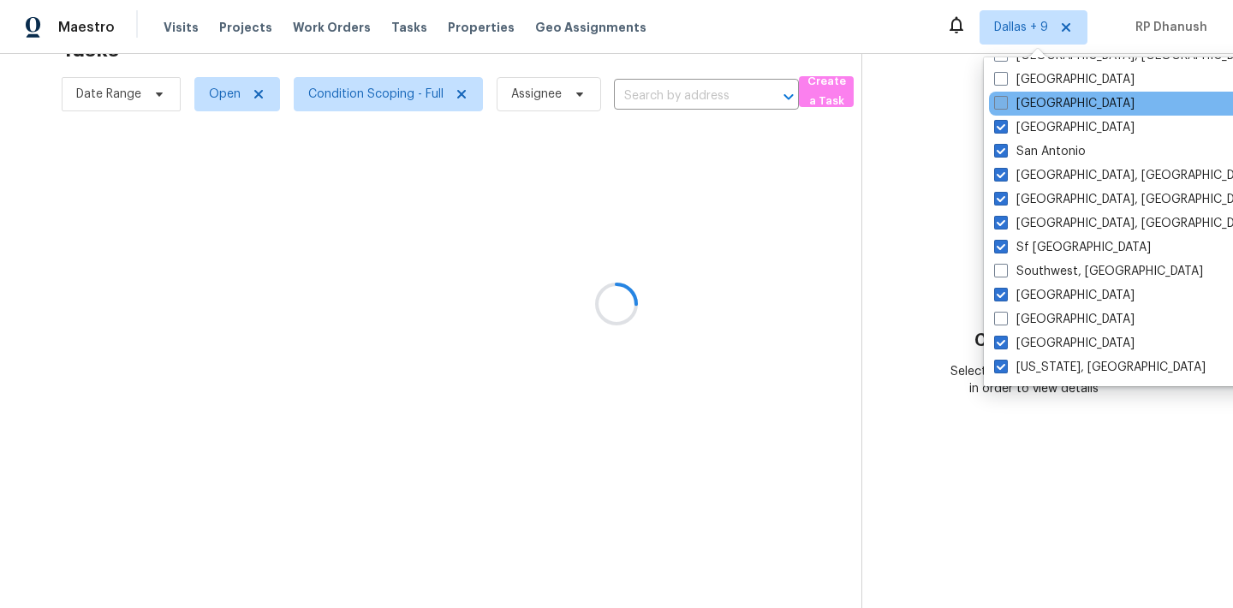
click at [1056, 107] on label "[GEOGRAPHIC_DATA]" at bounding box center [1064, 103] width 140 height 17
click at [1005, 106] on input "[GEOGRAPHIC_DATA]" at bounding box center [999, 100] width 11 height 11
checkbox input "true"
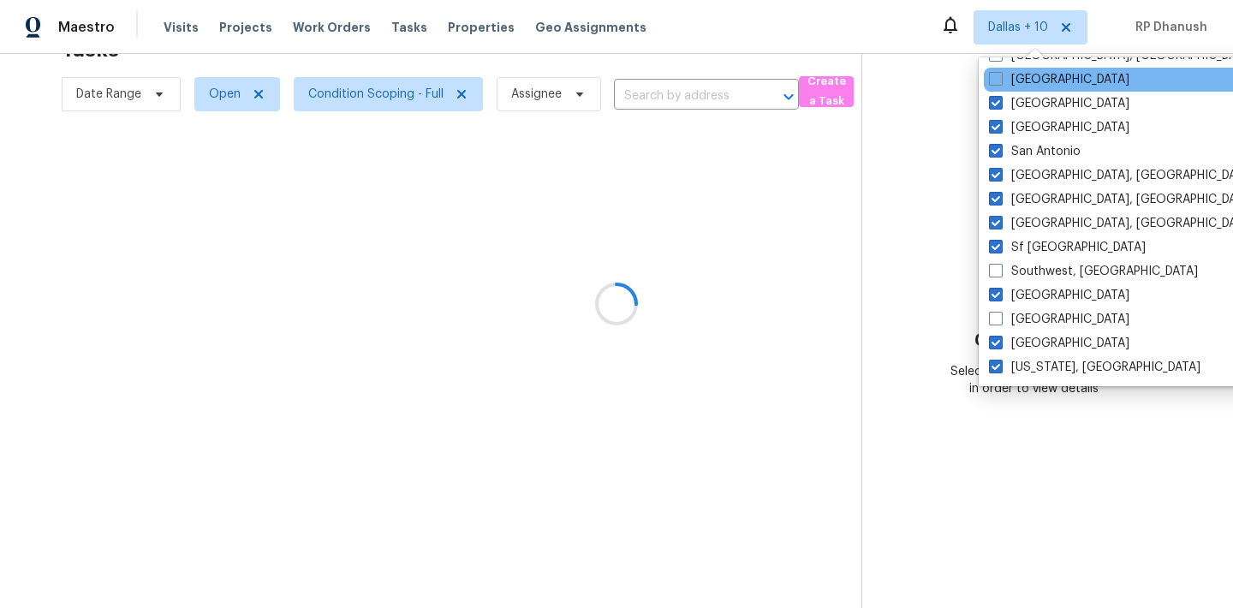
click at [1037, 70] on div "[GEOGRAPHIC_DATA]" at bounding box center [1156, 80] width 345 height 24
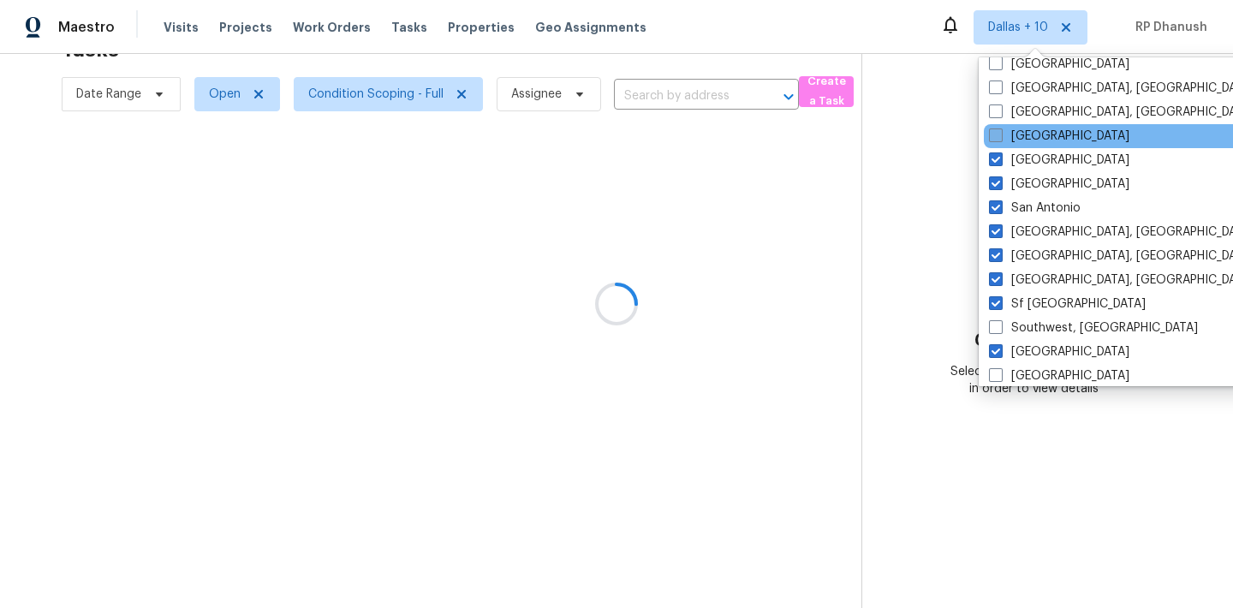
scroll to position [1043, 0]
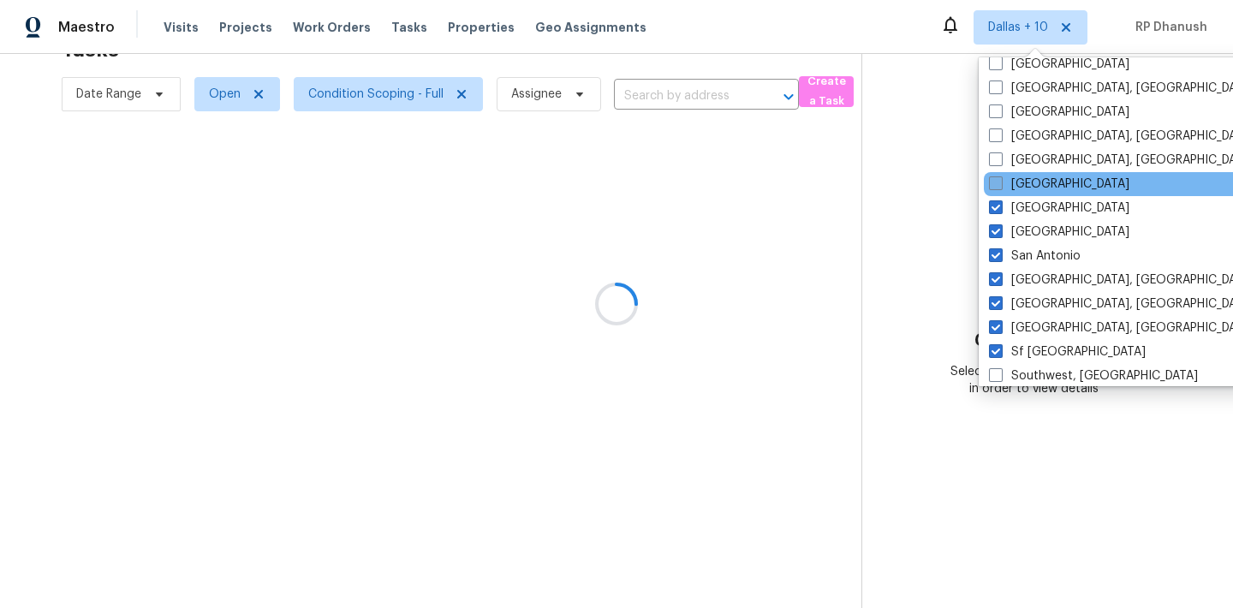
click at [1002, 180] on span at bounding box center [996, 183] width 14 height 14
click at [1000, 180] on input "[GEOGRAPHIC_DATA]" at bounding box center [994, 181] width 11 height 11
checkbox input "true"
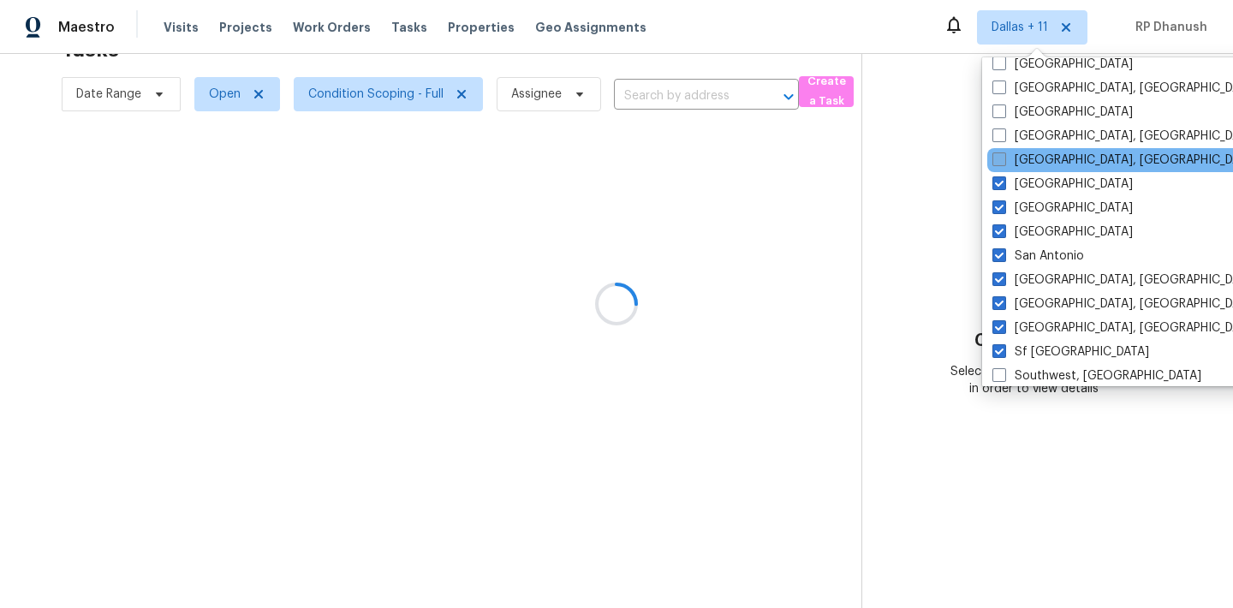
click at [1005, 158] on span at bounding box center [999, 159] width 14 height 14
click at [1003, 158] on input "[GEOGRAPHIC_DATA], [GEOGRAPHIC_DATA]" at bounding box center [997, 157] width 11 height 11
checkbox input "true"
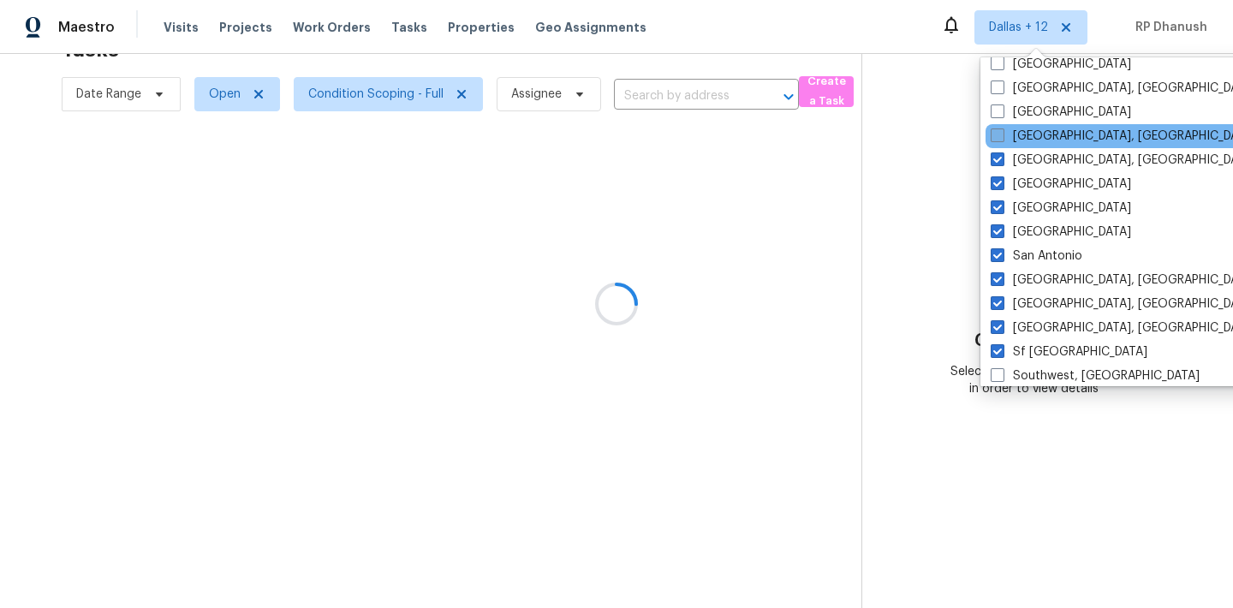
click at [1013, 139] on label "[GEOGRAPHIC_DATA], [GEOGRAPHIC_DATA]" at bounding box center [1123, 136] width 265 height 17
click at [1002, 139] on input "[GEOGRAPHIC_DATA], [GEOGRAPHIC_DATA]" at bounding box center [996, 133] width 11 height 11
checkbox input "true"
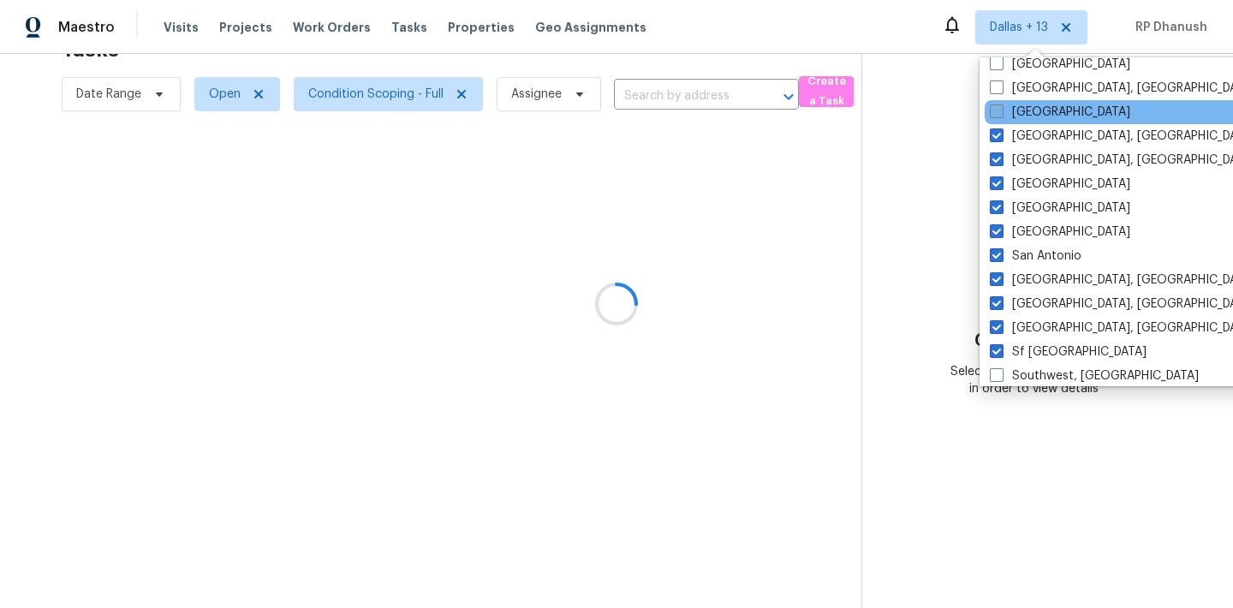
click at [1019, 109] on label "[GEOGRAPHIC_DATA]" at bounding box center [1060, 112] width 140 height 17
click at [1001, 109] on input "[GEOGRAPHIC_DATA]" at bounding box center [995, 109] width 11 height 11
checkbox input "true"
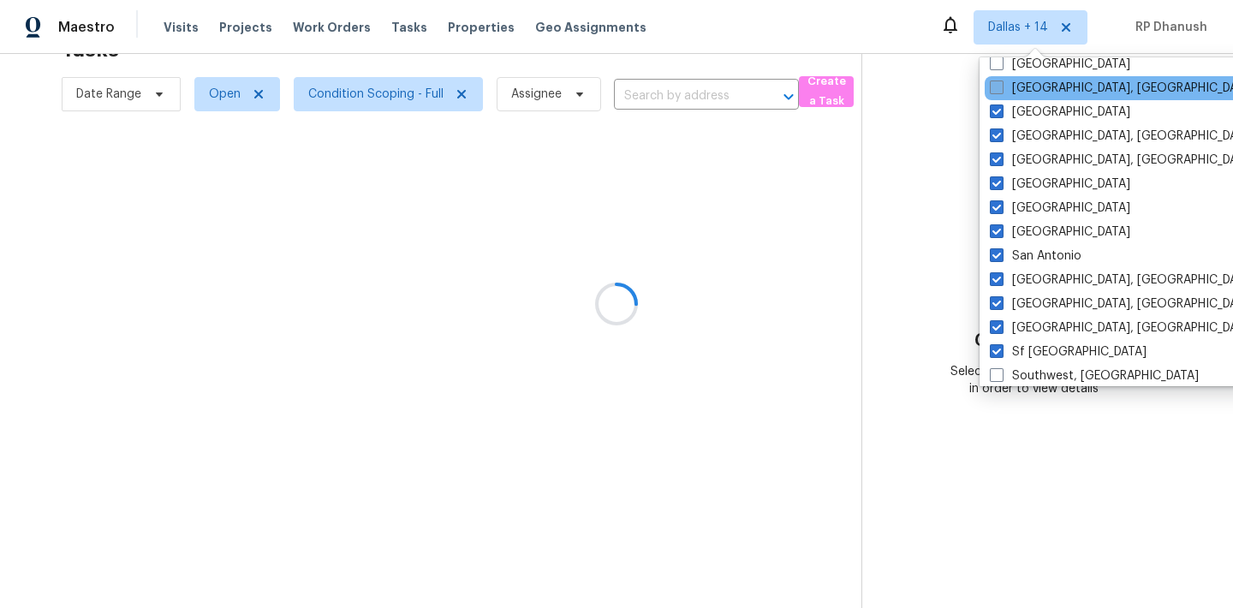
click at [1019, 92] on label "[GEOGRAPHIC_DATA], [GEOGRAPHIC_DATA]" at bounding box center [1122, 88] width 265 height 17
click at [1001, 91] on input "[GEOGRAPHIC_DATA], [GEOGRAPHIC_DATA]" at bounding box center [995, 85] width 11 height 11
checkbox input "true"
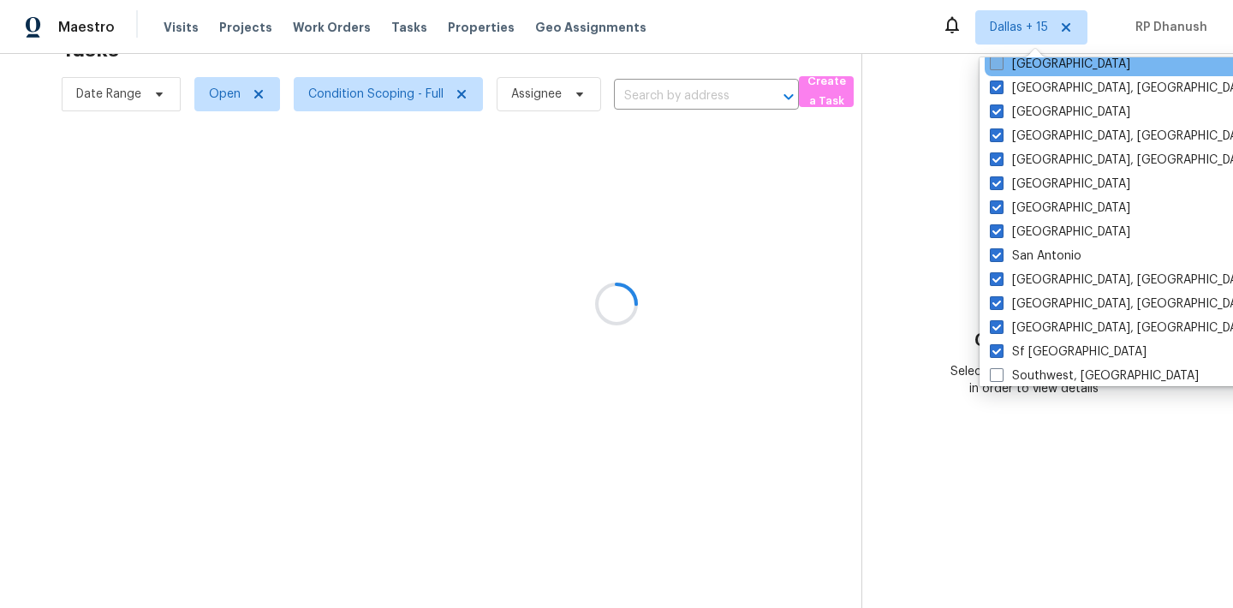
click at [1019, 64] on label "[GEOGRAPHIC_DATA]" at bounding box center [1060, 64] width 140 height 17
click at [1001, 64] on input "[GEOGRAPHIC_DATA]" at bounding box center [995, 61] width 11 height 11
checkbox input "true"
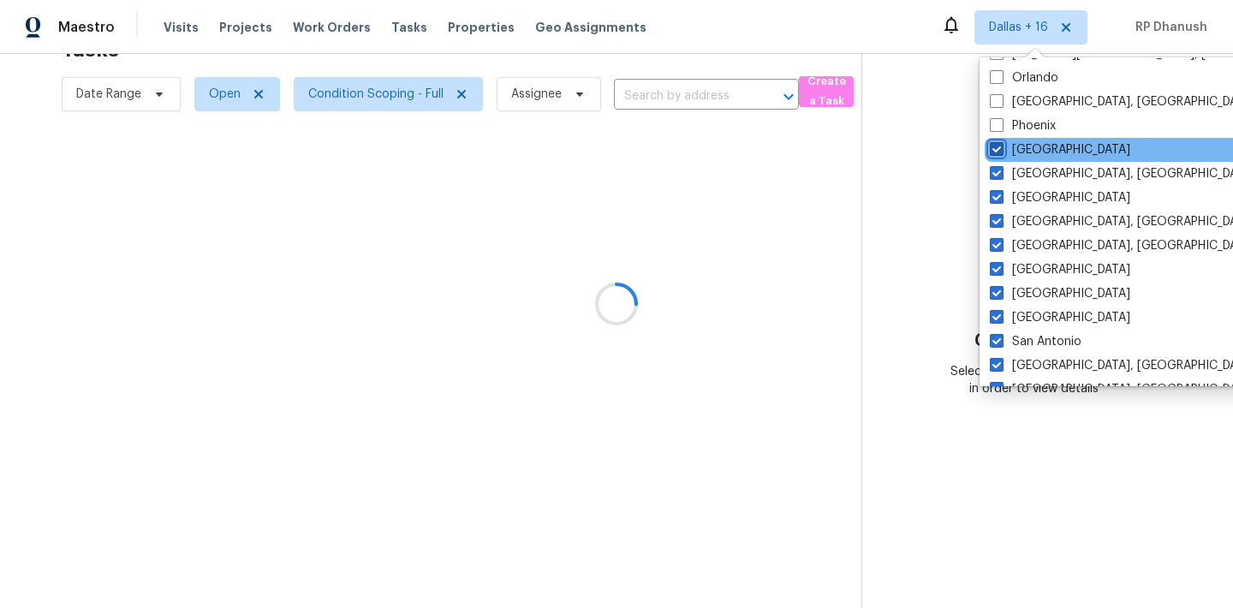
scroll to position [821, 0]
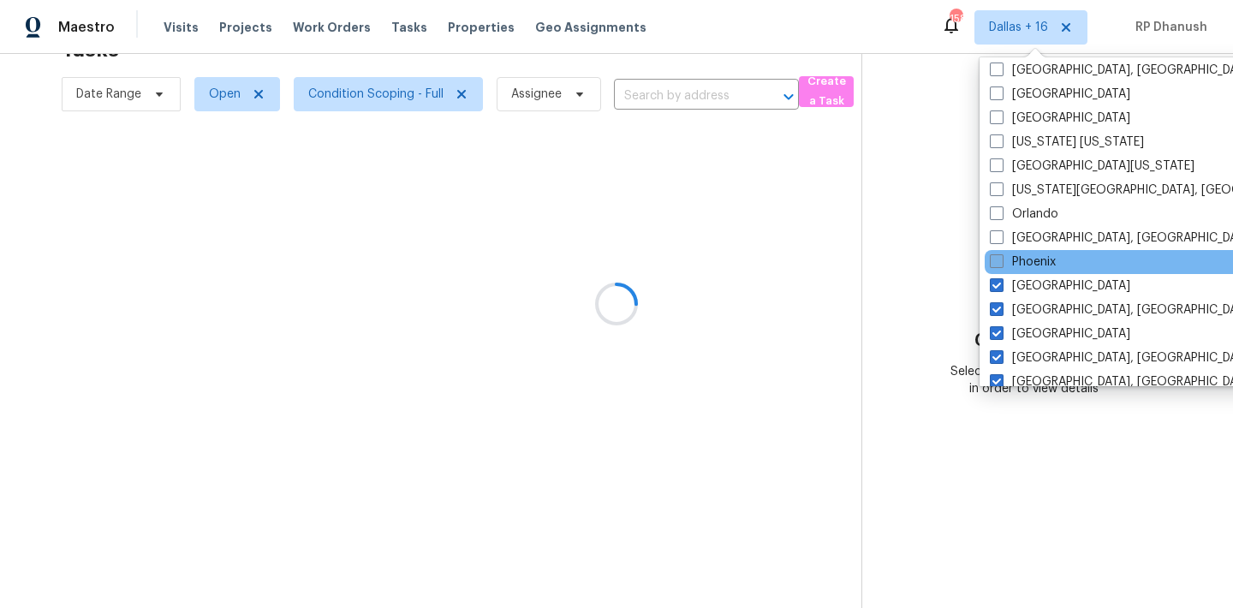
click at [1019, 269] on label "Phoenix" at bounding box center [1023, 261] width 66 height 17
click at [1001, 265] on input "Phoenix" at bounding box center [995, 258] width 11 height 11
checkbox input "true"
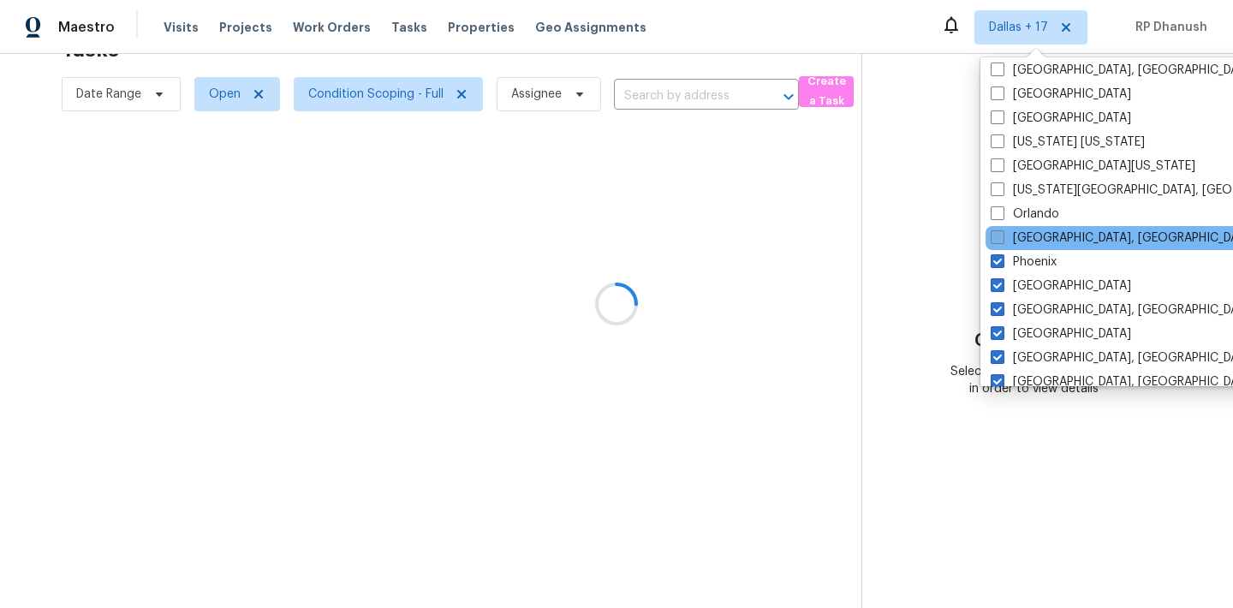
click at [1024, 237] on label "[GEOGRAPHIC_DATA], [GEOGRAPHIC_DATA]" at bounding box center [1123, 237] width 265 height 17
click at [1002, 237] on input "[GEOGRAPHIC_DATA], [GEOGRAPHIC_DATA]" at bounding box center [996, 234] width 11 height 11
checkbox input "true"
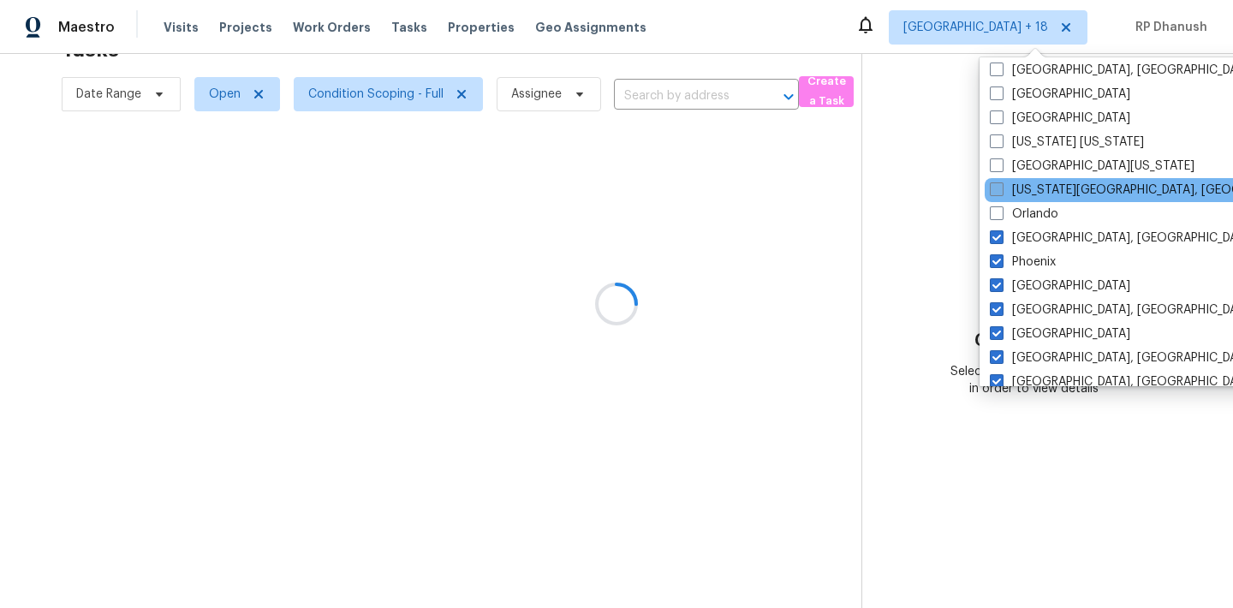
click at [1033, 190] on label "[US_STATE][GEOGRAPHIC_DATA], [GEOGRAPHIC_DATA]" at bounding box center [1155, 190] width 330 height 17
click at [1001, 190] on input "[US_STATE][GEOGRAPHIC_DATA], [GEOGRAPHIC_DATA]" at bounding box center [995, 187] width 11 height 11
checkbox input "true"
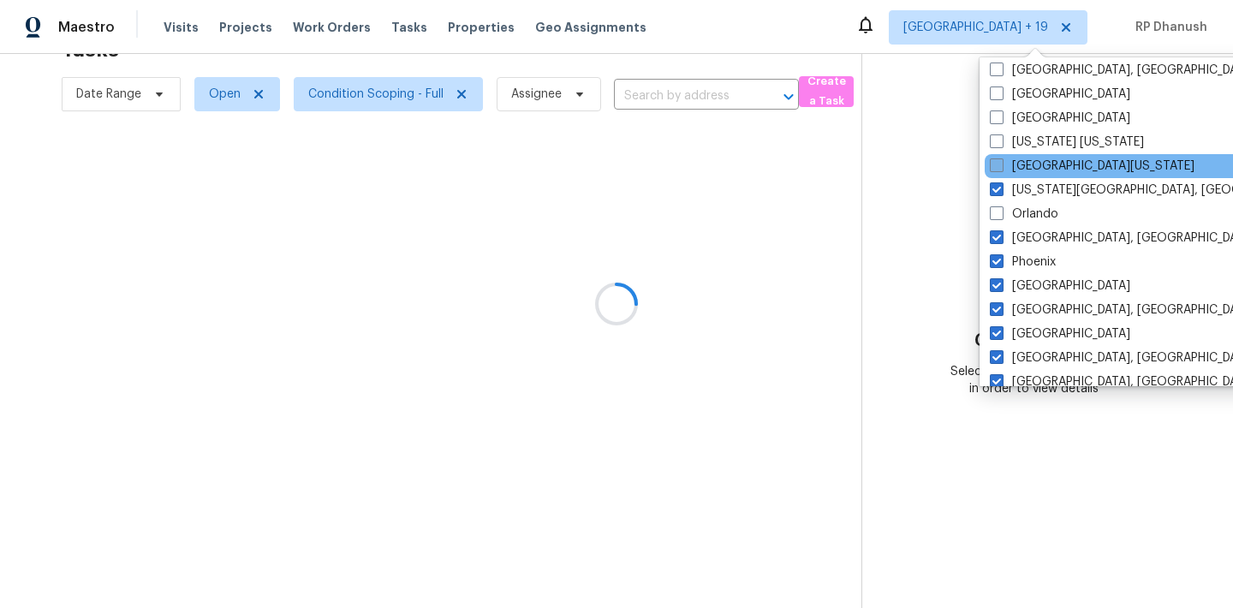
click at [1033, 172] on label "[GEOGRAPHIC_DATA][US_STATE]" at bounding box center [1092, 166] width 205 height 17
click at [1001, 169] on input "[GEOGRAPHIC_DATA][US_STATE]" at bounding box center [995, 163] width 11 height 11
checkbox input "true"
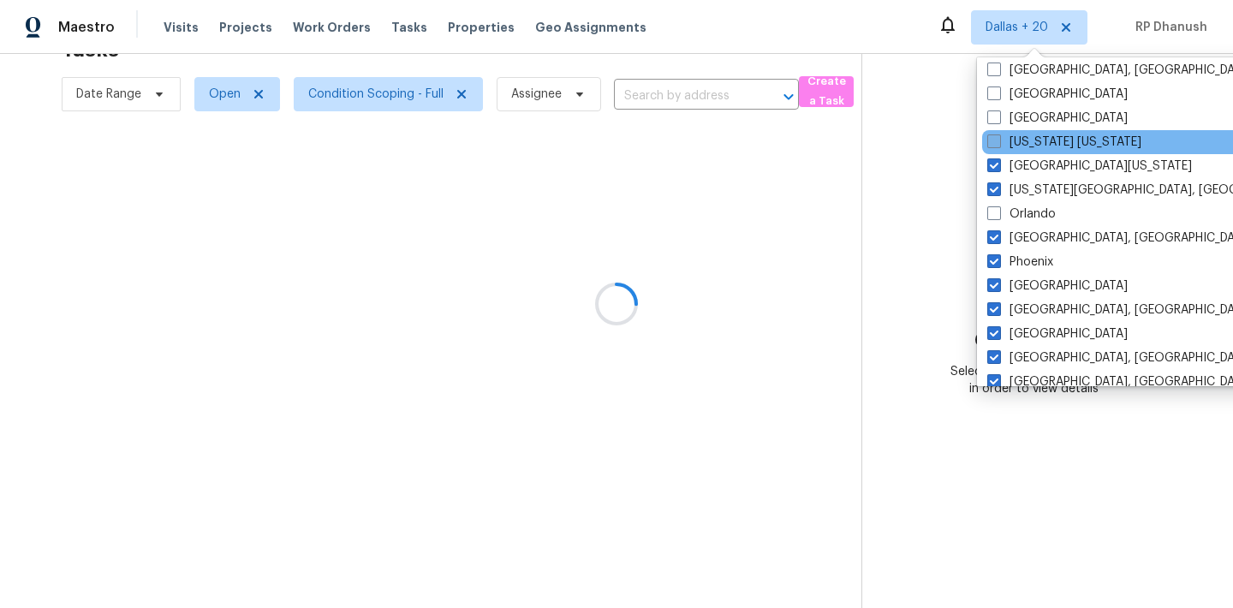
click at [1045, 145] on label "[US_STATE] [US_STATE]" at bounding box center [1064, 142] width 154 height 17
click at [998, 145] on input "[US_STATE] [US_STATE]" at bounding box center [992, 139] width 11 height 11
checkbox input "true"
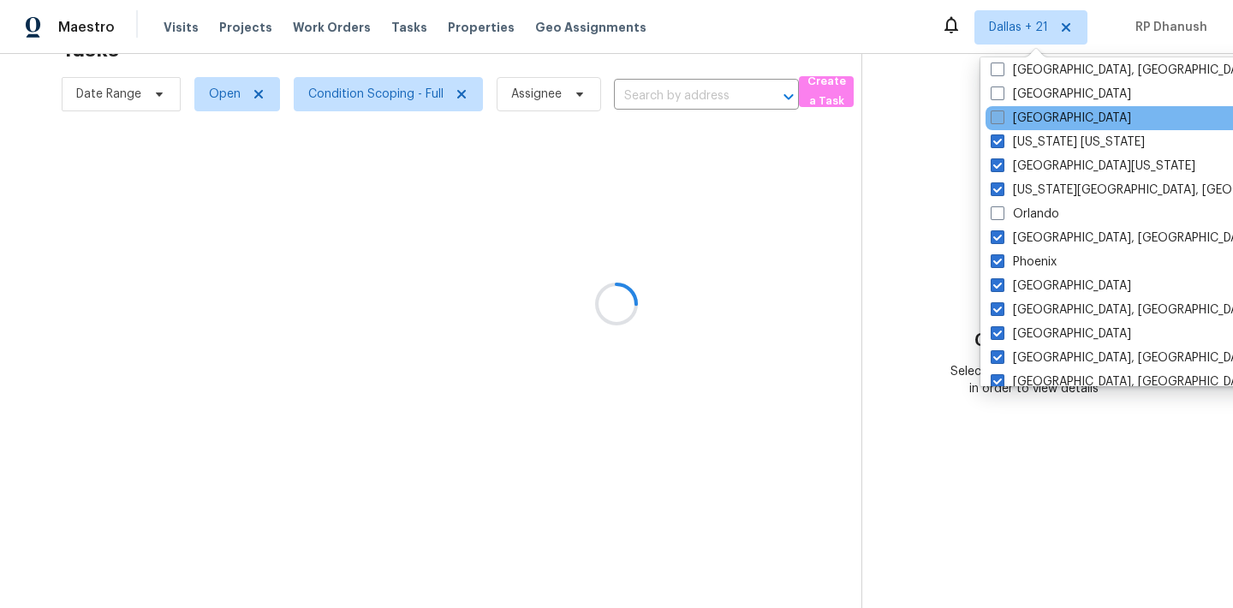
click at [1045, 118] on label "[GEOGRAPHIC_DATA]" at bounding box center [1061, 118] width 140 height 17
click at [1002, 118] on input "[GEOGRAPHIC_DATA]" at bounding box center [996, 115] width 11 height 11
checkbox input "true"
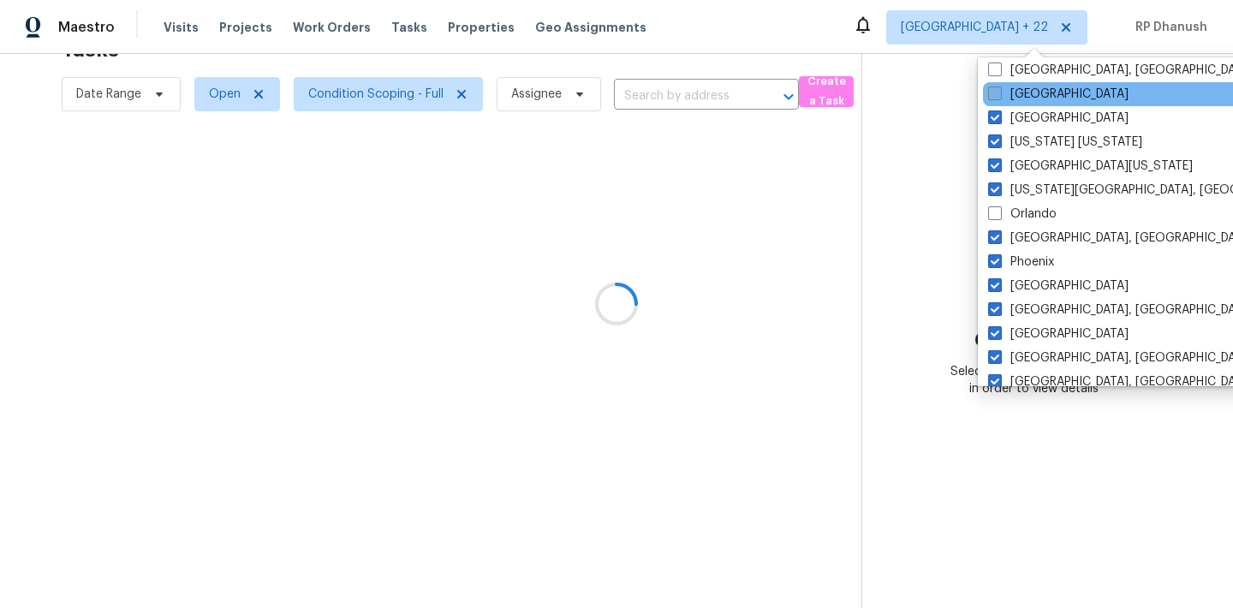
click at [1045, 97] on label "[GEOGRAPHIC_DATA]" at bounding box center [1058, 94] width 140 height 17
click at [999, 97] on input "[GEOGRAPHIC_DATA]" at bounding box center [993, 91] width 11 height 11
checkbox input "true"
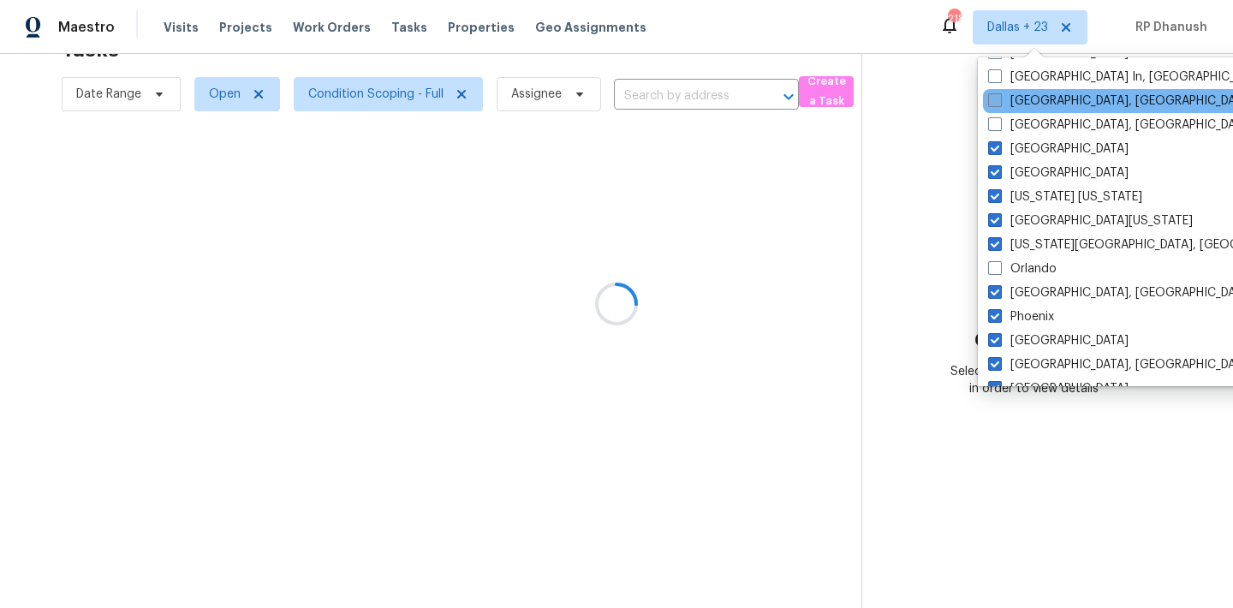
click at [1039, 97] on label "[GEOGRAPHIC_DATA], [GEOGRAPHIC_DATA]" at bounding box center [1120, 100] width 265 height 17
click at [999, 97] on input "[GEOGRAPHIC_DATA], [GEOGRAPHIC_DATA]" at bounding box center [993, 97] width 11 height 11
checkbox input "true"
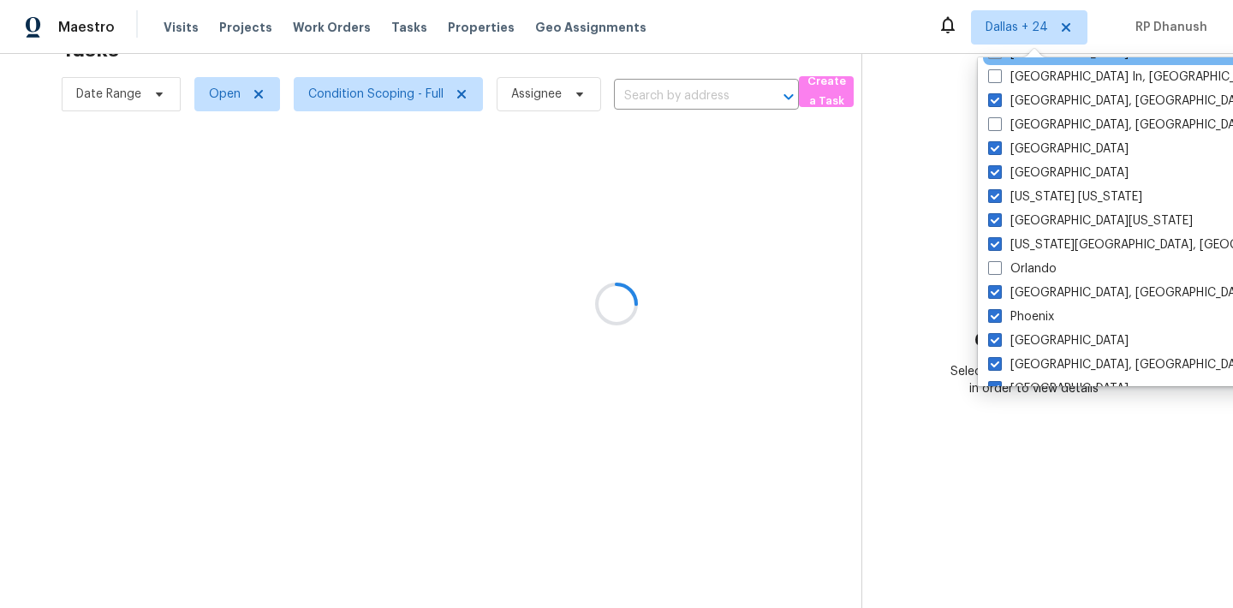
click at [1039, 61] on label "[GEOGRAPHIC_DATA]" at bounding box center [1058, 53] width 140 height 17
click at [999, 56] on input "[GEOGRAPHIC_DATA]" at bounding box center [993, 50] width 11 height 11
checkbox input "true"
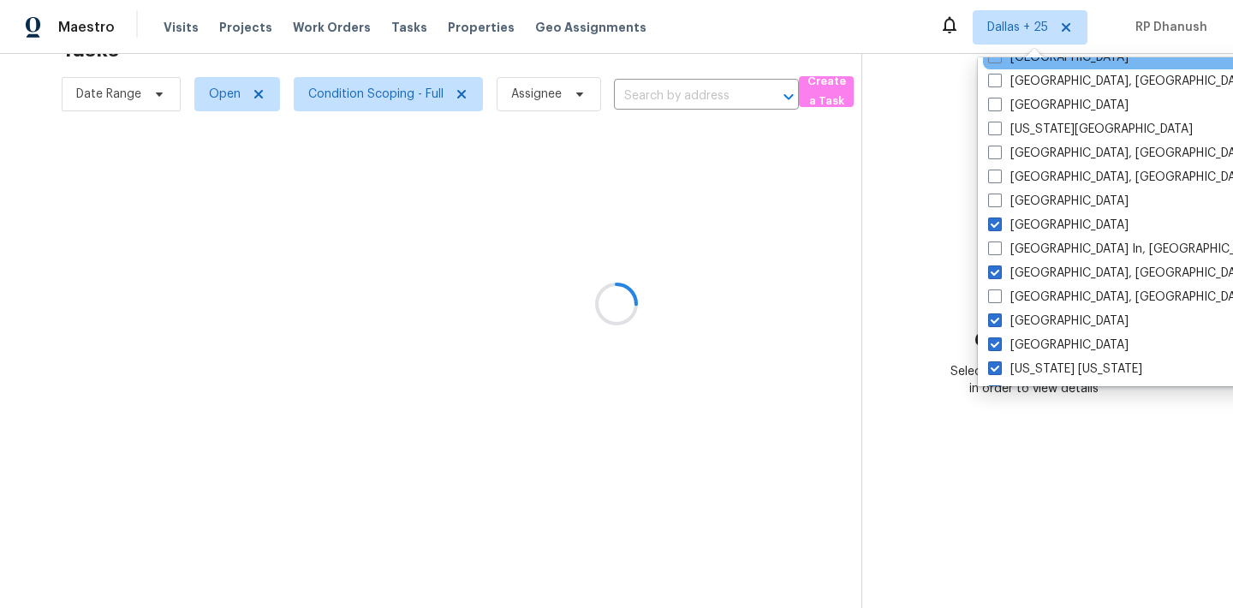
click at [1039, 68] on div "[GEOGRAPHIC_DATA]" at bounding box center [1155, 57] width 345 height 24
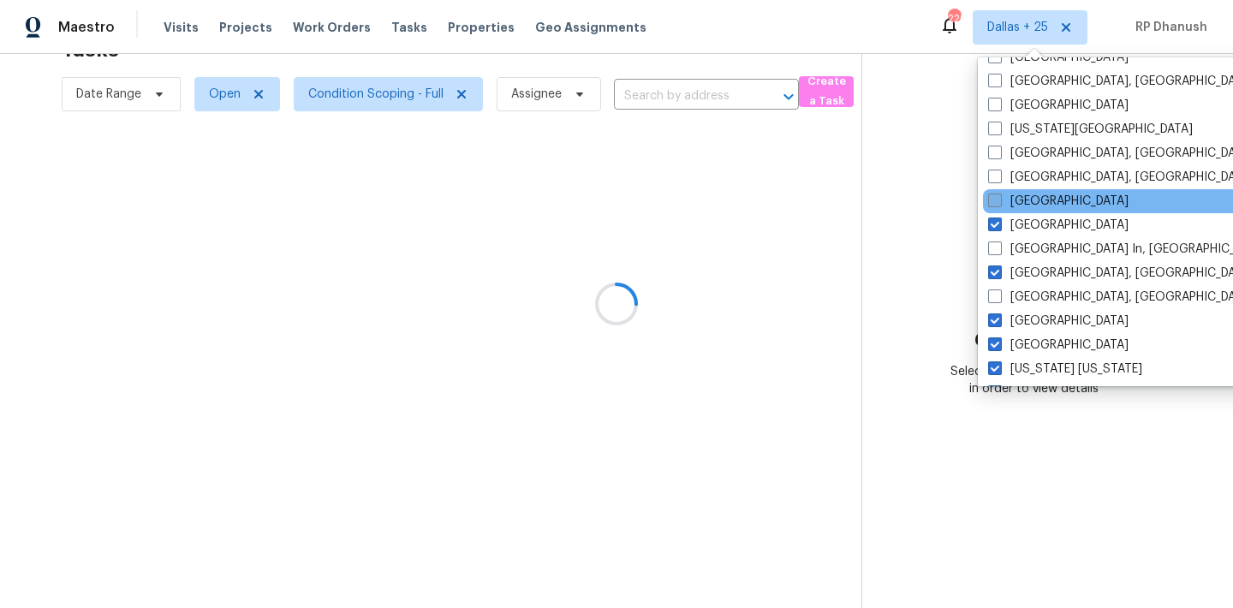
click at [1022, 194] on label "[GEOGRAPHIC_DATA]" at bounding box center [1058, 201] width 140 height 17
click at [999, 194] on input "[GEOGRAPHIC_DATA]" at bounding box center [993, 198] width 11 height 11
checkbox input "true"
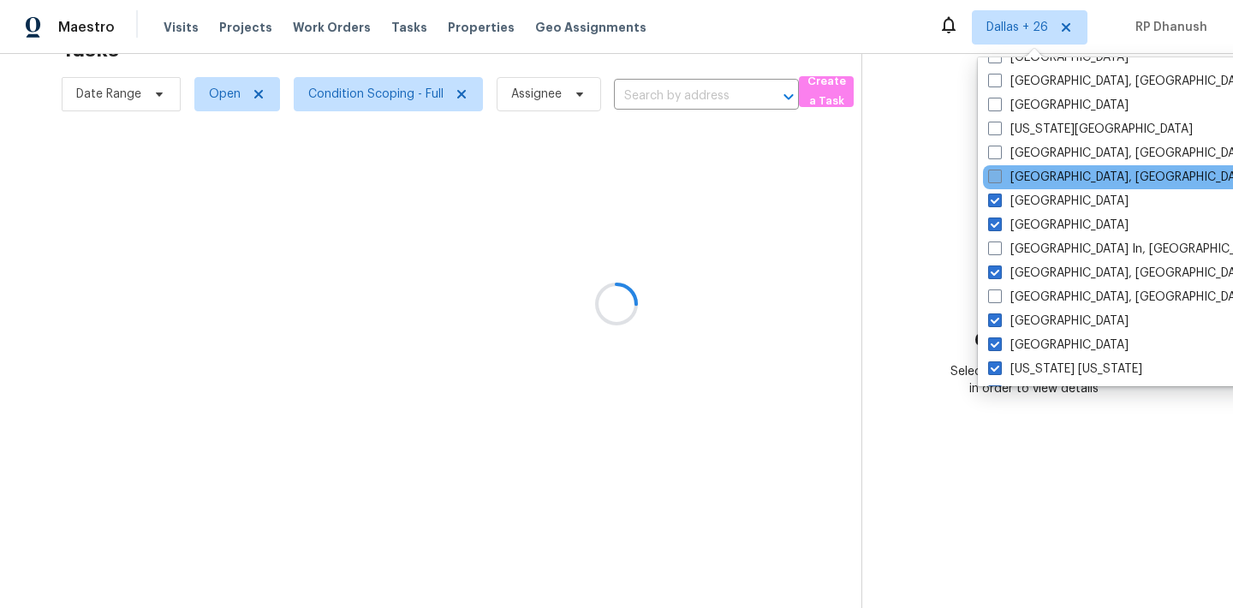
click at [1022, 179] on label "[GEOGRAPHIC_DATA], [GEOGRAPHIC_DATA]" at bounding box center [1120, 177] width 265 height 17
click at [999, 179] on input "[GEOGRAPHIC_DATA], [GEOGRAPHIC_DATA]" at bounding box center [993, 174] width 11 height 11
checkbox input "true"
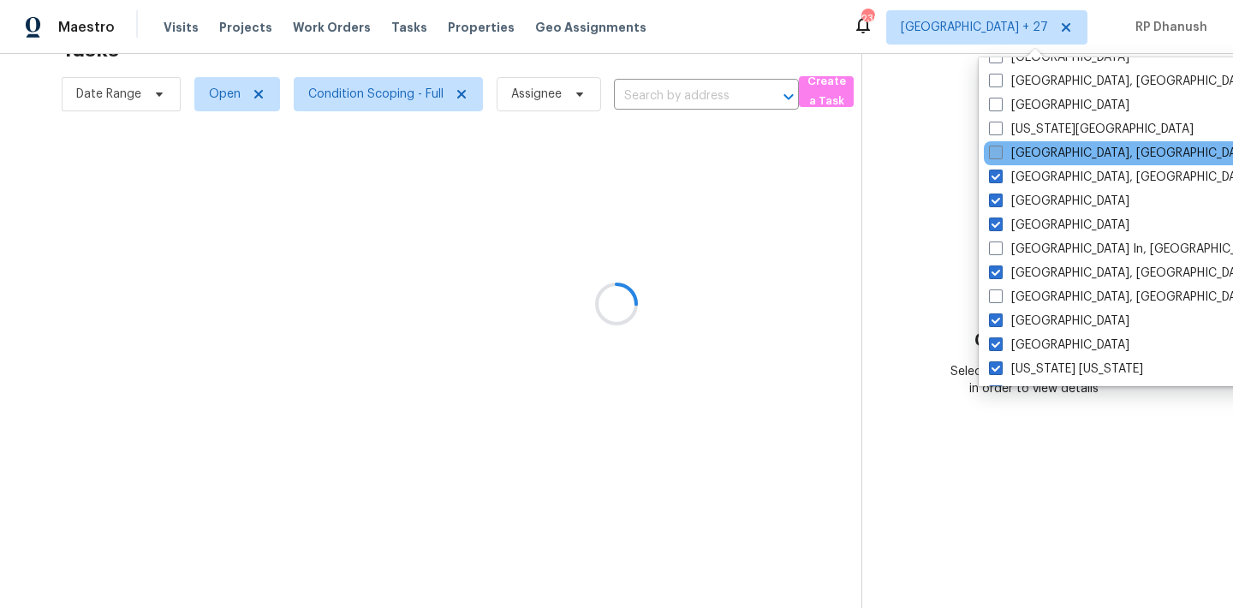
click at [1024, 146] on label "[GEOGRAPHIC_DATA], [GEOGRAPHIC_DATA]" at bounding box center [1121, 153] width 265 height 17
click at [1000, 146] on input "[GEOGRAPHIC_DATA], [GEOGRAPHIC_DATA]" at bounding box center [994, 150] width 11 height 11
checkbox input "true"
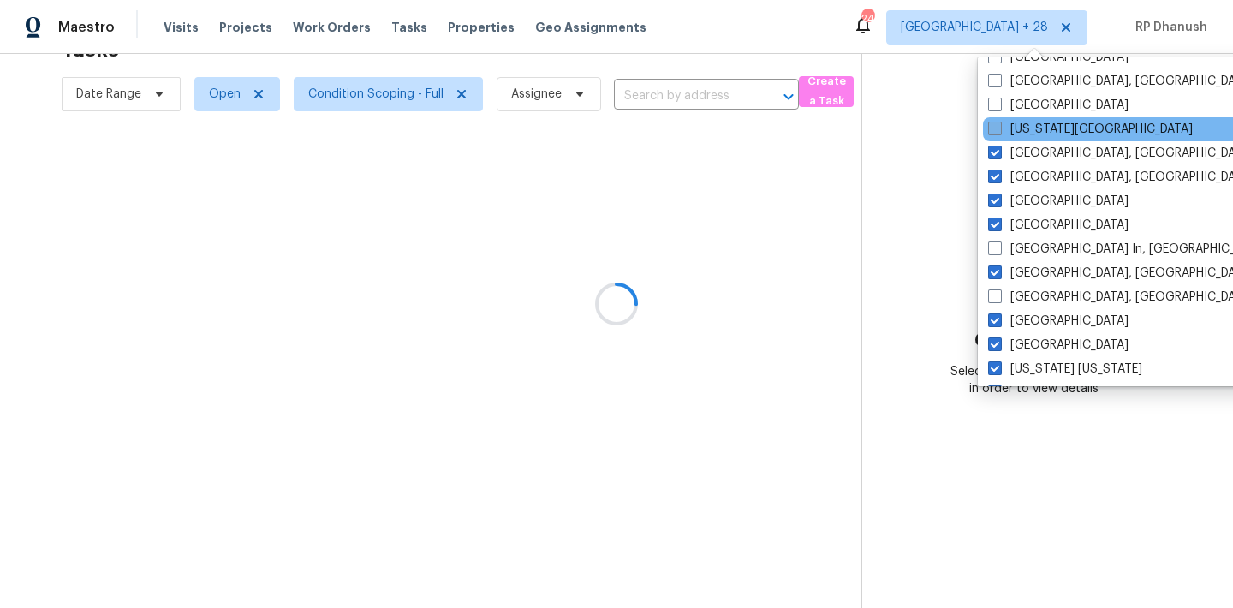
click at [1025, 129] on label "[US_STATE][GEOGRAPHIC_DATA]" at bounding box center [1090, 129] width 205 height 17
click at [999, 129] on input "[US_STATE][GEOGRAPHIC_DATA]" at bounding box center [993, 126] width 11 height 11
checkbox input "true"
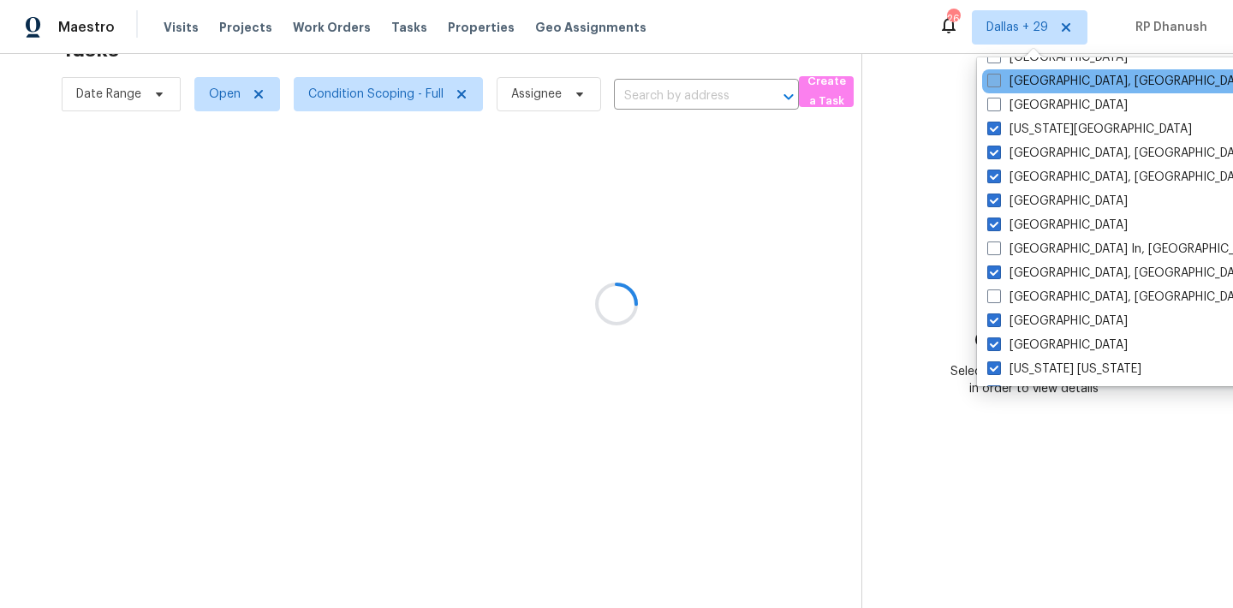
click at [1039, 74] on label "[GEOGRAPHIC_DATA], [GEOGRAPHIC_DATA]" at bounding box center [1119, 81] width 265 height 17
click at [998, 74] on input "[GEOGRAPHIC_DATA], [GEOGRAPHIC_DATA]" at bounding box center [992, 78] width 11 height 11
checkbox input "true"
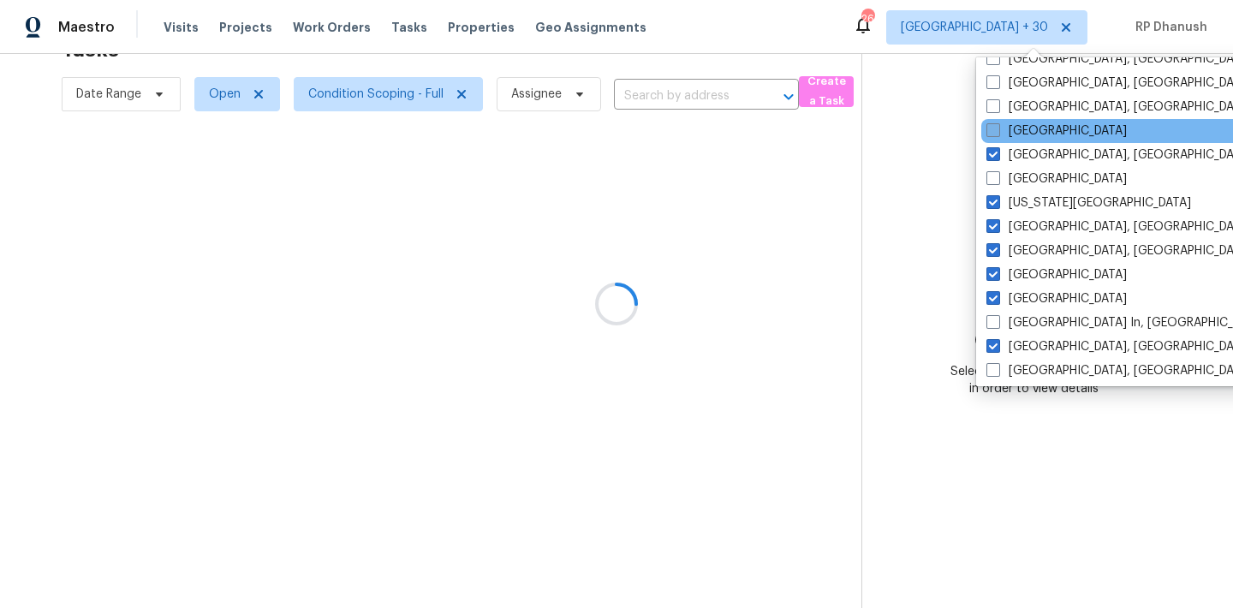
click at [1014, 129] on label "[GEOGRAPHIC_DATA]" at bounding box center [1056, 130] width 140 height 17
click at [997, 129] on input "[GEOGRAPHIC_DATA]" at bounding box center [991, 127] width 11 height 11
checkbox input "true"
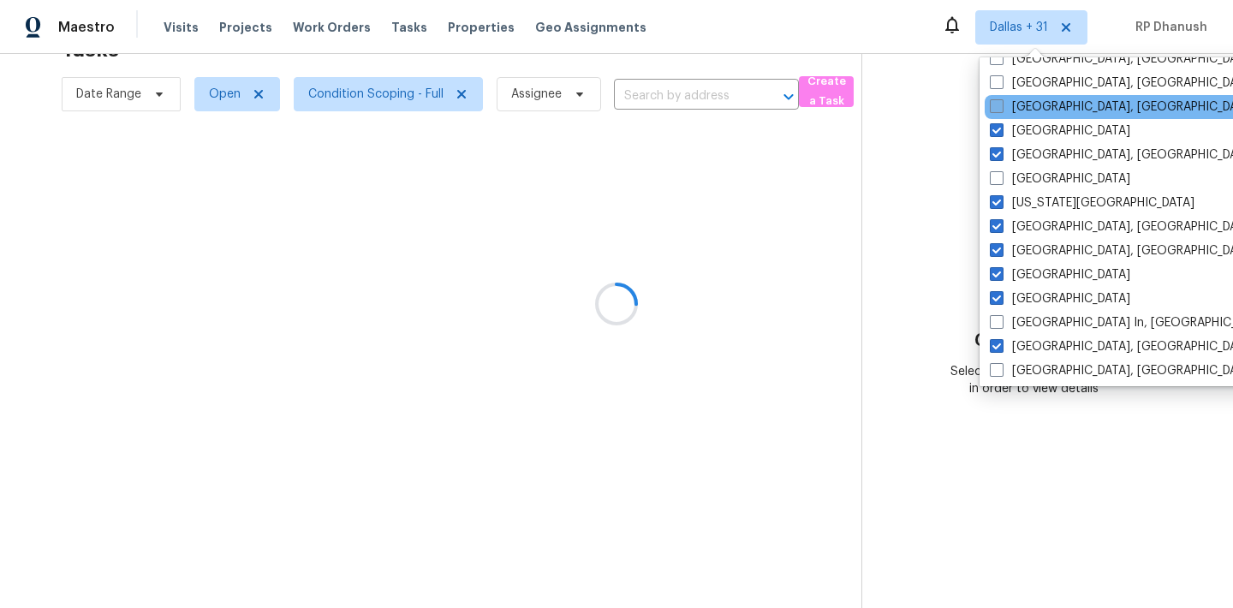
click at [1014, 98] on label "[GEOGRAPHIC_DATA], [GEOGRAPHIC_DATA]" at bounding box center [1122, 106] width 265 height 17
click at [1001, 98] on input "[GEOGRAPHIC_DATA], [GEOGRAPHIC_DATA]" at bounding box center [995, 103] width 11 height 11
checkbox input "true"
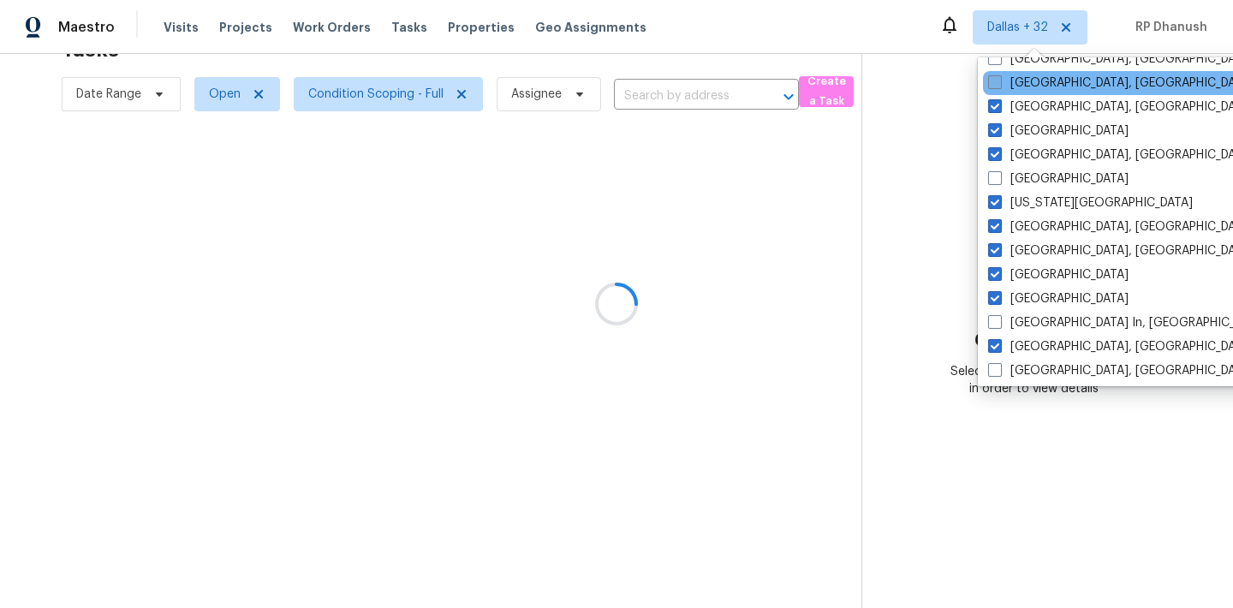
click at [1014, 87] on label "[GEOGRAPHIC_DATA], [GEOGRAPHIC_DATA]" at bounding box center [1120, 82] width 265 height 17
click at [999, 86] on input "[GEOGRAPHIC_DATA], [GEOGRAPHIC_DATA]" at bounding box center [993, 79] width 11 height 11
checkbox input "true"
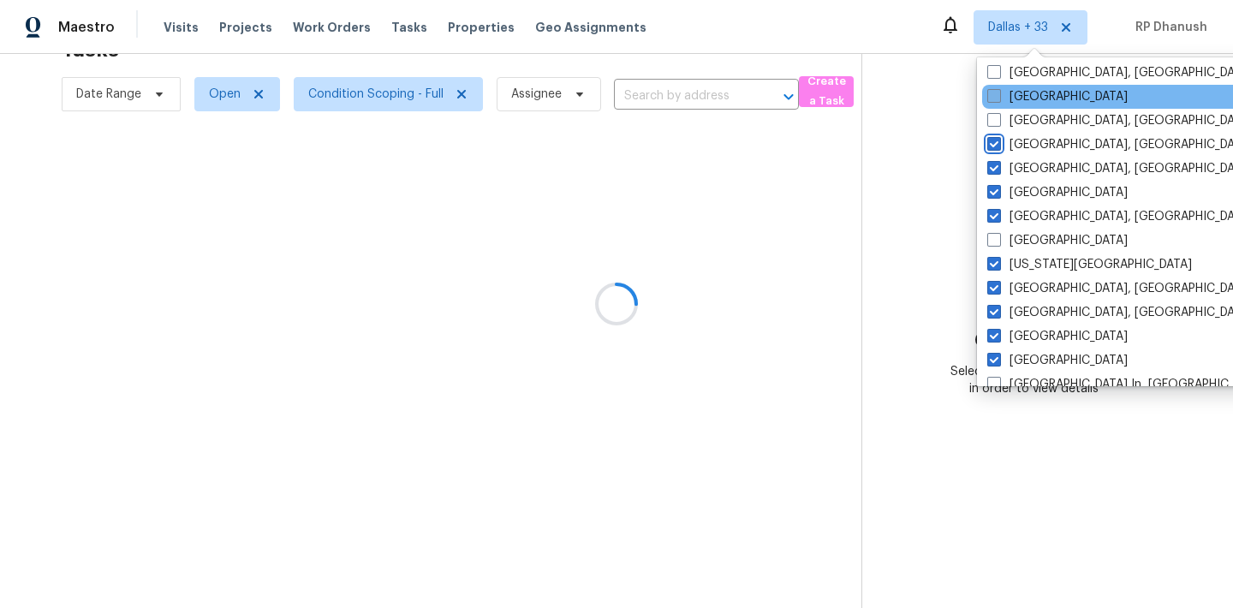
scroll to position [414, 0]
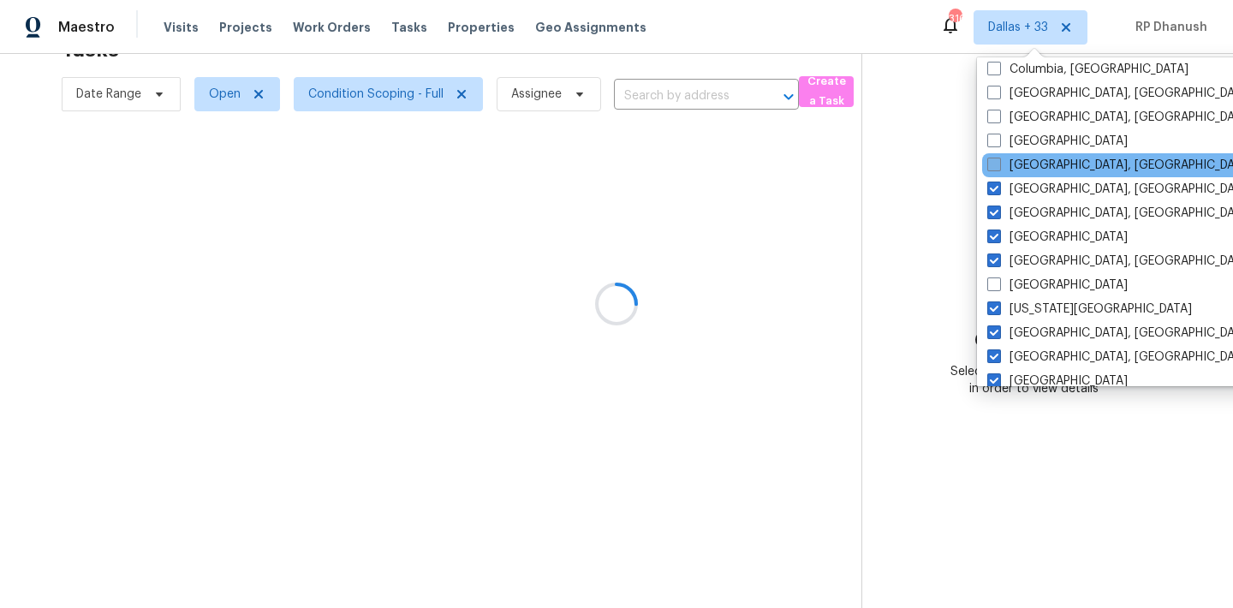
click at [1013, 161] on label "[GEOGRAPHIC_DATA], [GEOGRAPHIC_DATA]" at bounding box center [1119, 165] width 265 height 17
click at [998, 161] on input "[GEOGRAPHIC_DATA], [GEOGRAPHIC_DATA]" at bounding box center [992, 162] width 11 height 11
checkbox input "true"
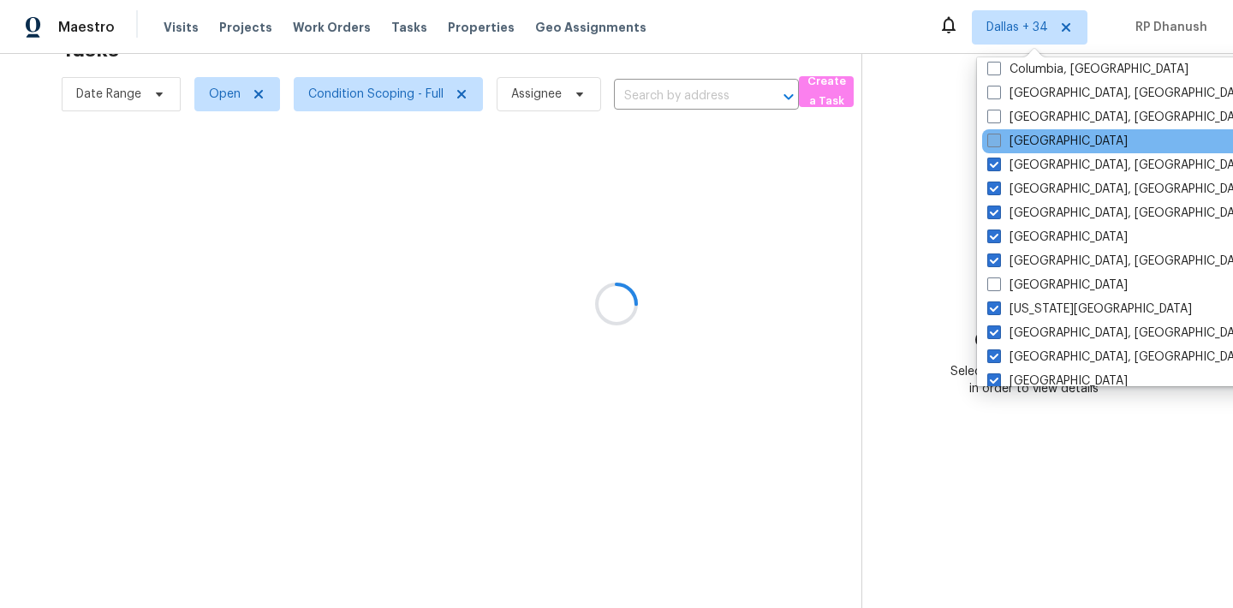
click at [1013, 140] on label "[GEOGRAPHIC_DATA]" at bounding box center [1057, 141] width 140 height 17
click at [998, 140] on input "[GEOGRAPHIC_DATA]" at bounding box center [992, 138] width 11 height 11
checkbox input "true"
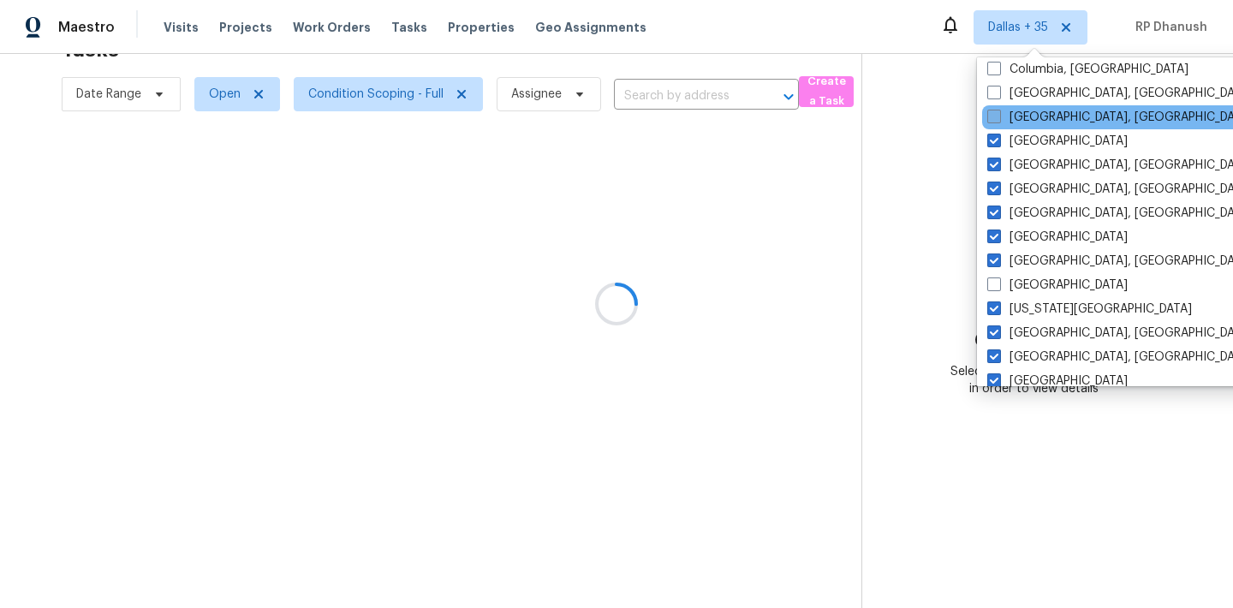
click at [1013, 110] on label "[GEOGRAPHIC_DATA], [GEOGRAPHIC_DATA]" at bounding box center [1119, 117] width 265 height 17
click at [998, 110] on input "[GEOGRAPHIC_DATA], [GEOGRAPHIC_DATA]" at bounding box center [992, 114] width 11 height 11
checkbox input "true"
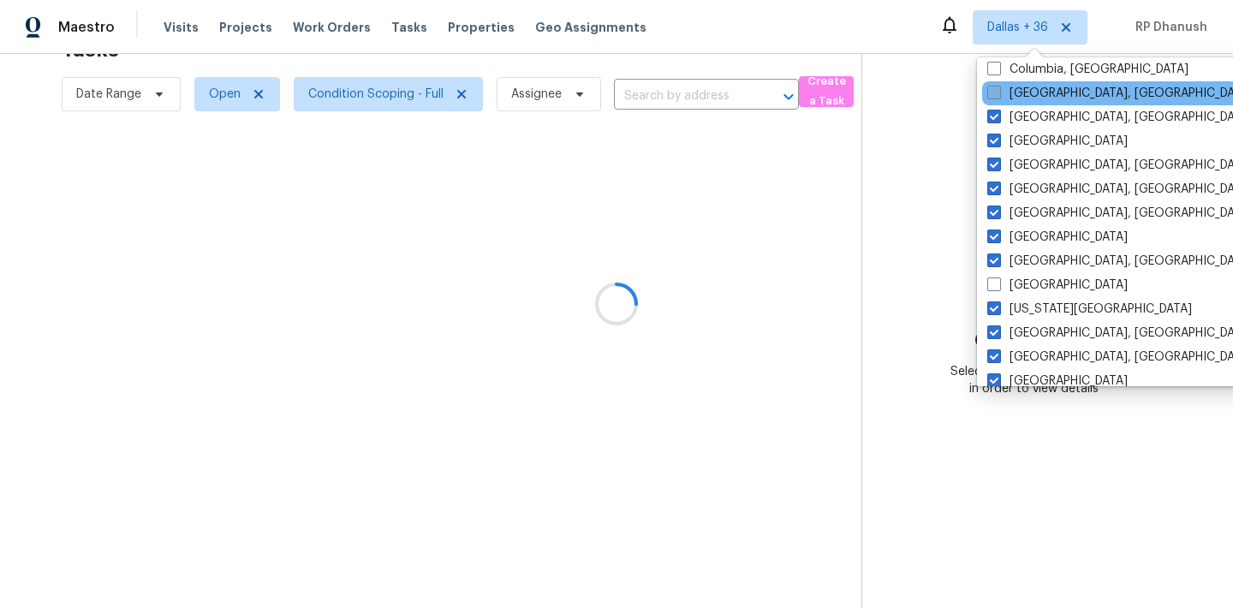
click at [1013, 90] on label "[GEOGRAPHIC_DATA], [GEOGRAPHIC_DATA]" at bounding box center [1119, 93] width 265 height 17
click at [998, 90] on input "[GEOGRAPHIC_DATA], [GEOGRAPHIC_DATA]" at bounding box center [992, 90] width 11 height 11
checkbox input "true"
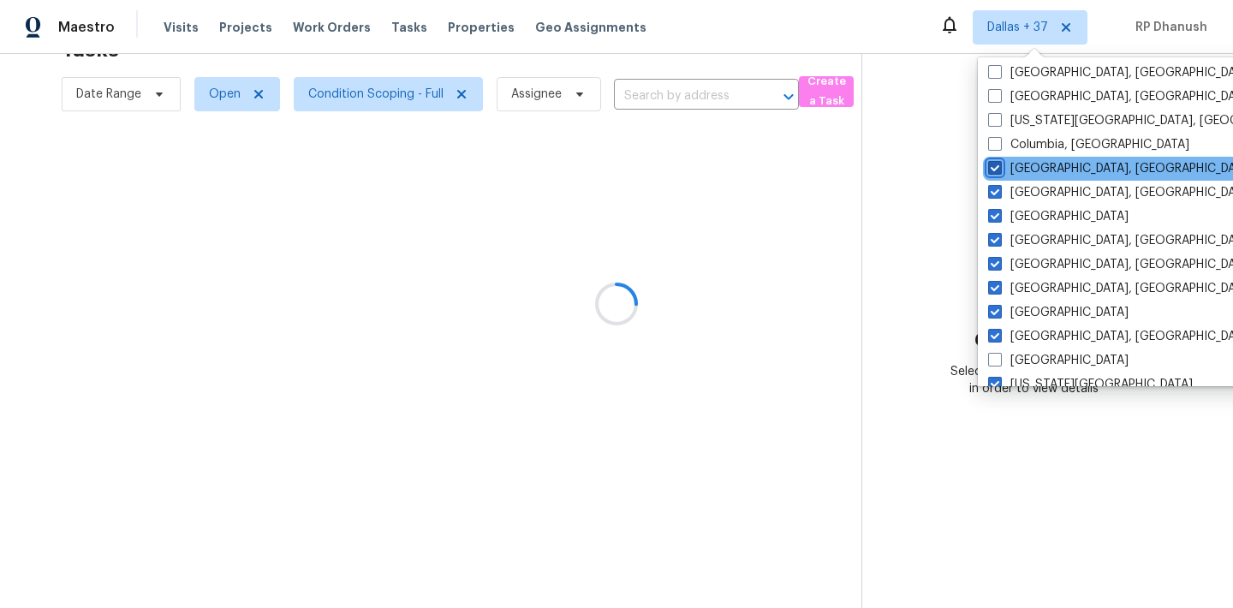
scroll to position [287, 0]
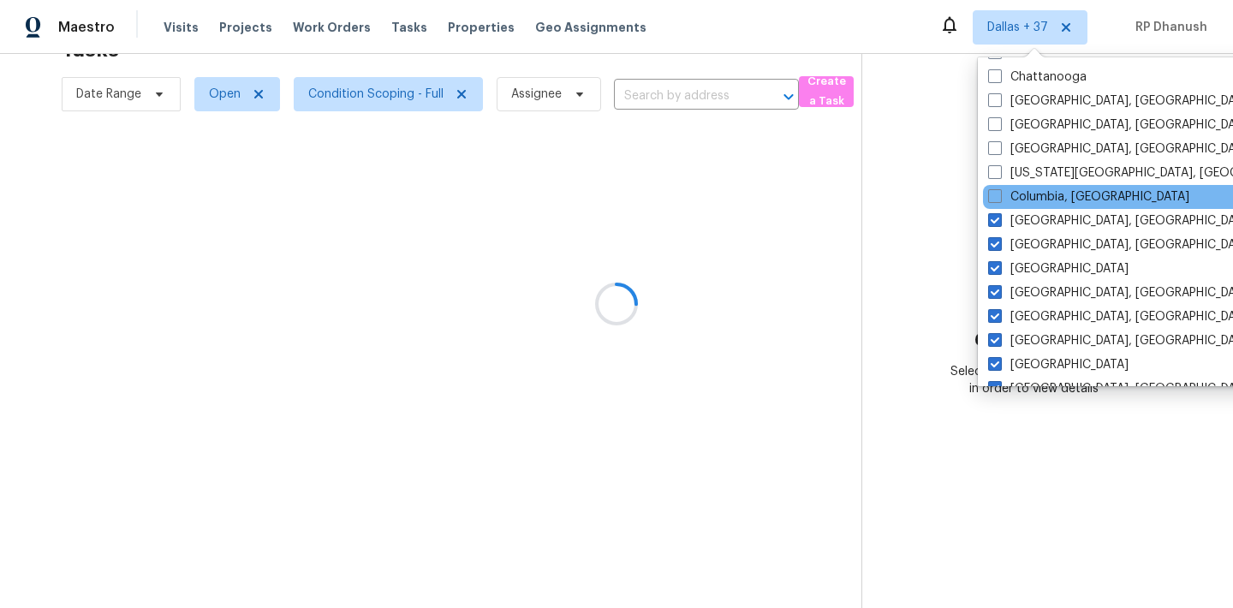
click at [1008, 185] on div "Columbia, [GEOGRAPHIC_DATA]" at bounding box center [1155, 197] width 345 height 24
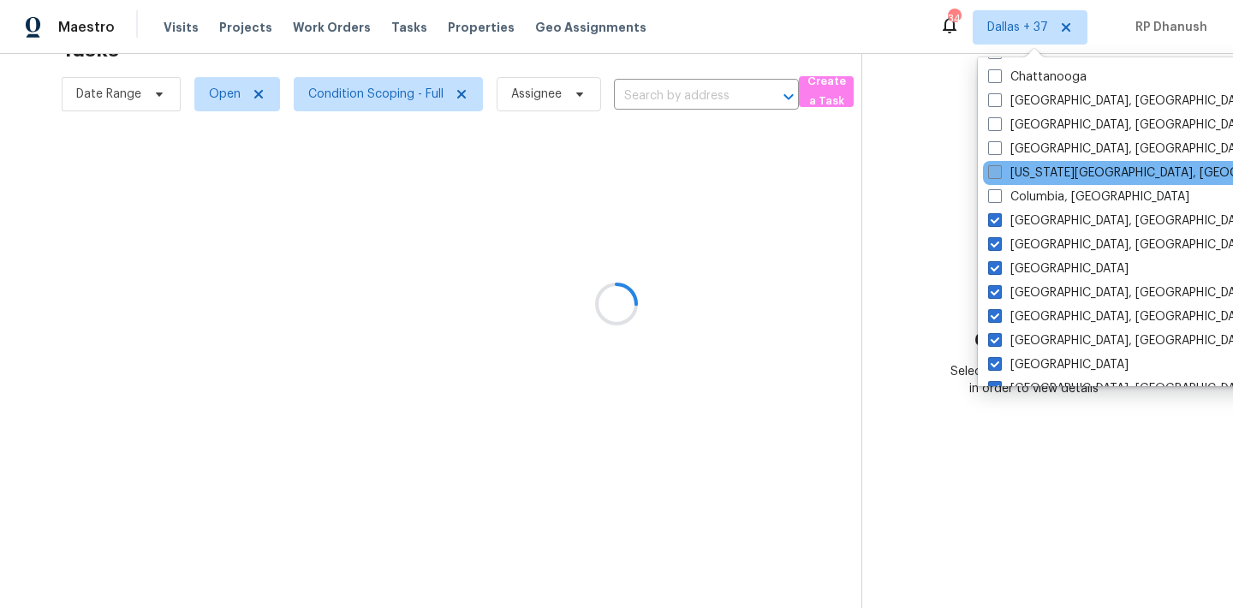
click at [1008, 164] on label "[US_STATE][GEOGRAPHIC_DATA], [GEOGRAPHIC_DATA]" at bounding box center [1153, 172] width 330 height 17
click at [999, 164] on input "[US_STATE][GEOGRAPHIC_DATA], [GEOGRAPHIC_DATA]" at bounding box center [993, 169] width 11 height 11
checkbox input "true"
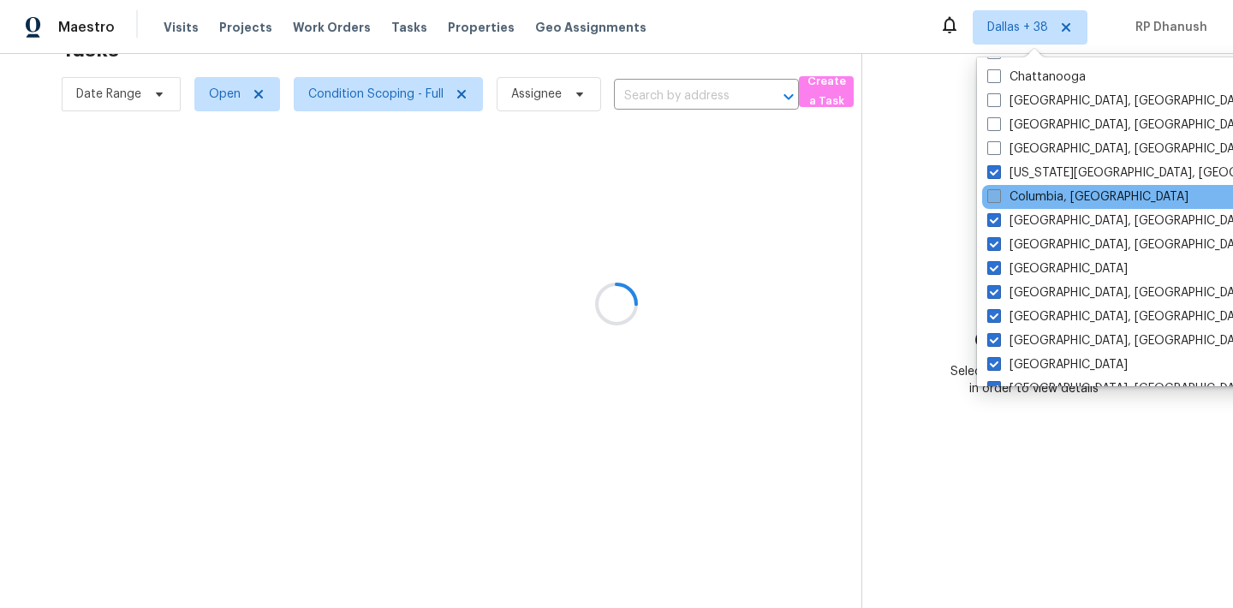
click at [1007, 194] on label "Columbia, [GEOGRAPHIC_DATA]" at bounding box center [1087, 196] width 201 height 17
click at [998, 194] on input "Columbia, [GEOGRAPHIC_DATA]" at bounding box center [992, 193] width 11 height 11
checkbox input "true"
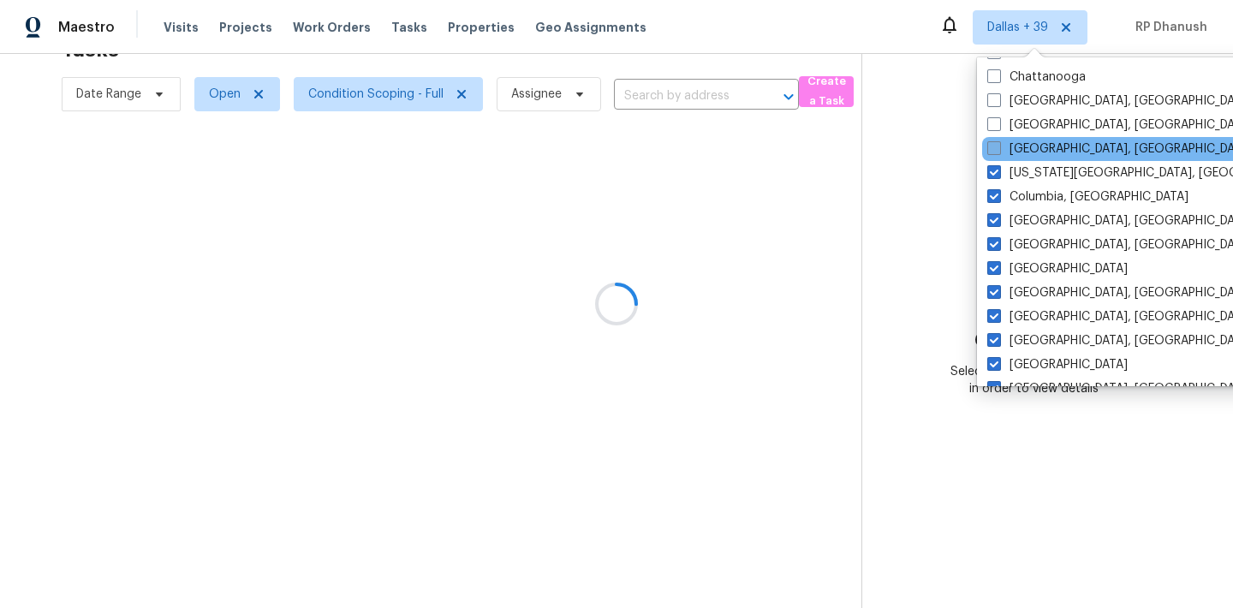
click at [1007, 153] on label "[GEOGRAPHIC_DATA], [GEOGRAPHIC_DATA]" at bounding box center [1119, 148] width 265 height 17
click at [998, 152] on input "[GEOGRAPHIC_DATA], [GEOGRAPHIC_DATA]" at bounding box center [992, 145] width 11 height 11
checkbox input "true"
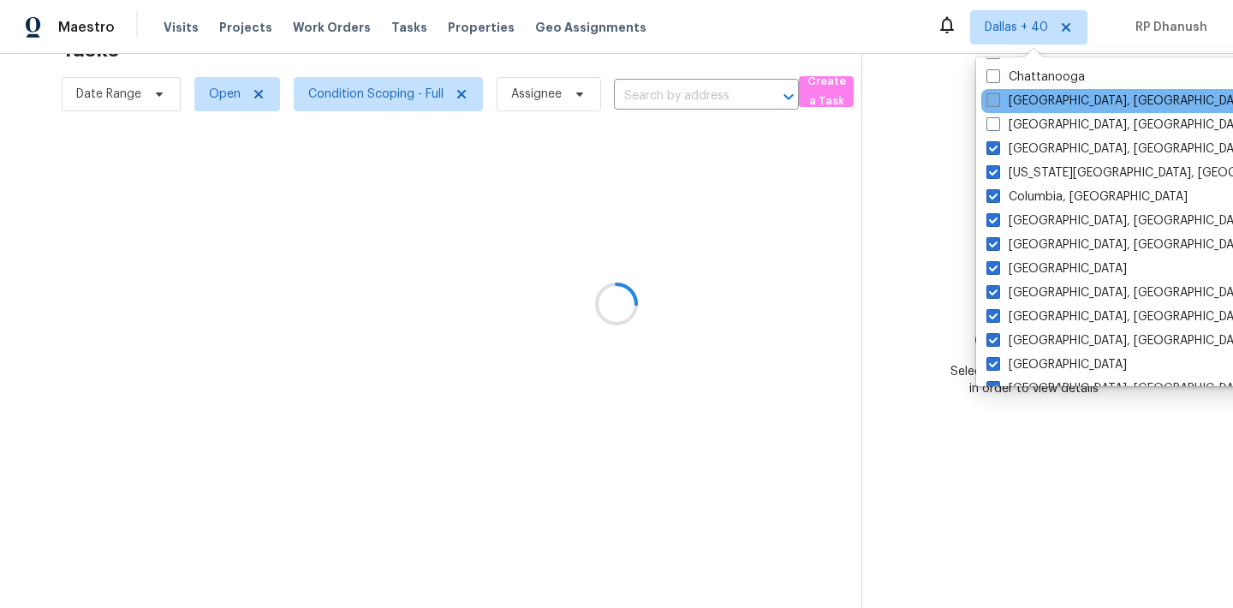
click at [1007, 107] on label "[GEOGRAPHIC_DATA], [GEOGRAPHIC_DATA]" at bounding box center [1118, 100] width 265 height 17
click at [997, 104] on input "[GEOGRAPHIC_DATA], [GEOGRAPHIC_DATA]" at bounding box center [991, 97] width 11 height 11
checkbox input "true"
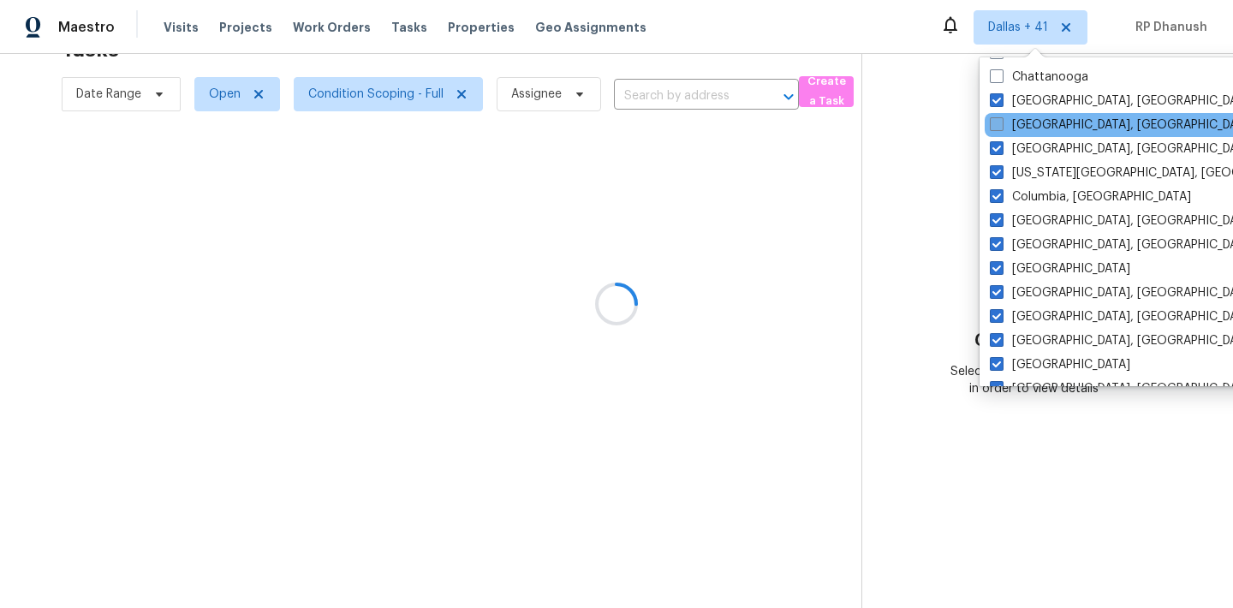
click at [1006, 132] on label "[GEOGRAPHIC_DATA], [GEOGRAPHIC_DATA]" at bounding box center [1122, 124] width 265 height 17
click at [1001, 128] on input "[GEOGRAPHIC_DATA], [GEOGRAPHIC_DATA]" at bounding box center [995, 121] width 11 height 11
checkbox input "true"
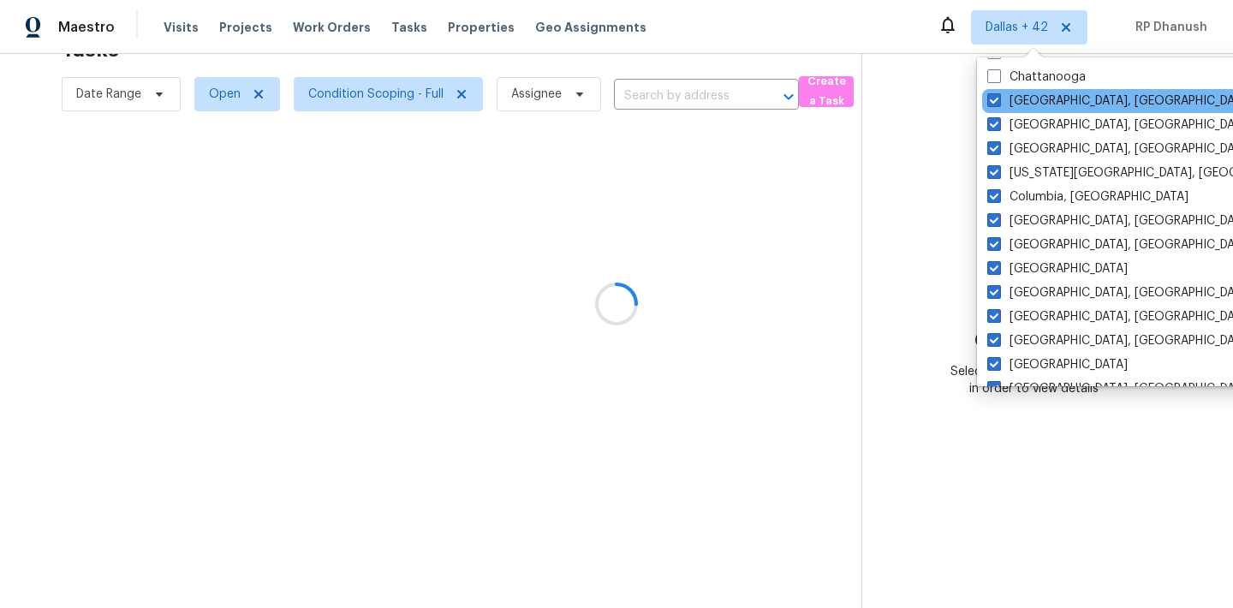
click at [1007, 90] on div "[GEOGRAPHIC_DATA], [GEOGRAPHIC_DATA]" at bounding box center [1154, 101] width 345 height 24
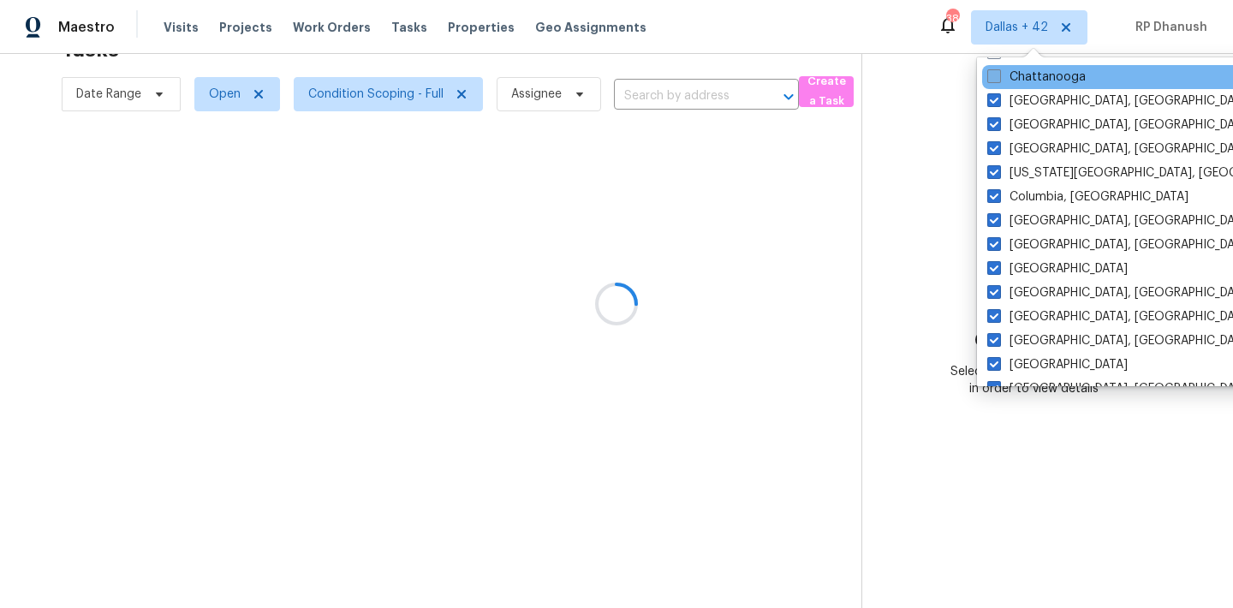
click at [1007, 83] on label "Chattanooga" at bounding box center [1036, 76] width 98 height 17
click at [998, 80] on input "Chattanooga" at bounding box center [992, 73] width 11 height 11
checkbox input "true"
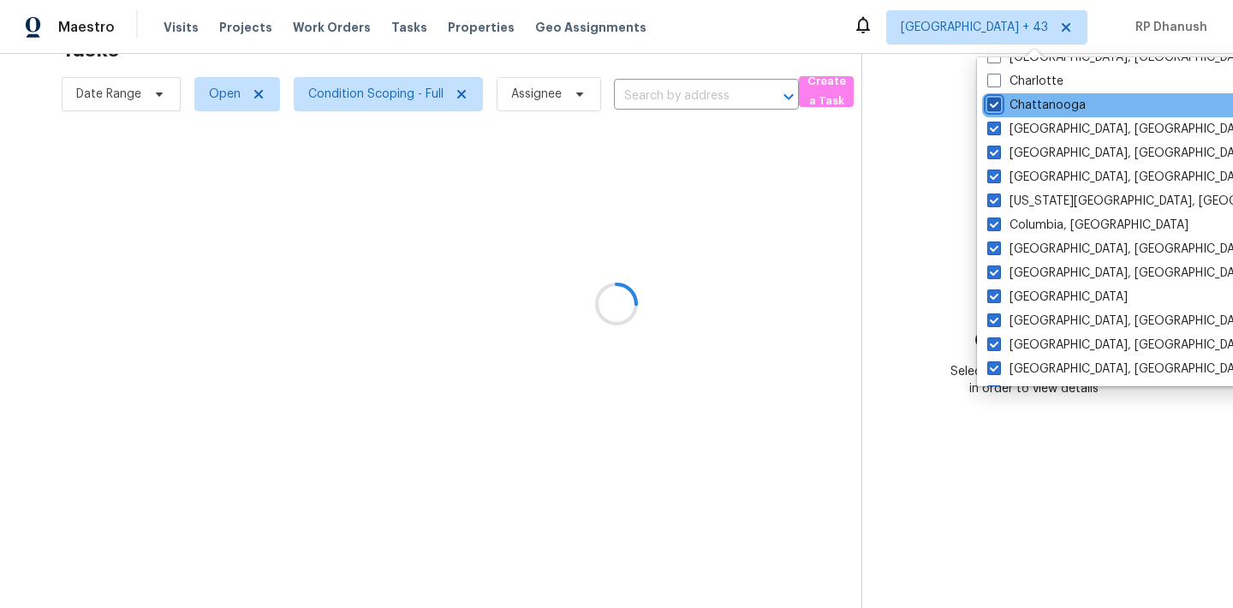
scroll to position [233, 0]
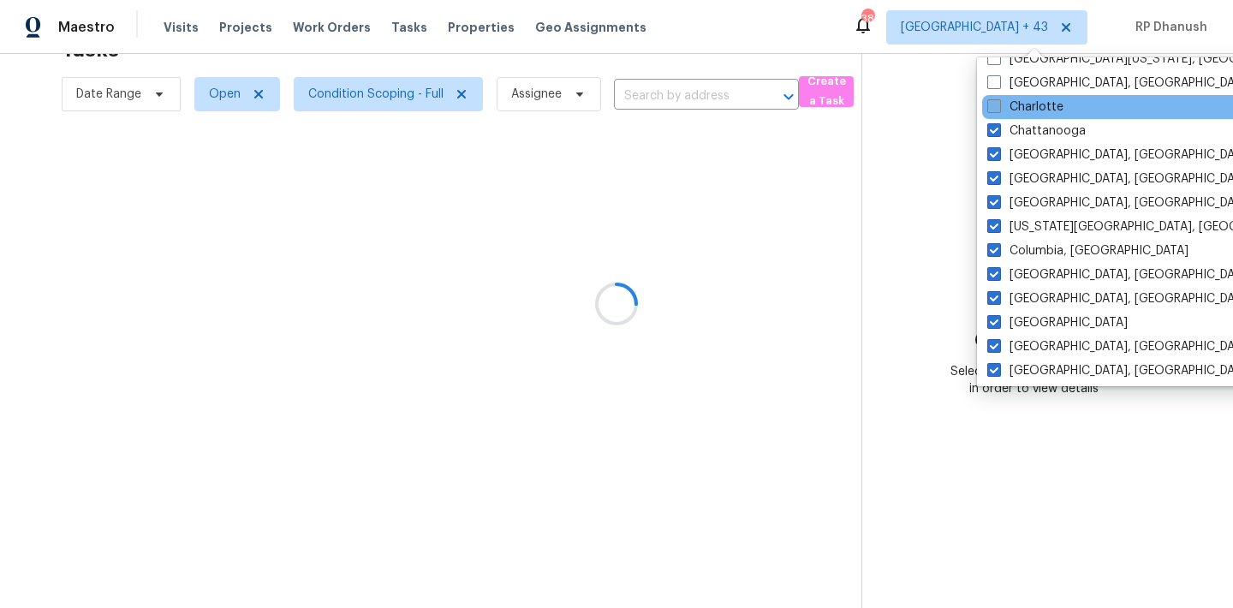
click at [1007, 110] on label "Charlotte" at bounding box center [1025, 106] width 76 height 17
click at [998, 110] on input "Charlotte" at bounding box center [992, 103] width 11 height 11
checkbox input "true"
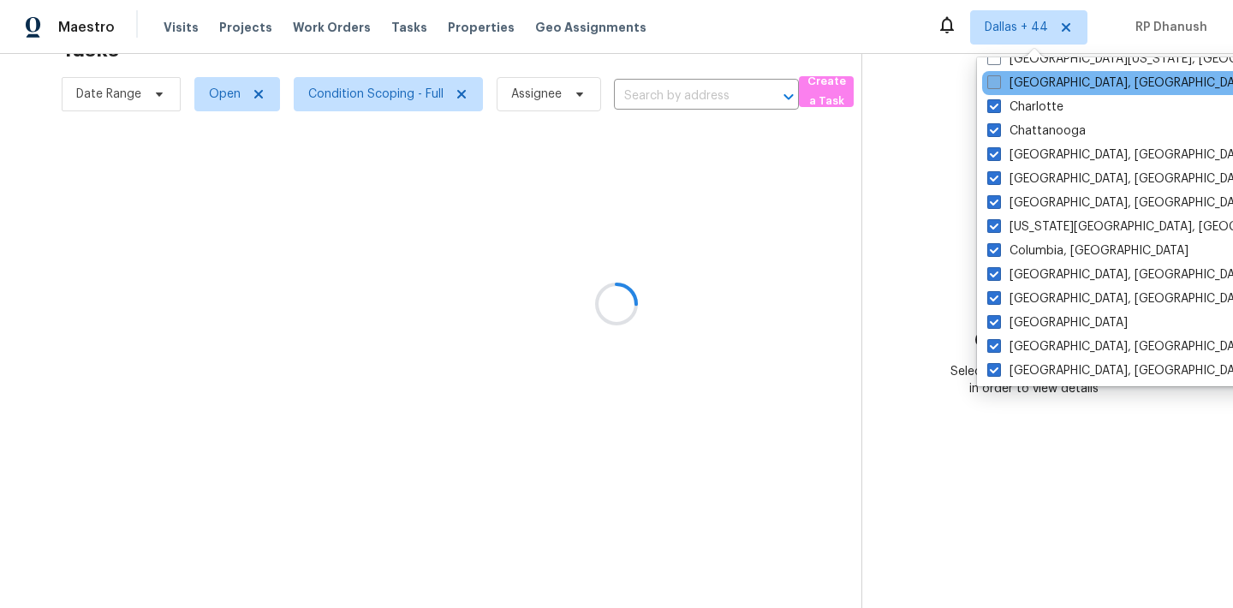
click at [1007, 85] on label "[GEOGRAPHIC_DATA], [GEOGRAPHIC_DATA]" at bounding box center [1119, 82] width 265 height 17
click at [998, 85] on input "[GEOGRAPHIC_DATA], [GEOGRAPHIC_DATA]" at bounding box center [992, 79] width 11 height 11
checkbox input "true"
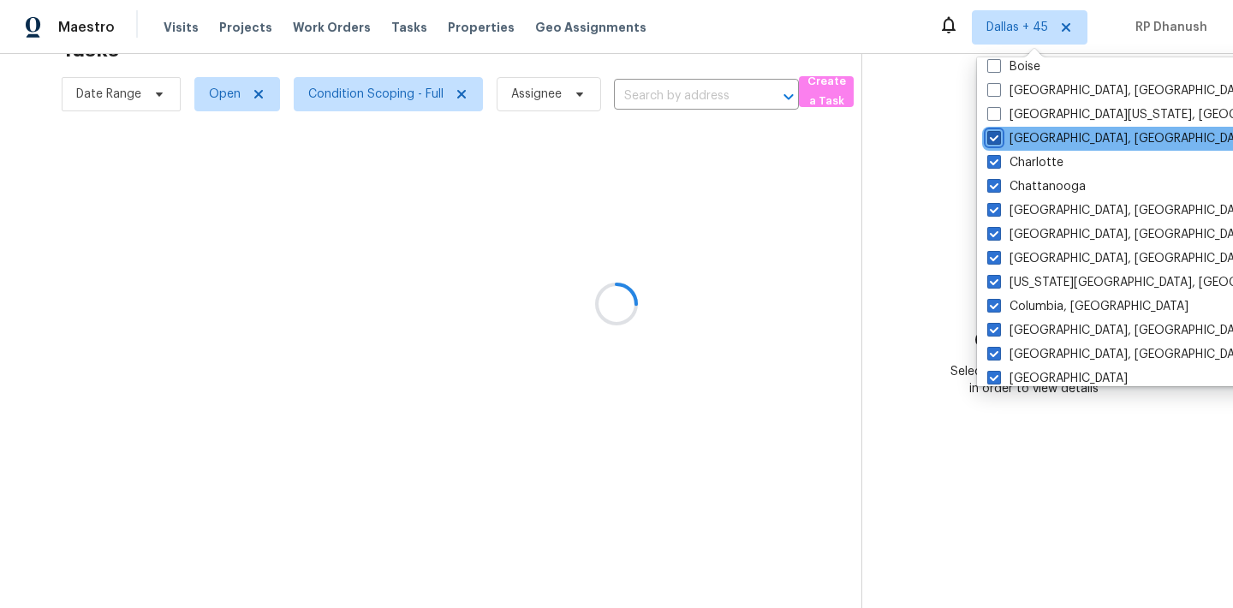
scroll to position [118, 0]
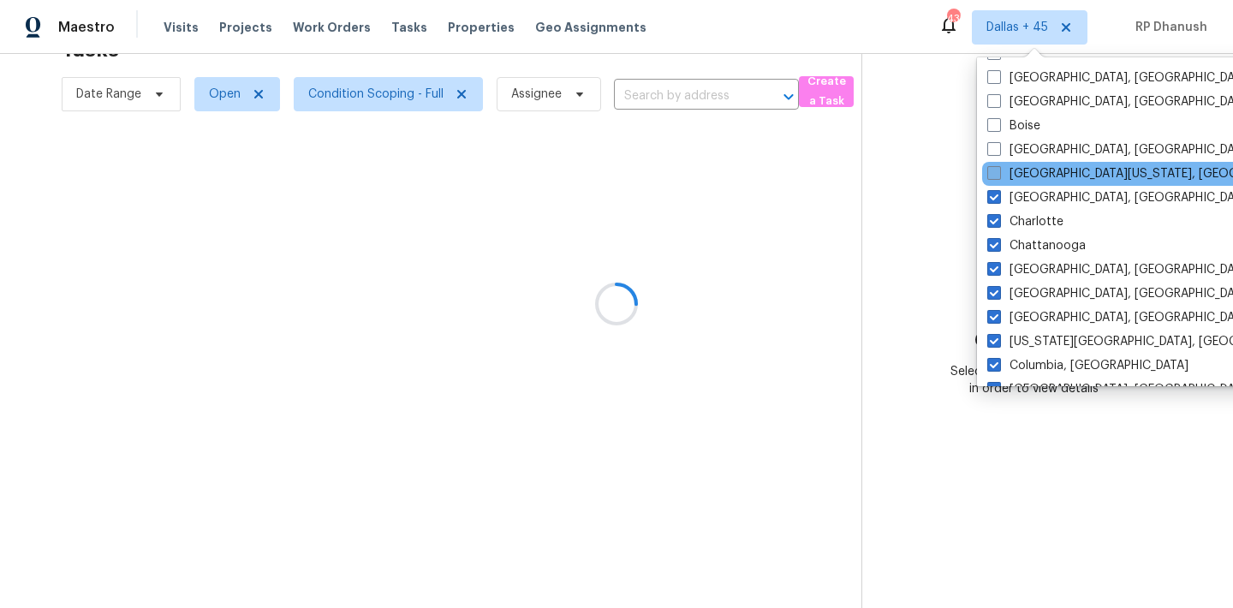
click at [1013, 177] on label "[GEOGRAPHIC_DATA][US_STATE], [GEOGRAPHIC_DATA]" at bounding box center [1152, 173] width 330 height 17
click at [998, 176] on input "[GEOGRAPHIC_DATA][US_STATE], [GEOGRAPHIC_DATA]" at bounding box center [992, 170] width 11 height 11
checkbox input "true"
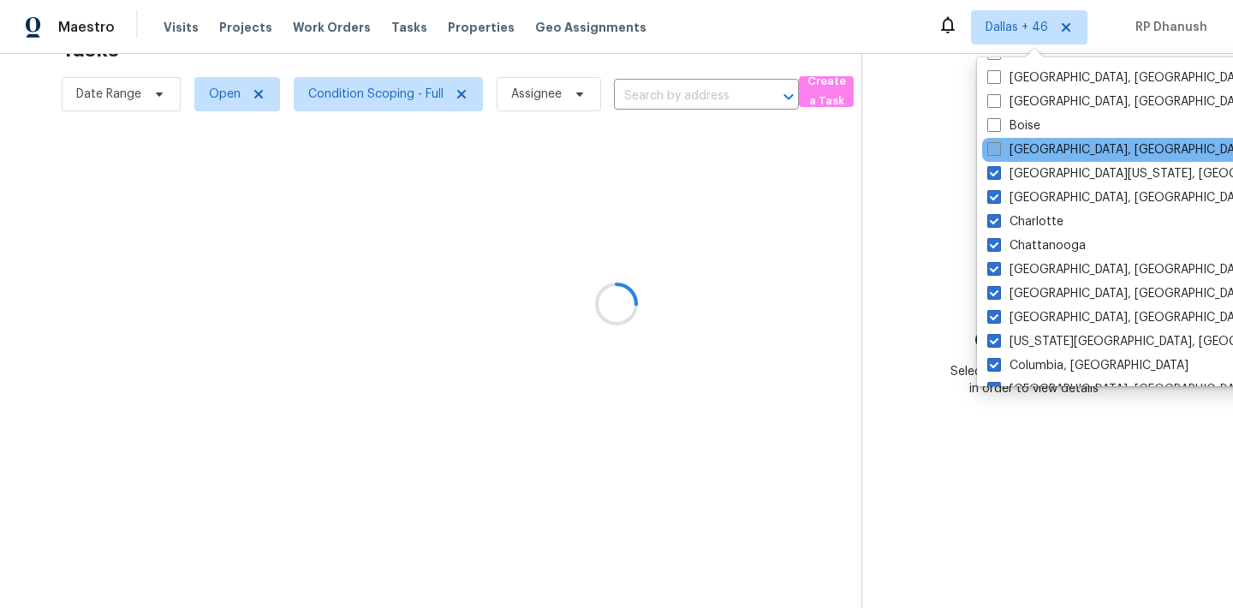
click at [1013, 141] on label "[GEOGRAPHIC_DATA], [GEOGRAPHIC_DATA]" at bounding box center [1119, 149] width 265 height 17
click at [998, 141] on input "[GEOGRAPHIC_DATA], [GEOGRAPHIC_DATA]" at bounding box center [992, 146] width 11 height 11
checkbox input "true"
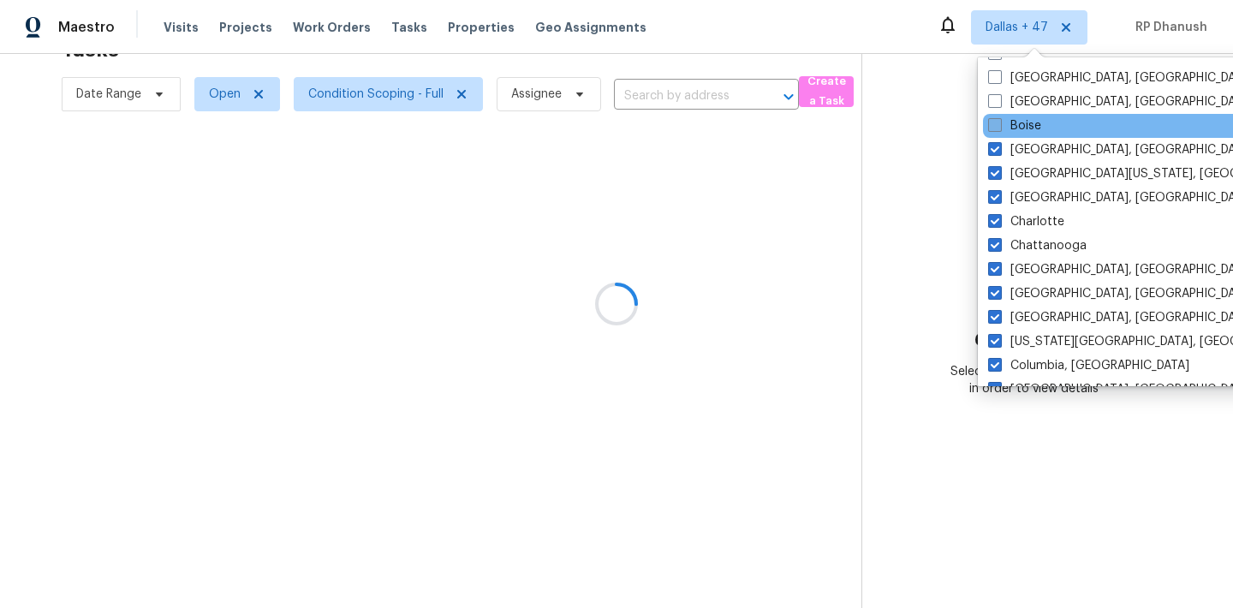
click at [1013, 122] on label "Boise" at bounding box center [1014, 125] width 53 height 17
click at [999, 122] on input "Boise" at bounding box center [993, 122] width 11 height 11
checkbox input "true"
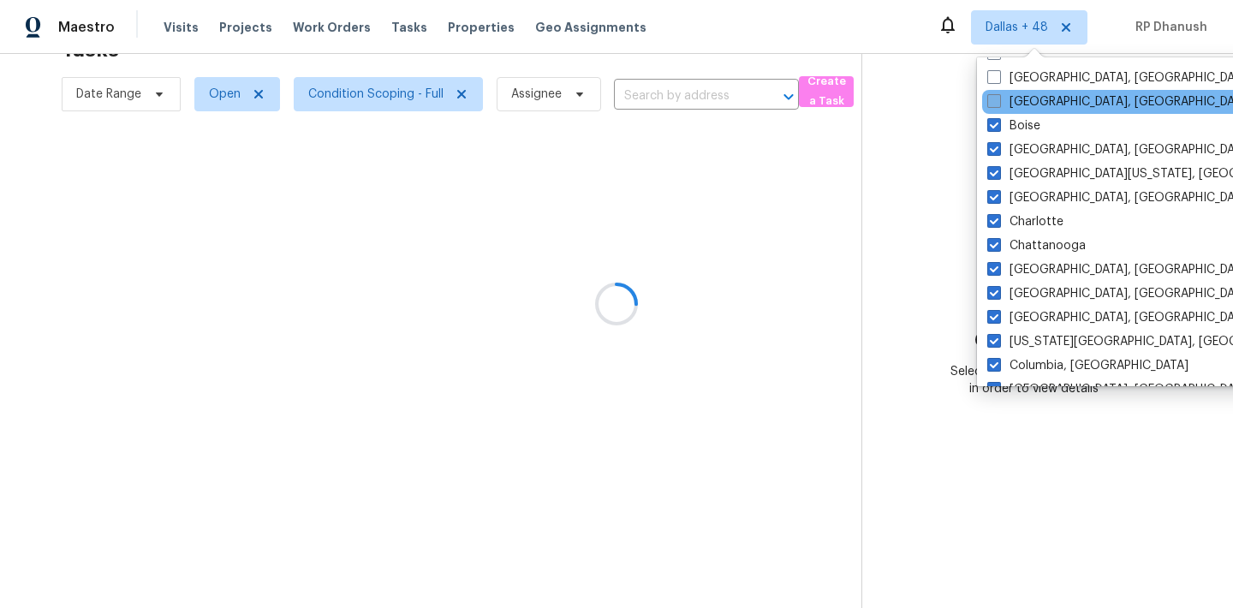
click at [1014, 93] on label "[GEOGRAPHIC_DATA], [GEOGRAPHIC_DATA]" at bounding box center [1119, 101] width 265 height 17
click at [998, 93] on input "[GEOGRAPHIC_DATA], [GEOGRAPHIC_DATA]" at bounding box center [992, 98] width 11 height 11
checkbox input "true"
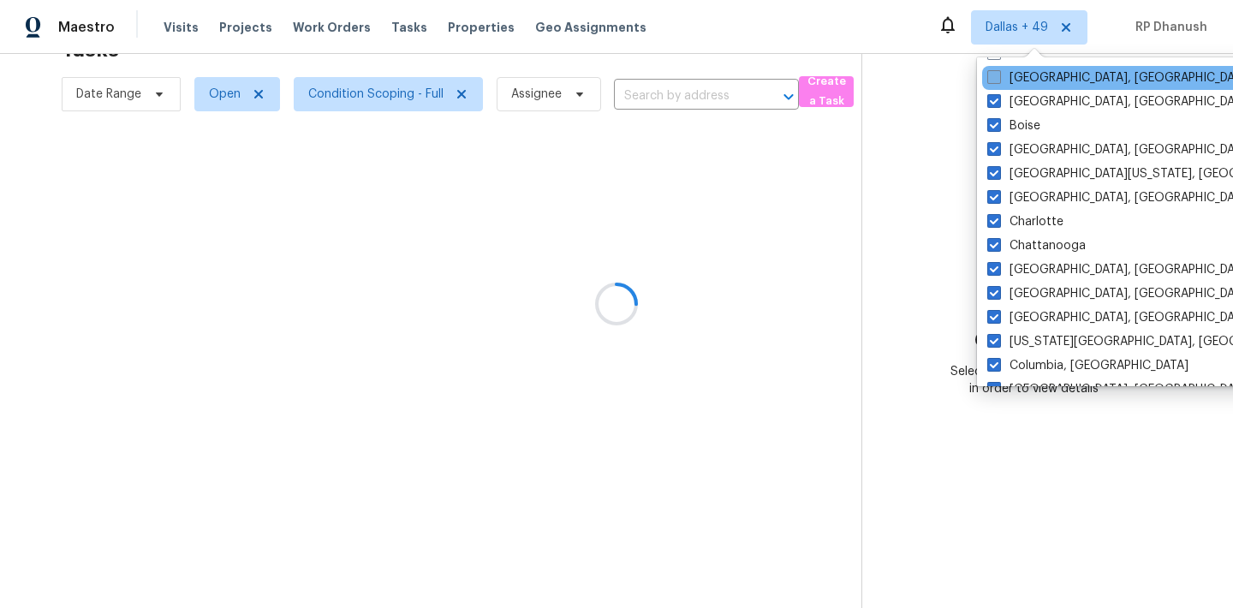
click at [1011, 83] on label "[GEOGRAPHIC_DATA], [GEOGRAPHIC_DATA]" at bounding box center [1119, 77] width 265 height 17
click at [998, 80] on input "[GEOGRAPHIC_DATA], [GEOGRAPHIC_DATA]" at bounding box center [992, 74] width 11 height 11
checkbox input "true"
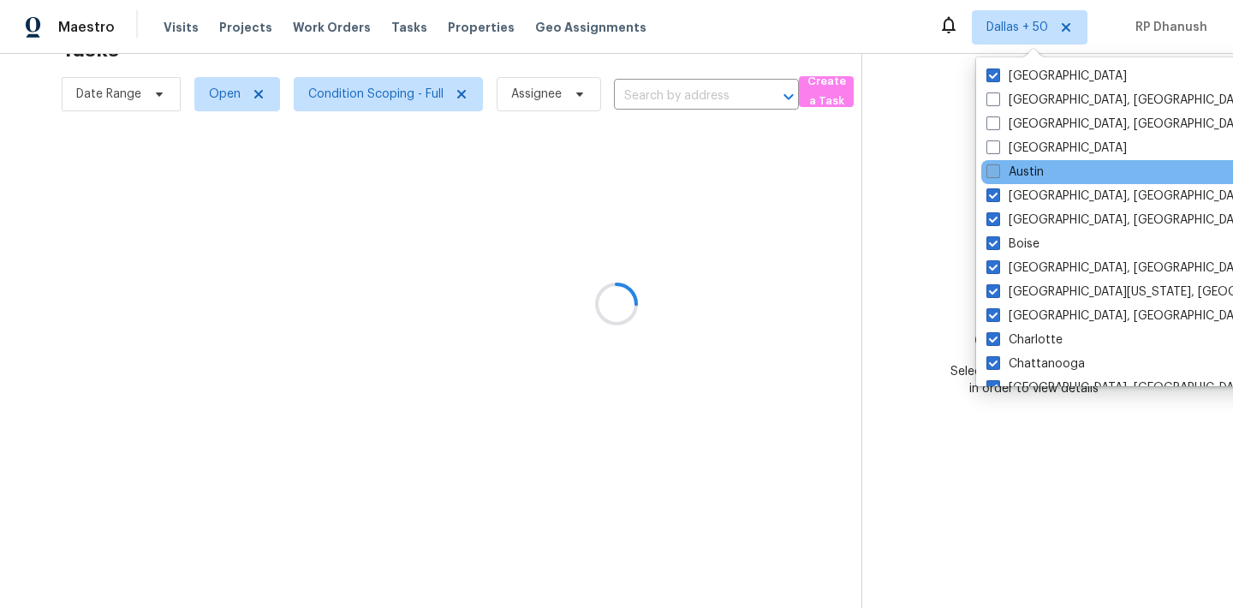
click at [1015, 167] on label "Austin" at bounding box center [1014, 172] width 57 height 17
click at [997, 167] on input "Austin" at bounding box center [991, 169] width 11 height 11
checkbox input "true"
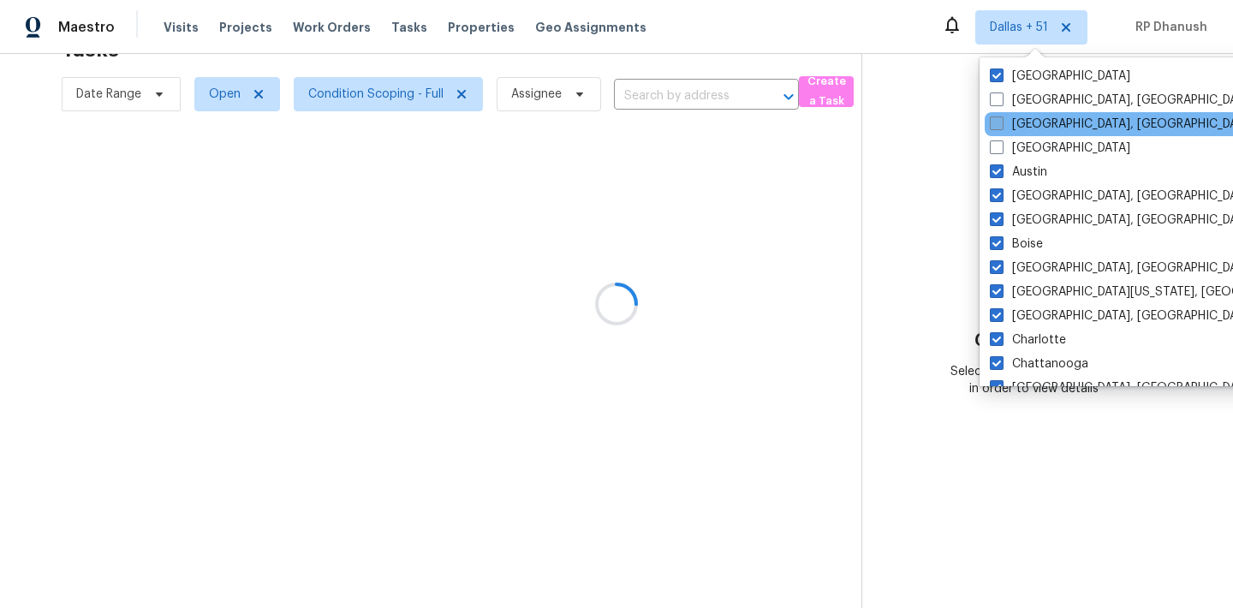
click at [1015, 122] on label "[GEOGRAPHIC_DATA], [GEOGRAPHIC_DATA]" at bounding box center [1122, 124] width 265 height 17
click at [1001, 122] on input "[GEOGRAPHIC_DATA], [GEOGRAPHIC_DATA]" at bounding box center [995, 121] width 11 height 11
checkbox input "true"
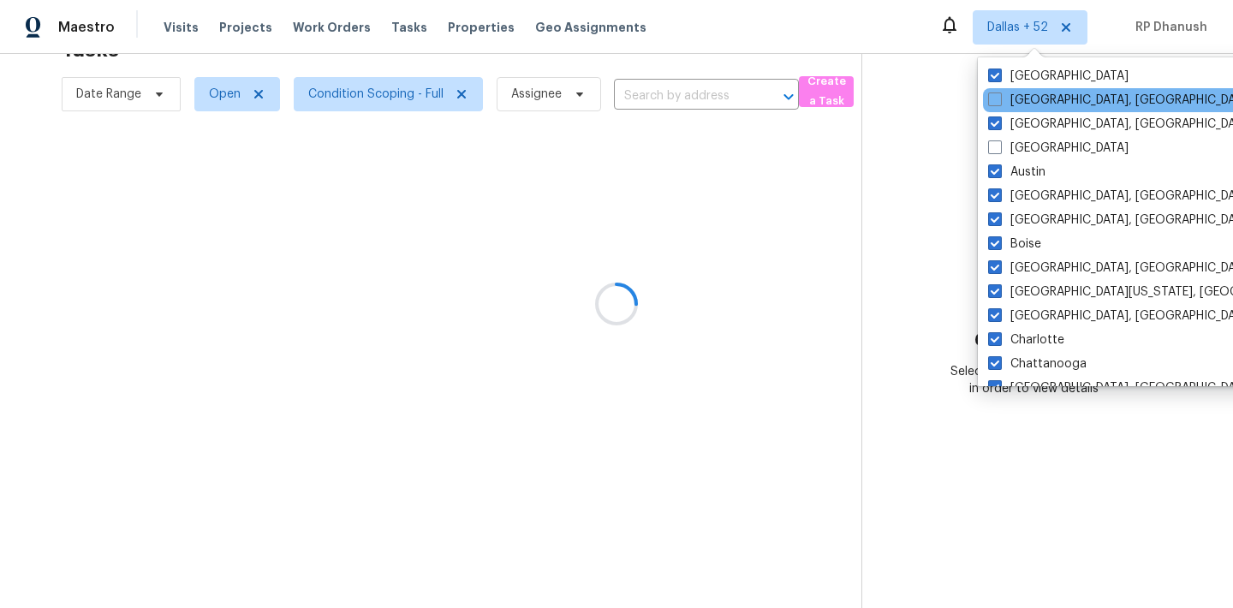
click at [1016, 110] on div "[GEOGRAPHIC_DATA], [GEOGRAPHIC_DATA]" at bounding box center [1155, 100] width 345 height 24
click at [1018, 108] on label "[GEOGRAPHIC_DATA], [GEOGRAPHIC_DATA]" at bounding box center [1120, 100] width 265 height 17
click at [999, 103] on input "[GEOGRAPHIC_DATA], [GEOGRAPHIC_DATA]" at bounding box center [993, 97] width 11 height 11
checkbox input "true"
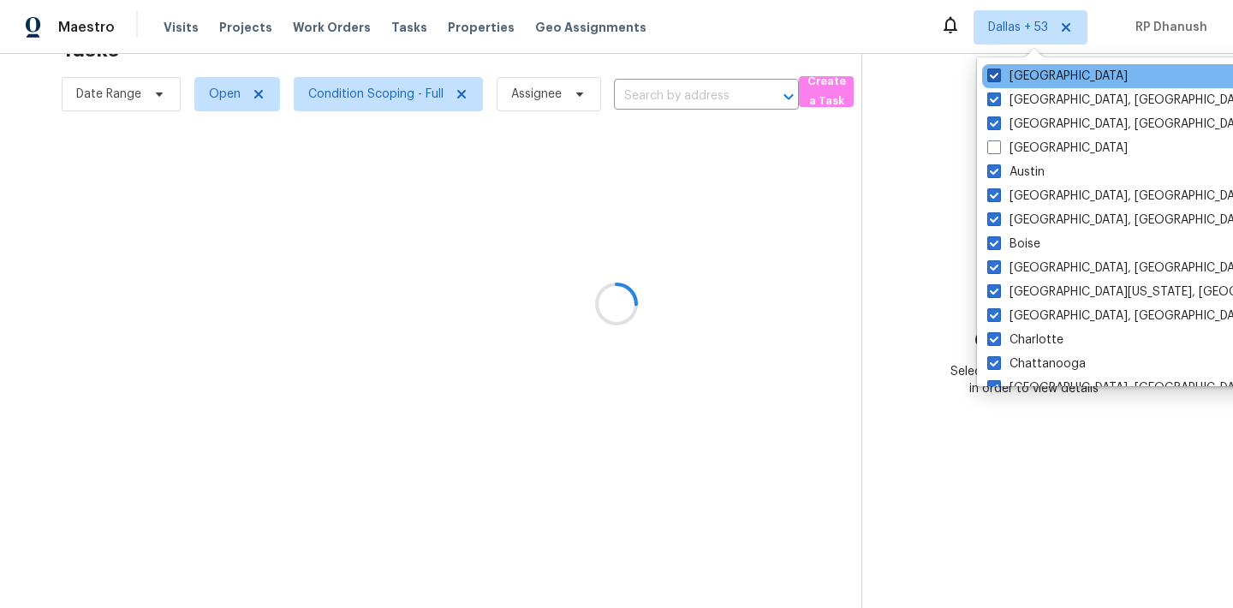
click at [1019, 77] on label "[GEOGRAPHIC_DATA]" at bounding box center [1057, 76] width 140 height 17
click at [998, 77] on input "[GEOGRAPHIC_DATA]" at bounding box center [992, 73] width 11 height 11
checkbox input "false"
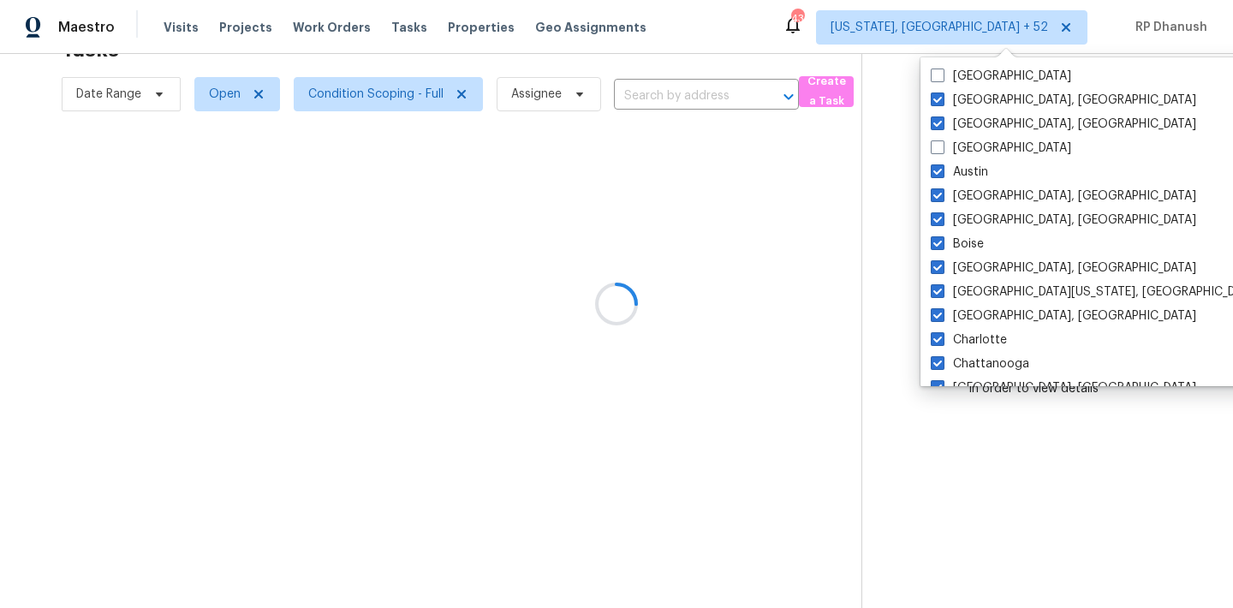
click at [1155, 92] on div at bounding box center [616, 304] width 1233 height 608
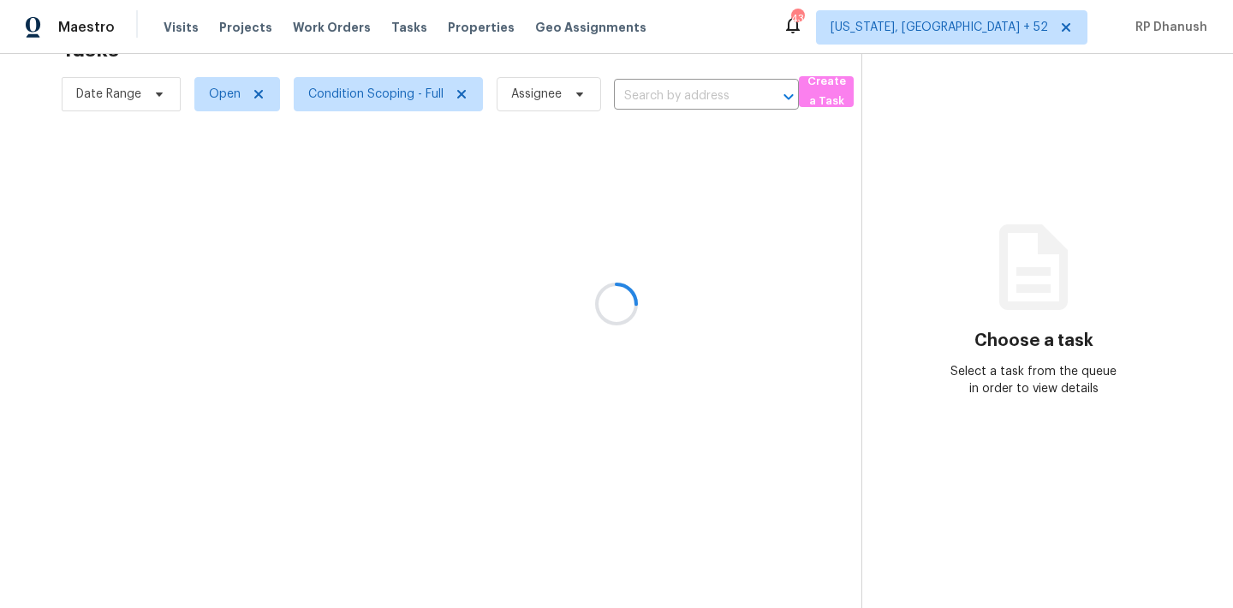
click at [1025, 31] on div at bounding box center [616, 304] width 1233 height 608
click at [980, 31] on div at bounding box center [616, 304] width 1233 height 608
click at [1013, 17] on div at bounding box center [616, 304] width 1233 height 608
click at [1017, 24] on div at bounding box center [616, 304] width 1233 height 608
click at [1021, 18] on div at bounding box center [616, 304] width 1233 height 608
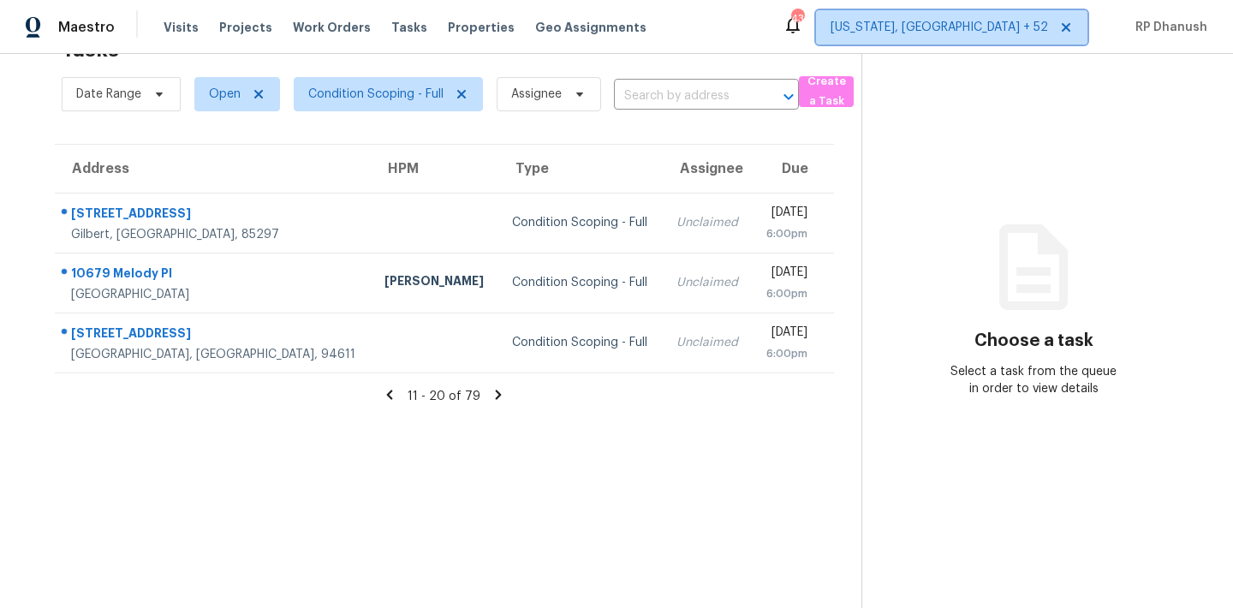
click at [1019, 31] on span "Washington, DC + 52" at bounding box center [939, 27] width 217 height 17
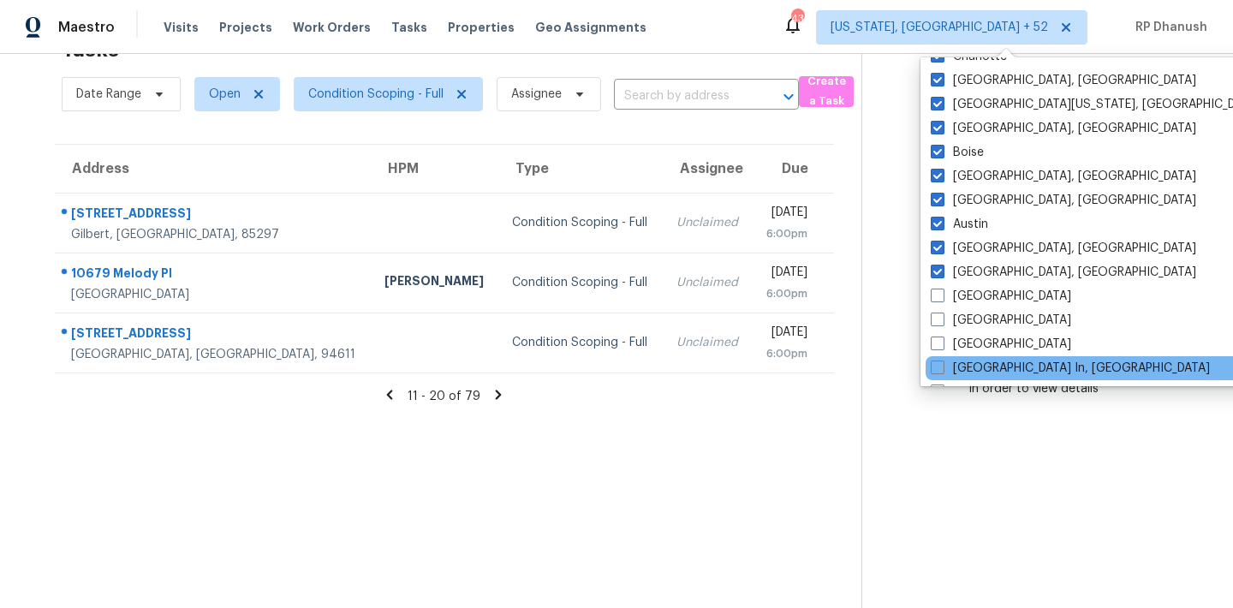
scroll to position [1147, 0]
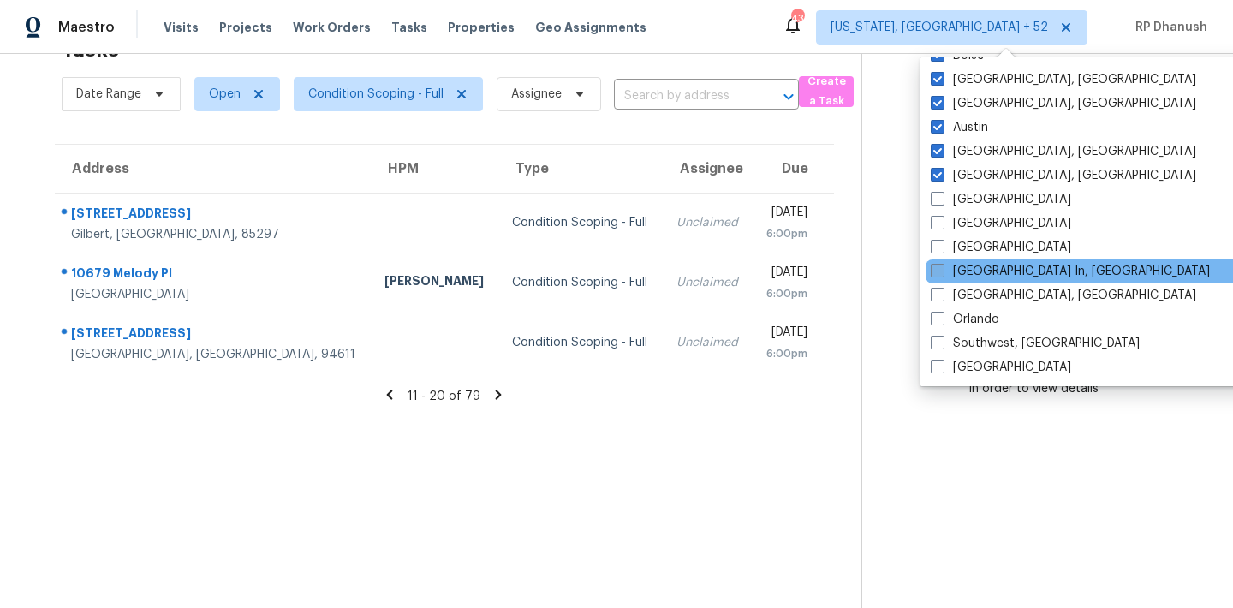
click at [975, 272] on label "[GEOGRAPHIC_DATA] In, [GEOGRAPHIC_DATA]" at bounding box center [1070, 271] width 279 height 17
click at [942, 272] on input "[GEOGRAPHIC_DATA] In, [GEOGRAPHIC_DATA]" at bounding box center [936, 268] width 11 height 11
checkbox input "true"
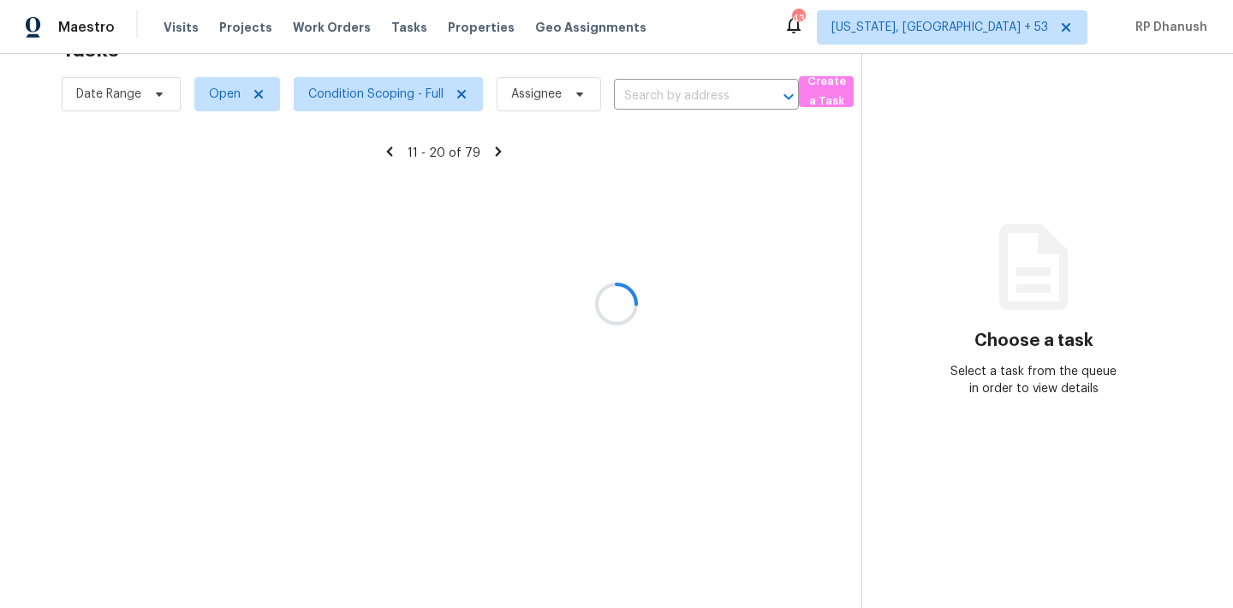
click at [1194, 236] on div at bounding box center [616, 304] width 1233 height 608
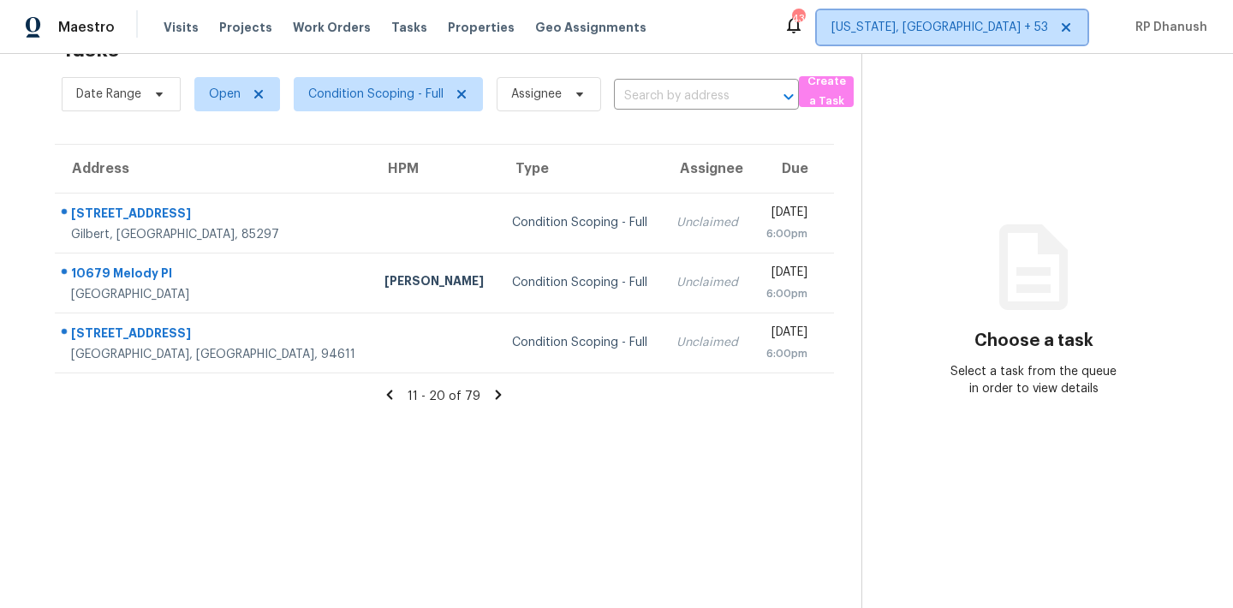
click at [1010, 44] on span "[US_STATE], [GEOGRAPHIC_DATA] + 53" at bounding box center [952, 27] width 271 height 34
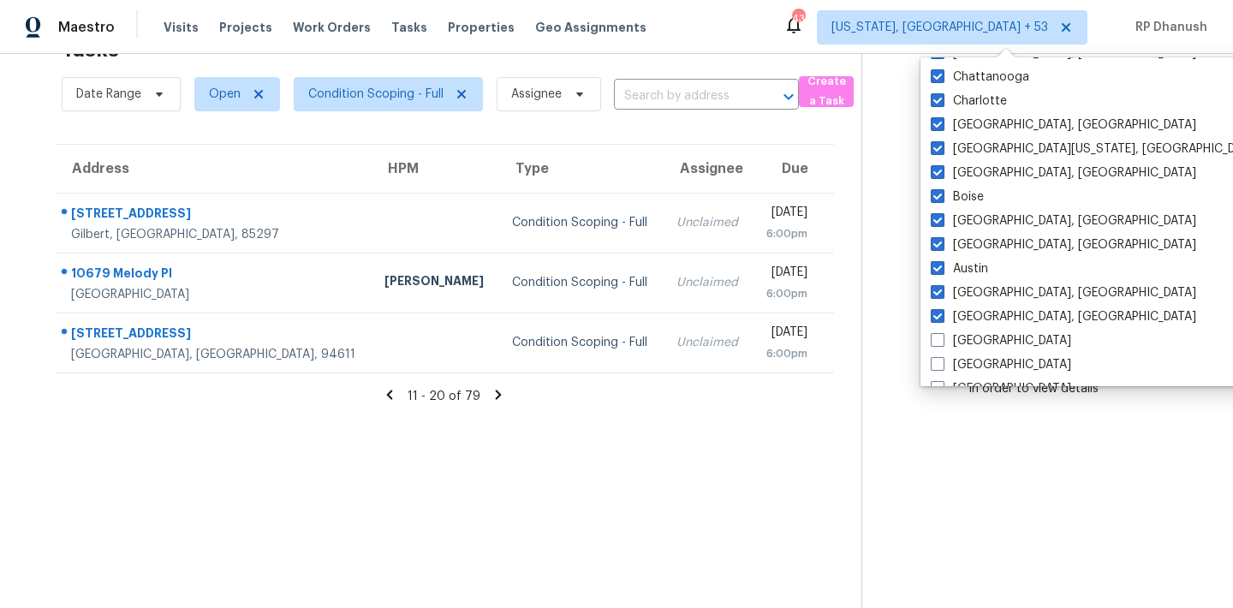
scroll to position [1147, 0]
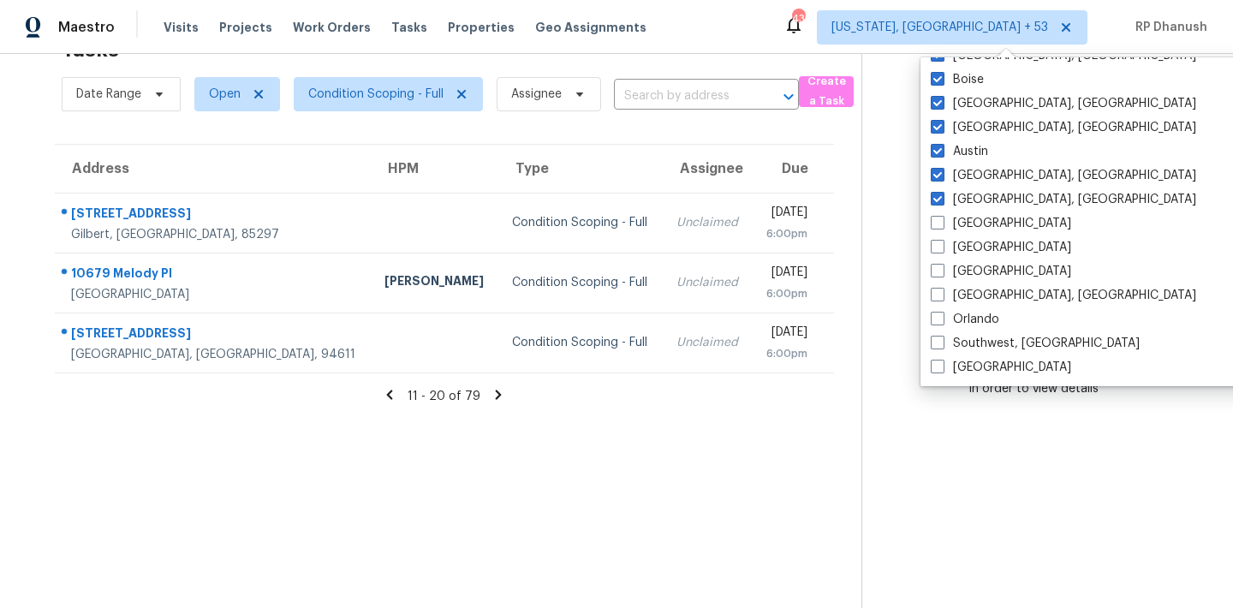
drag, startPoint x: 1176, startPoint y: 213, endPoint x: 1065, endPoint y: 214, distance: 110.5
click at [1176, 214] on section "Choose a task Select a task from the queue in order to view details" at bounding box center [1033, 304] width 344 height 608
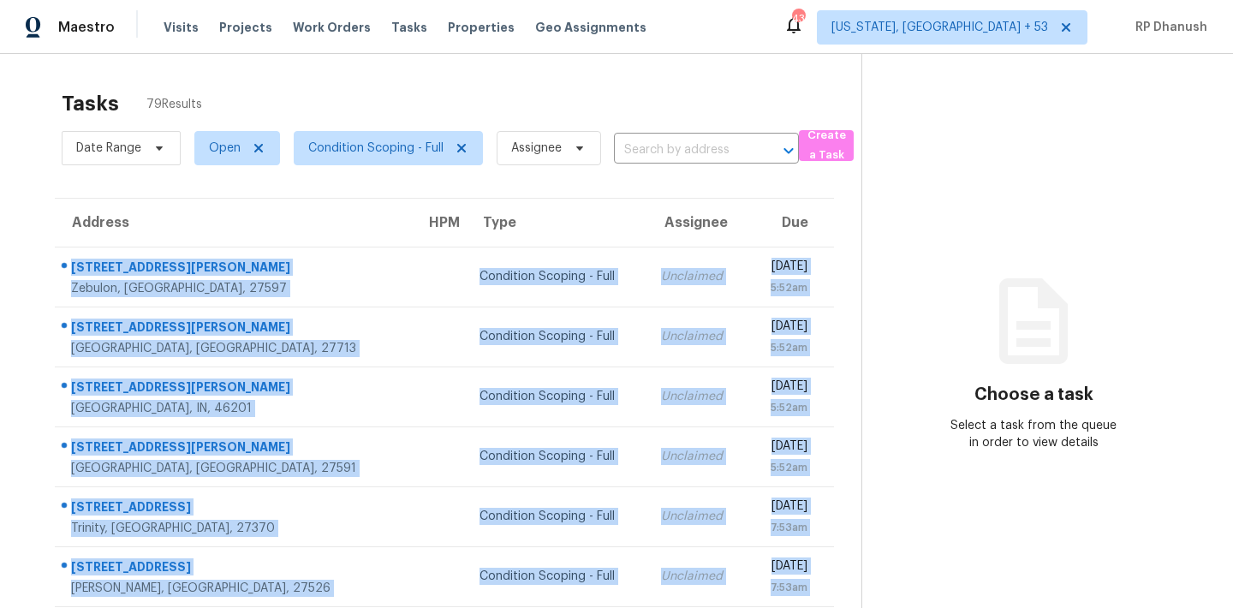
scroll to position [283, 0]
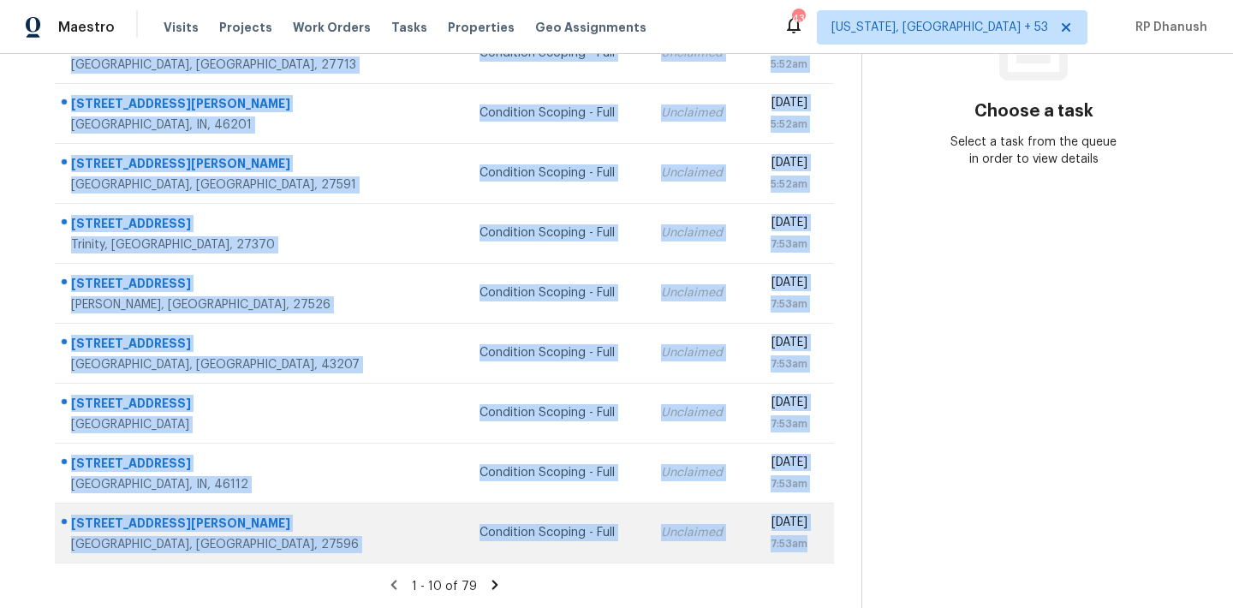
drag, startPoint x: 62, startPoint y: 251, endPoint x: 821, endPoint y: 551, distance: 816.4
click at [821, 551] on tbody "[STREET_ADDRESS][PERSON_NAME][PERSON_NAME] Condition Scoping - Full Unclaimed […" at bounding box center [444, 262] width 779 height 599
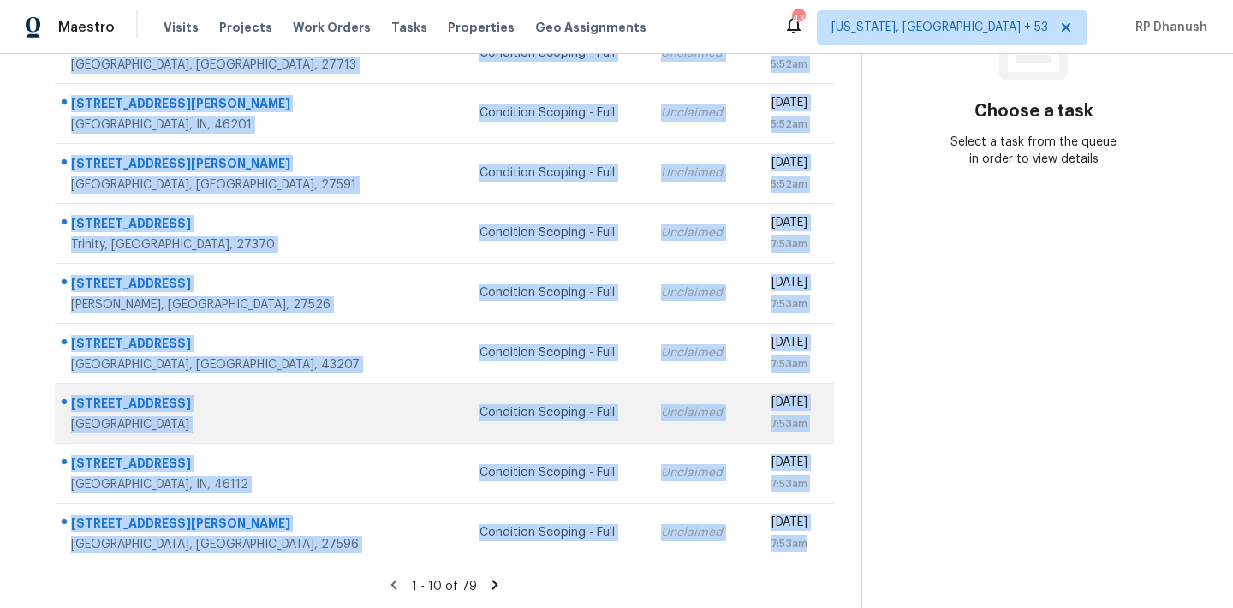
copy tbody "[STREET_ADDRESS][PERSON_NAME][PERSON_NAME] Condition Scoping - Full Unclaimed […"
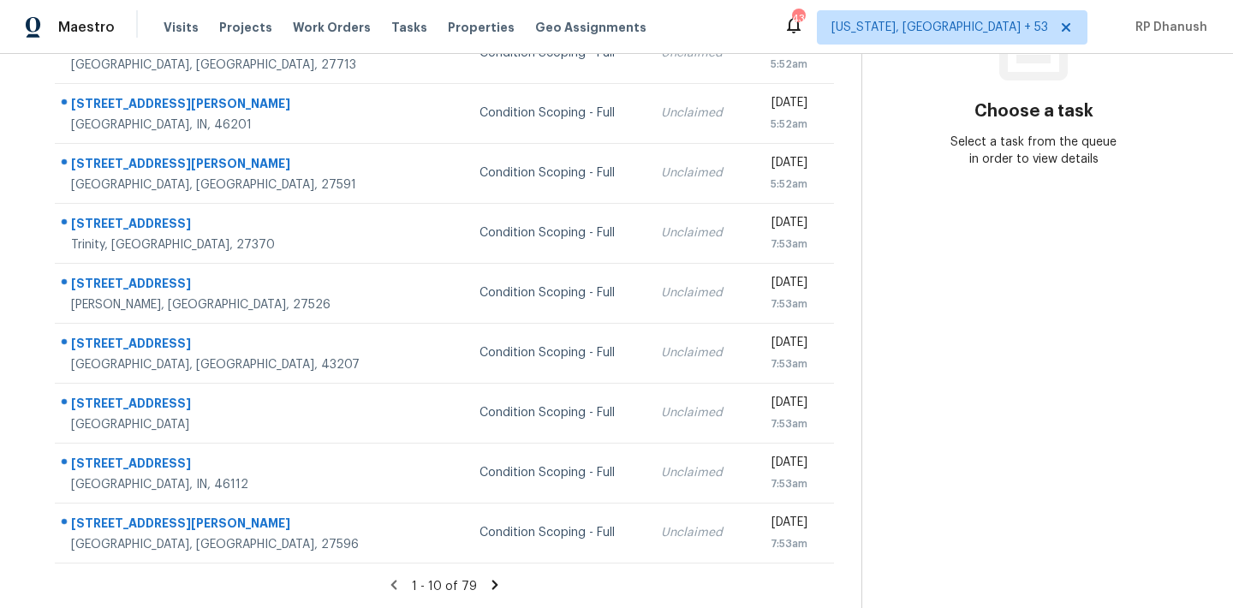
click at [1077, 371] on section "Choose a task Select a task from the queue in order to view details" at bounding box center [1033, 190] width 344 height 838
click at [493, 578] on icon at bounding box center [494, 584] width 15 height 15
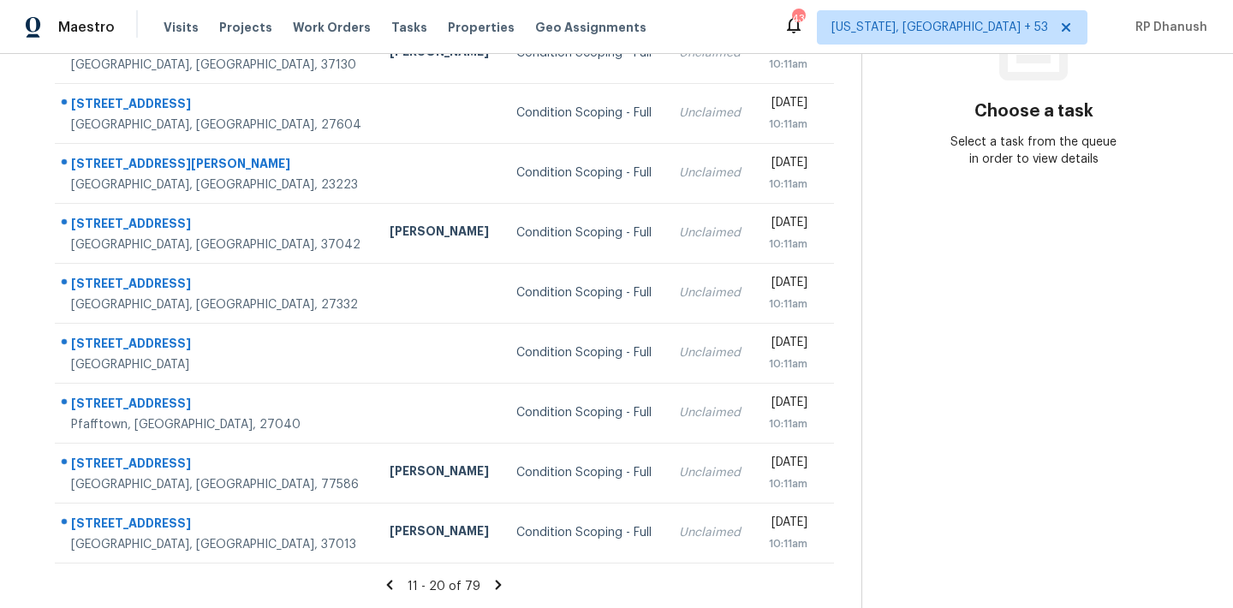
drag, startPoint x: 78, startPoint y: 255, endPoint x: 837, endPoint y: 536, distance: 808.9
click at [837, 536] on div "Address HPM Type Assignee Due [STREET_ADDRESS][US_STATE] Condition Scoping - Fu…" at bounding box center [444, 238] width 834 height 649
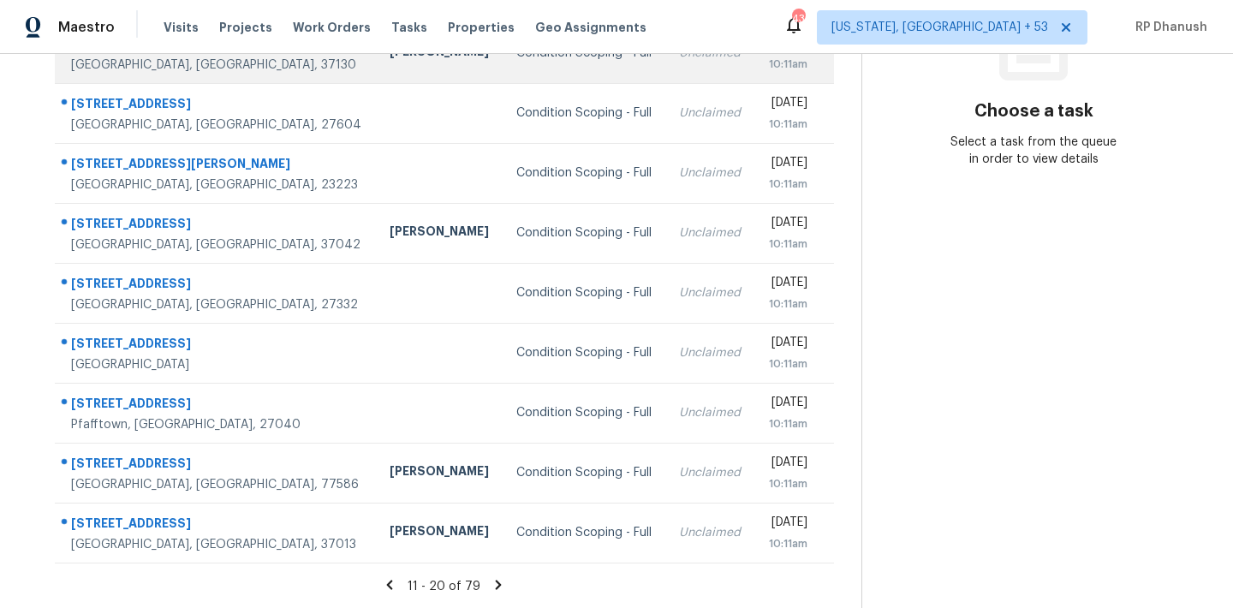
copy table "Address HPM Type Assignee Due"
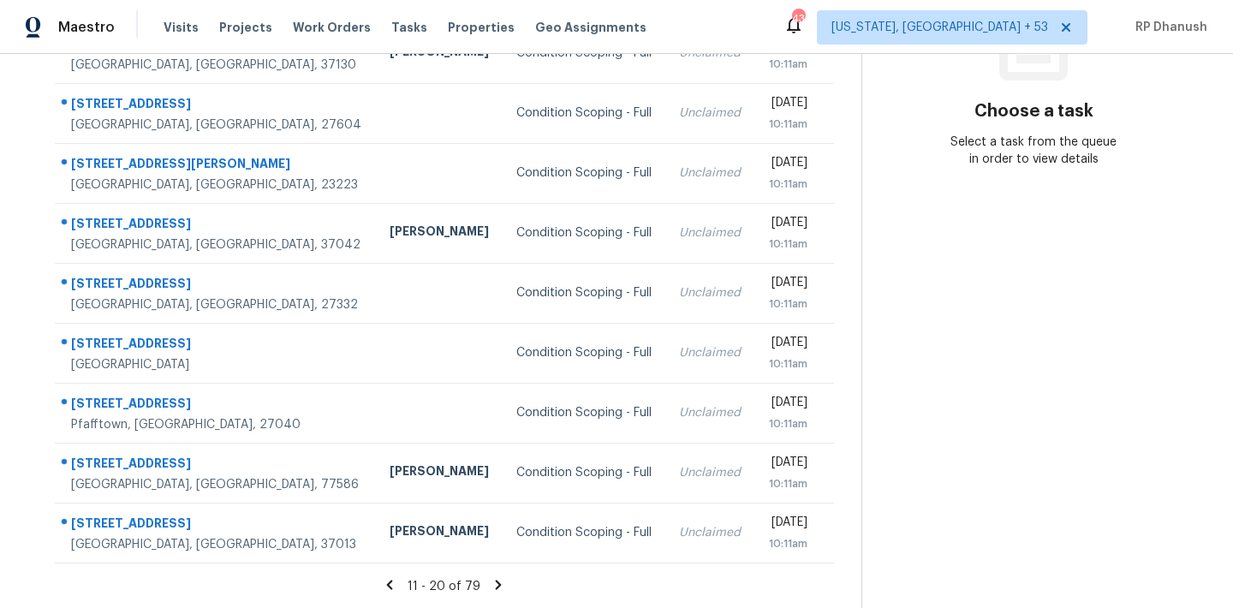
click at [948, 397] on section "Choose a task Select a task from the queue in order to view details" at bounding box center [1033, 190] width 344 height 838
click at [497, 579] on icon at bounding box center [498, 584] width 15 height 15
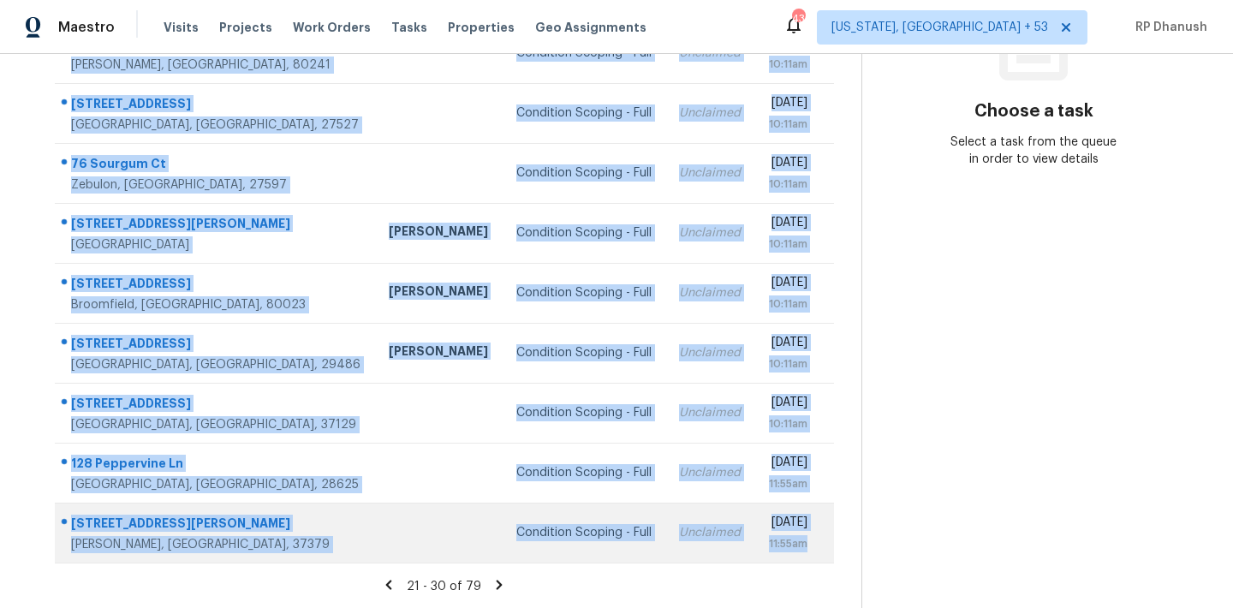
drag, startPoint x: 69, startPoint y: 247, endPoint x: 812, endPoint y: 545, distance: 799.6
click at [812, 545] on tbody "[STREET_ADDRESS] Bidco Condition Scoping - Full Unclaimed [DATE] 10:11am [STREE…" at bounding box center [444, 262] width 779 height 599
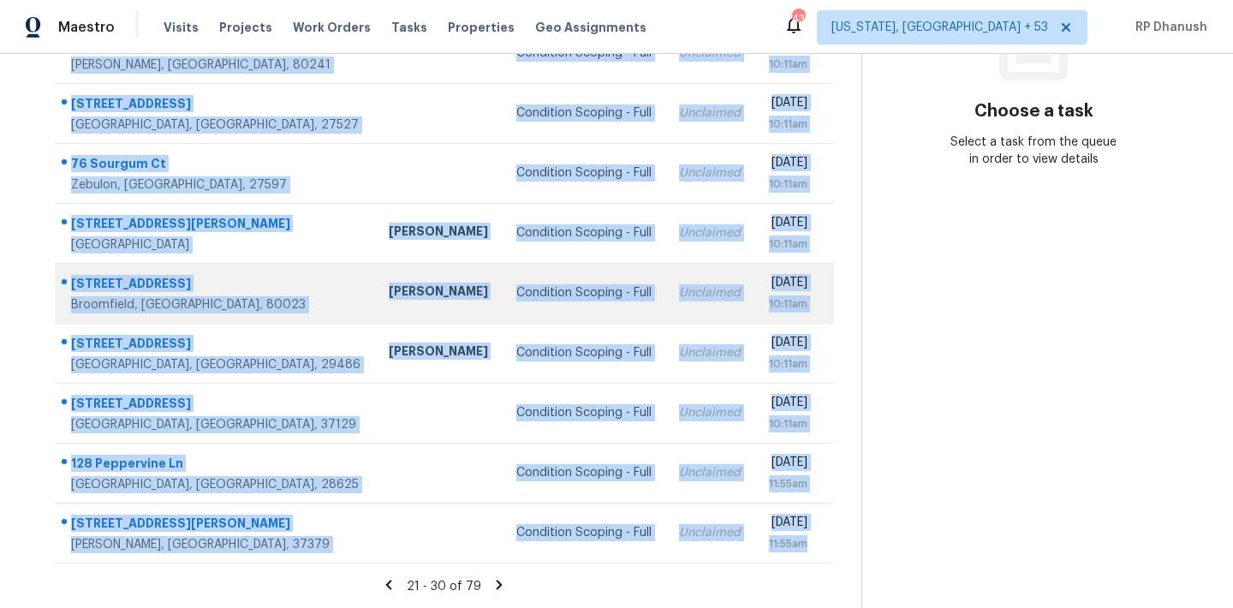
copy tbody "[STREET_ADDRESS] Bidco Condition Scoping - Full Unclaimed [DATE] 10:11am [STREE…"
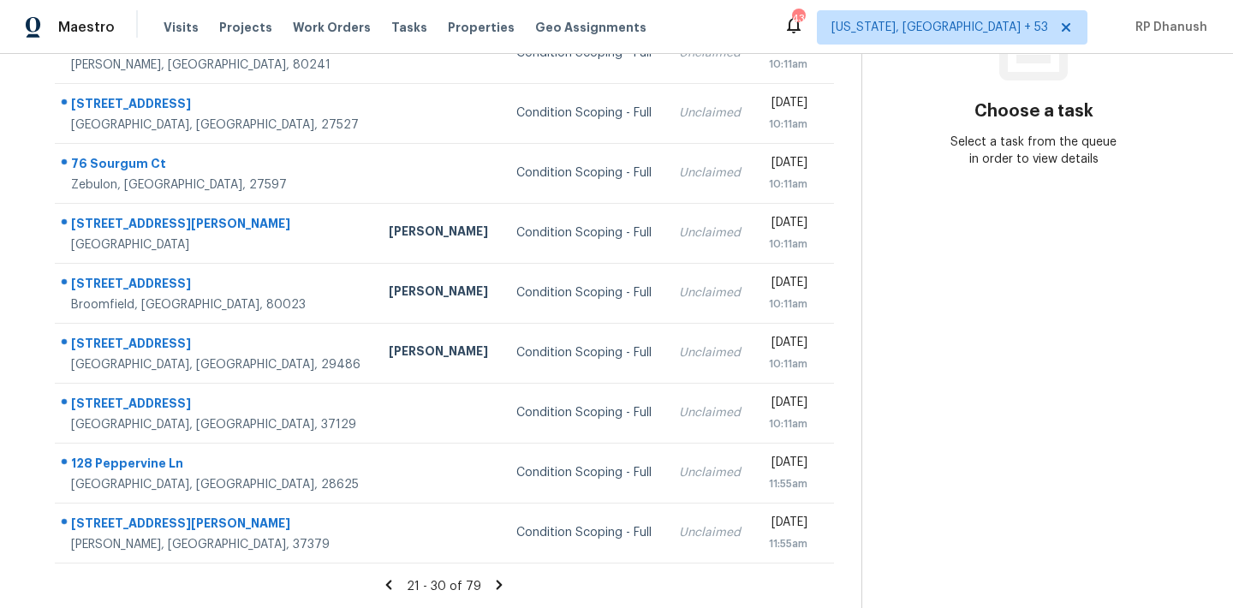
click at [986, 278] on section "Choose a task Select a task from the queue in order to view details" at bounding box center [1033, 190] width 344 height 838
click at [502, 584] on icon at bounding box center [498, 584] width 15 height 15
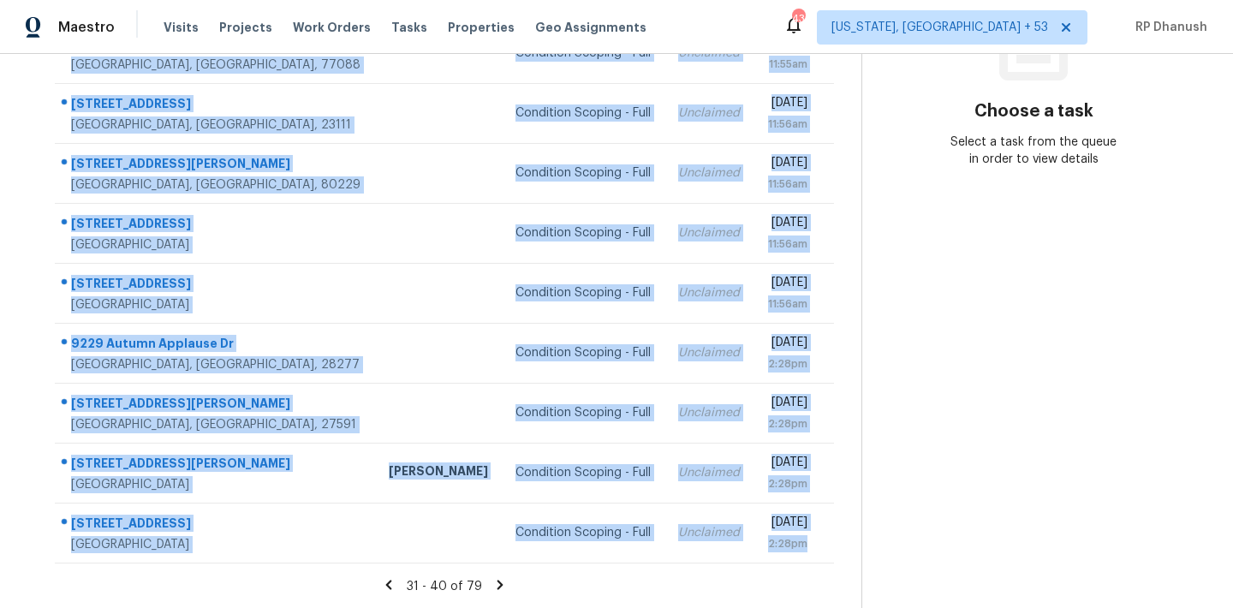
drag, startPoint x: 70, startPoint y: 208, endPoint x: 813, endPoint y: 568, distance: 825.6
click at [813, 568] on section "Tasks 79 Results Date Range Open Condition Scoping - Full Assignee ​ Create a T…" at bounding box center [444, 203] width 834 height 811
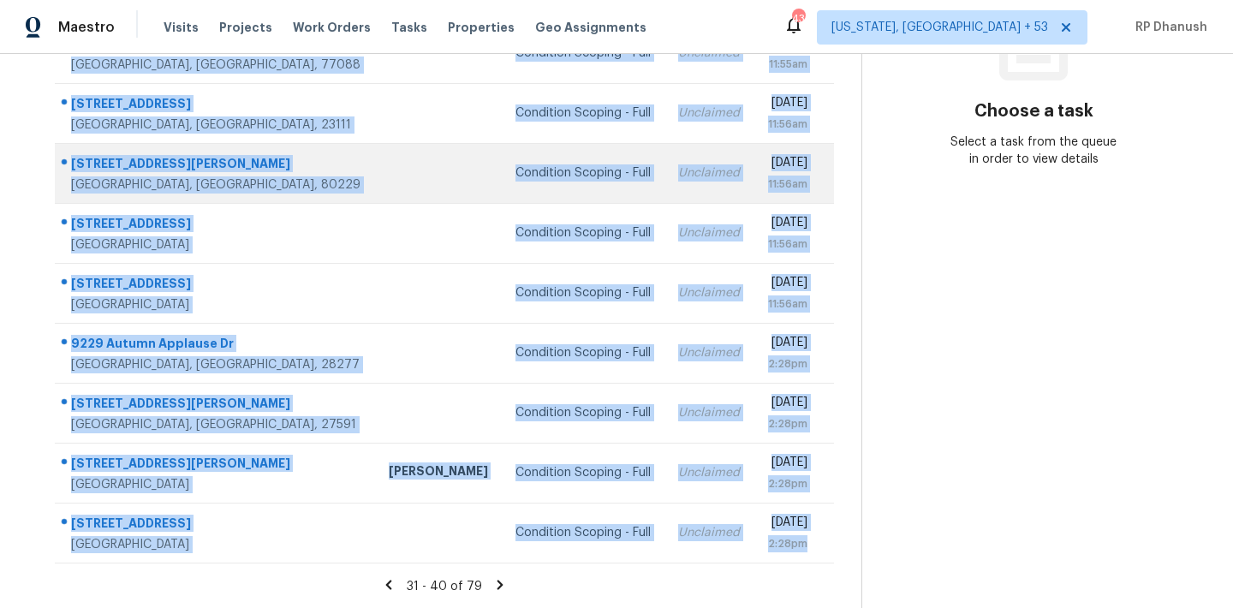
copy tbody "[STREET_ADDRESS] [PERSON_NAME] Condition Scoping - Full Unclaimed [DATE] 11:55a…"
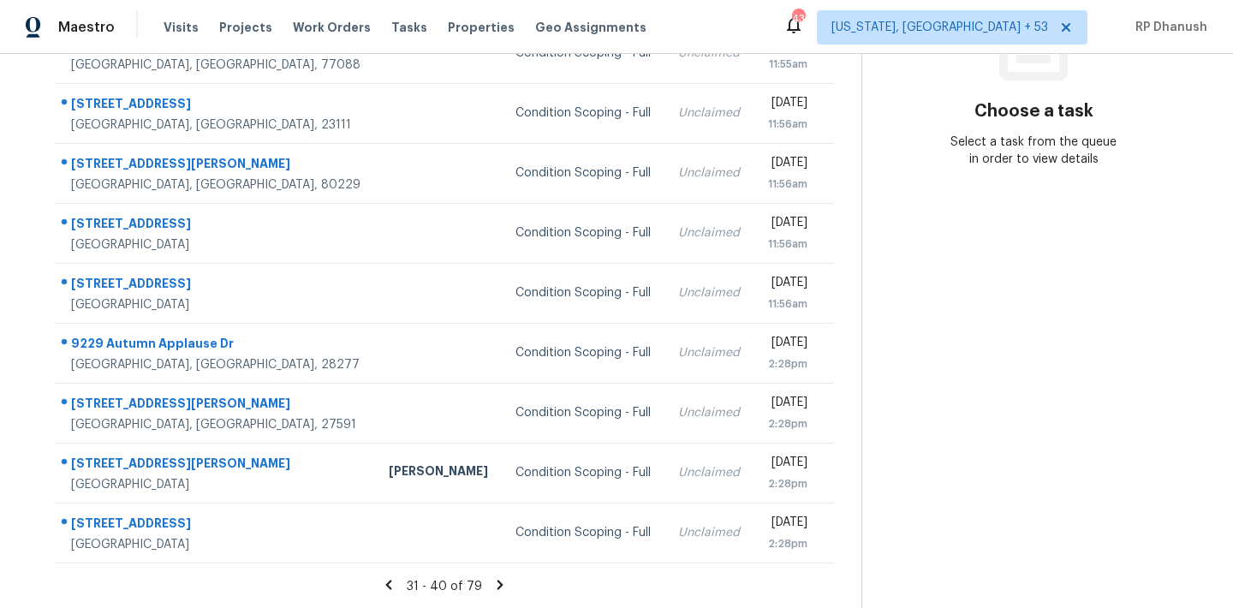
click at [986, 293] on section "Choose a task Select a task from the queue in order to view details" at bounding box center [1033, 190] width 344 height 838
click at [497, 582] on icon at bounding box center [500, 584] width 6 height 9
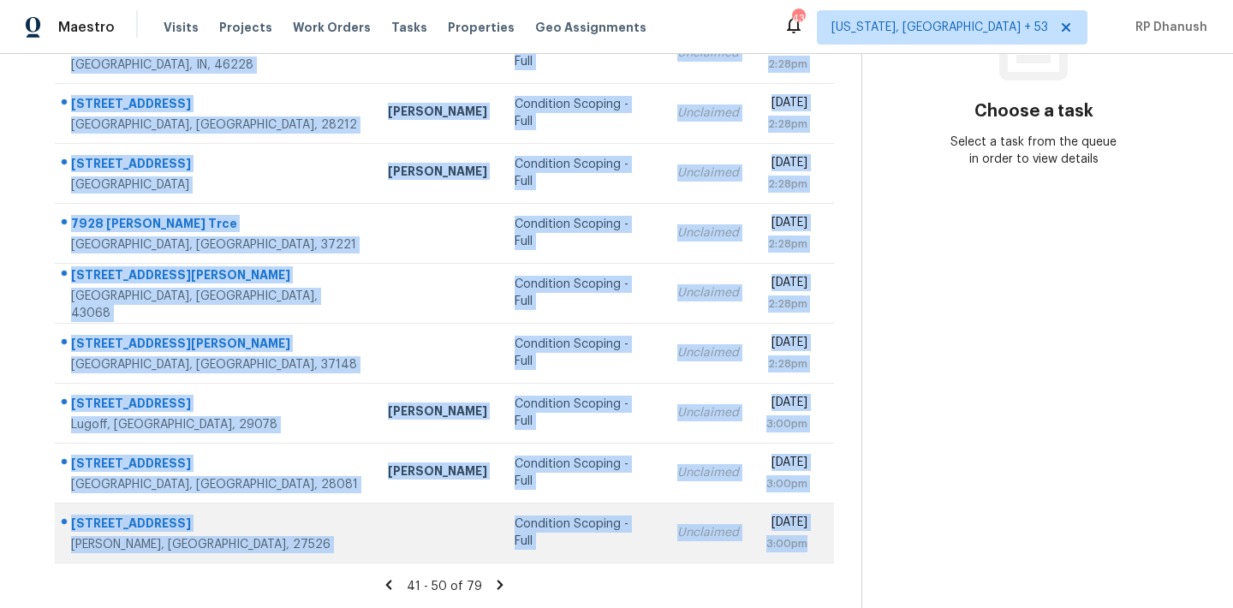
drag, startPoint x: 68, startPoint y: 159, endPoint x: 822, endPoint y: 544, distance: 846.6
click at [822, 544] on tbody "[GEOGRAPHIC_DATA][PERSON_NAME] [PERSON_NAME] Condition Scoping - Full Unclaimed…" at bounding box center [444, 262] width 779 height 599
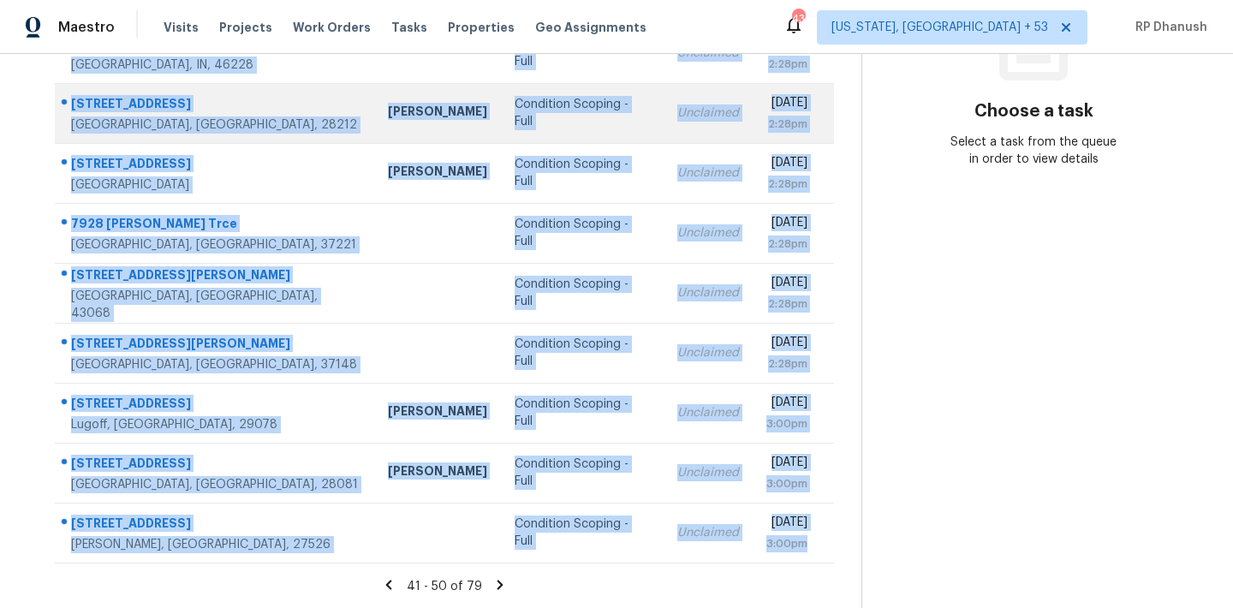
copy tbody "[GEOGRAPHIC_DATA][PERSON_NAME] [PERSON_NAME] Condition Scoping - Full Unclaimed…"
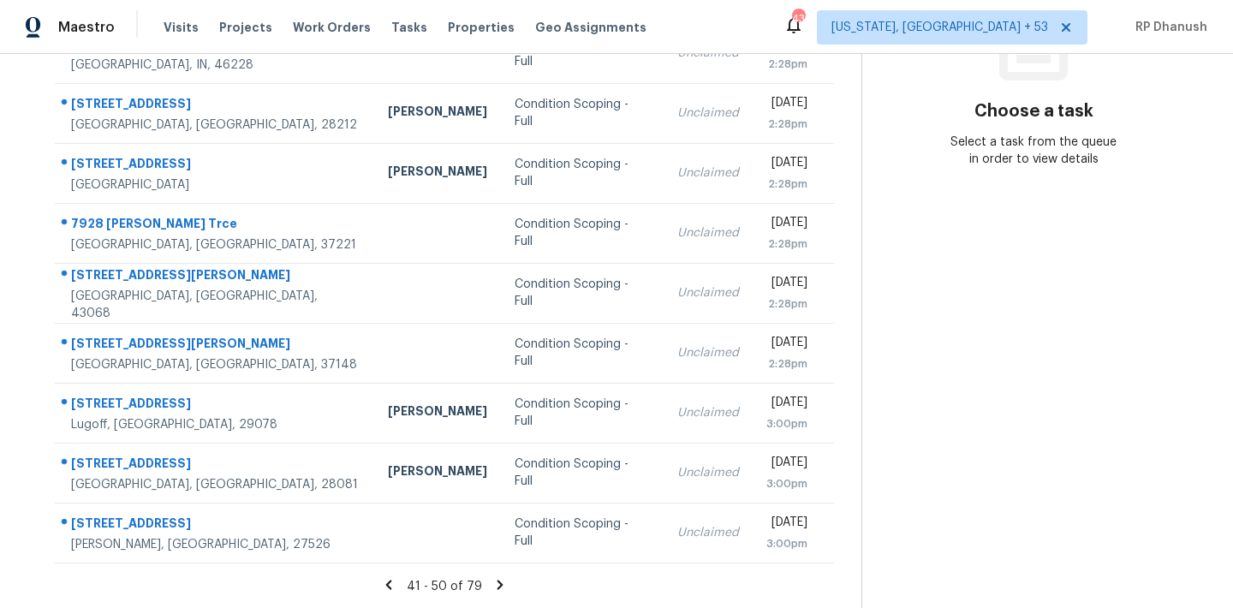
click at [956, 371] on section "Choose a task Select a task from the queue in order to view details" at bounding box center [1033, 190] width 344 height 838
click at [497, 580] on icon at bounding box center [500, 584] width 6 height 9
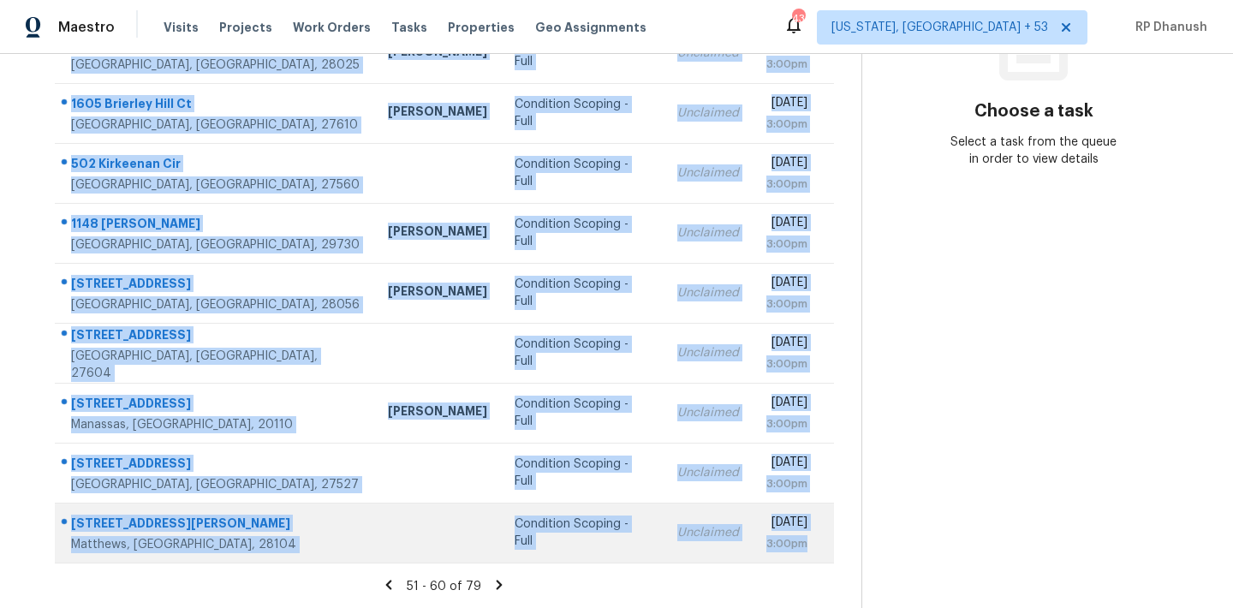
drag, startPoint x: 68, startPoint y: 257, endPoint x: 813, endPoint y: 551, distance: 801.0
click at [813, 551] on tbody "[STREET_ADDRESS][PERSON_NAME] Condition Scoping - Full Unclaimed [DATE] 3:00pm …" at bounding box center [444, 262] width 779 height 599
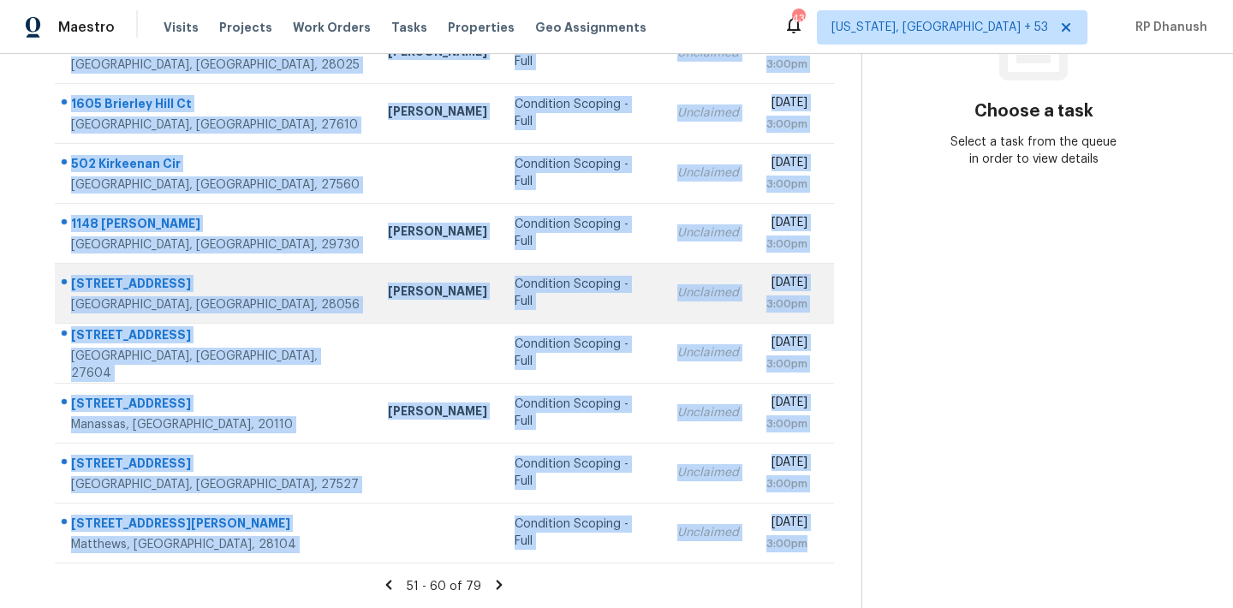
copy tbody "[STREET_ADDRESS][PERSON_NAME] Condition Scoping - Full Unclaimed [DATE] 3:00pm …"
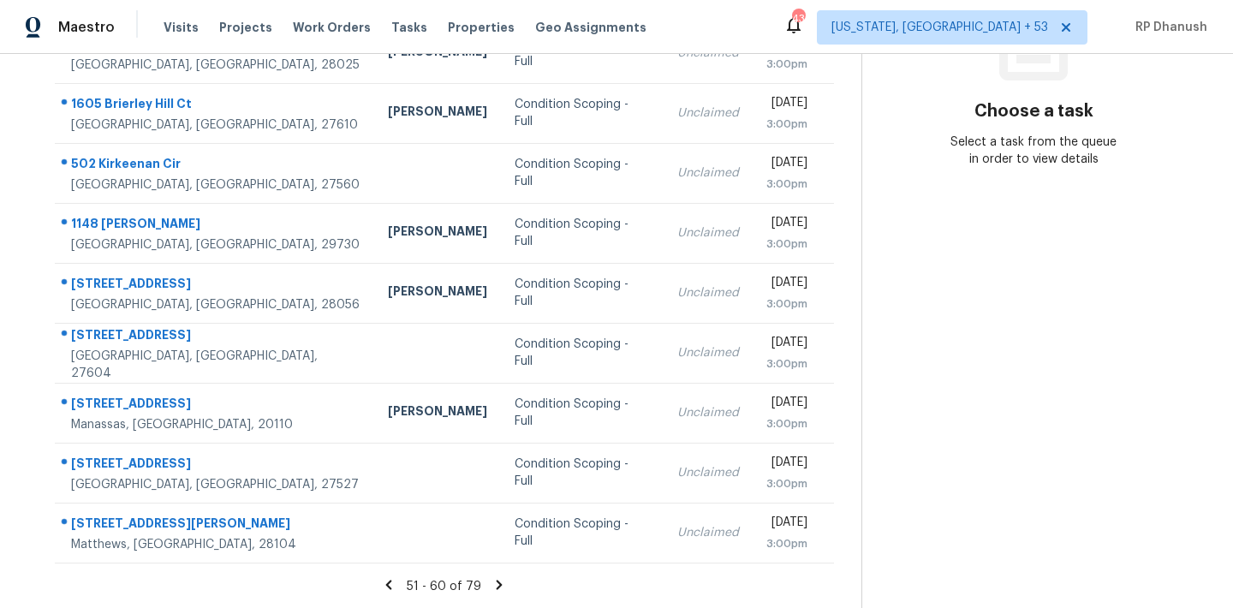
click at [996, 431] on section "Choose a task Select a task from the queue in order to view details" at bounding box center [1033, 190] width 344 height 838
click at [493, 582] on icon at bounding box center [498, 584] width 15 height 15
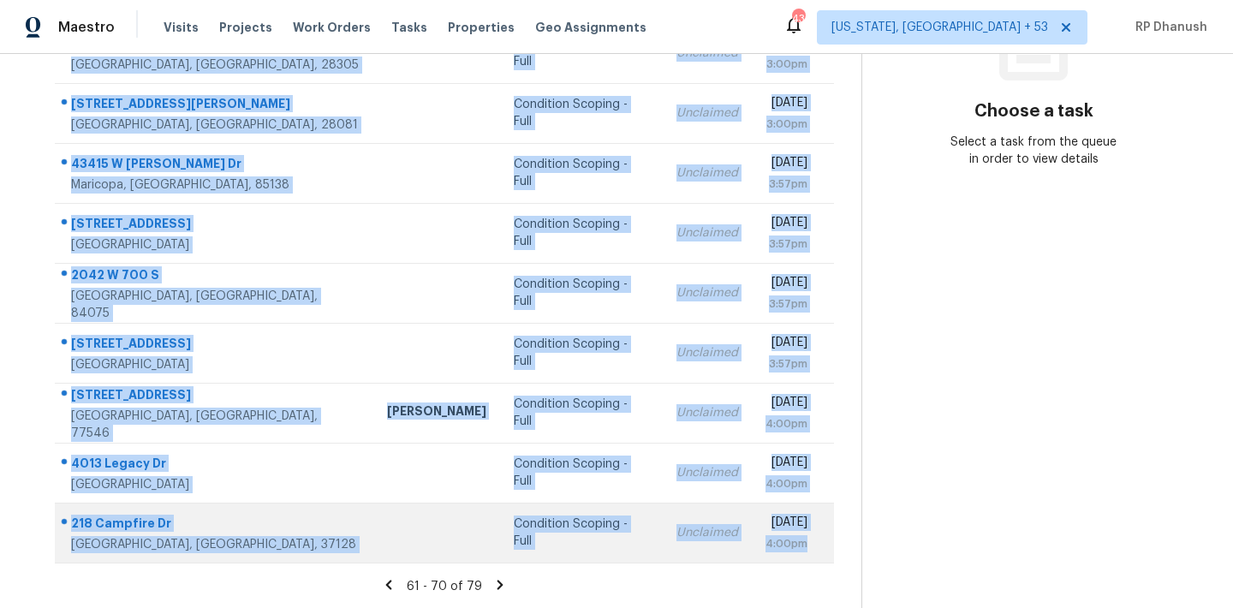
drag, startPoint x: 68, startPoint y: 253, endPoint x: 806, endPoint y: 552, distance: 796.6
click at [806, 552] on tbody "[STREET_ADDRESS][PERSON_NAME] Condition Scoping - Full Unclaimed [DATE] 3:00pm …" at bounding box center [444, 262] width 779 height 599
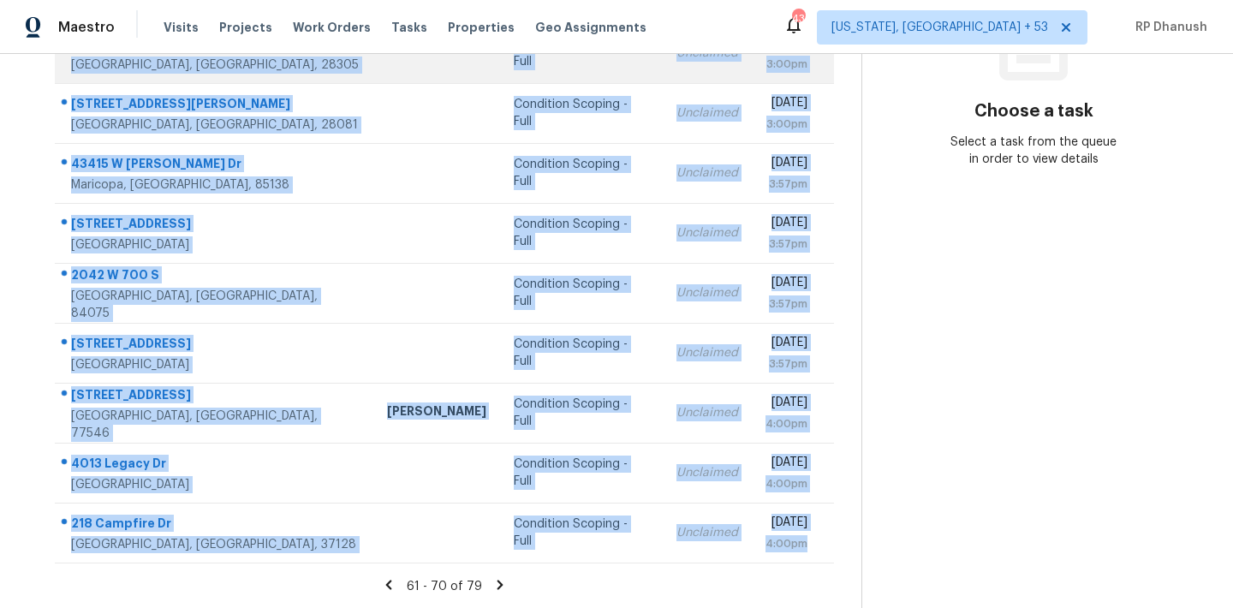
copy tbody "[STREET_ADDRESS][PERSON_NAME] Condition Scoping - Full Unclaimed [DATE] 3:00pm …"
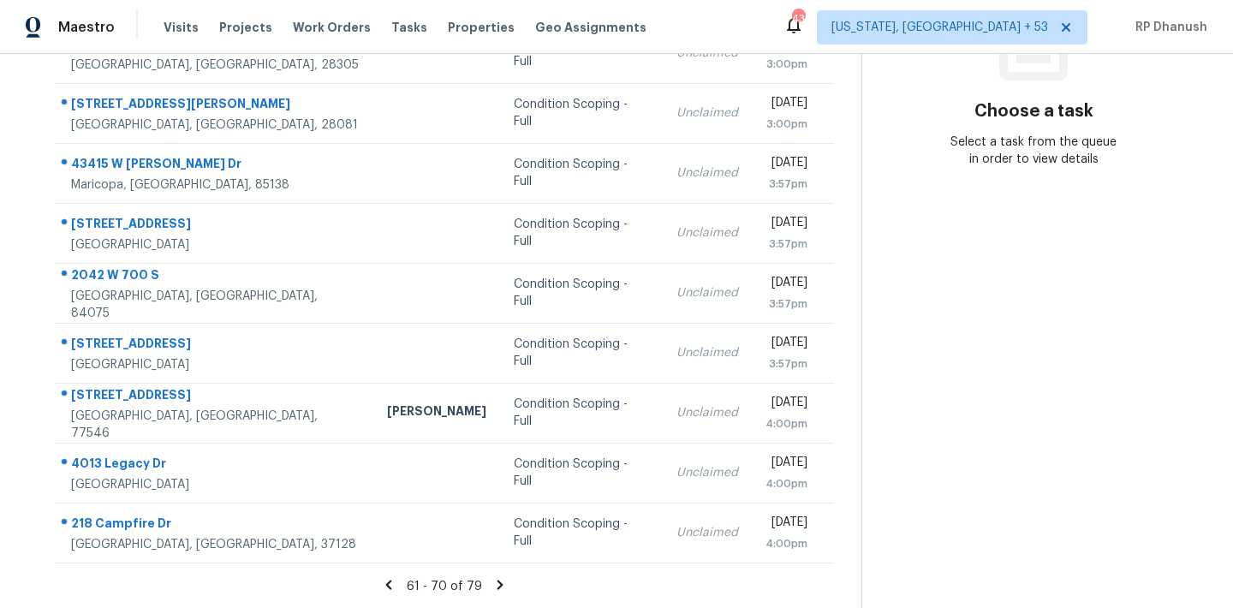
click at [1002, 307] on section "Choose a task Select a task from the queue in order to view details" at bounding box center [1033, 190] width 344 height 838
click at [492, 581] on icon at bounding box center [499, 584] width 15 height 15
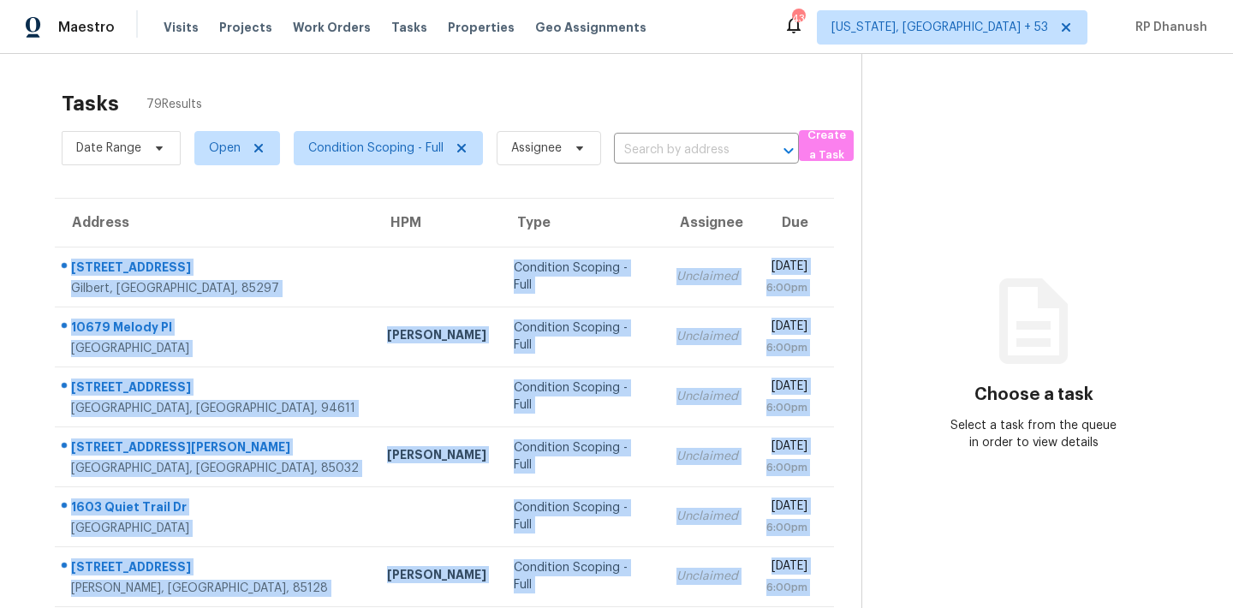
scroll to position [223, 0]
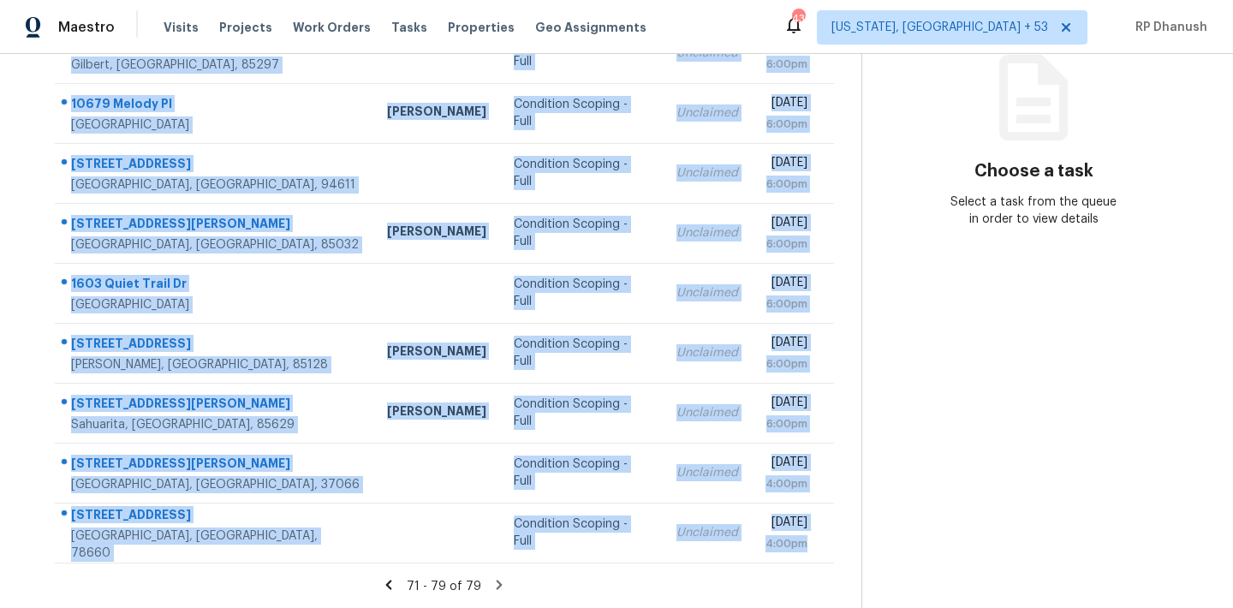
drag, startPoint x: 67, startPoint y: 253, endPoint x: 816, endPoint y: 563, distance: 810.8
click at [816, 563] on section "Tasks 79 Results Date Range Open Condition Scoping - Full Assignee ​ Create a T…" at bounding box center [444, 233] width 834 height 751
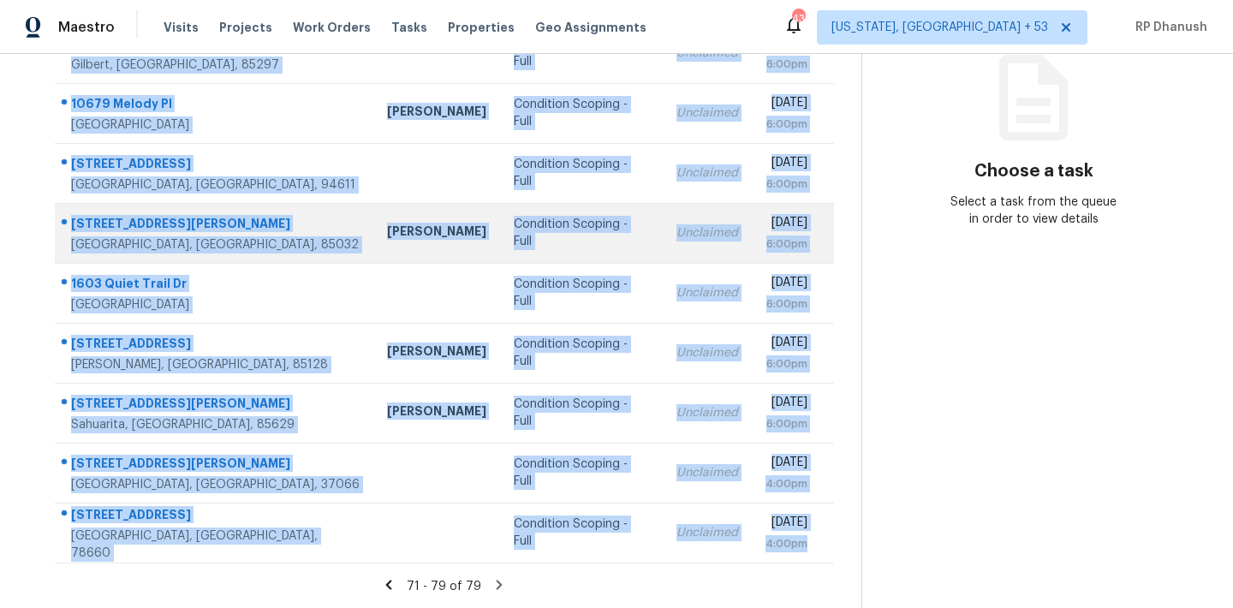
copy tbody "[STREET_ADDRESS] Condition Scoping - Full Unclaimed [DATE] 6:00pm [STREET_ADDRE…"
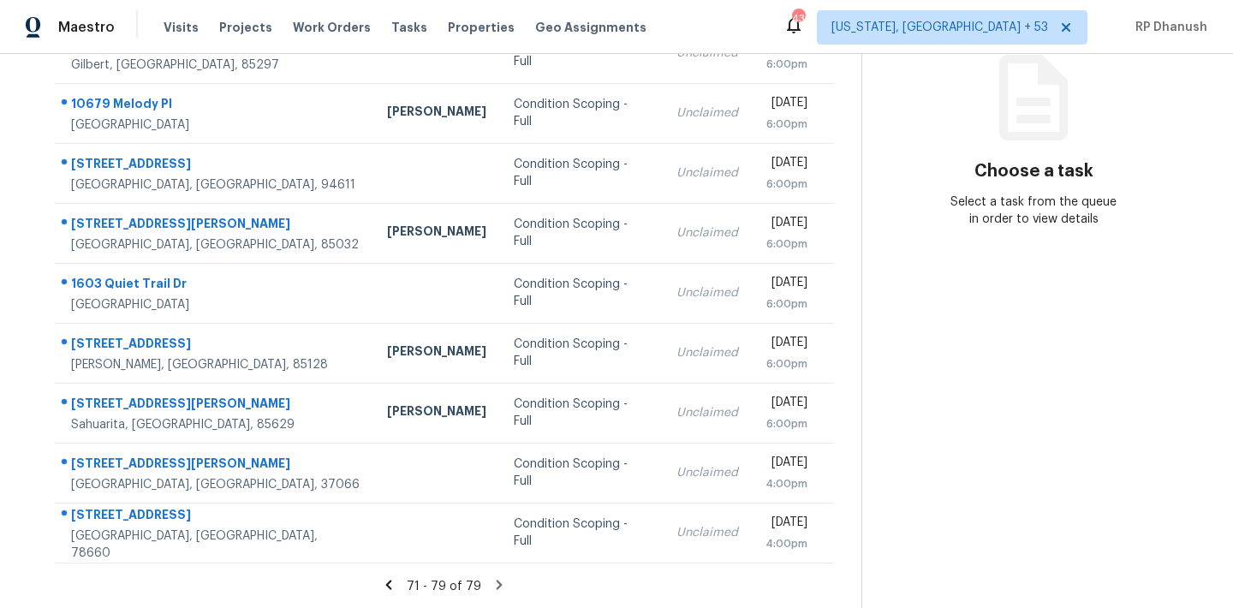
click at [497, 581] on icon at bounding box center [500, 584] width 6 height 9
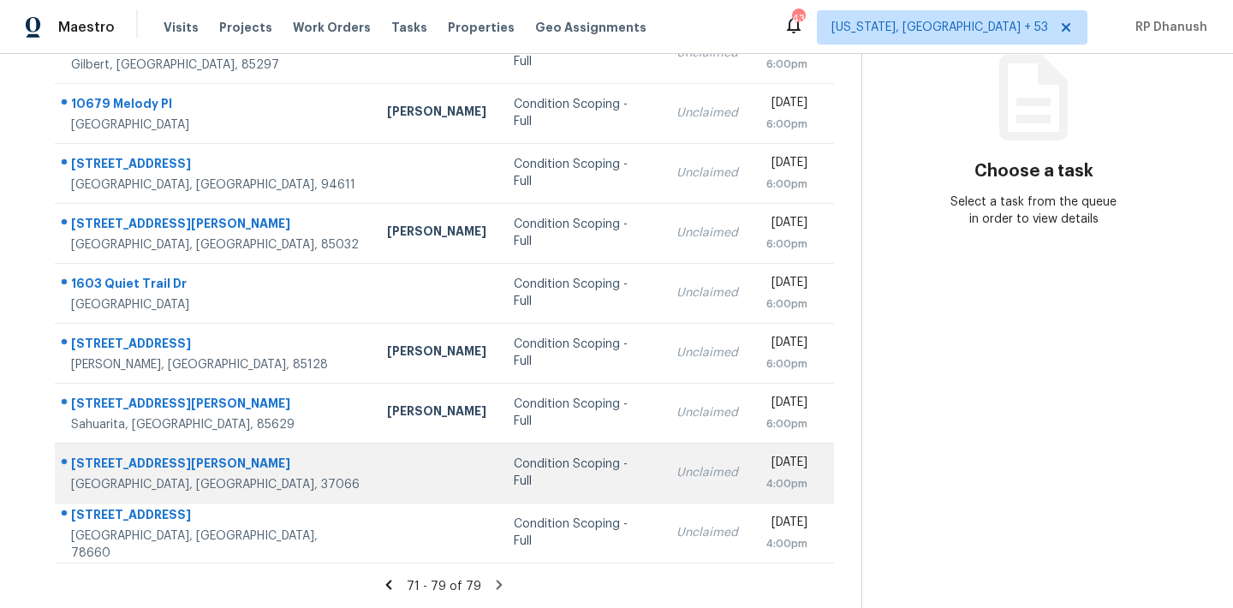
scroll to position [0, 0]
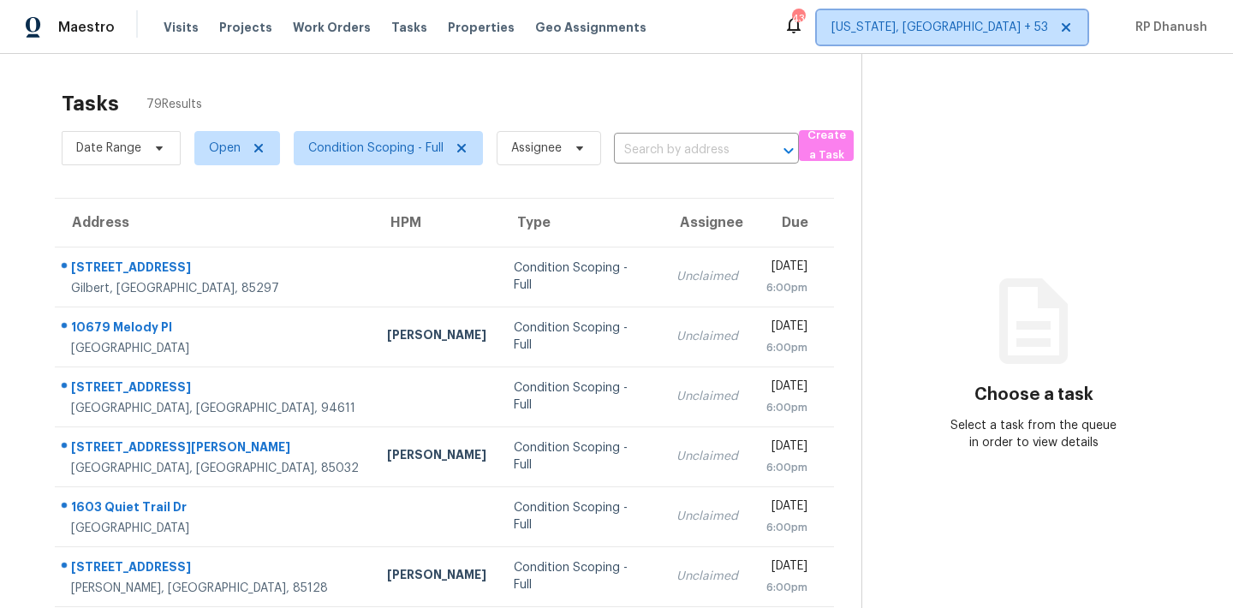
click at [1038, 21] on span "[US_STATE], [GEOGRAPHIC_DATA] + 53" at bounding box center [939, 27] width 217 height 17
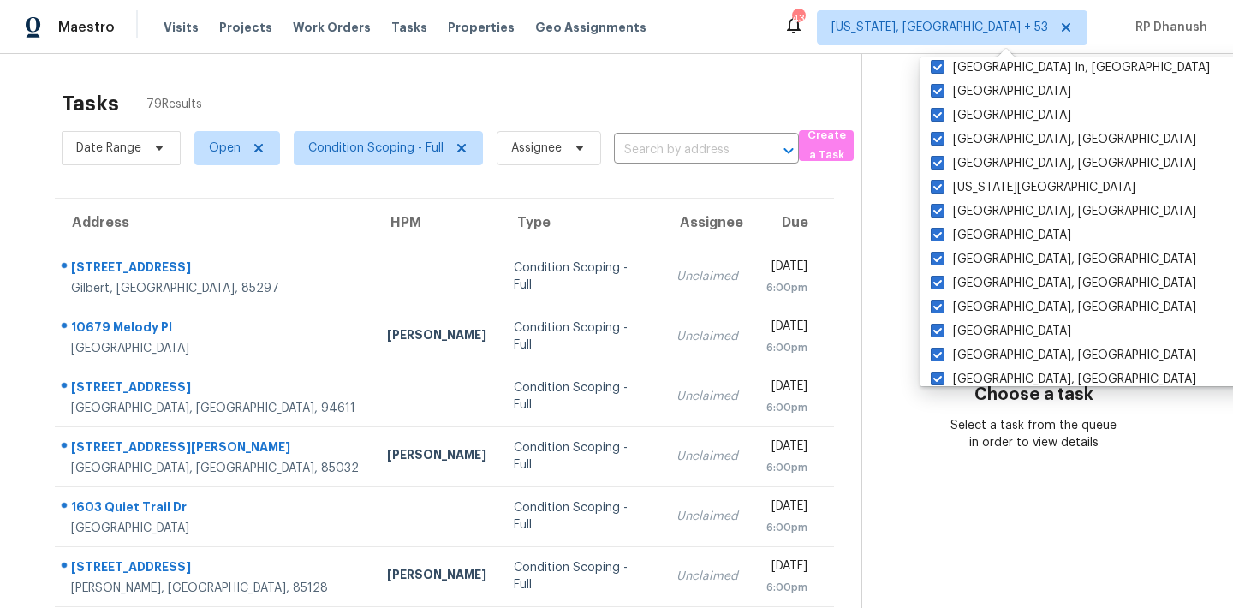
scroll to position [1147, 0]
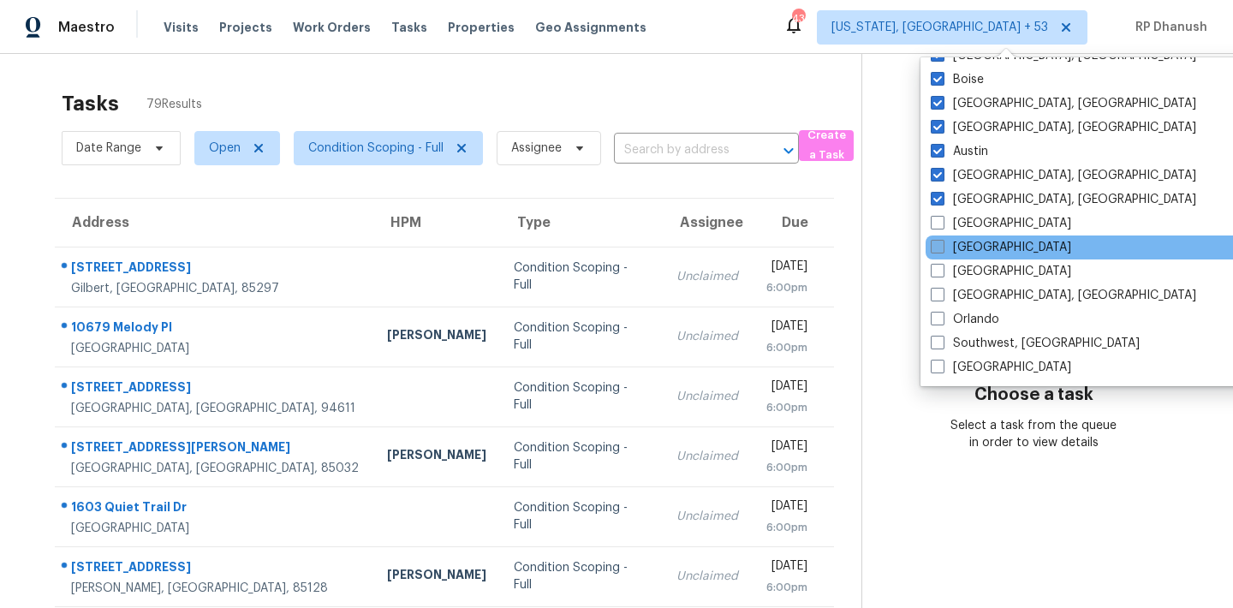
click at [973, 222] on label "[GEOGRAPHIC_DATA]" at bounding box center [1001, 223] width 140 height 17
click at [942, 222] on input "[GEOGRAPHIC_DATA]" at bounding box center [936, 220] width 11 height 11
checkbox input "true"
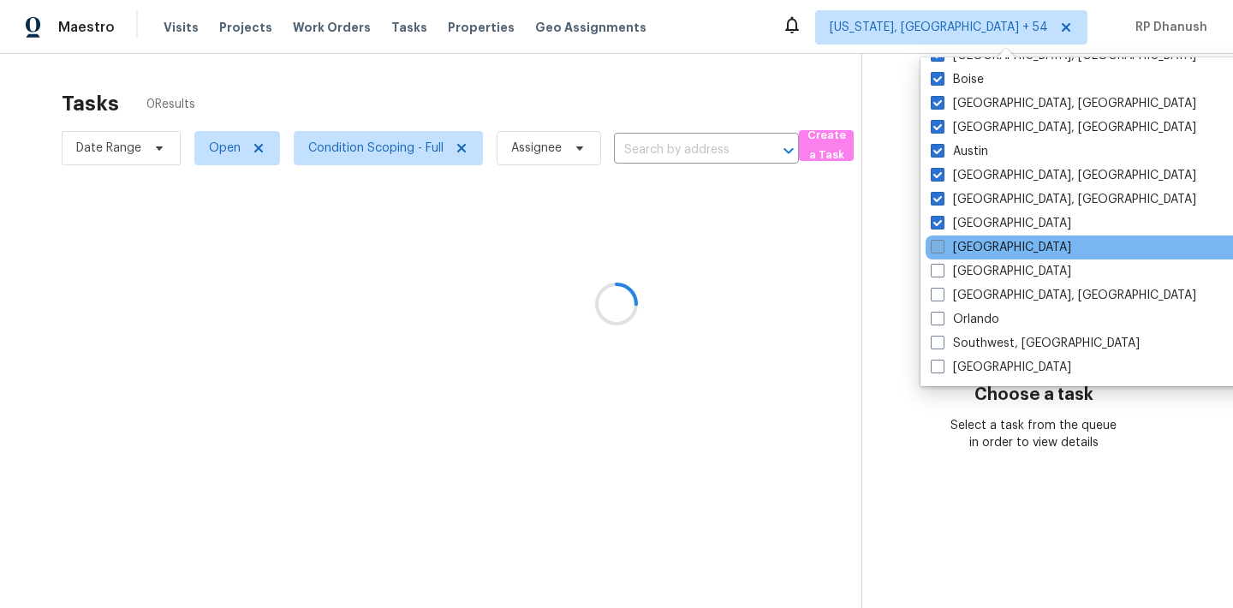
click at [965, 251] on label "[GEOGRAPHIC_DATA]" at bounding box center [1001, 247] width 140 height 17
click at [942, 250] on input "[GEOGRAPHIC_DATA]" at bounding box center [936, 244] width 11 height 11
checkbox input "true"
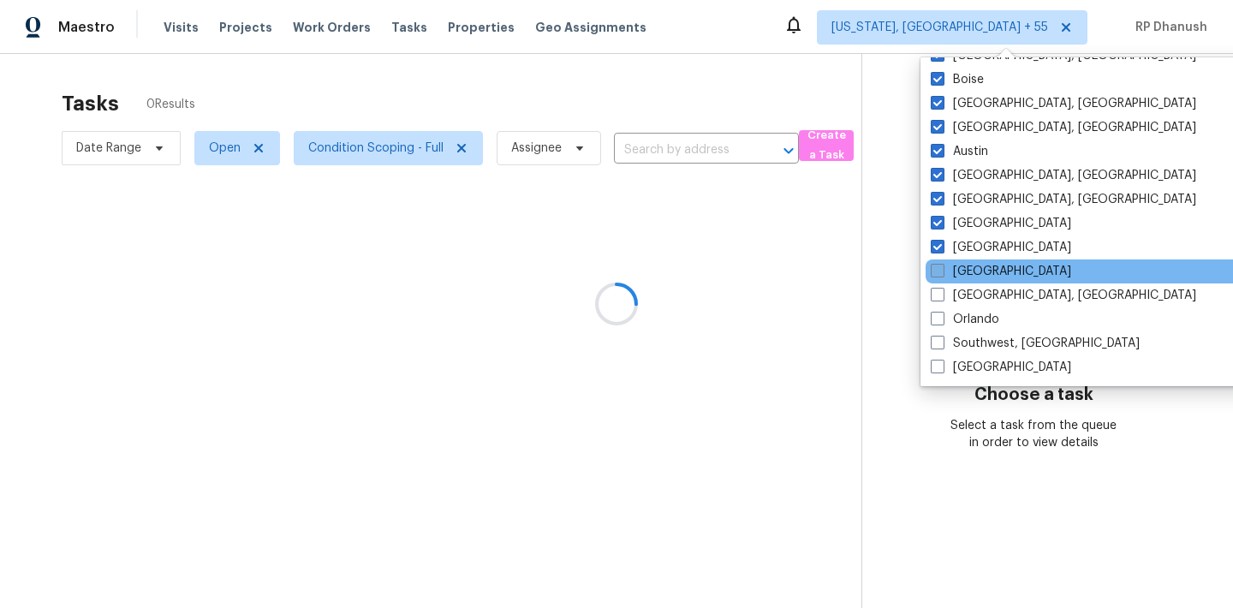
click at [965, 274] on label "[GEOGRAPHIC_DATA]" at bounding box center [1001, 271] width 140 height 17
click at [942, 274] on input "[GEOGRAPHIC_DATA]" at bounding box center [936, 268] width 11 height 11
checkbox input "true"
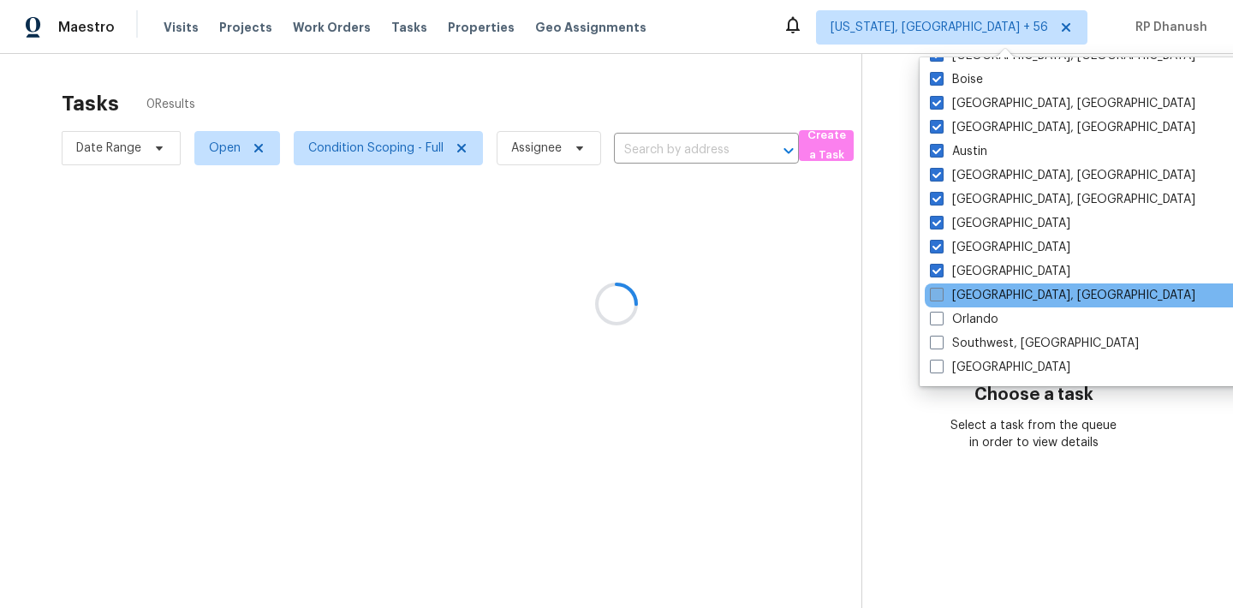
click at [965, 301] on label "[GEOGRAPHIC_DATA], [GEOGRAPHIC_DATA]" at bounding box center [1062, 295] width 265 height 17
click at [941, 298] on input "[GEOGRAPHIC_DATA], [GEOGRAPHIC_DATA]" at bounding box center [935, 292] width 11 height 11
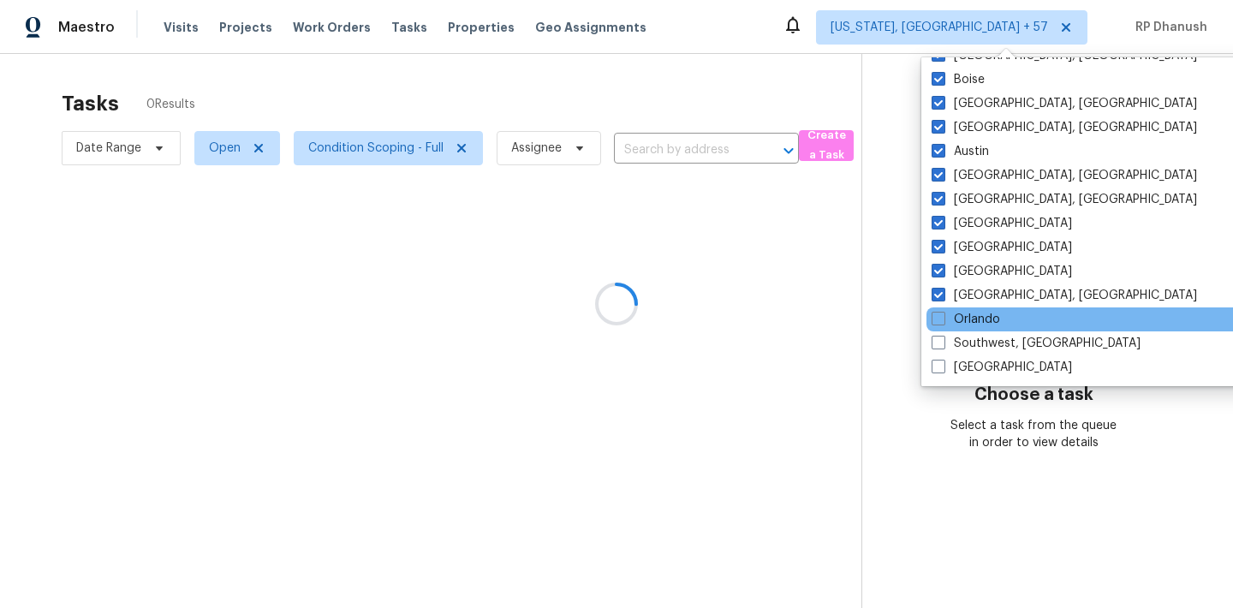
click at [965, 330] on div "Orlando" at bounding box center [1098, 319] width 345 height 24
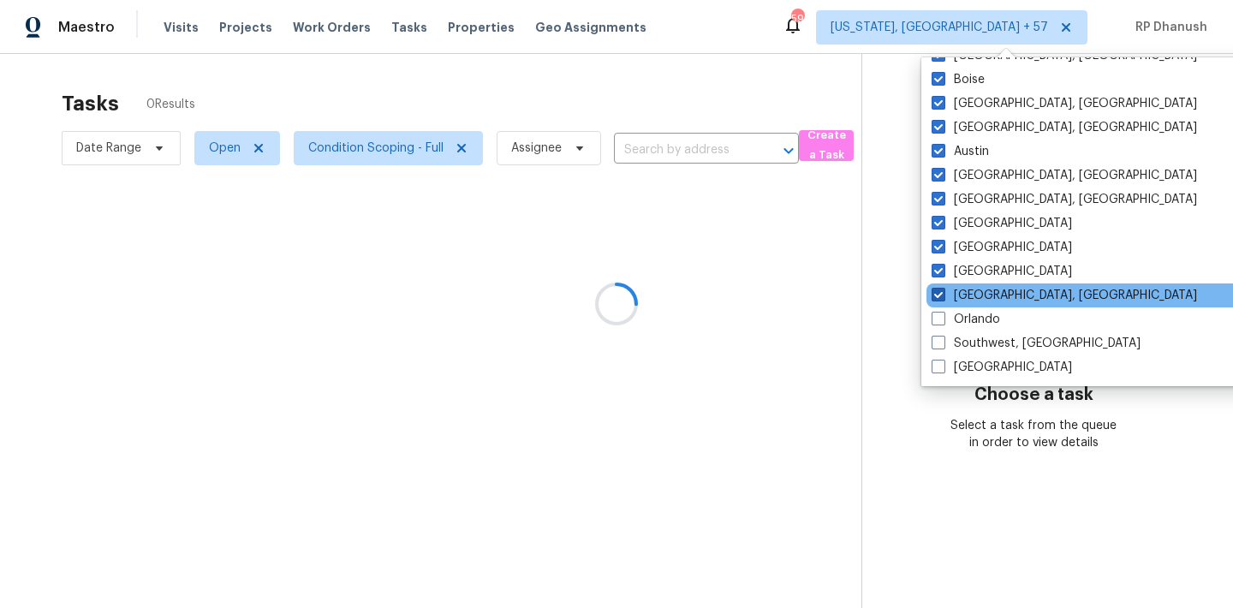
click at [962, 299] on label "[GEOGRAPHIC_DATA], [GEOGRAPHIC_DATA]" at bounding box center [1064, 295] width 265 height 17
click at [943, 298] on input "[GEOGRAPHIC_DATA], [GEOGRAPHIC_DATA]" at bounding box center [937, 292] width 11 height 11
checkbox input "false"
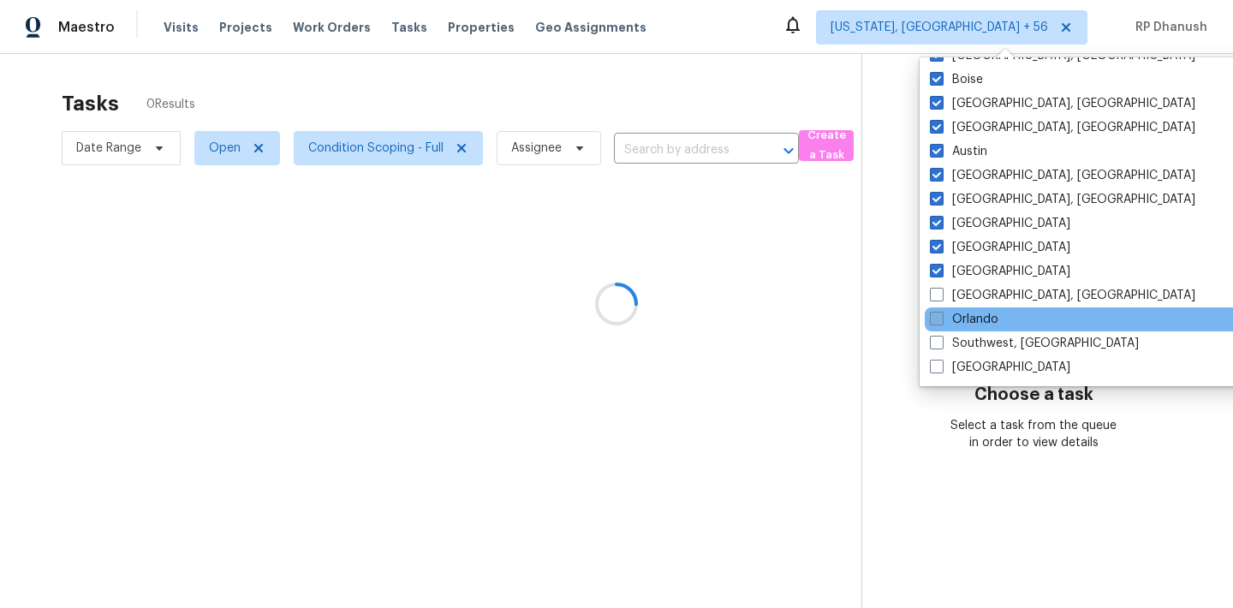
click at [962, 313] on label "Orlando" at bounding box center [964, 319] width 68 height 17
click at [941, 313] on input "Orlando" at bounding box center [935, 316] width 11 height 11
checkbox input "true"
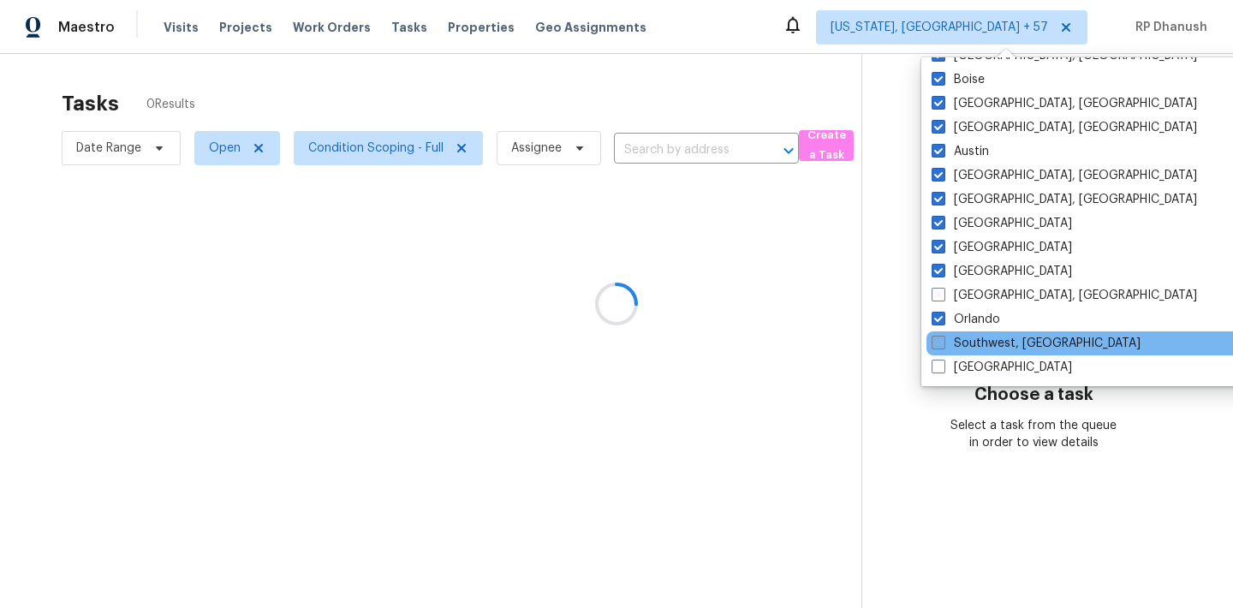
click at [959, 341] on label "Southwest, [GEOGRAPHIC_DATA]" at bounding box center [1036, 343] width 209 height 17
click at [943, 341] on input "Southwest, [GEOGRAPHIC_DATA]" at bounding box center [937, 340] width 11 height 11
checkbox input "true"
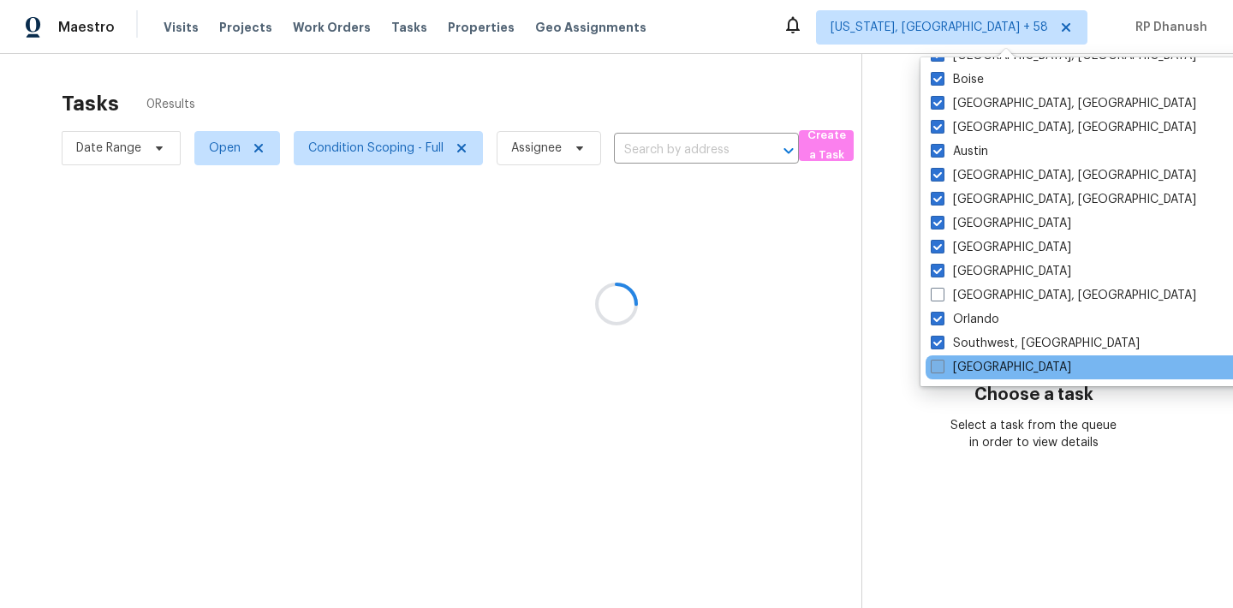
click at [959, 372] on label "[GEOGRAPHIC_DATA]" at bounding box center [1001, 367] width 140 height 17
click at [942, 370] on input "[GEOGRAPHIC_DATA]" at bounding box center [936, 364] width 11 height 11
checkbox input "true"
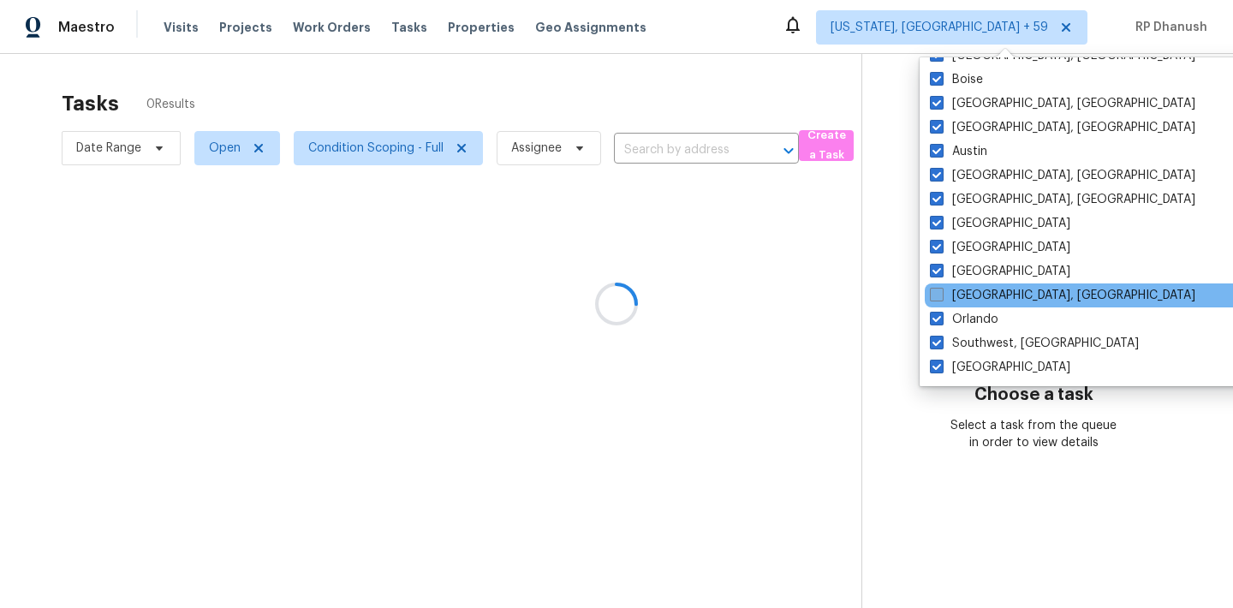
click at [959, 298] on label "[GEOGRAPHIC_DATA], [GEOGRAPHIC_DATA]" at bounding box center [1062, 295] width 265 height 17
click at [941, 298] on input "[GEOGRAPHIC_DATA], [GEOGRAPHIC_DATA]" at bounding box center [935, 292] width 11 height 11
checkbox input "true"
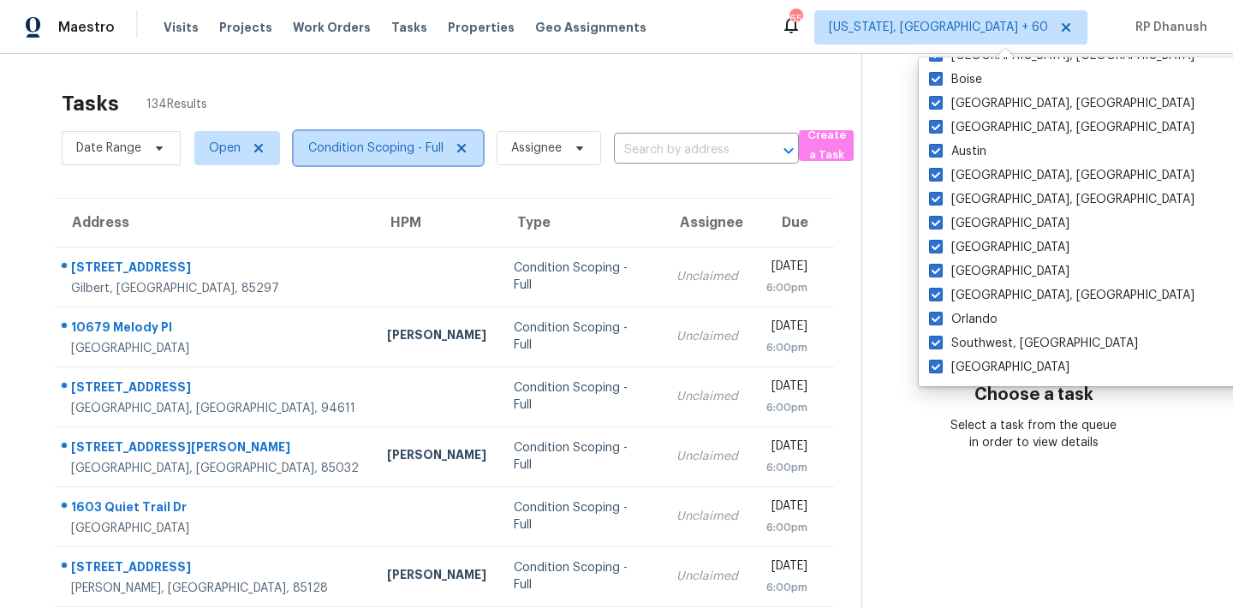
click at [379, 157] on span "Condition Scoping - Full" at bounding box center [388, 148] width 189 height 34
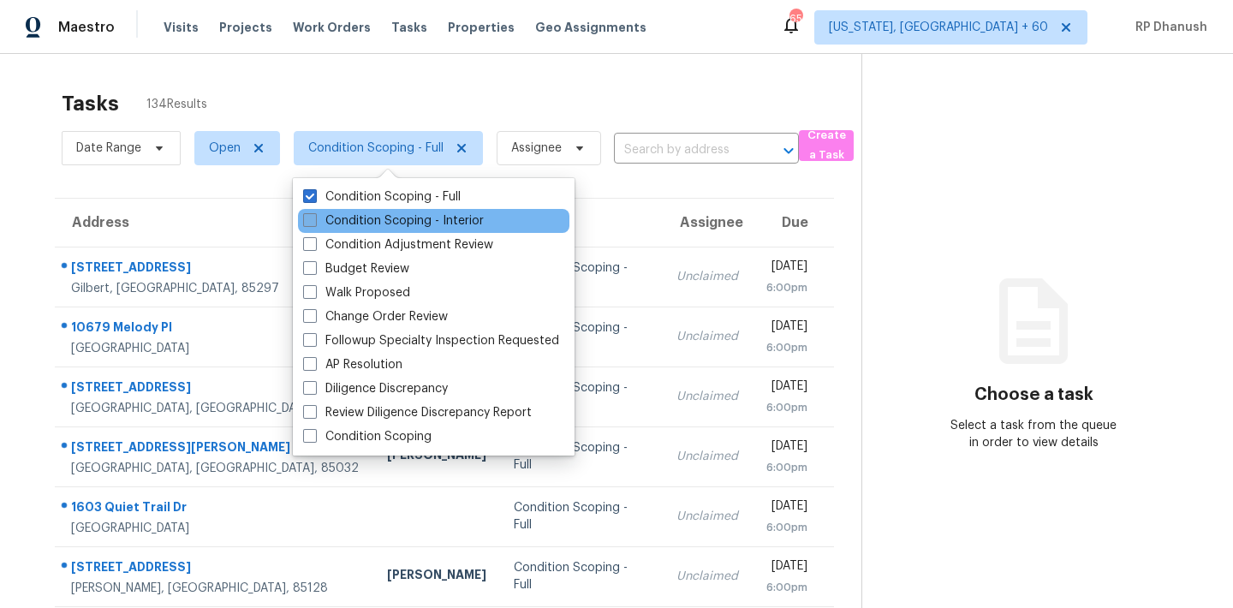
click at [379, 220] on label "Condition Scoping - Interior" at bounding box center [393, 220] width 181 height 17
click at [314, 220] on input "Condition Scoping - Interior" at bounding box center [308, 217] width 11 height 11
checkbox input "true"
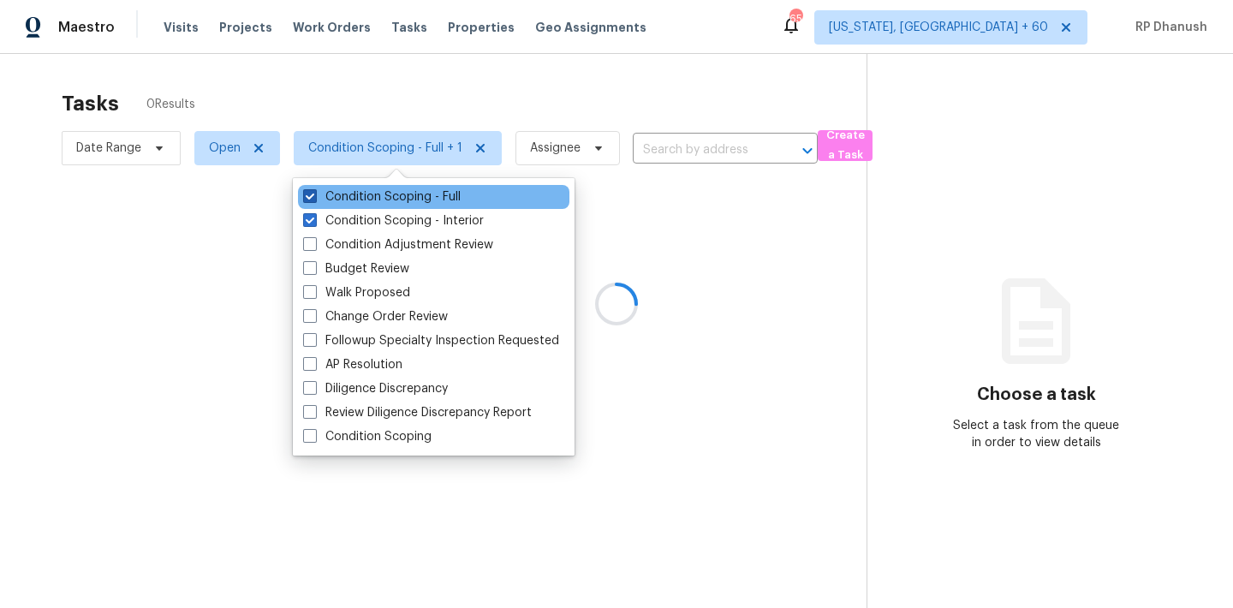
click at [379, 197] on label "Condition Scoping - Full" at bounding box center [382, 196] width 158 height 17
click at [314, 197] on input "Condition Scoping - Full" at bounding box center [308, 193] width 11 height 11
checkbox input "false"
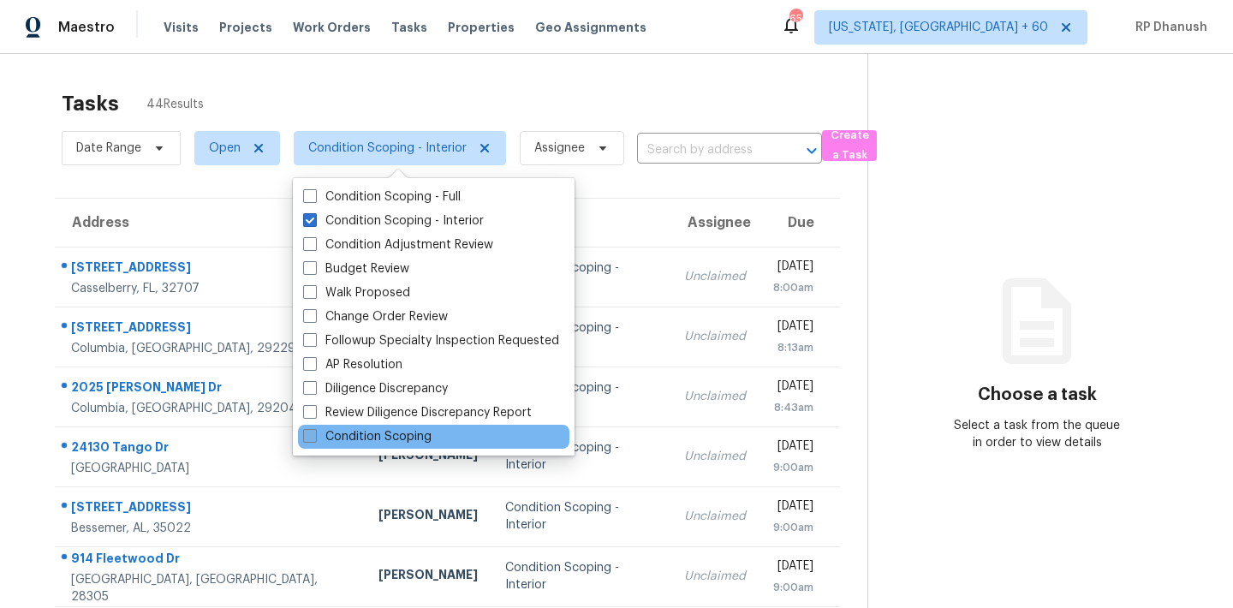
click at [386, 433] on label "Condition Scoping" at bounding box center [367, 436] width 128 height 17
click at [314, 433] on input "Condition Scoping" at bounding box center [308, 433] width 11 height 11
checkbox input "true"
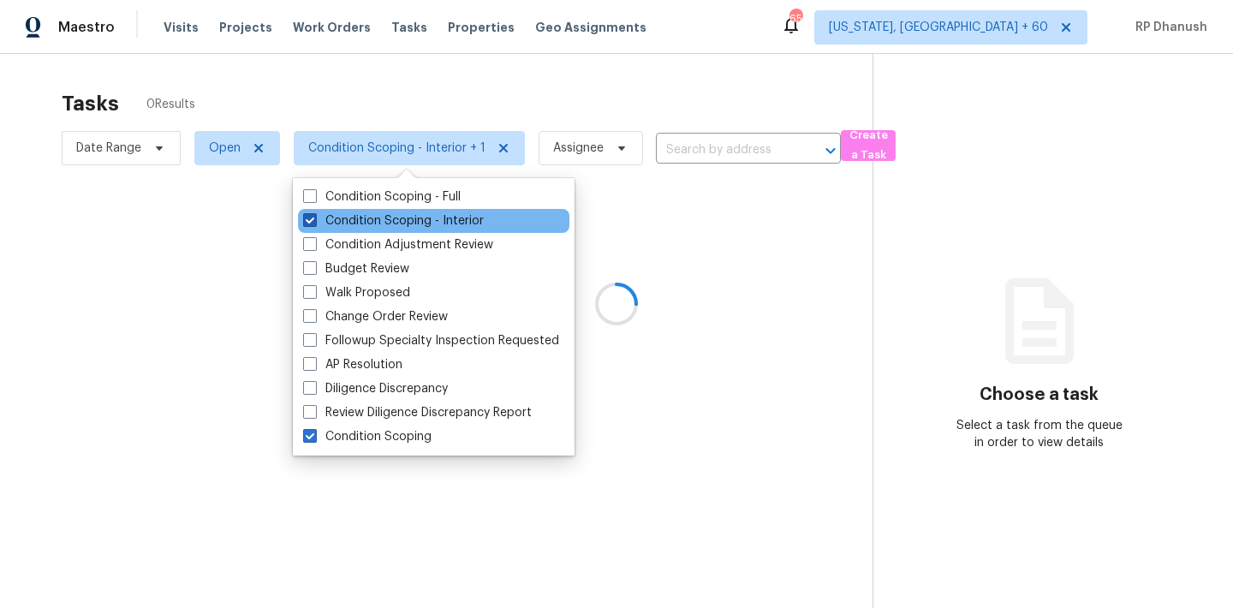
click at [383, 217] on label "Condition Scoping - Interior" at bounding box center [393, 220] width 181 height 17
click at [314, 217] on input "Condition Scoping - Interior" at bounding box center [308, 217] width 11 height 11
checkbox input "false"
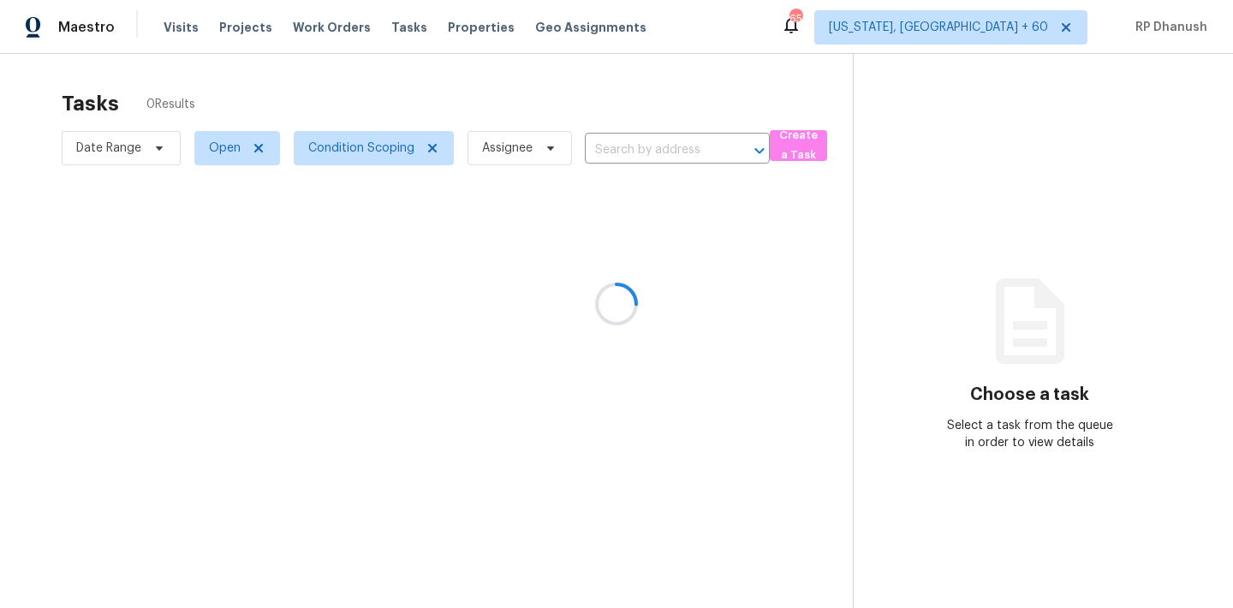
click at [1060, 306] on icon at bounding box center [1030, 321] width 68 height 86
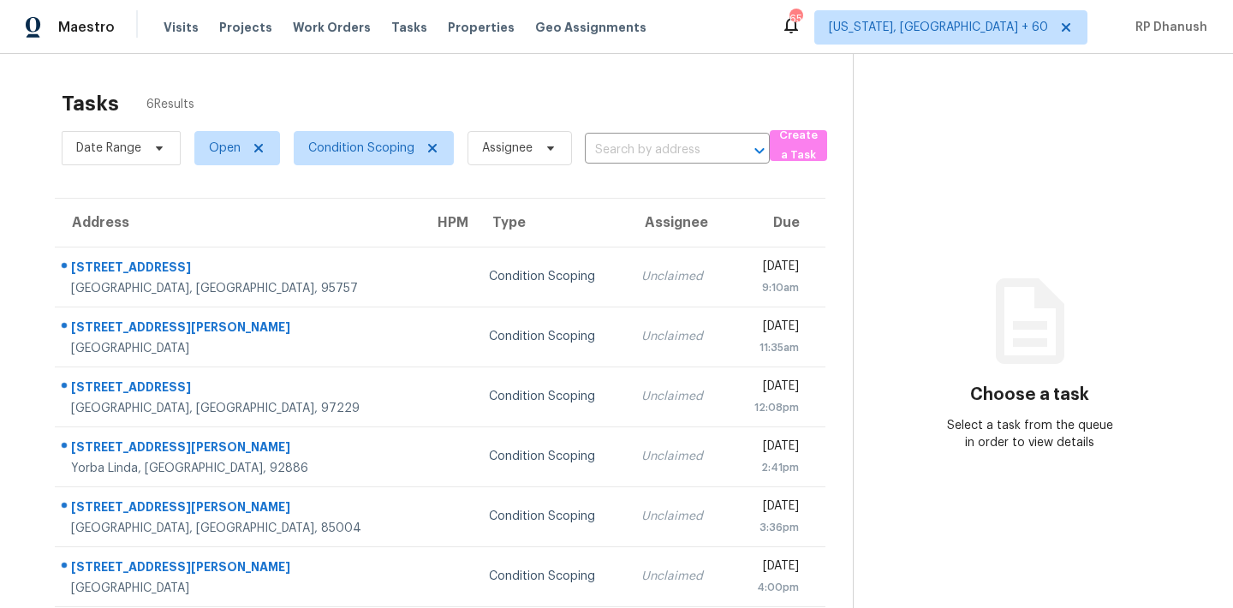
click at [1061, 285] on icon at bounding box center [1030, 321] width 103 height 103
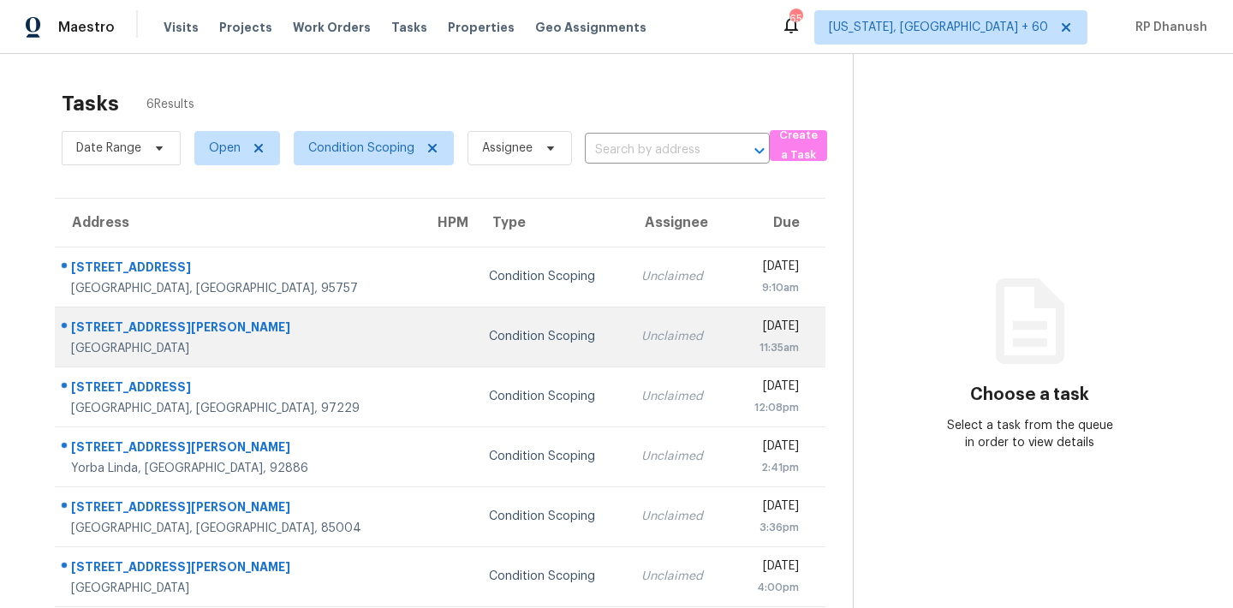
scroll to position [54, 0]
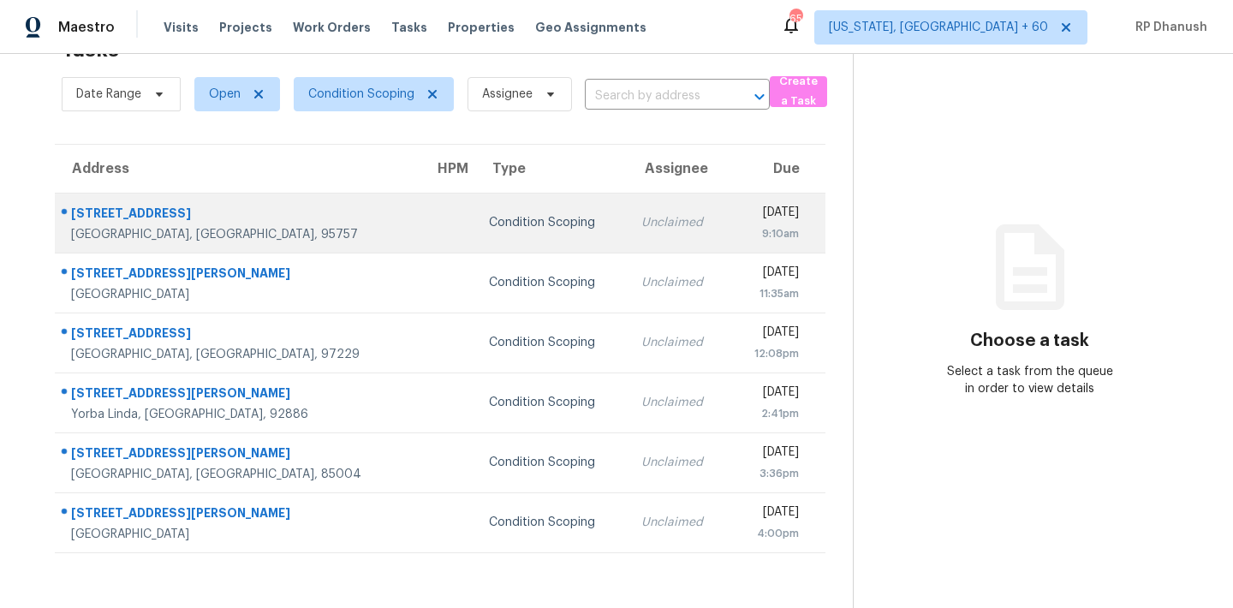
click at [475, 221] on td "Condition Scoping" at bounding box center [551, 223] width 152 height 60
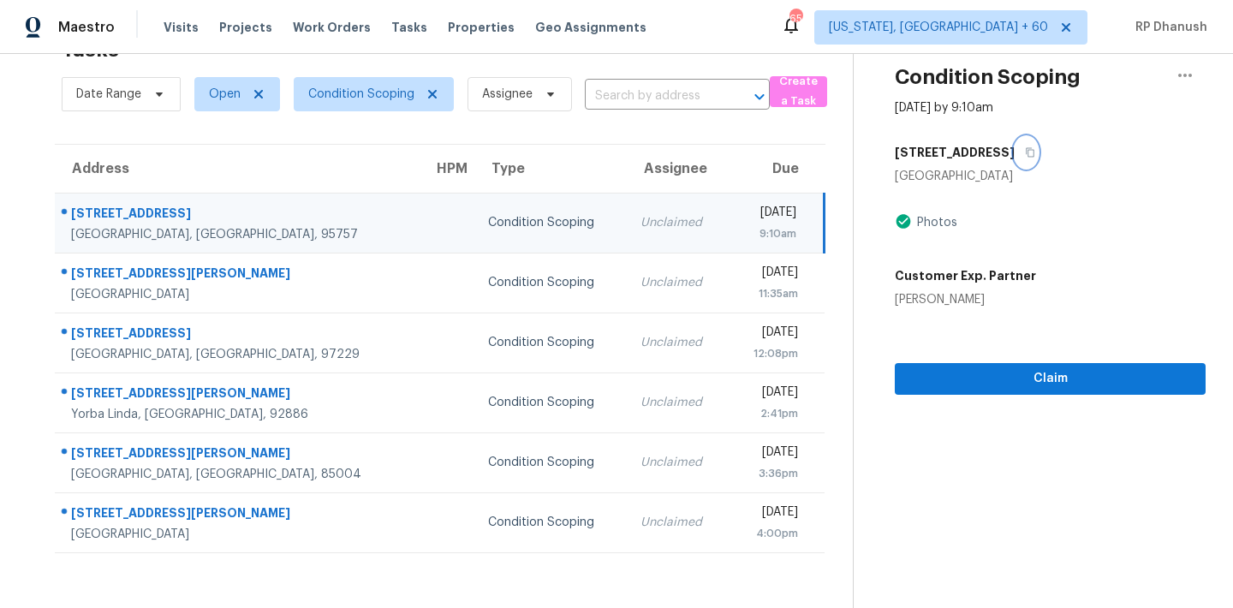
click at [1035, 150] on icon "button" at bounding box center [1031, 152] width 9 height 9
click at [627, 252] on td "Unclaimed" at bounding box center [677, 223] width 101 height 60
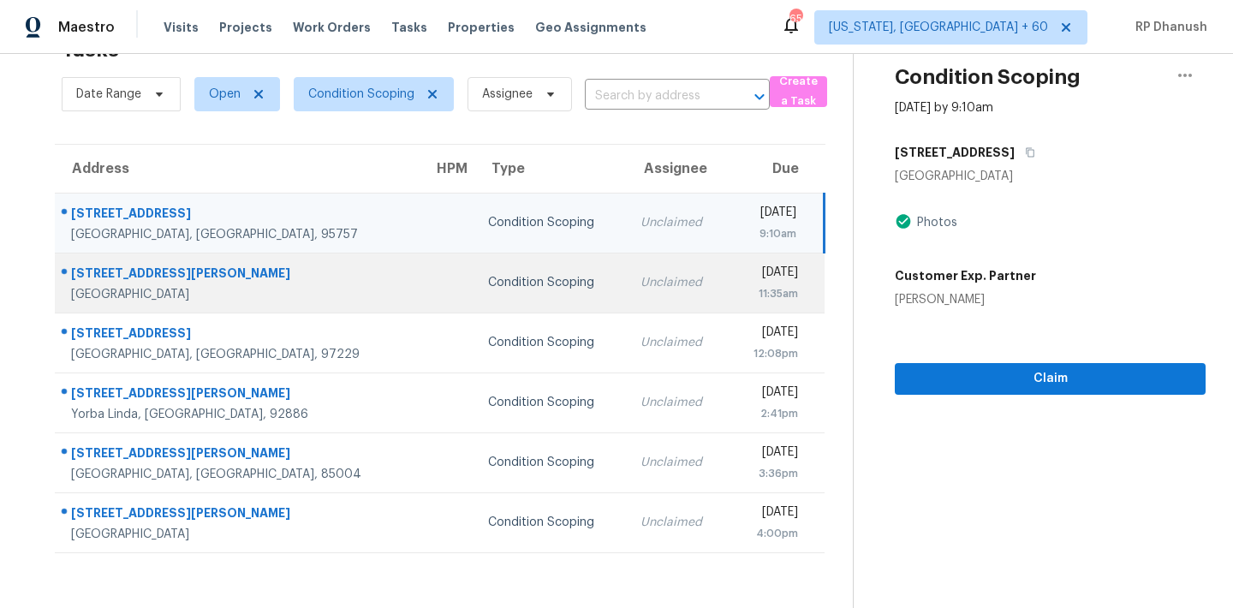
click at [627, 267] on td "Unclaimed" at bounding box center [677, 283] width 101 height 60
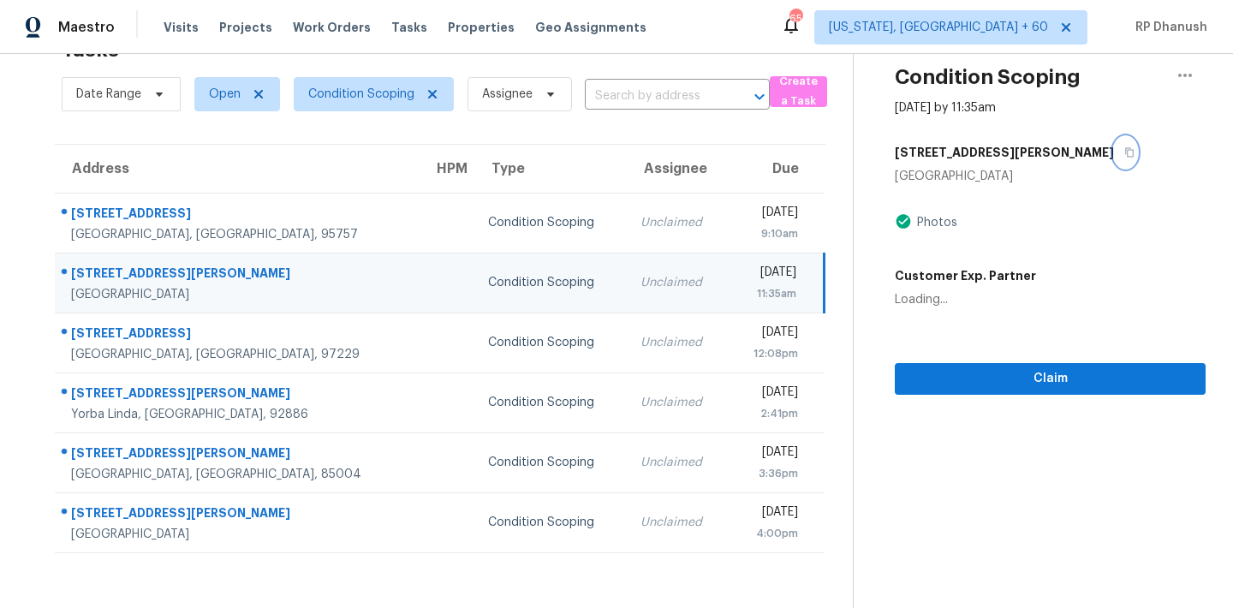
click at [1124, 154] on icon "button" at bounding box center [1129, 152] width 10 height 10
click at [474, 293] on td "Condition Scoping" at bounding box center [550, 283] width 152 height 60
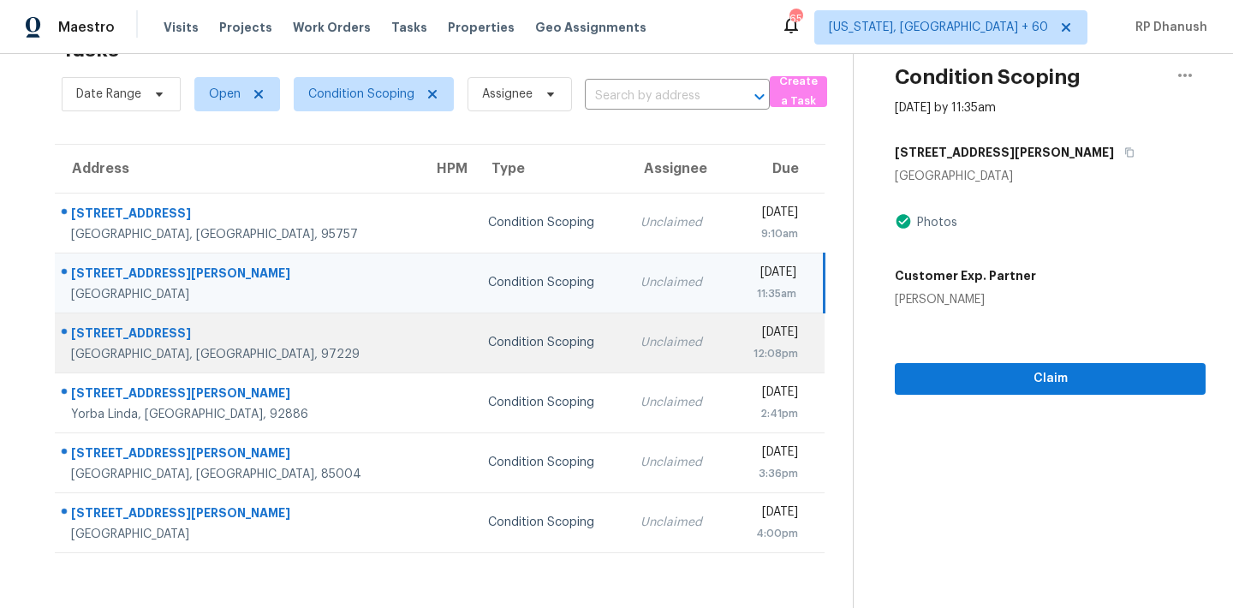
click at [640, 342] on div "Unclaimed" at bounding box center [677, 342] width 74 height 17
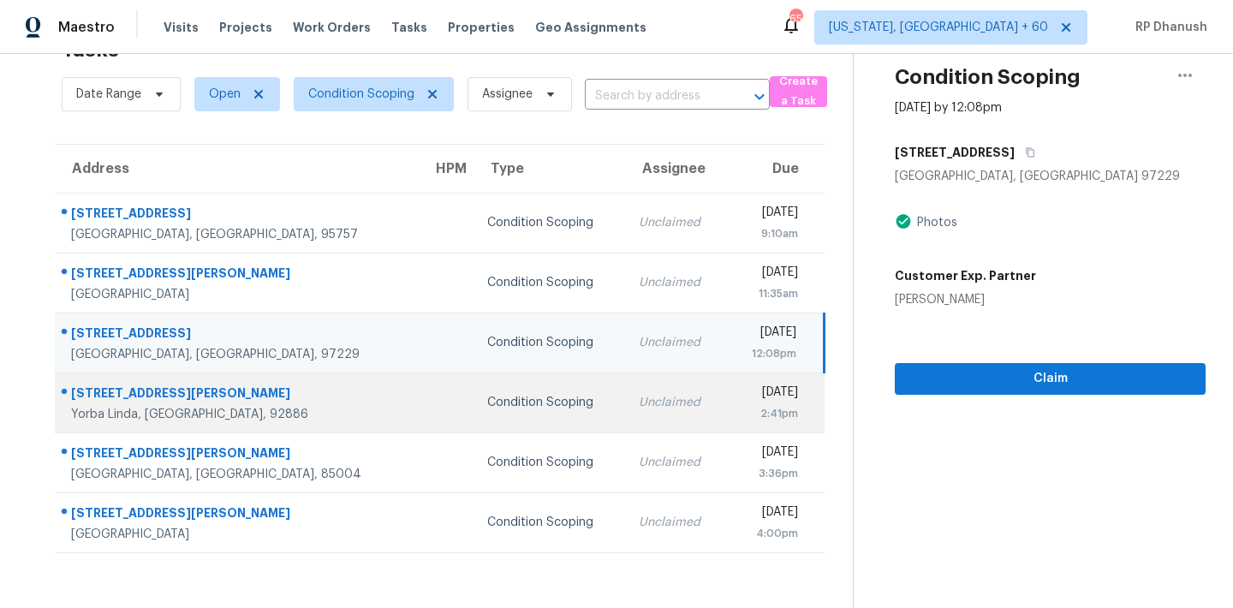
click at [625, 390] on td "Unclaimed" at bounding box center [675, 402] width 101 height 60
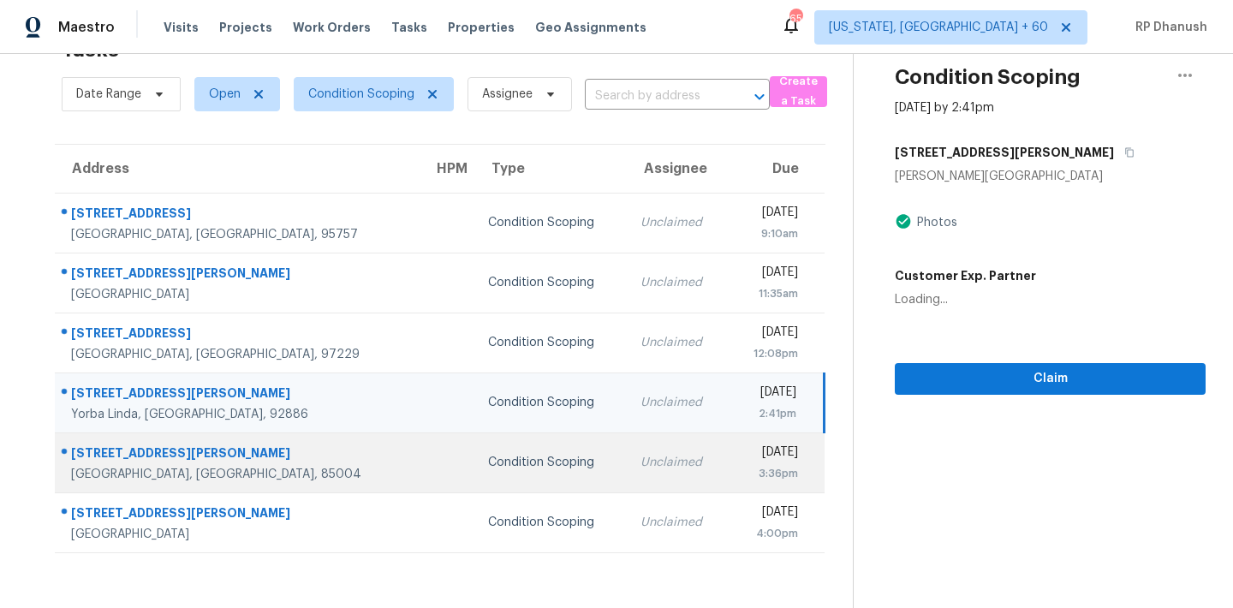
click at [741, 461] on div "[DATE]" at bounding box center [769, 454] width 57 height 21
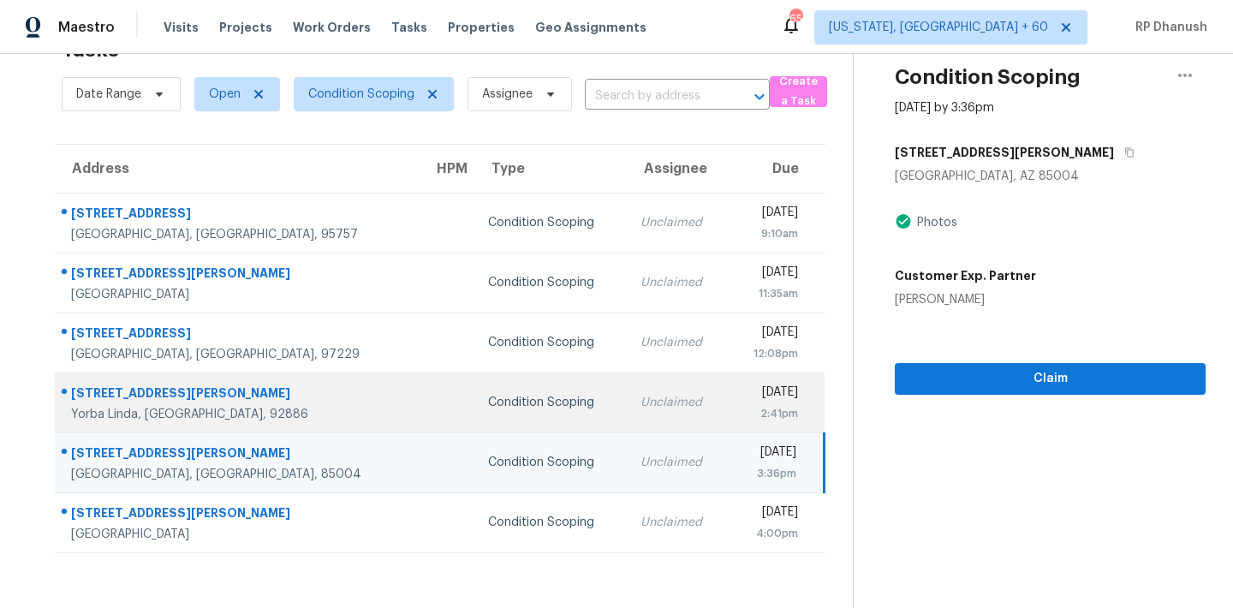
click at [750, 399] on div "[DATE]" at bounding box center [769, 394] width 57 height 21
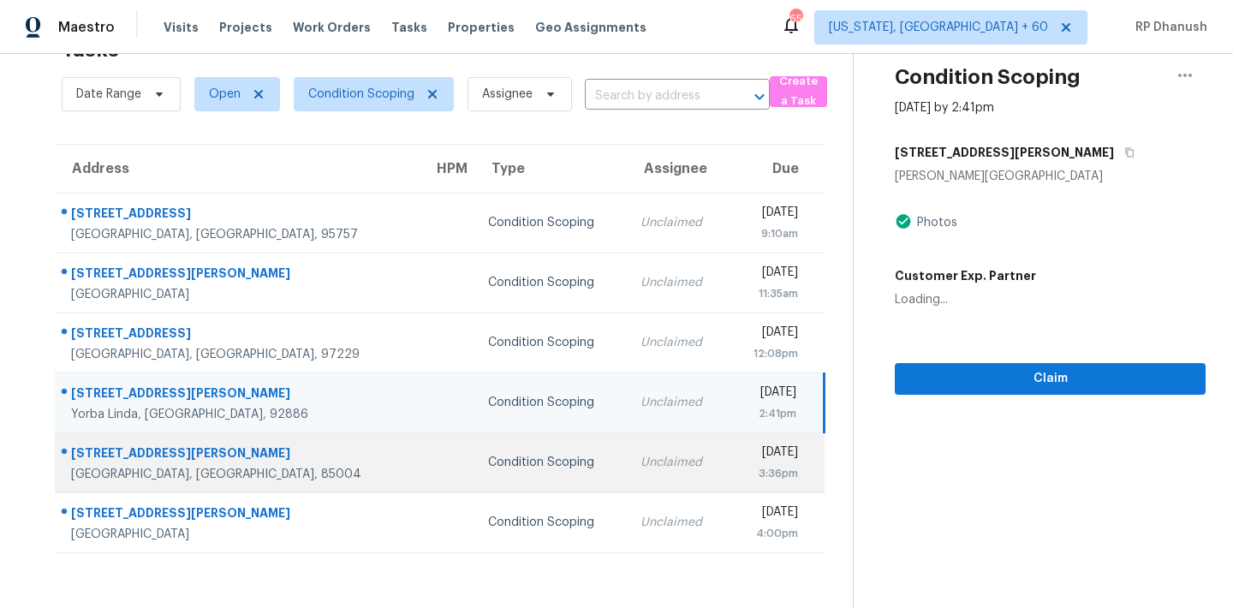
click at [752, 461] on div "[DATE]" at bounding box center [769, 454] width 57 height 21
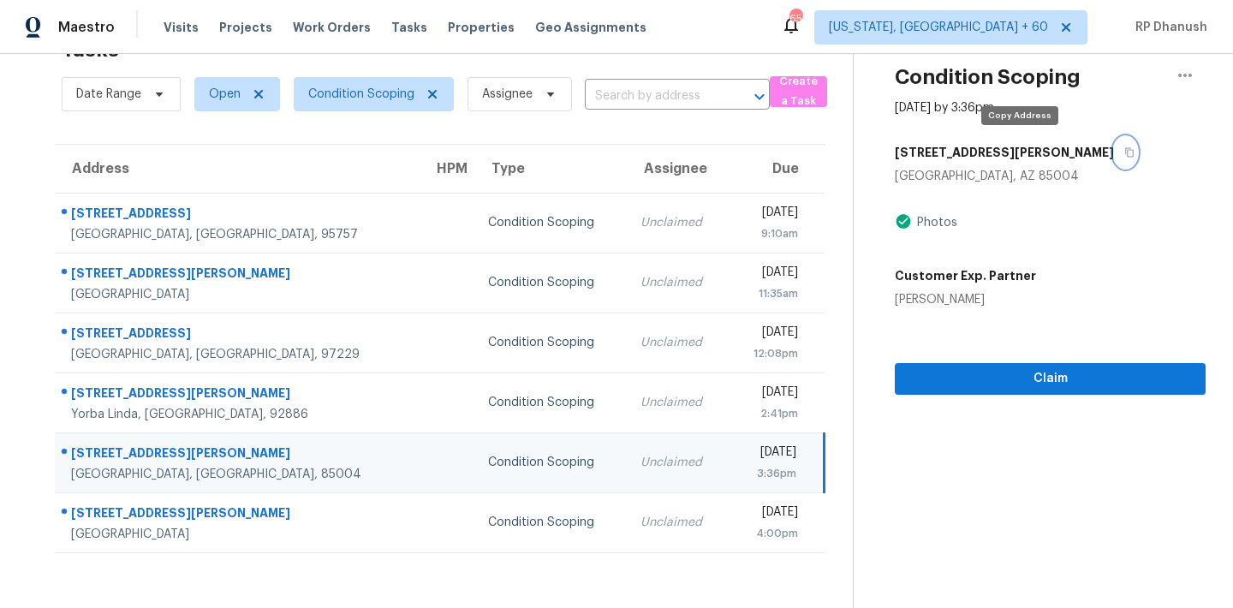
click at [1114, 141] on button "button" at bounding box center [1125, 152] width 23 height 31
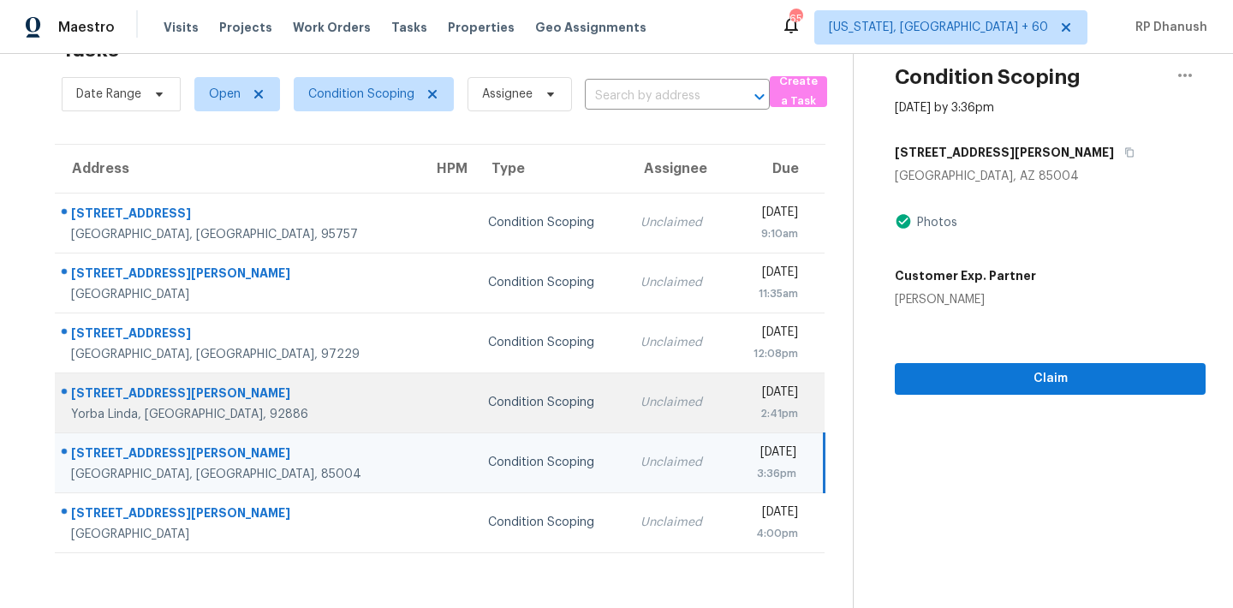
click at [420, 407] on td at bounding box center [447, 402] width 55 height 60
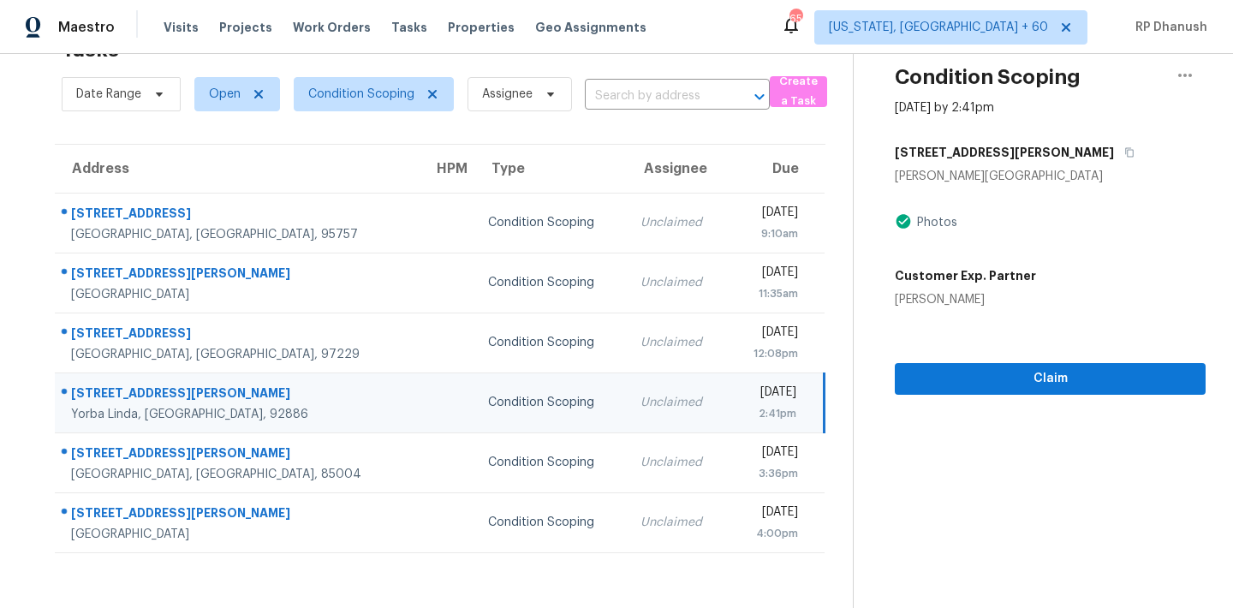
click at [1012, 153] on div "[STREET_ADDRESS][PERSON_NAME]" at bounding box center [1050, 152] width 311 height 31
click at [1114, 144] on button "button" at bounding box center [1125, 152] width 23 height 31
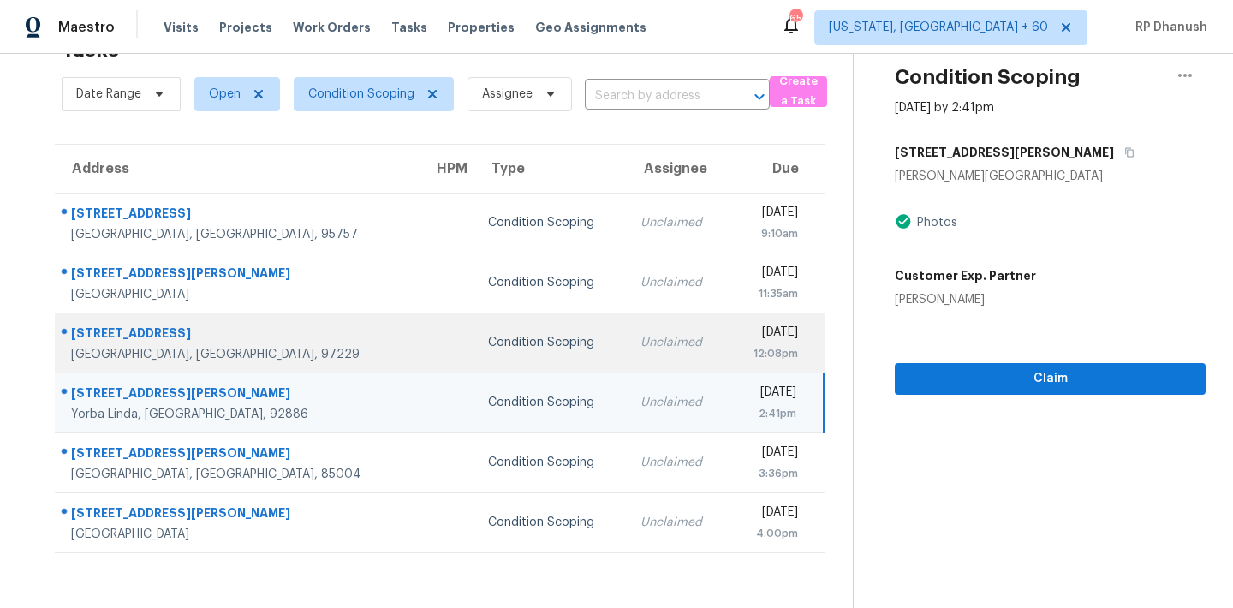
click at [420, 371] on td at bounding box center [447, 343] width 55 height 60
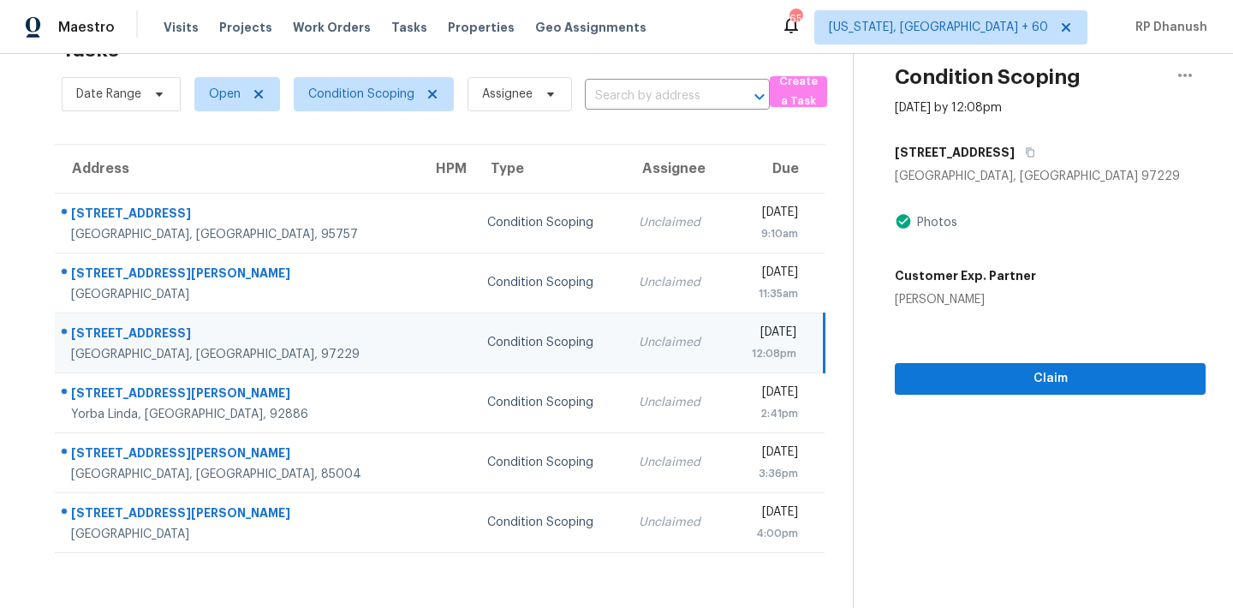
click at [741, 342] on div "[DATE]" at bounding box center [769, 334] width 57 height 21
click at [1017, 143] on button "button" at bounding box center [1026, 152] width 23 height 31
click at [639, 348] on div "Unclaimed" at bounding box center [676, 342] width 74 height 17
click at [1044, 373] on span "Claim" at bounding box center [1049, 378] width 283 height 21
